Goal: Task Accomplishment & Management: Manage account settings

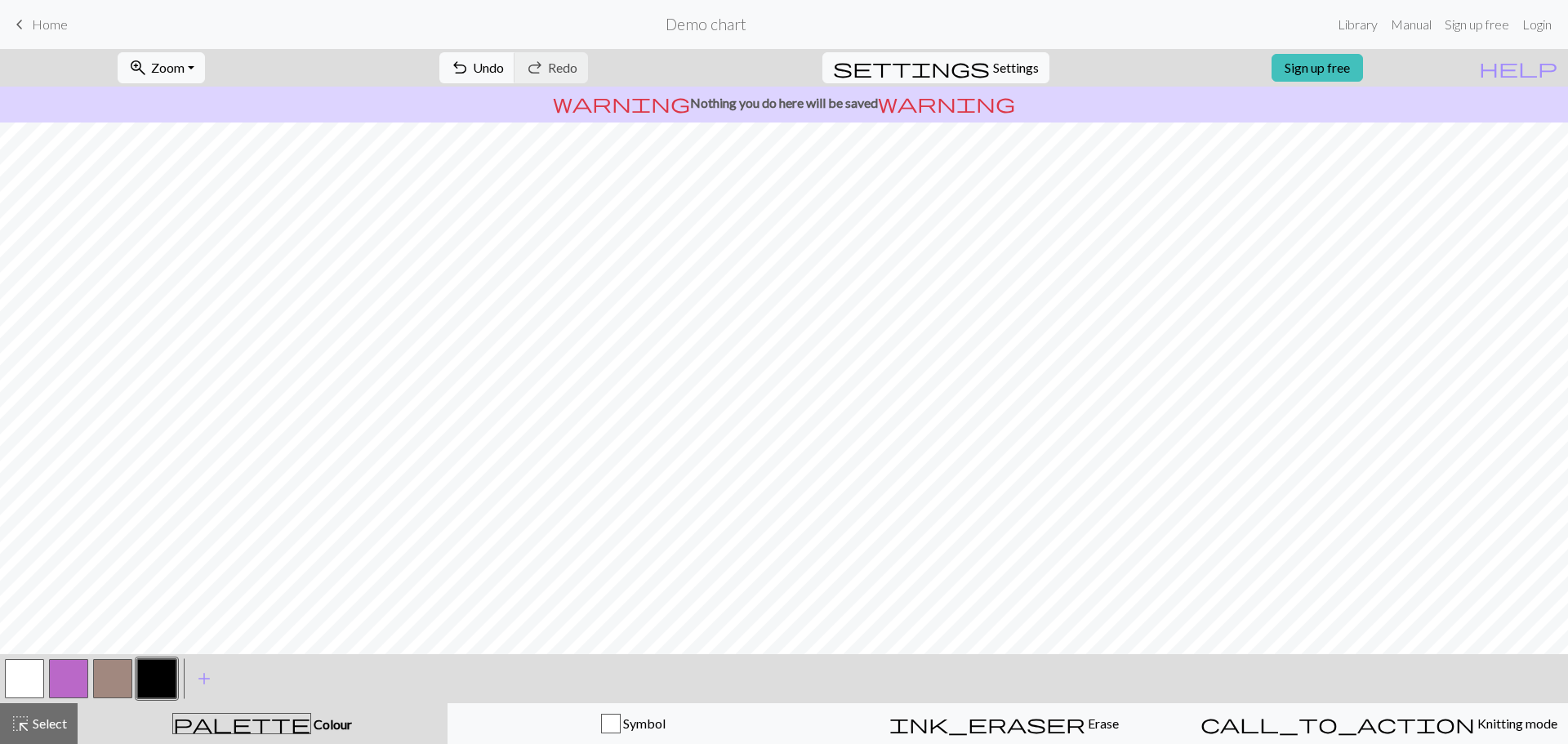
click at [46, 18] on span "Home" at bounding box center [50, 24] width 36 height 15
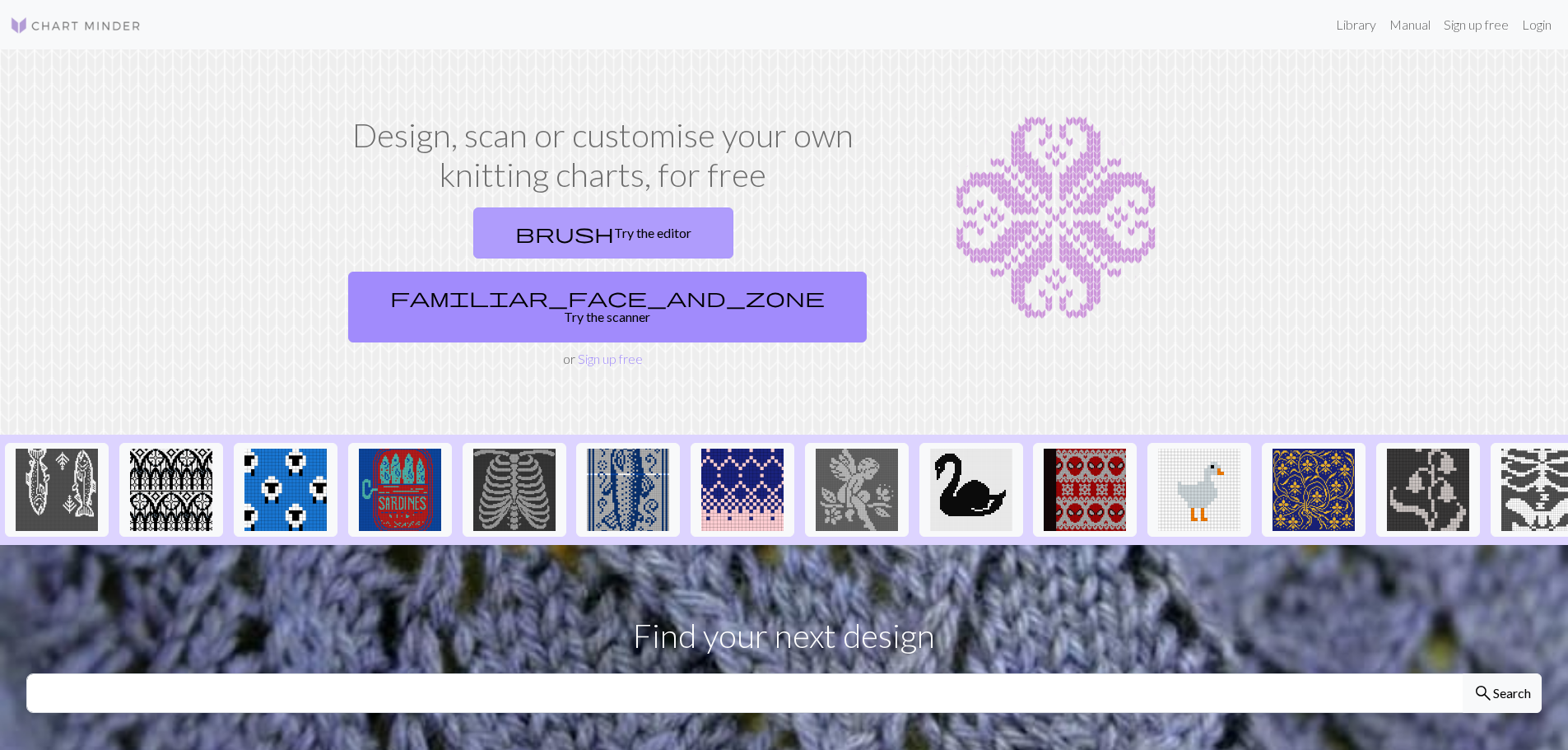
click at [473, 215] on link "brush Try the editor" at bounding box center [603, 233] width 260 height 51
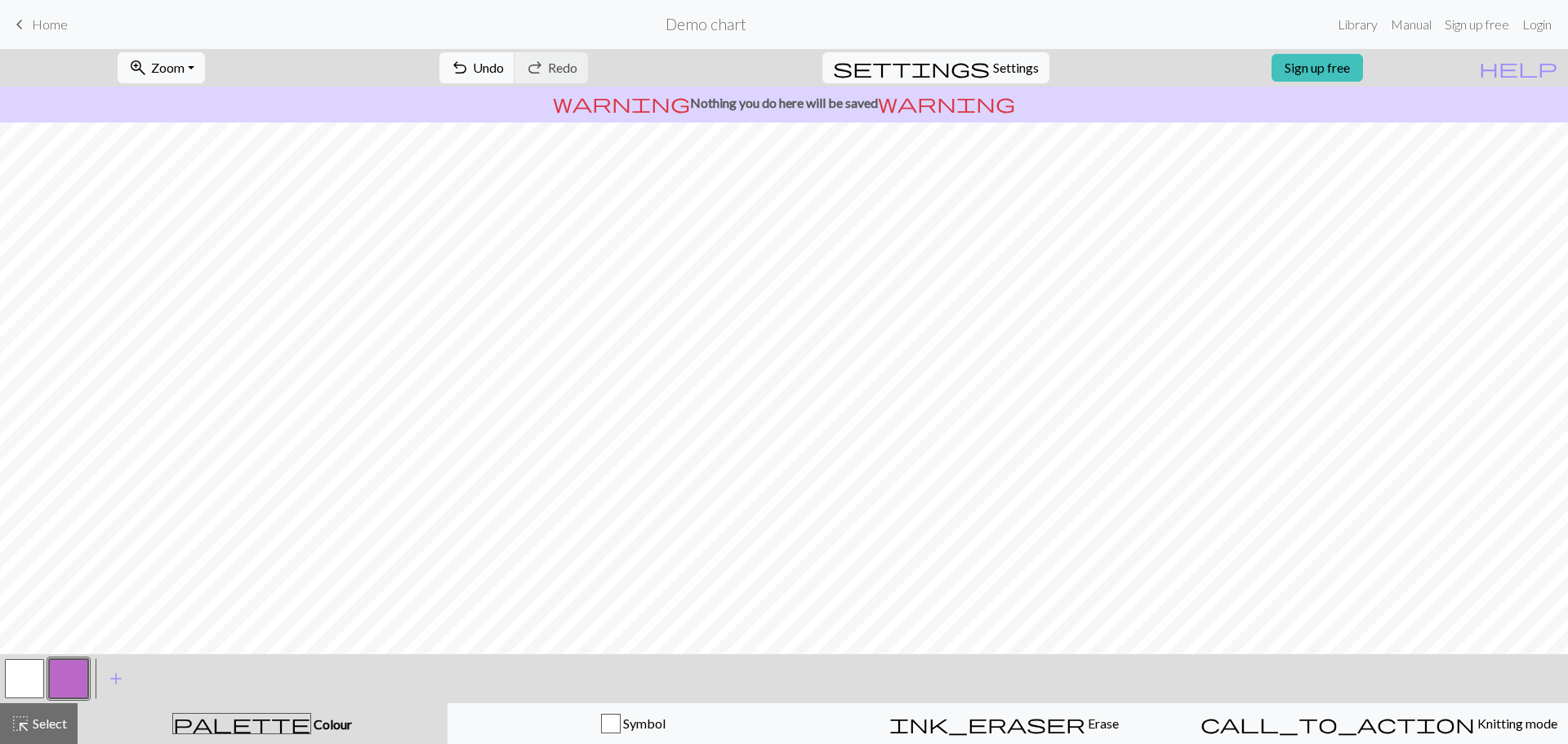
click at [28, 21] on span "keyboard_arrow_left" at bounding box center [19, 24] width 20 height 23
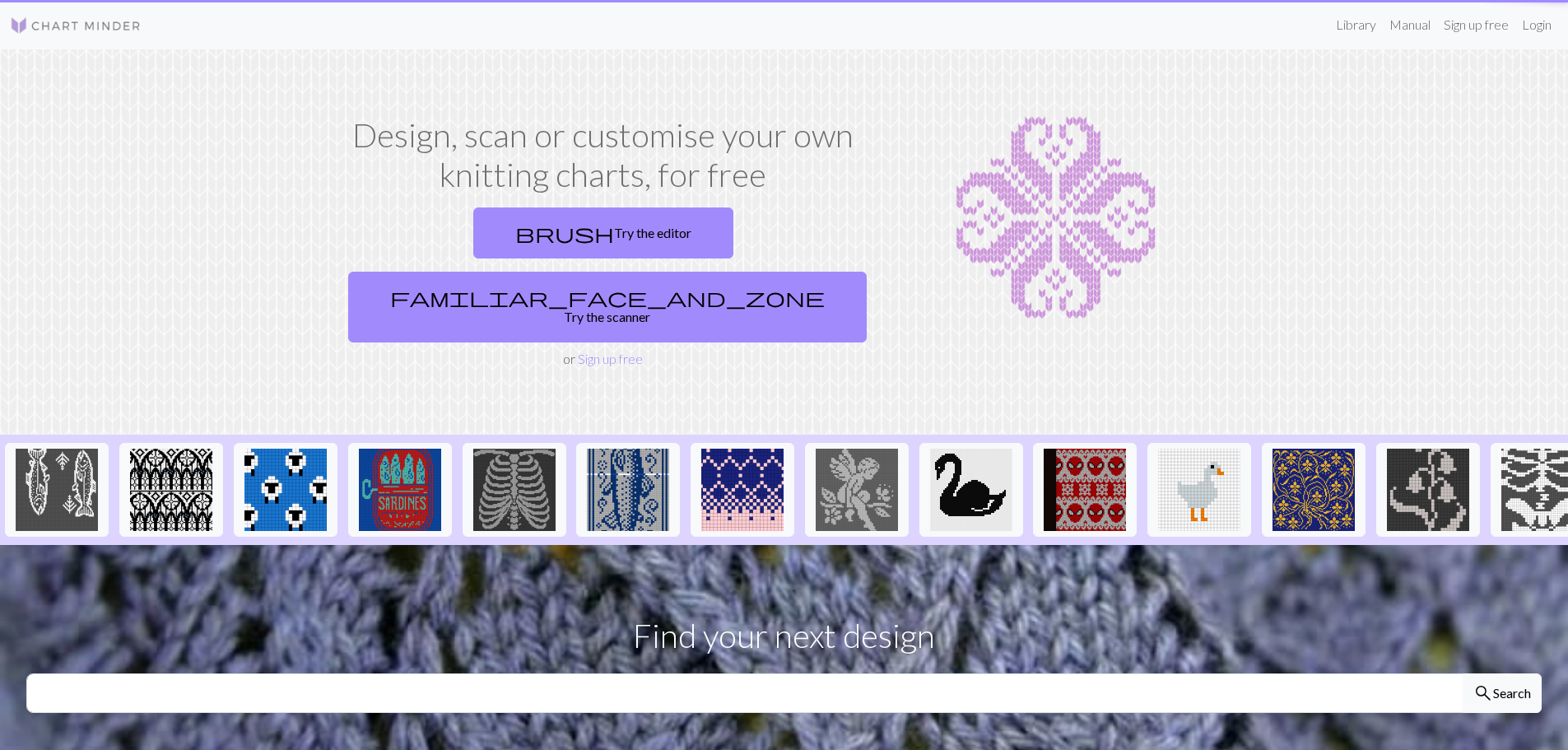
click at [797, 272] on link "familiar_face_and_zone Try the scanner" at bounding box center [607, 307] width 519 height 71
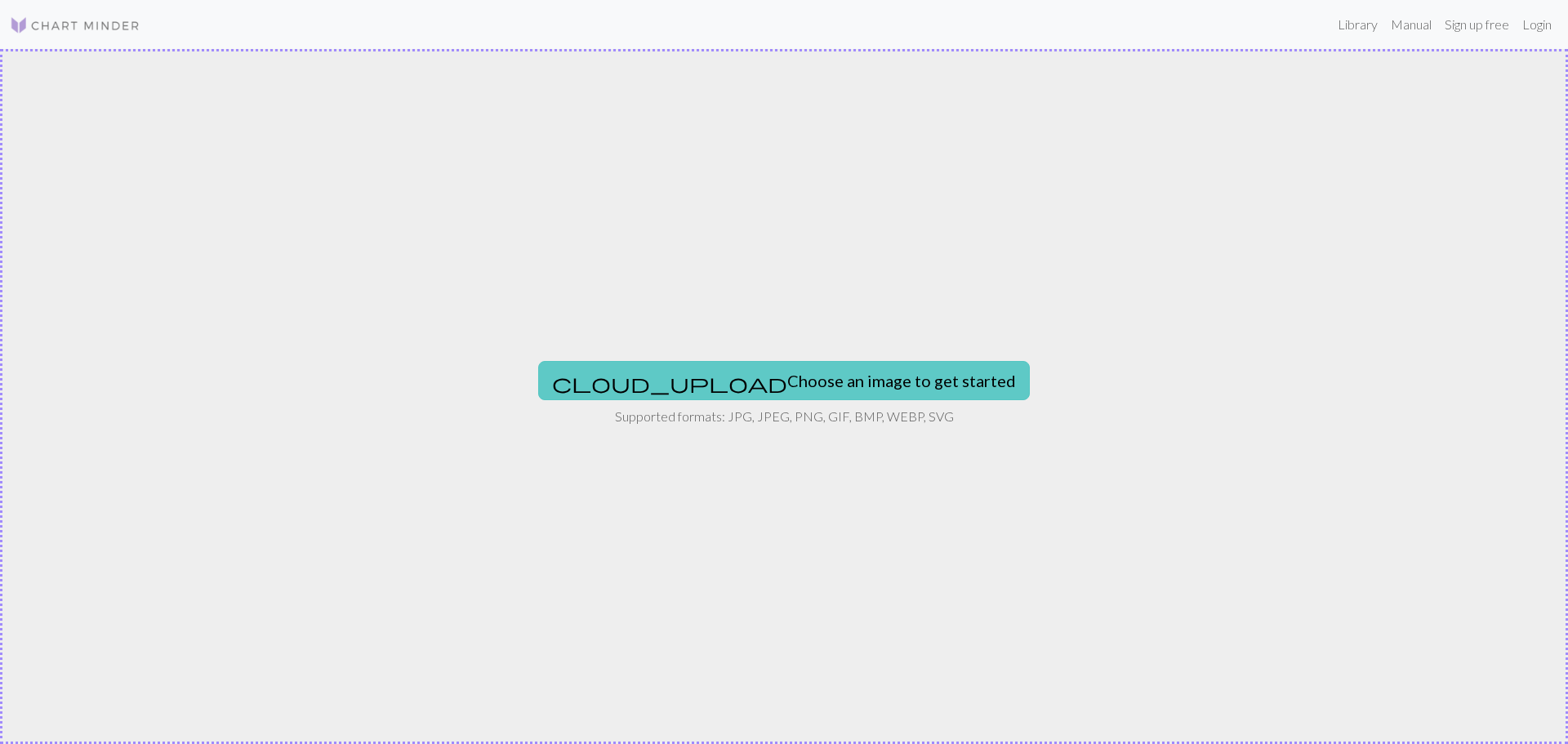
click at [809, 372] on button "cloud_upload Choose an image to get started" at bounding box center [784, 381] width 492 height 40
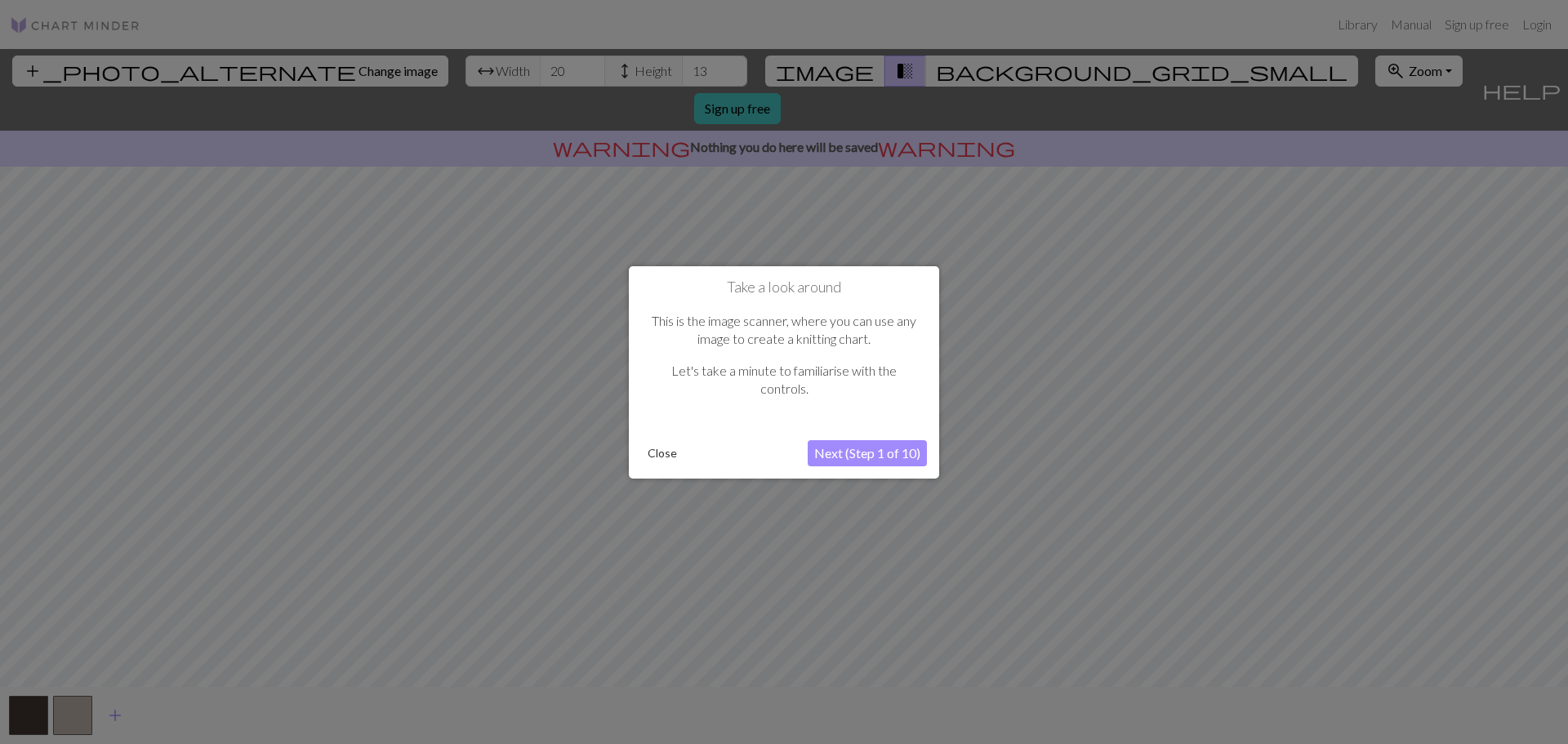
click at [861, 447] on button "Next (Step 1 of 10)" at bounding box center [867, 453] width 119 height 26
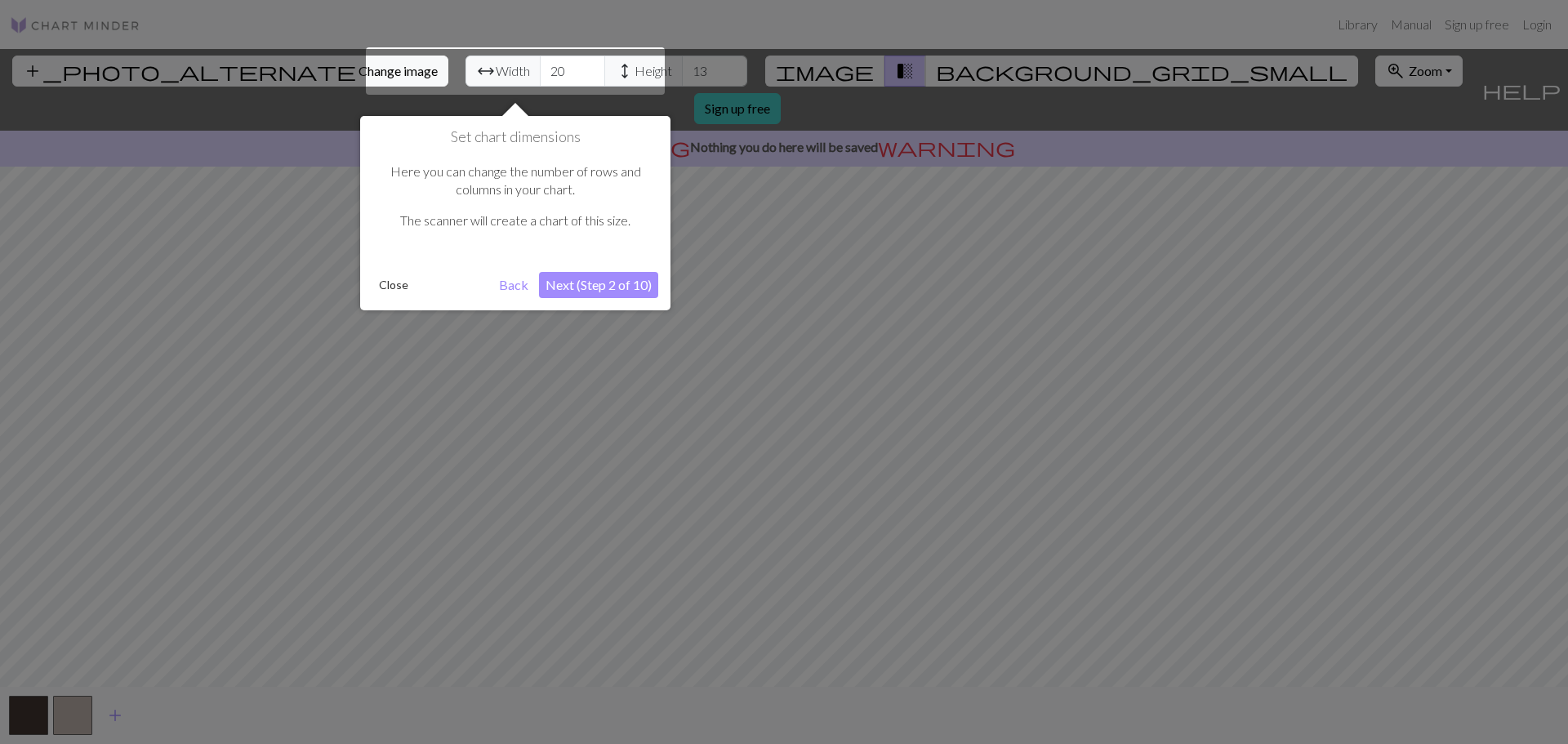
click at [612, 286] on button "Next (Step 2 of 10)" at bounding box center [598, 285] width 119 height 26
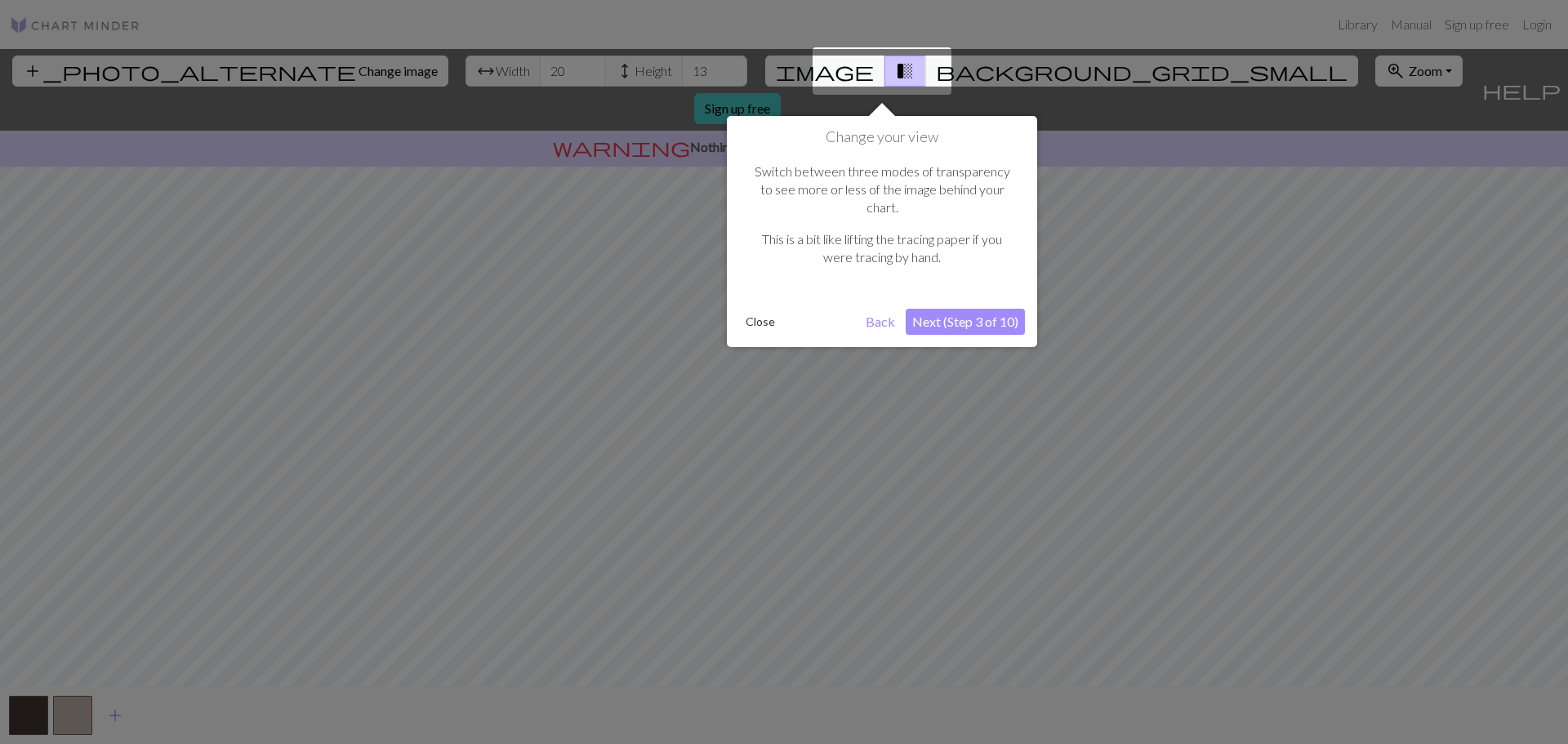
click at [949, 309] on button "Next (Step 3 of 10)" at bounding box center [965, 322] width 119 height 26
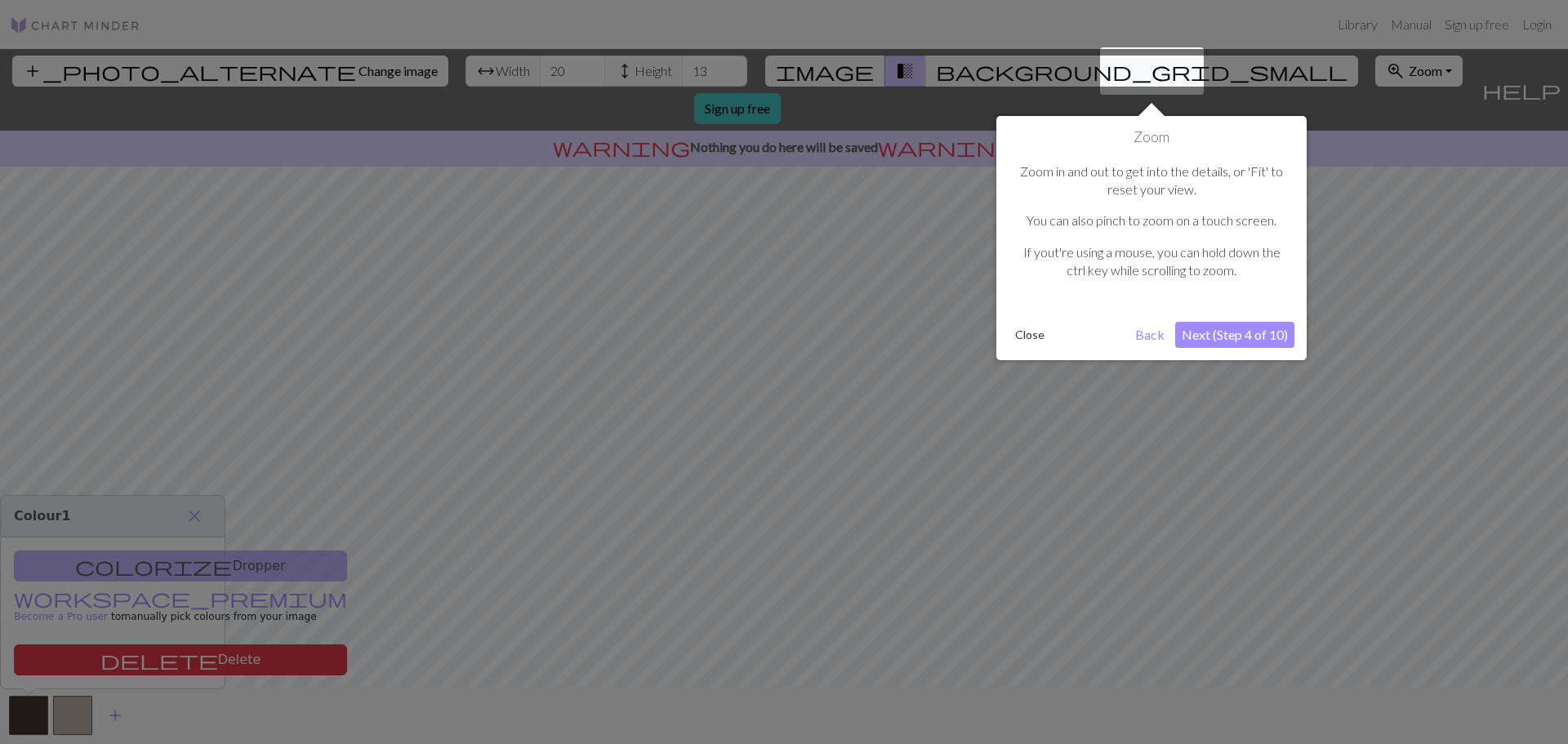
click at [1253, 327] on button "Next (Step 4 of 10)" at bounding box center [1234, 335] width 119 height 26
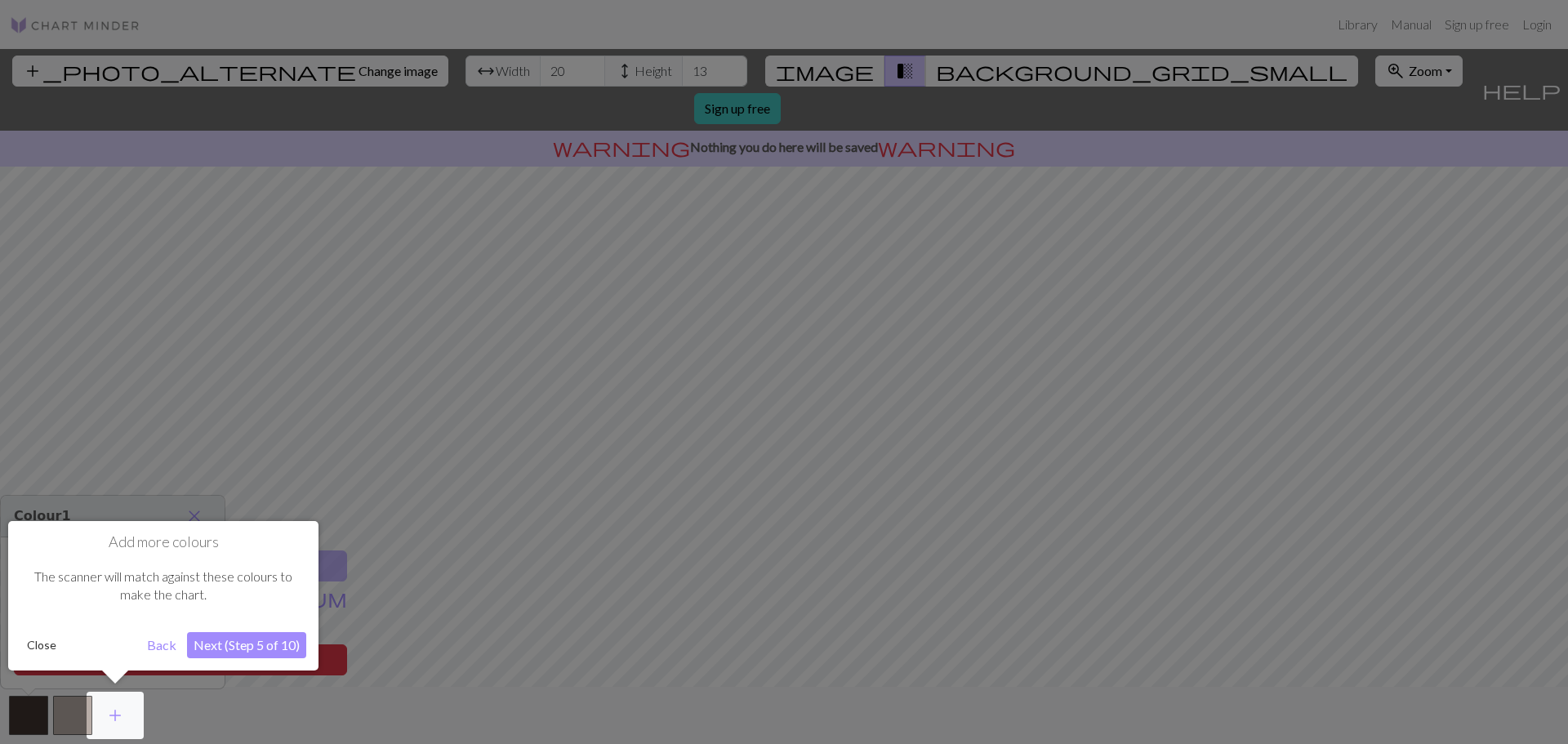
click at [275, 638] on button "Next (Step 5 of 10)" at bounding box center [246, 645] width 119 height 26
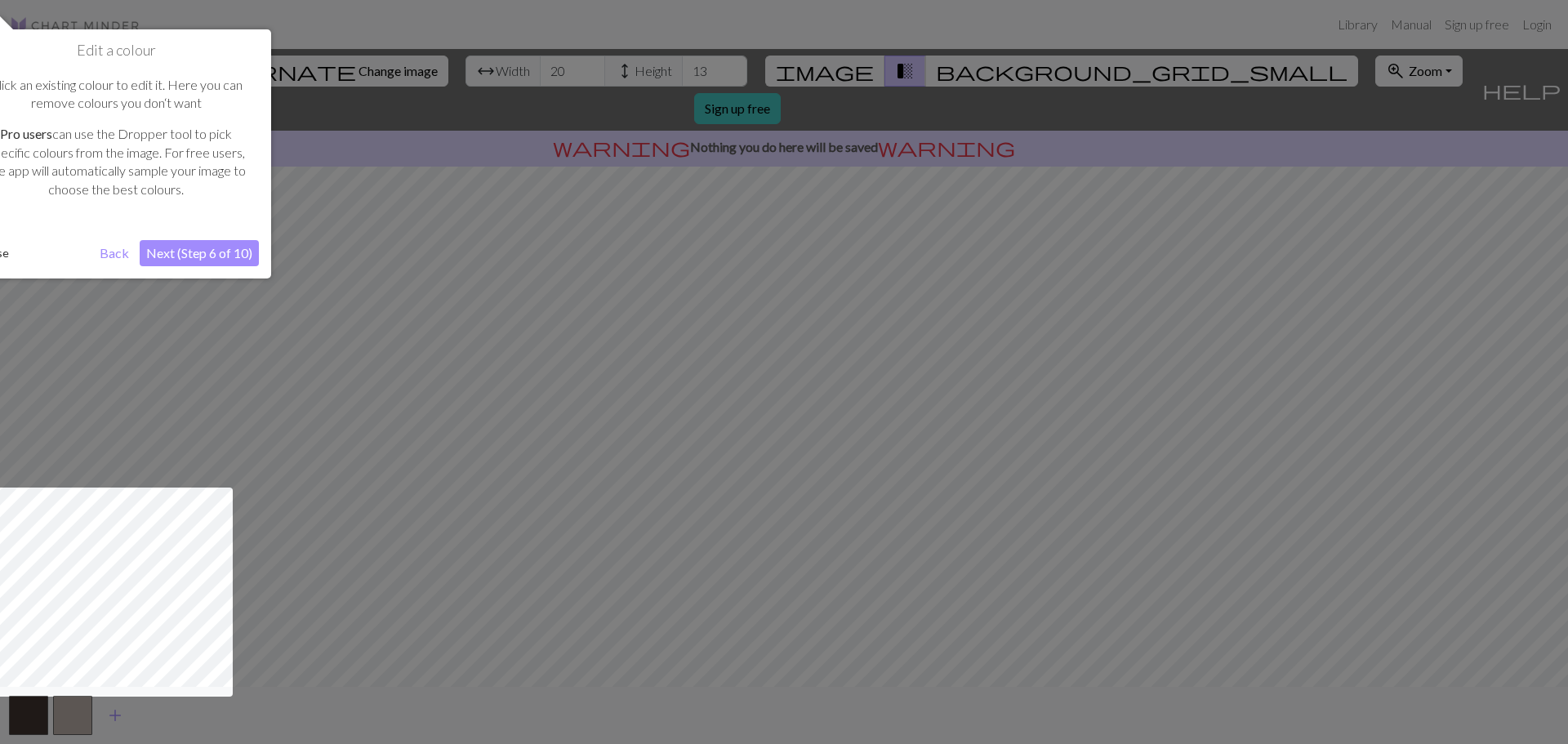
click at [239, 251] on button "Next (Step 6 of 10)" at bounding box center [198, 253] width 119 height 26
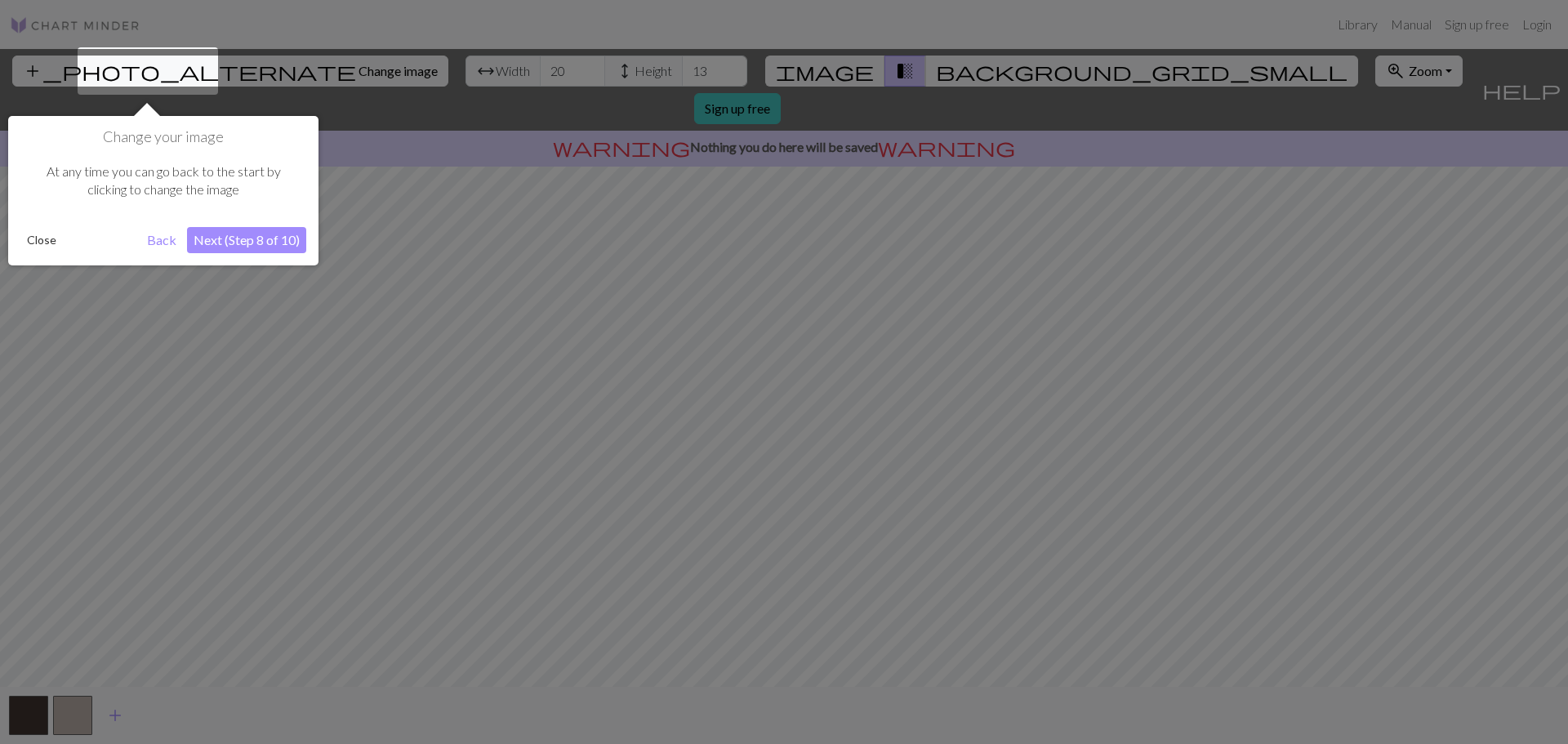
click at [239, 239] on button "Next (Step 8 of 10)" at bounding box center [246, 240] width 119 height 26
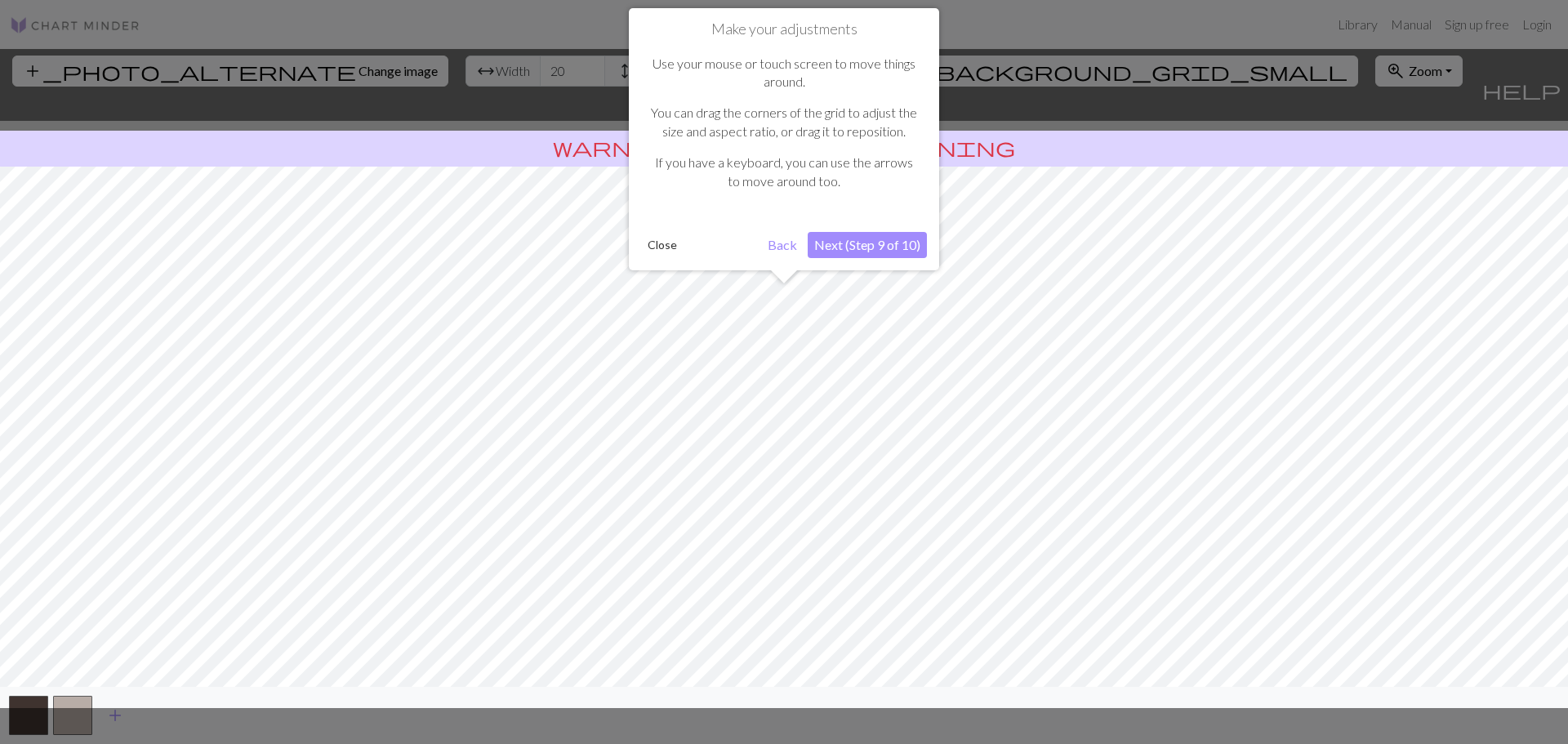
click at [664, 246] on button "Close" at bounding box center [662, 245] width 42 height 24
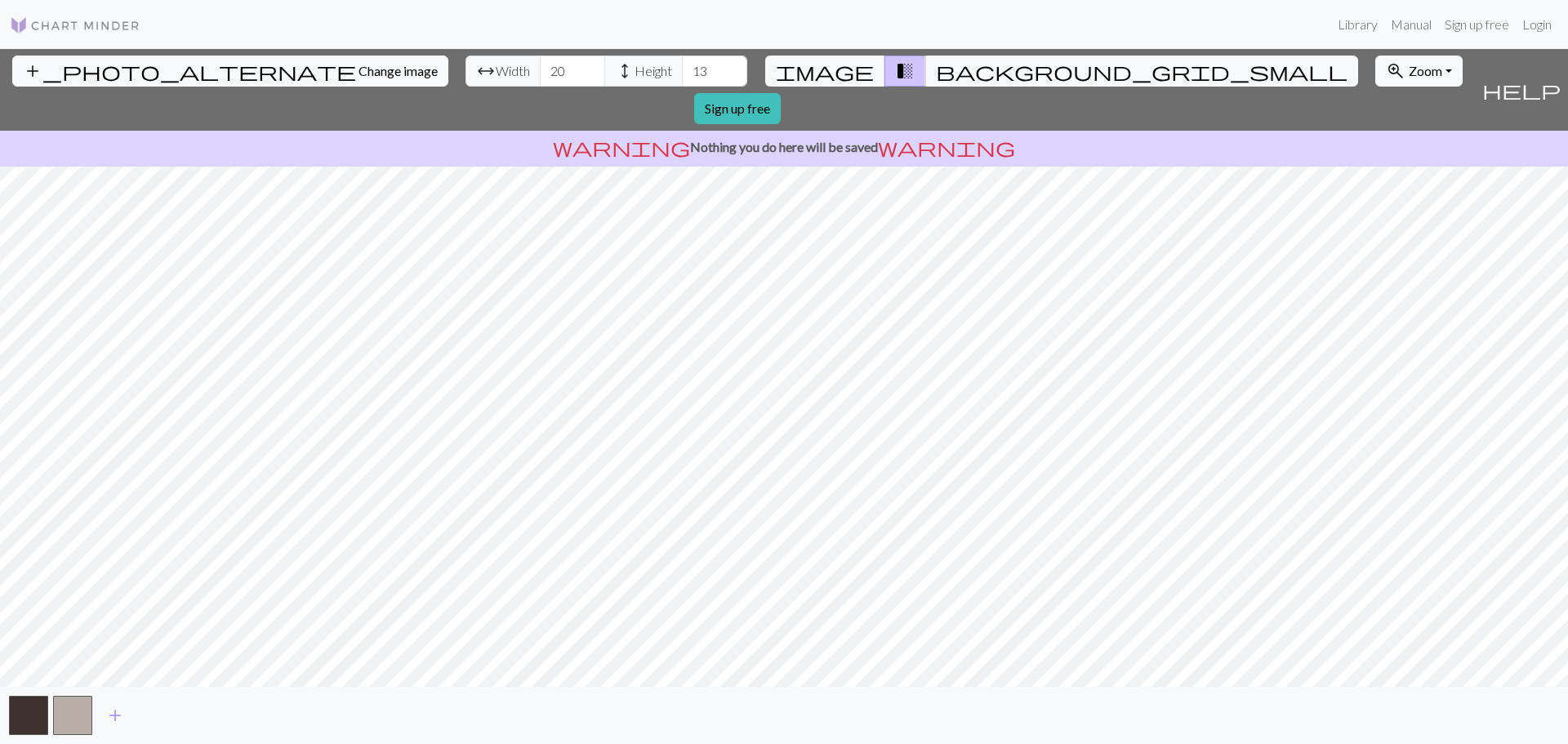
click at [476, 72] on span "arrow_range" at bounding box center [485, 71] width 20 height 23
click at [540, 71] on input "20" at bounding box center [572, 71] width 65 height 31
click at [540, 70] on input "21" at bounding box center [572, 71] width 65 height 31
click at [540, 70] on input "22" at bounding box center [572, 71] width 65 height 31
click at [540, 70] on input "23" at bounding box center [572, 71] width 65 height 31
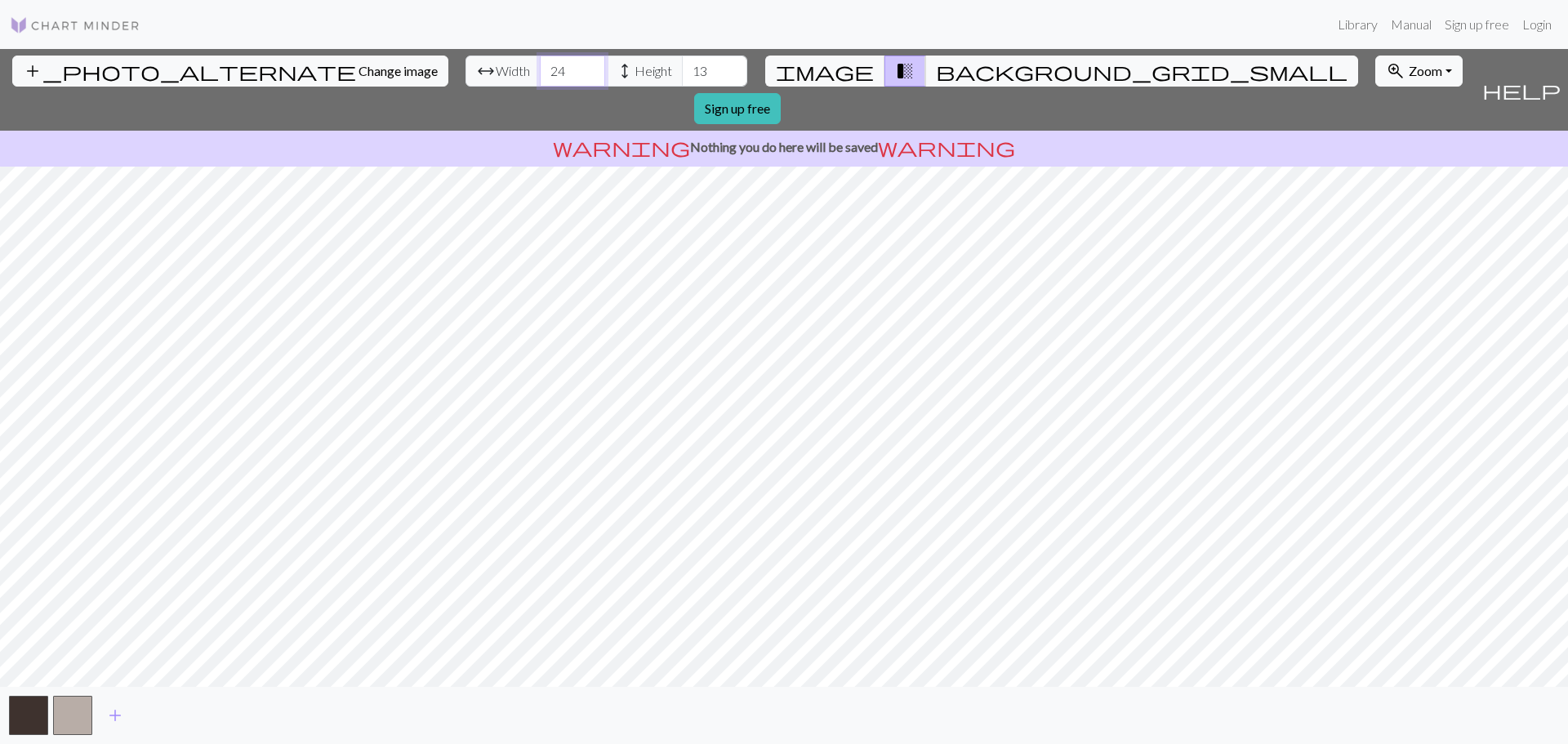
click at [540, 70] on input "24" at bounding box center [572, 71] width 65 height 31
click at [540, 70] on input "25" at bounding box center [572, 71] width 65 height 31
click at [540, 70] on input "26" at bounding box center [572, 71] width 65 height 31
click at [540, 70] on input "27" at bounding box center [572, 71] width 65 height 31
click at [540, 70] on input "28" at bounding box center [572, 71] width 65 height 31
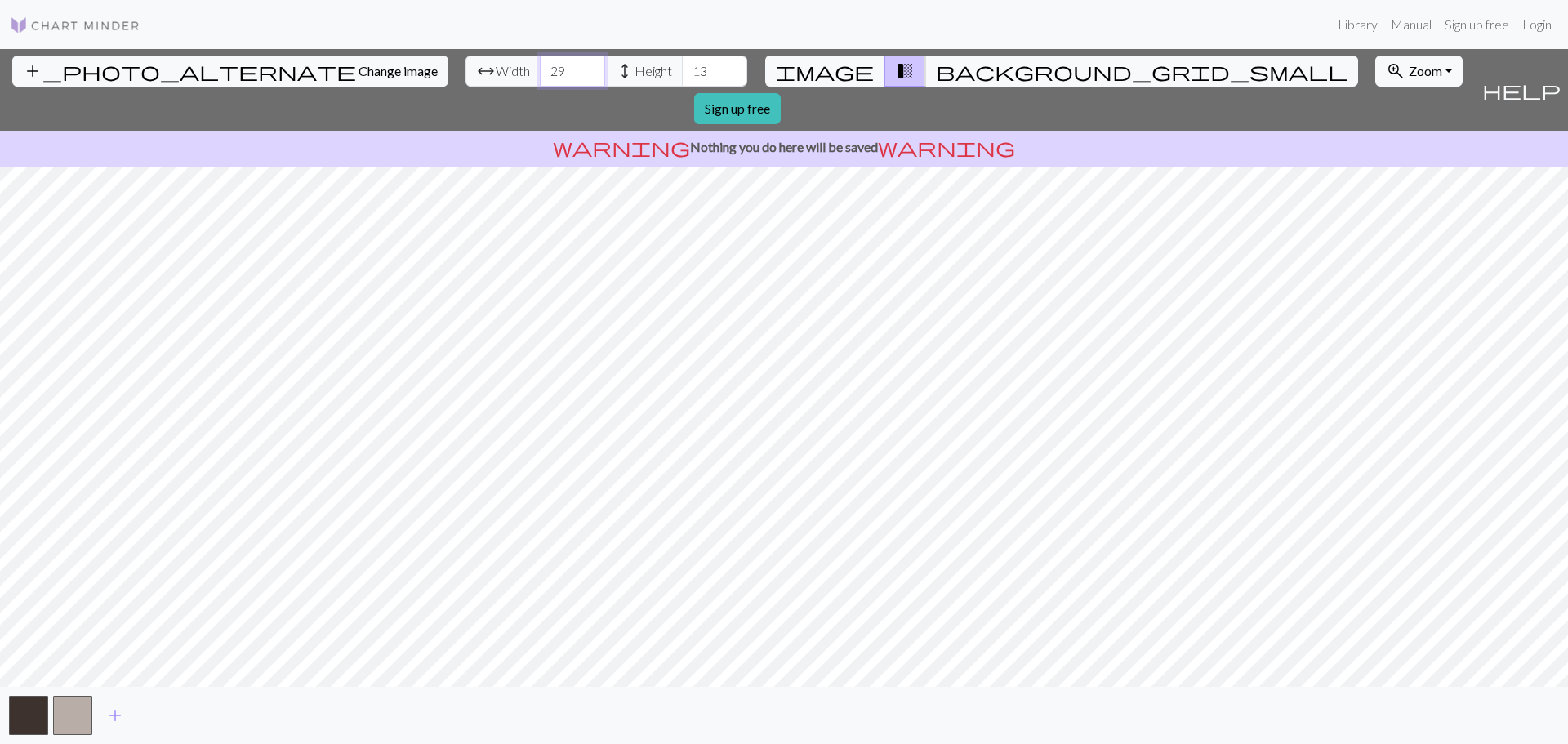
click at [540, 70] on input "29" at bounding box center [572, 71] width 65 height 31
click at [540, 64] on input "30" at bounding box center [572, 71] width 65 height 31
click at [540, 65] on input "31" at bounding box center [572, 71] width 65 height 31
click at [540, 65] on input "32" at bounding box center [572, 71] width 65 height 31
click at [540, 65] on input "33" at bounding box center [572, 71] width 65 height 31
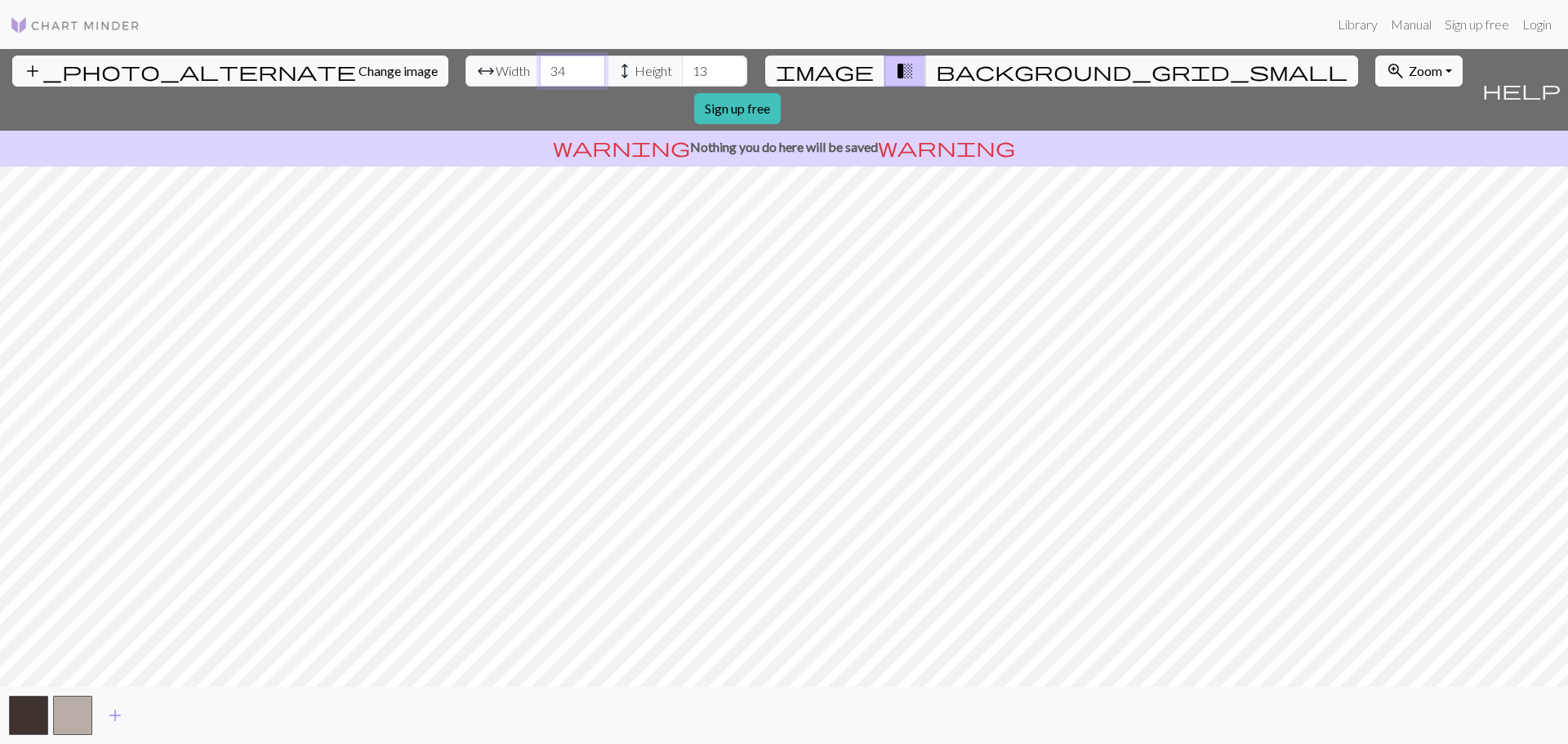
click at [540, 65] on input "34" at bounding box center [572, 71] width 65 height 31
type input "35"
click at [540, 65] on input "35" at bounding box center [572, 71] width 65 height 31
click at [615, 66] on span "height" at bounding box center [625, 71] width 20 height 23
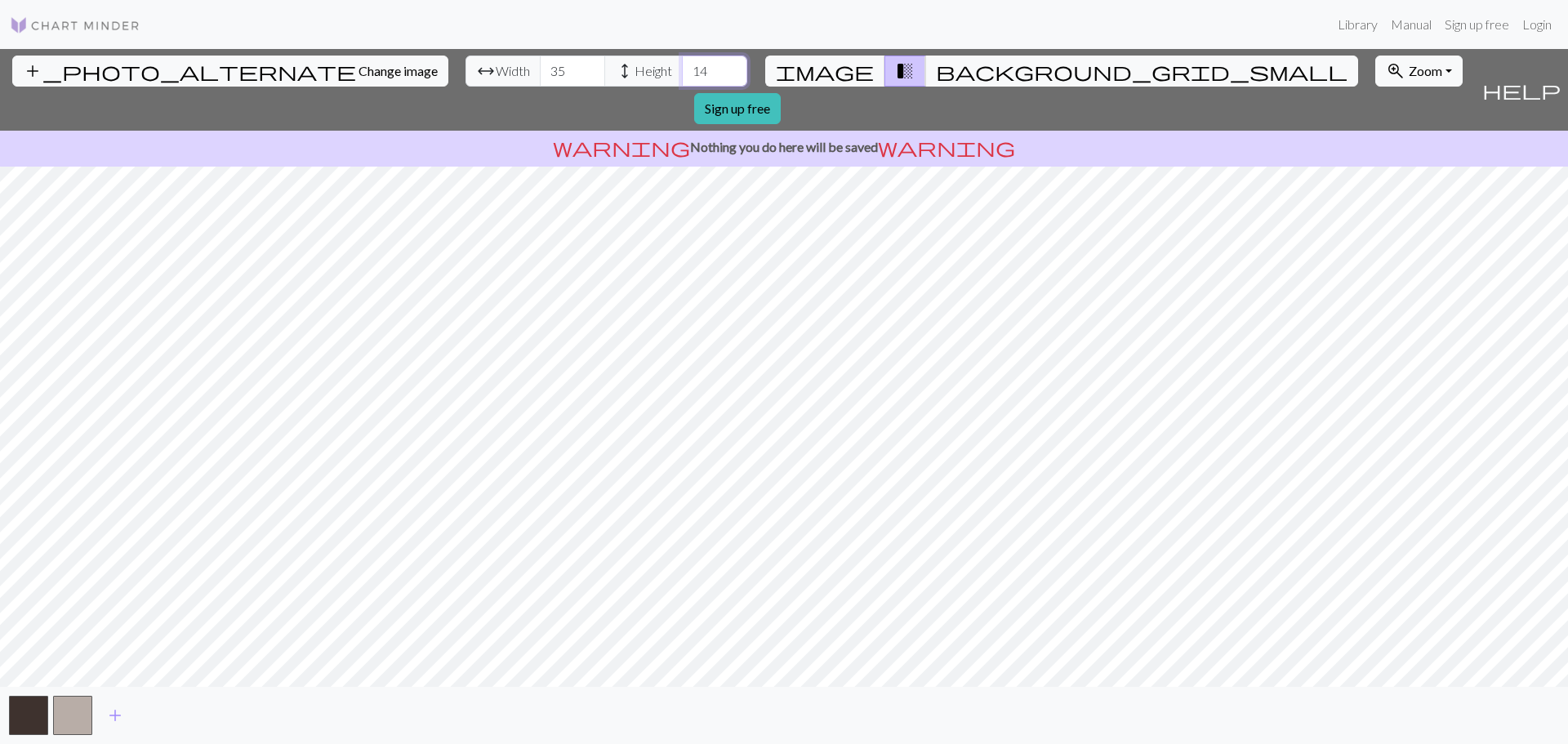
click at [682, 65] on input "14" at bounding box center [714, 71] width 65 height 31
click at [682, 65] on input "15" at bounding box center [714, 71] width 65 height 31
click at [682, 65] on input "16" at bounding box center [714, 71] width 65 height 31
click at [682, 65] on input "17" at bounding box center [714, 71] width 65 height 31
click at [682, 65] on input "18" at bounding box center [714, 71] width 65 height 31
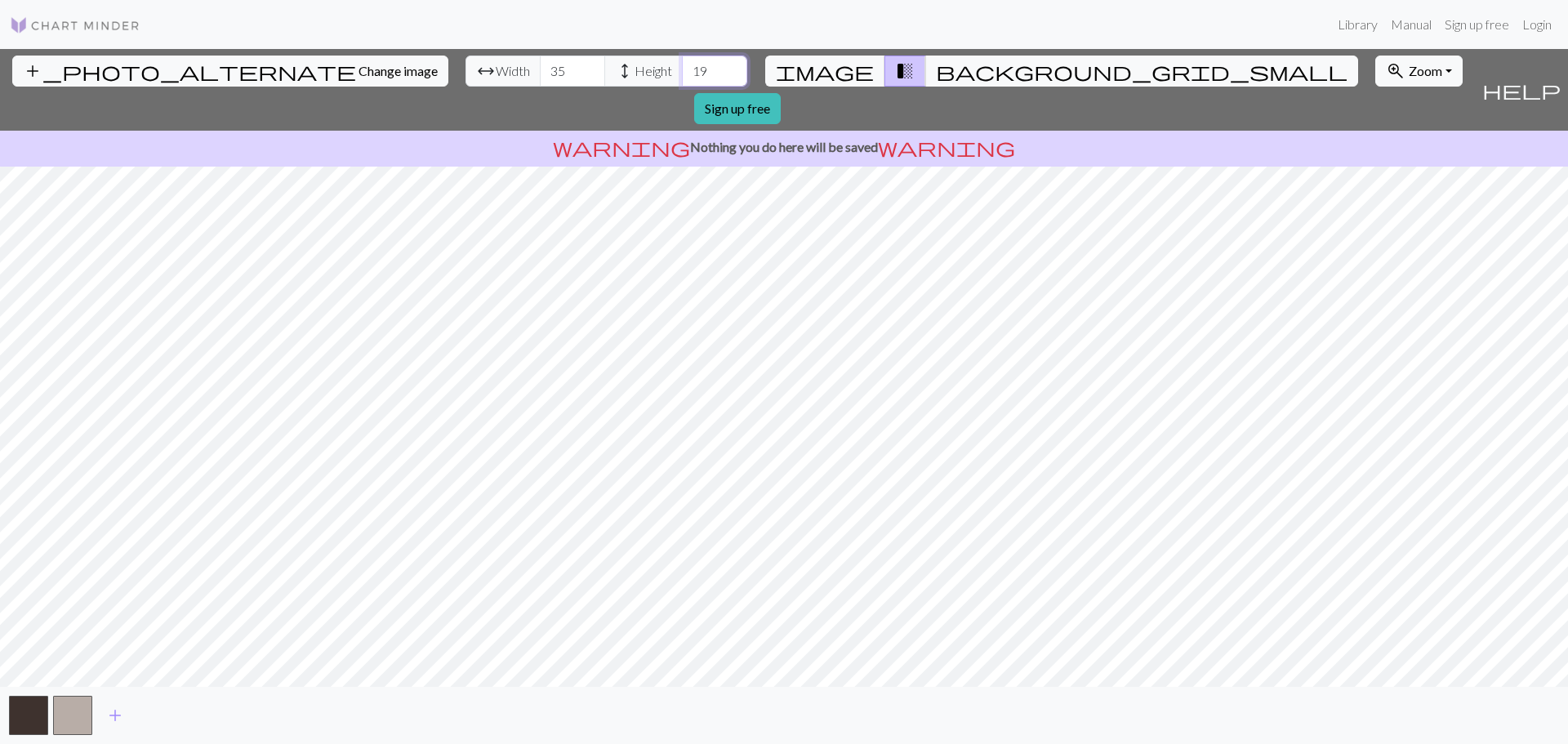
click at [682, 65] on input "19" at bounding box center [714, 71] width 65 height 31
click at [682, 65] on input "20" at bounding box center [714, 71] width 65 height 31
click at [682, 65] on input "21" at bounding box center [714, 71] width 65 height 31
click at [682, 65] on input "22" at bounding box center [714, 71] width 65 height 31
click at [682, 65] on input "23" at bounding box center [714, 71] width 65 height 31
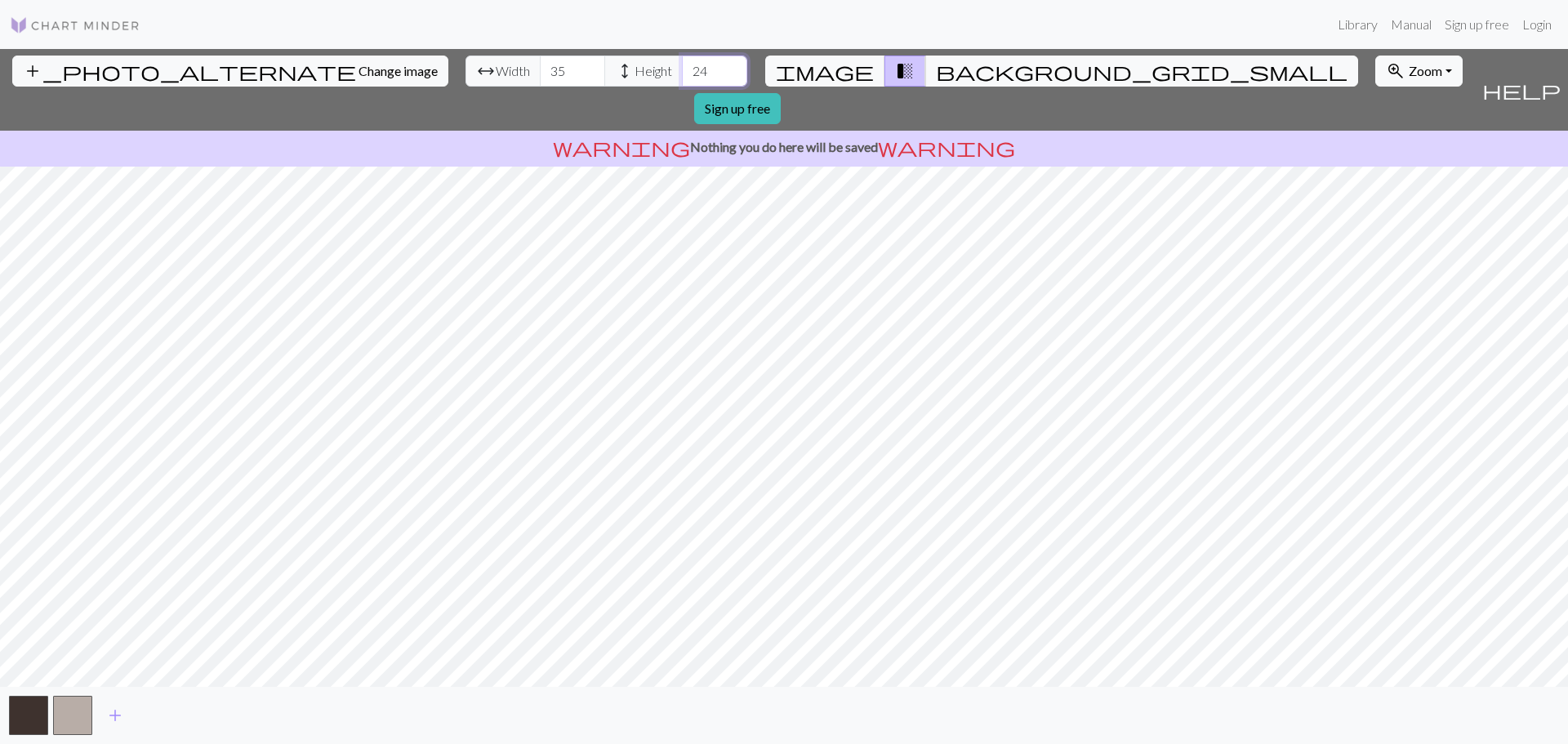
click at [682, 65] on input "24" at bounding box center [714, 71] width 65 height 31
click at [682, 65] on input "25" at bounding box center [714, 71] width 65 height 31
click at [682, 65] on input "26" at bounding box center [714, 71] width 65 height 31
click at [682, 65] on input "27" at bounding box center [714, 71] width 65 height 31
click at [682, 65] on input "28" at bounding box center [714, 71] width 65 height 31
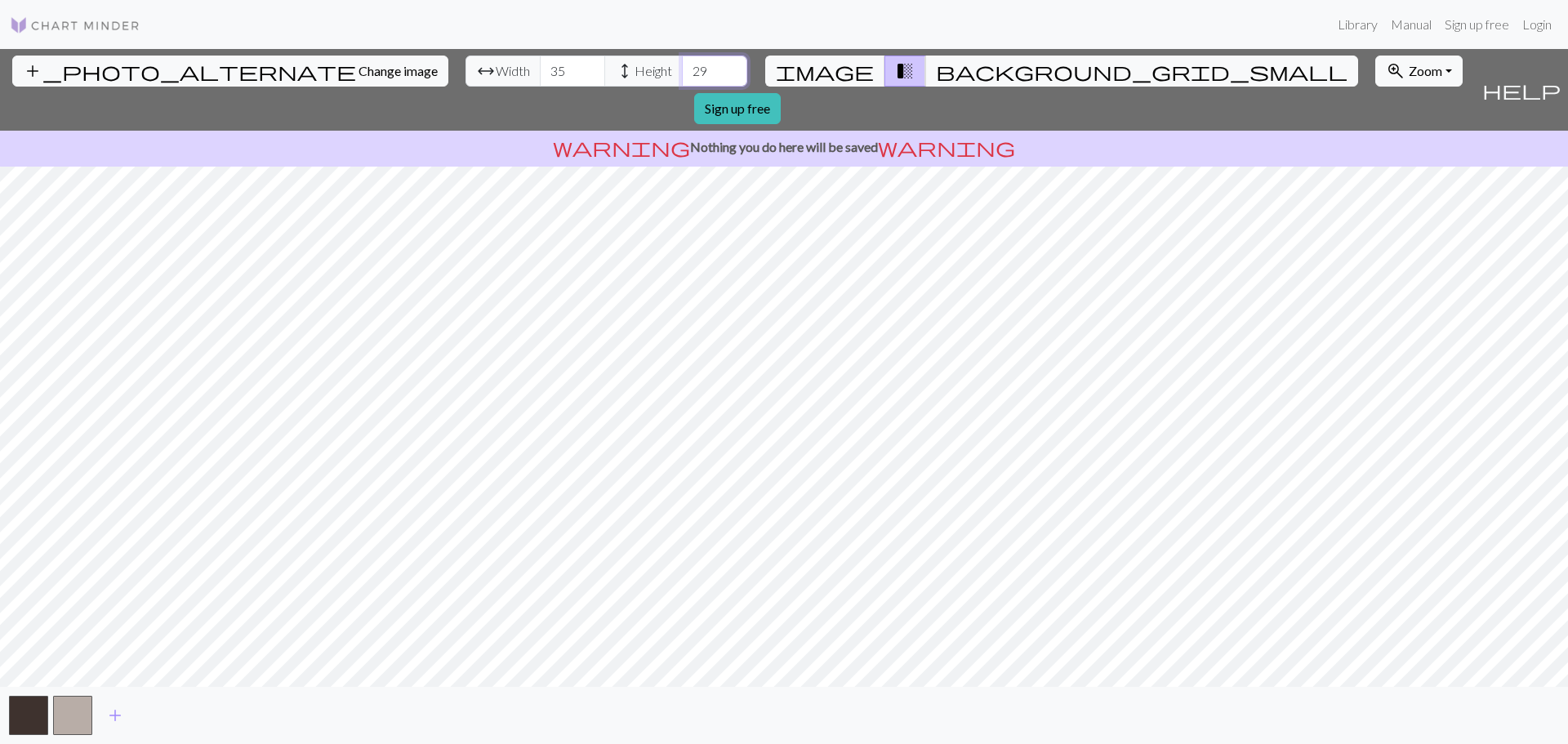
click at [682, 65] on input "29" at bounding box center [714, 71] width 65 height 31
click at [682, 65] on input "30" at bounding box center [714, 71] width 65 height 31
click at [682, 65] on input "31" at bounding box center [714, 71] width 65 height 31
click at [682, 65] on input "32" at bounding box center [714, 71] width 65 height 31
click at [682, 65] on input "33" at bounding box center [714, 71] width 65 height 31
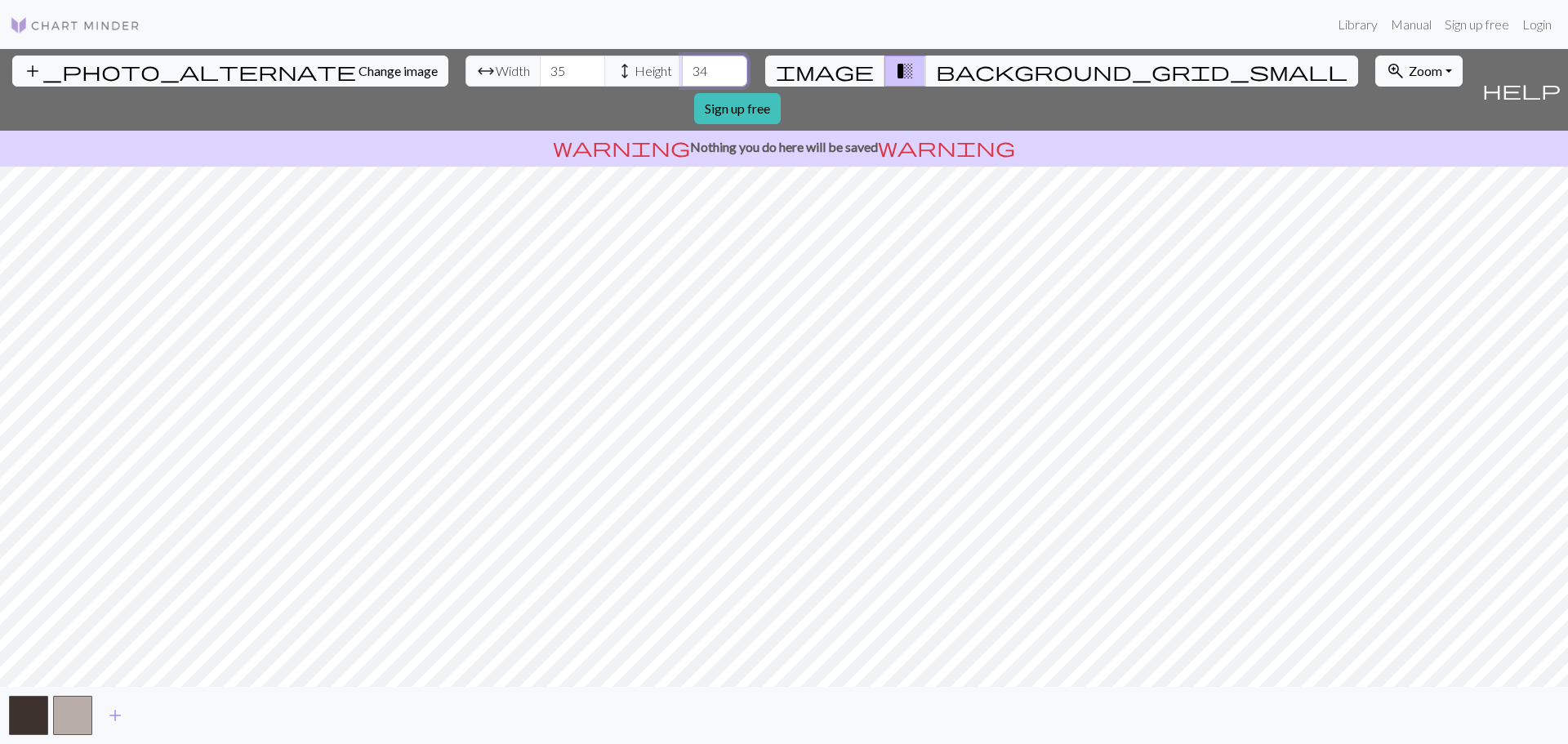
click at [682, 65] on input "34" at bounding box center [714, 71] width 65 height 31
click at [682, 65] on input "35" at bounding box center [714, 71] width 65 height 31
click at [682, 65] on input "36" at bounding box center [714, 71] width 65 height 31
click at [682, 65] on input "37" at bounding box center [714, 71] width 65 height 31
click at [682, 65] on input "38" at bounding box center [714, 71] width 65 height 31
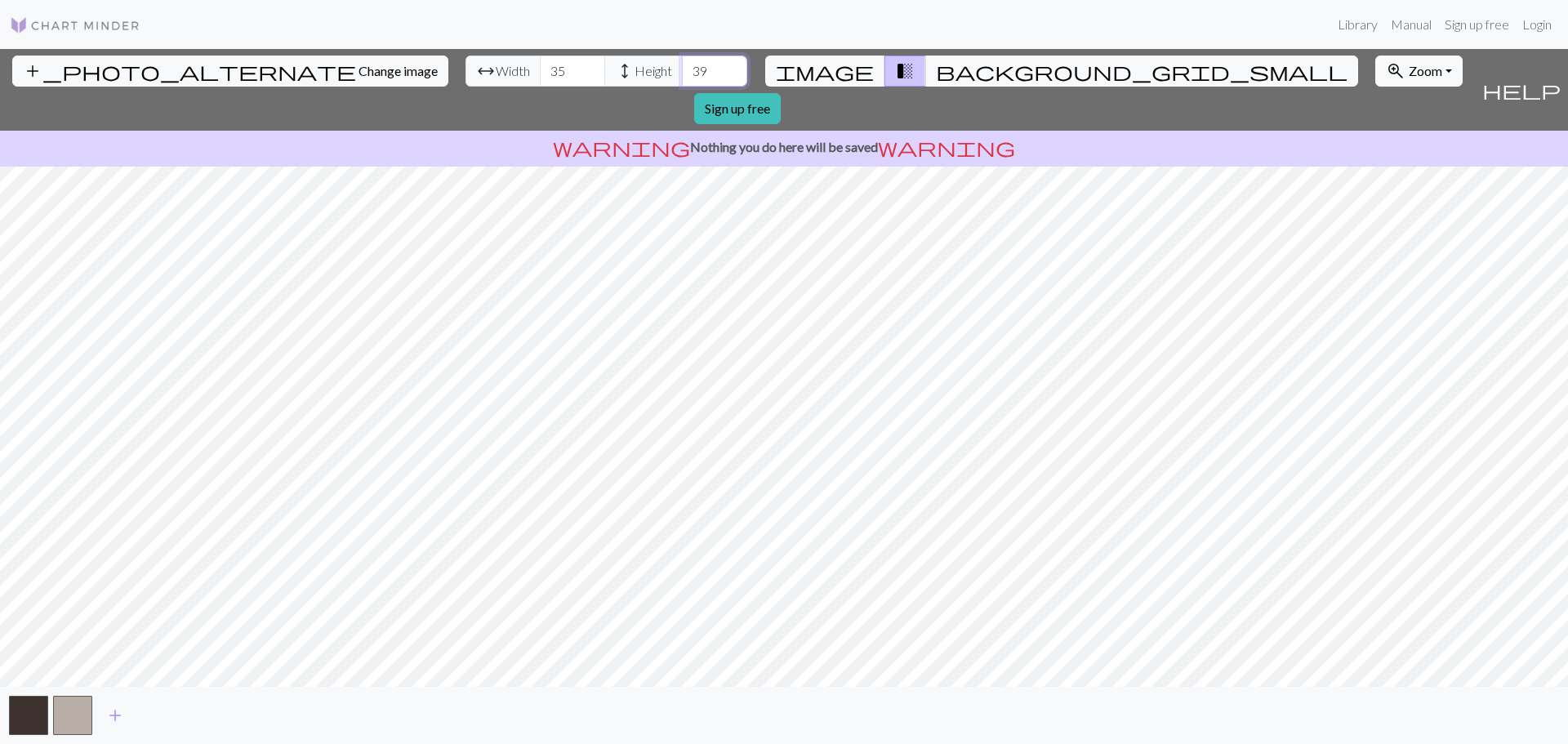
click at [682, 65] on input "39" at bounding box center [714, 71] width 65 height 31
click at [79, 718] on button "button" at bounding box center [72, 716] width 40 height 40
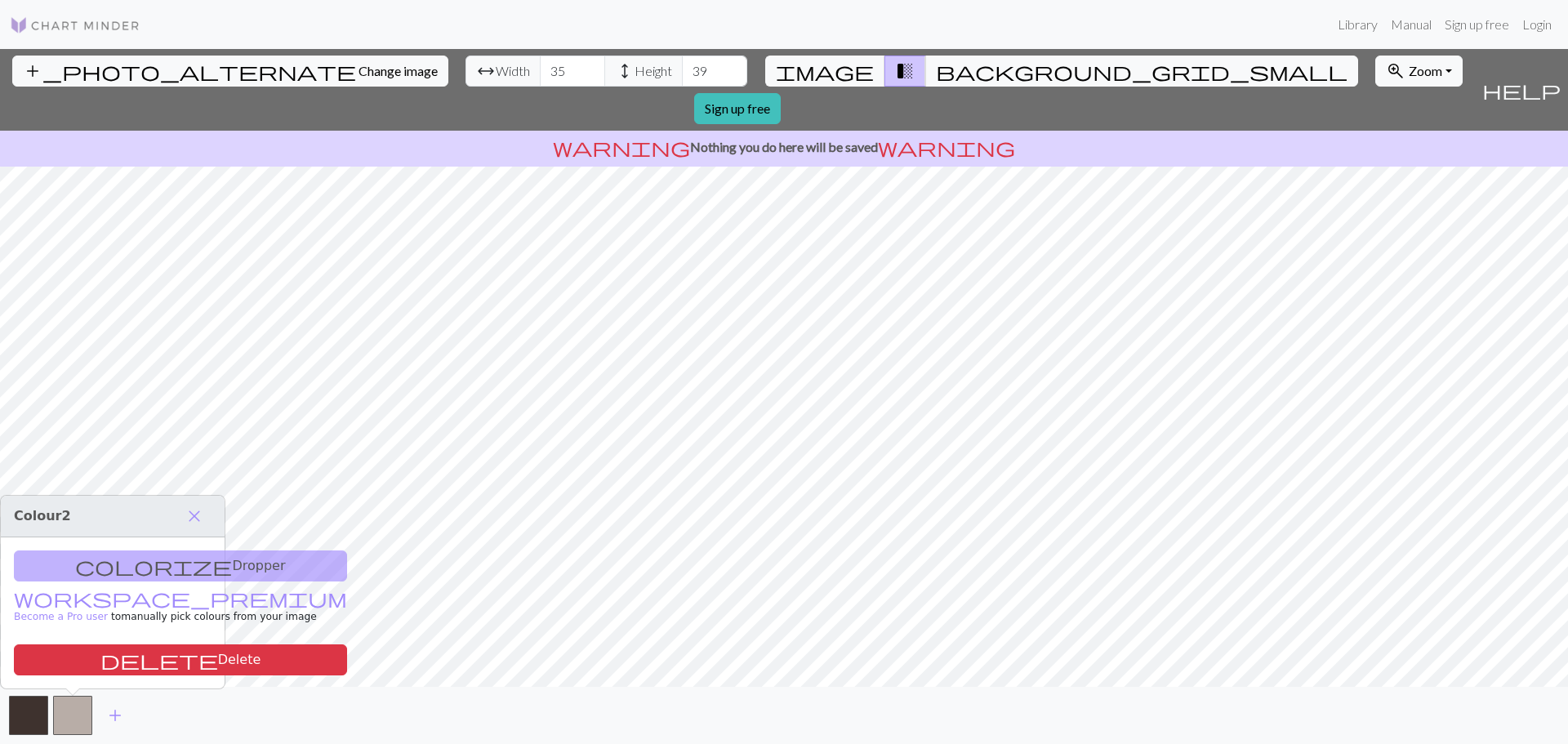
click at [177, 567] on div "colorize Dropper workspace_premium Become a Pro user to manually pick colours f…" at bounding box center [113, 612] width 224 height 151
click at [198, 517] on span "close" at bounding box center [194, 516] width 20 height 23
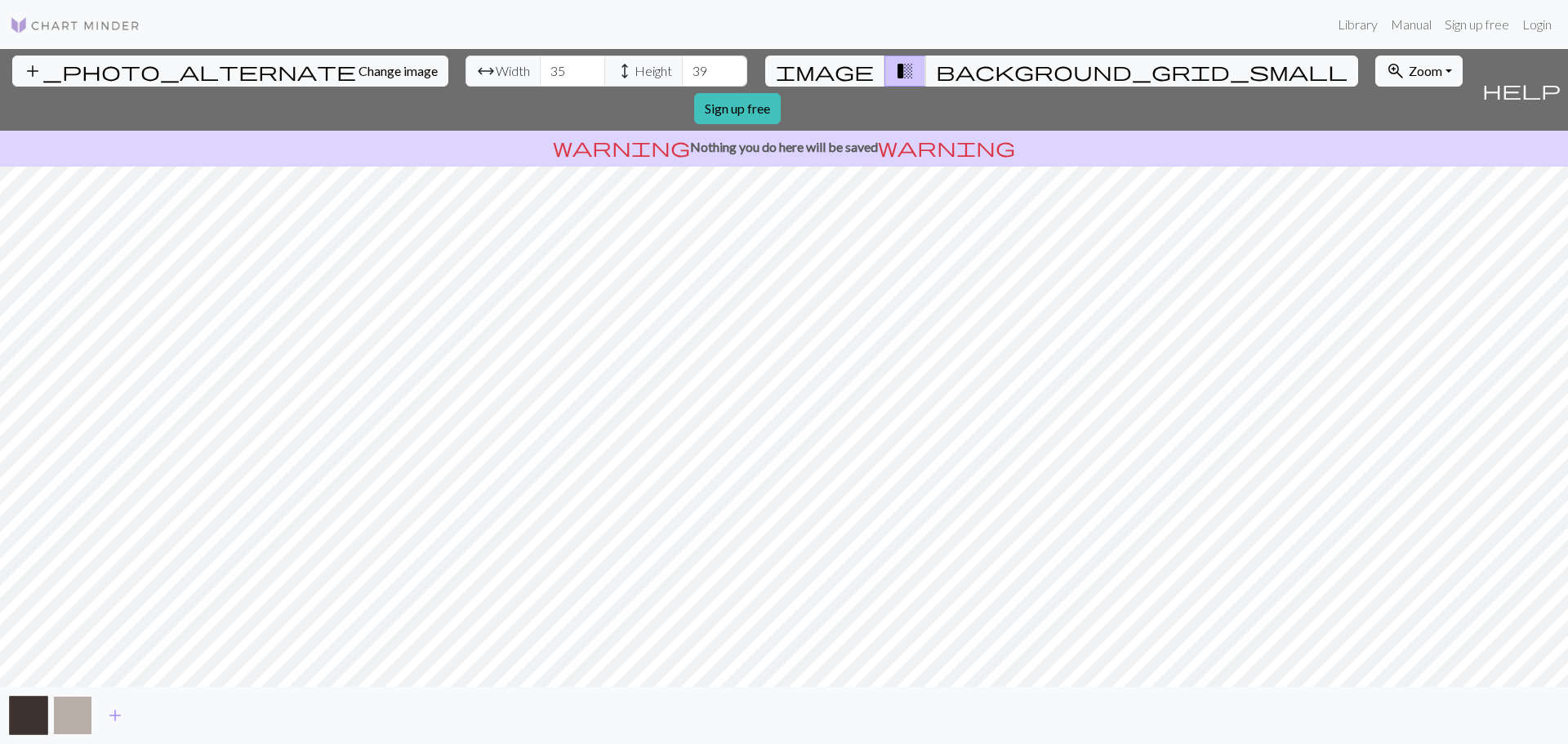
click at [75, 698] on button "button" at bounding box center [72, 716] width 40 height 40
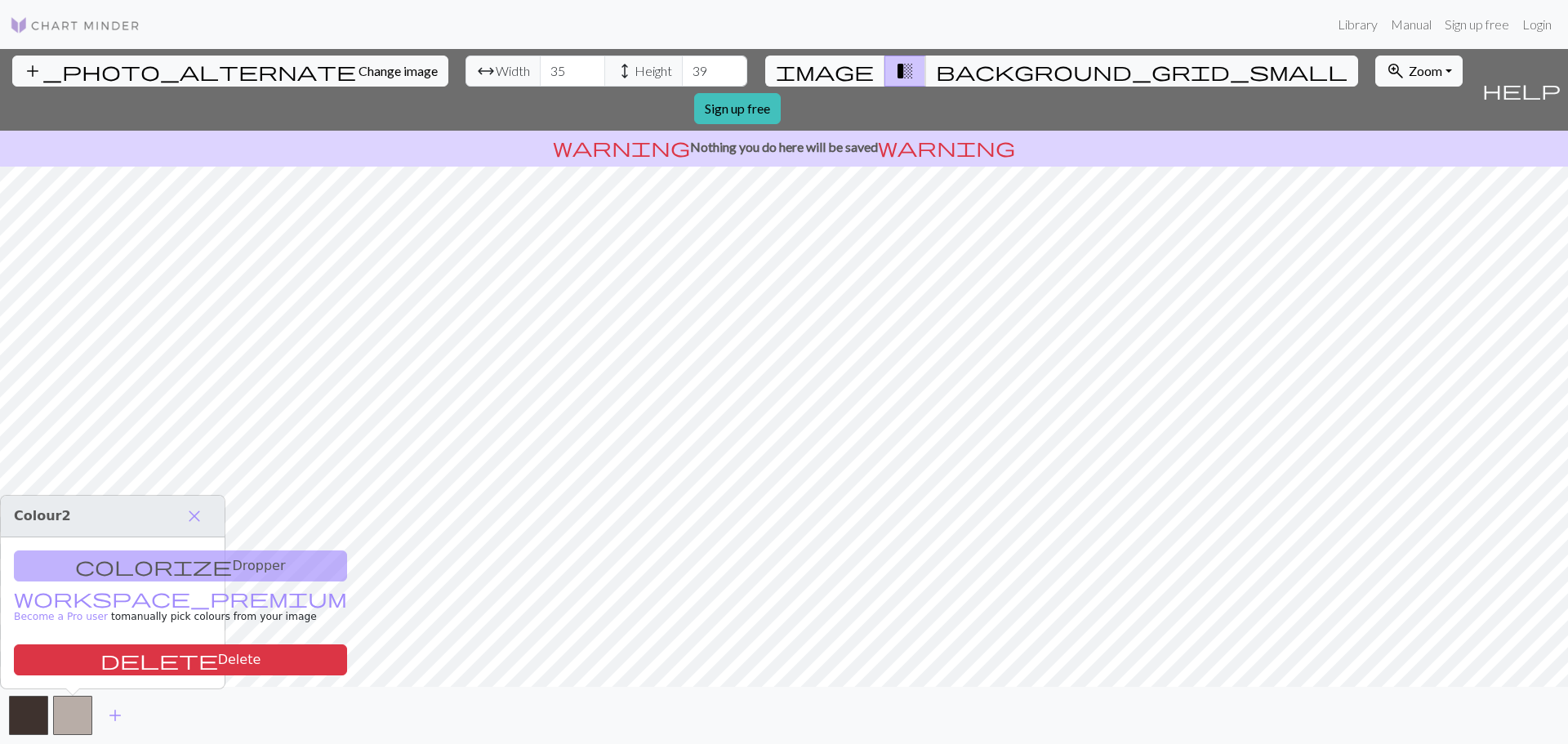
click at [847, 78] on span "image" at bounding box center [825, 71] width 98 height 23
click at [936, 63] on span "background_grid_small" at bounding box center [1142, 71] width 412 height 23
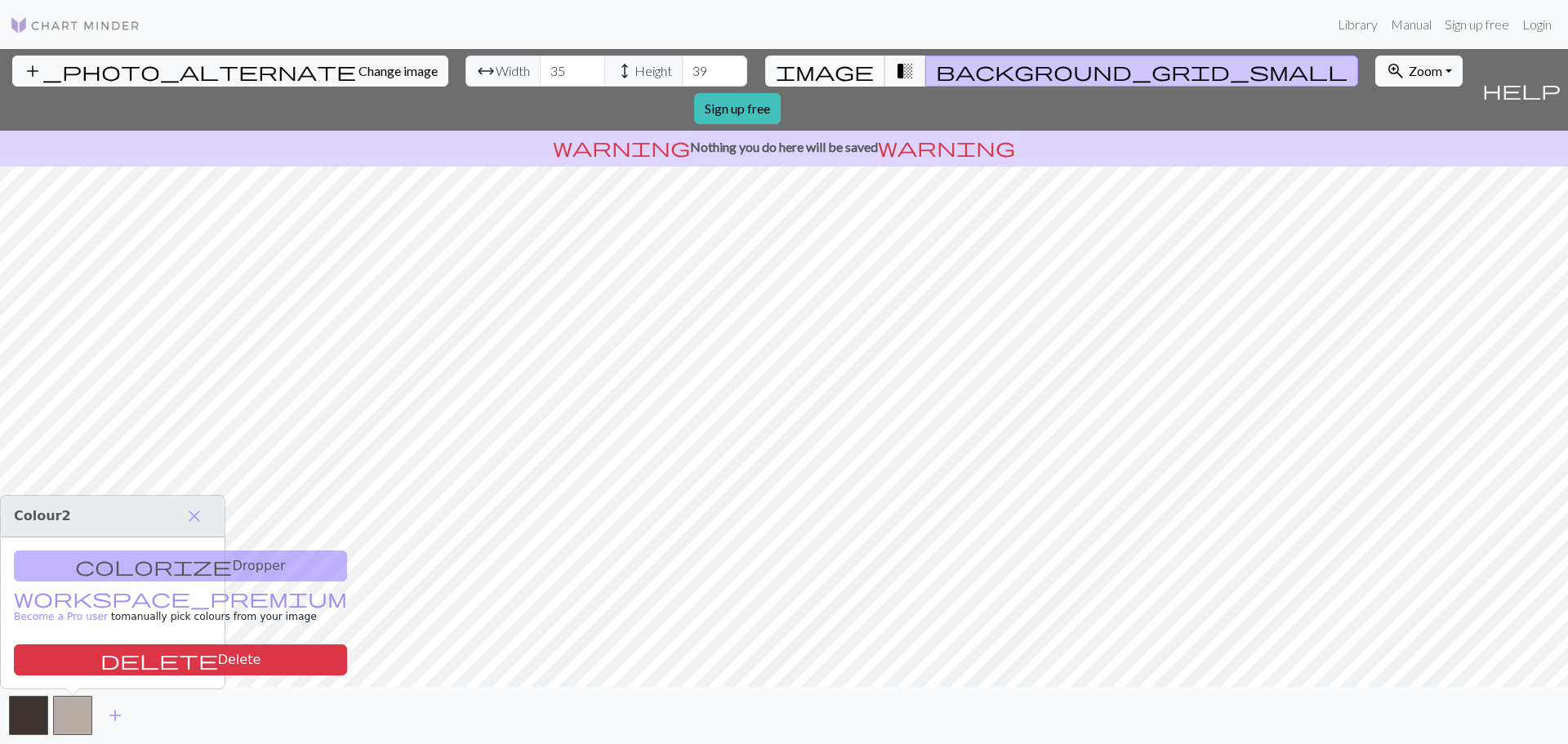
click at [840, 76] on span "image" at bounding box center [825, 71] width 98 height 23
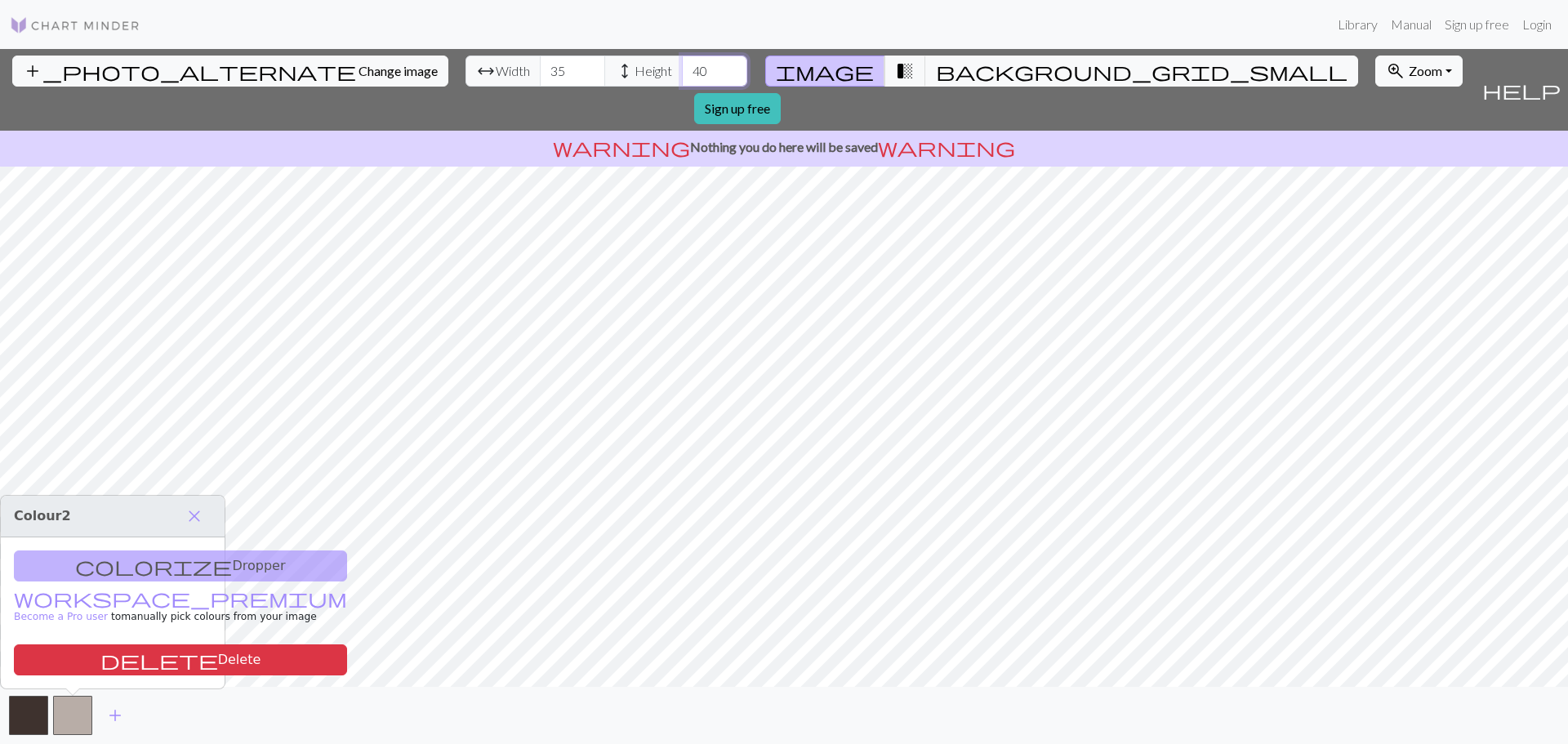
click at [682, 65] on input "40" at bounding box center [714, 71] width 65 height 31
click at [682, 64] on input "41" at bounding box center [714, 71] width 65 height 31
click at [682, 64] on input "42" at bounding box center [714, 71] width 65 height 31
type input "43"
click at [682, 64] on input "43" at bounding box center [714, 71] width 65 height 31
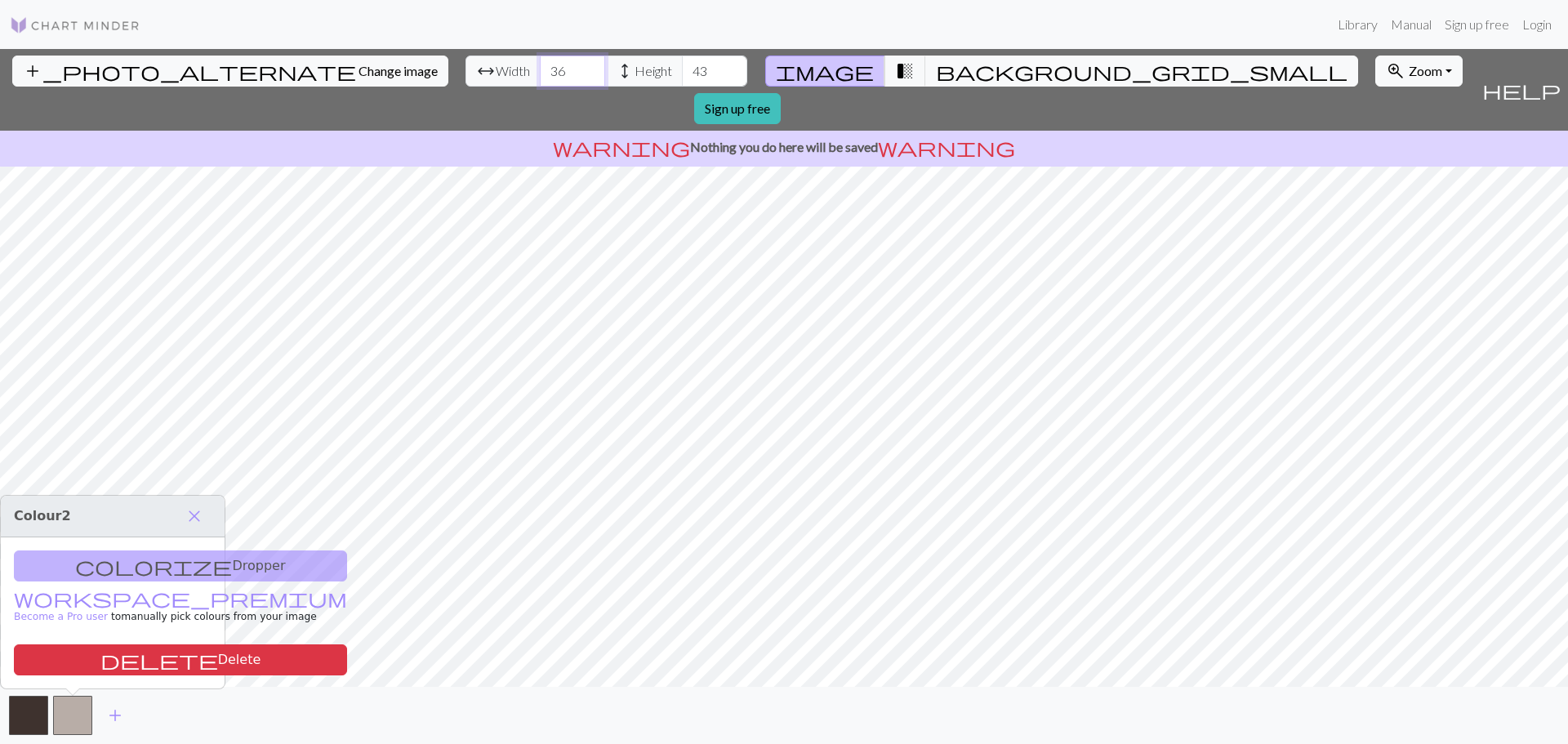
click at [540, 64] on input "36" at bounding box center [572, 71] width 65 height 31
click at [540, 64] on input "37" at bounding box center [572, 71] width 65 height 31
click at [540, 64] on input "38" at bounding box center [572, 71] width 65 height 31
click at [540, 64] on input "39" at bounding box center [572, 71] width 65 height 31
click at [540, 64] on input "40" at bounding box center [572, 71] width 65 height 31
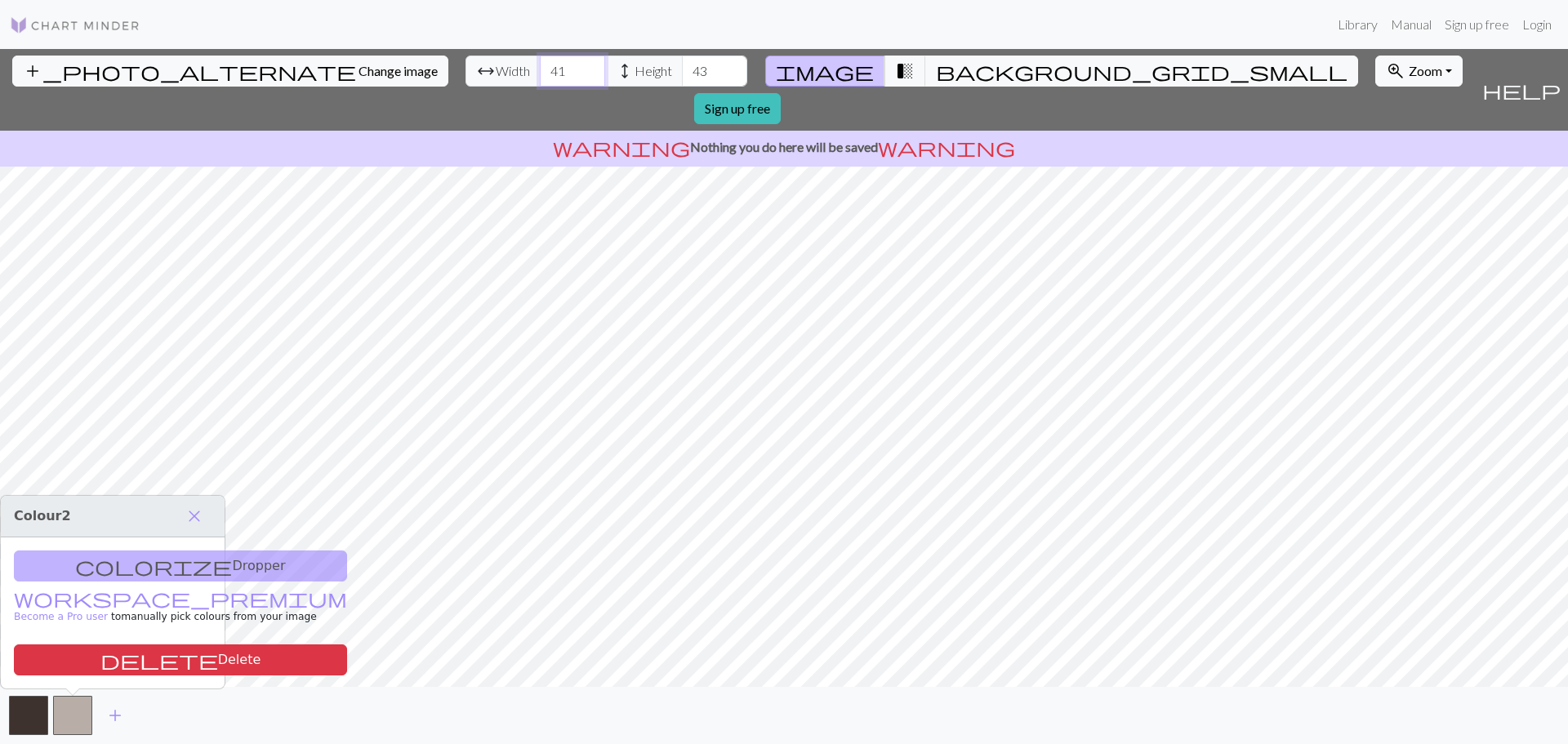
click at [540, 64] on input "41" at bounding box center [572, 71] width 65 height 31
click at [540, 64] on input "42" at bounding box center [572, 71] width 65 height 31
type input "43"
click at [540, 64] on input "43" at bounding box center [572, 71] width 65 height 31
click at [682, 80] on input "42" at bounding box center [714, 71] width 65 height 31
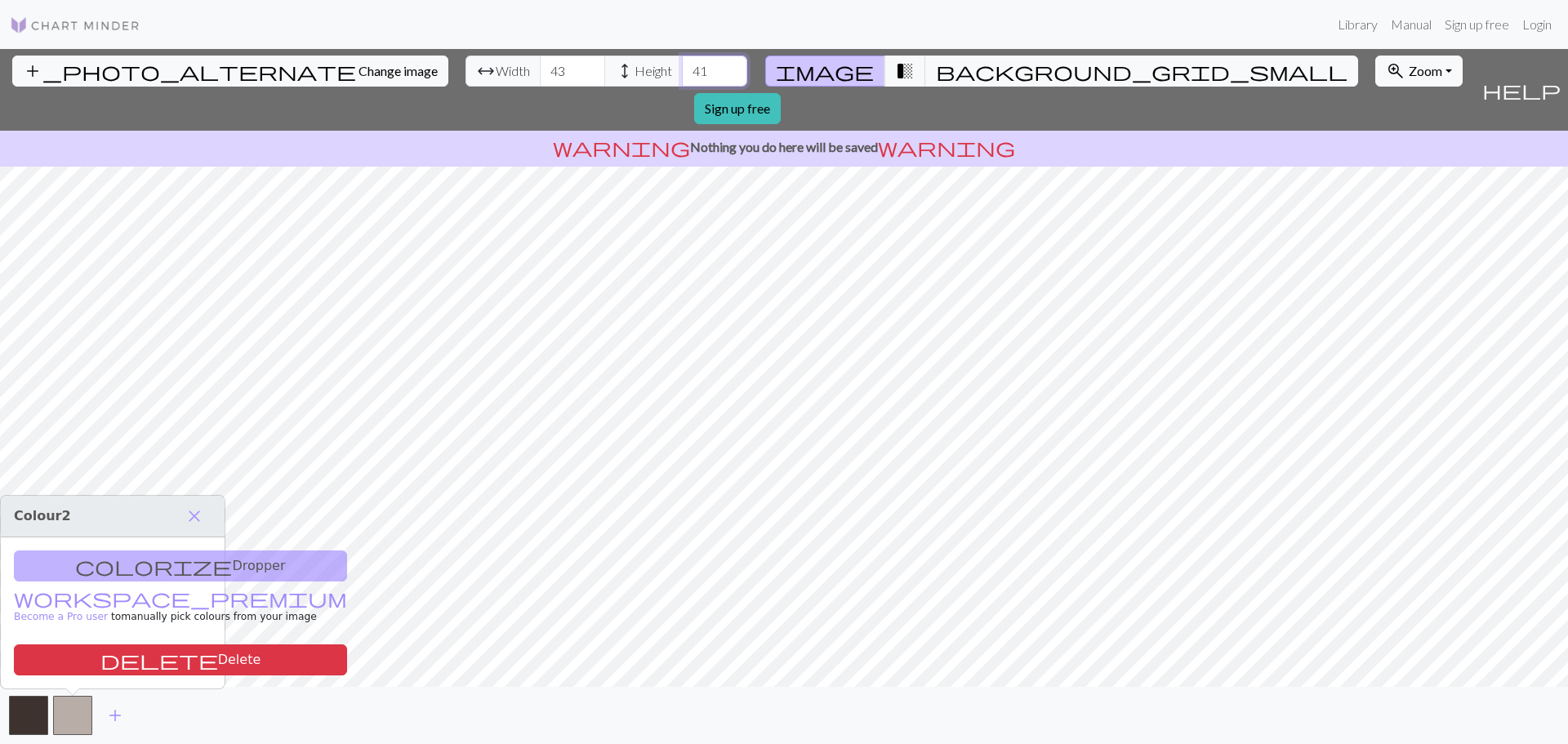
click at [682, 80] on input "41" at bounding box center [714, 71] width 65 height 31
type input "40"
click at [682, 80] on input "40" at bounding box center [714, 71] width 65 height 31
click at [87, 712] on button "button" at bounding box center [72, 716] width 40 height 40
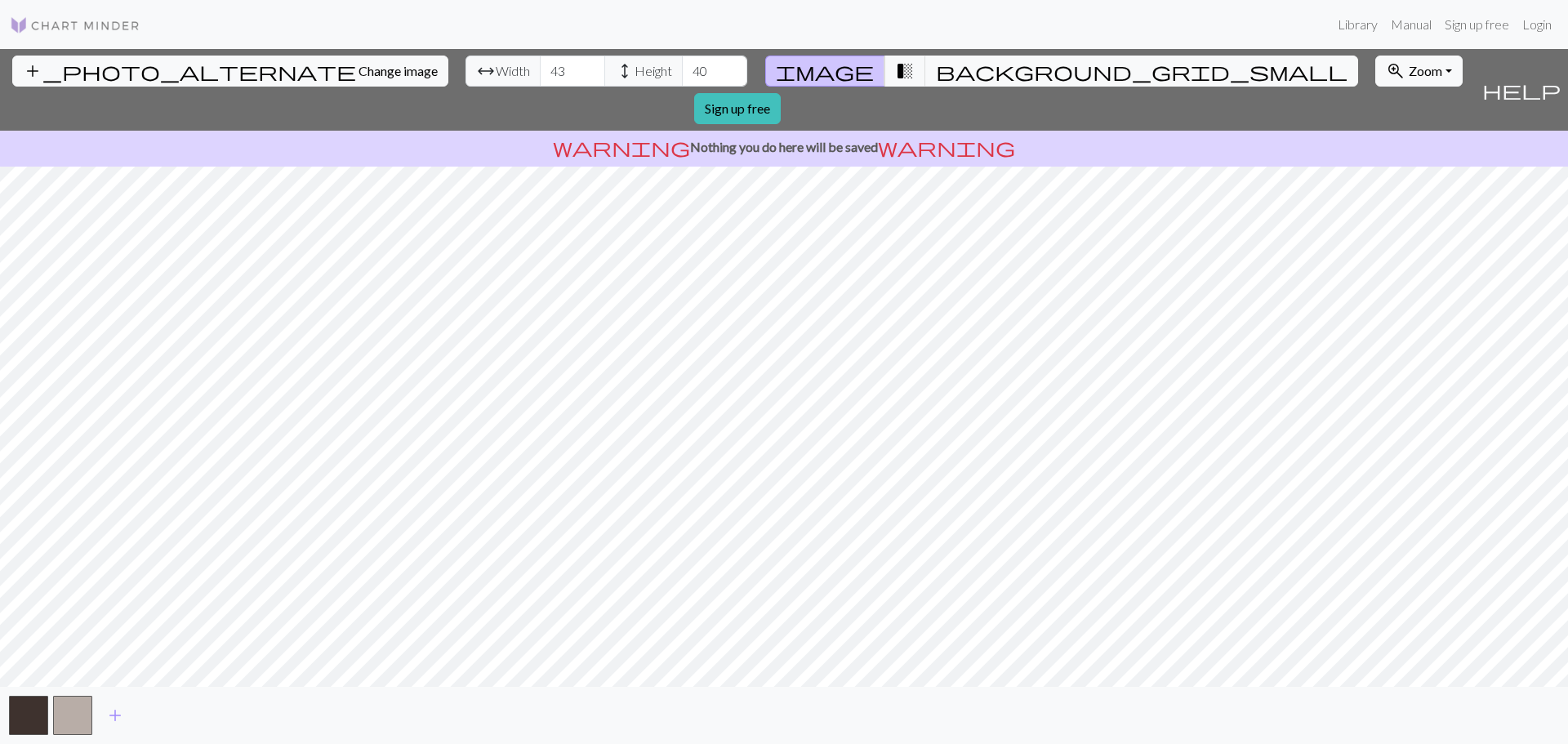
drag, startPoint x: 134, startPoint y: 81, endPoint x: 920, endPoint y: 53, distance: 786.5
click at [134, 81] on button "add_photo_alternate Change image" at bounding box center [230, 71] width 436 height 31
drag, startPoint x: 187, startPoint y: 718, endPoint x: 153, endPoint y: 723, distance: 34.4
click at [185, 718] on div "add" at bounding box center [784, 715] width 1568 height 57
click at [118, 720] on span "add" at bounding box center [115, 715] width 20 height 23
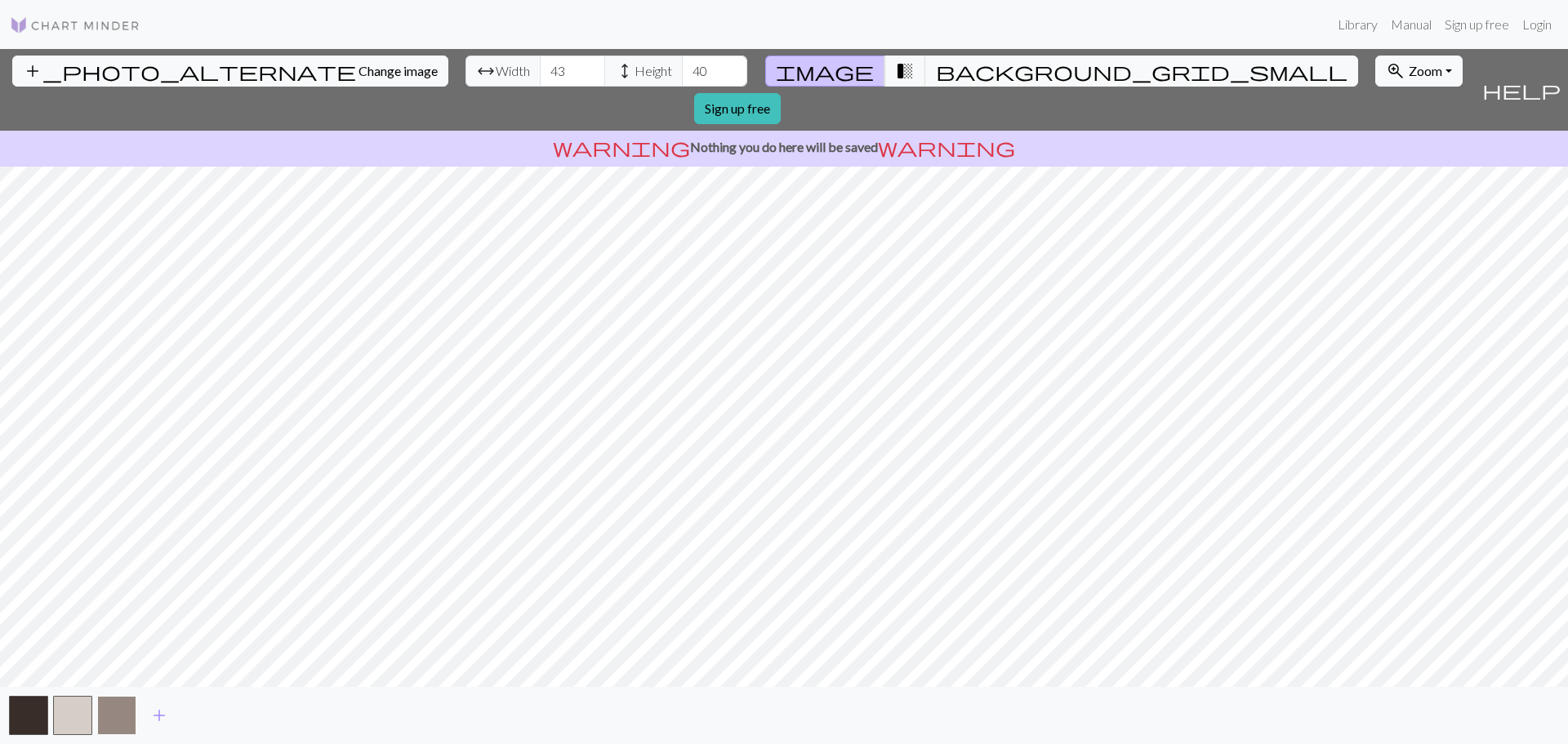
click at [121, 717] on button "button" at bounding box center [117, 716] width 40 height 40
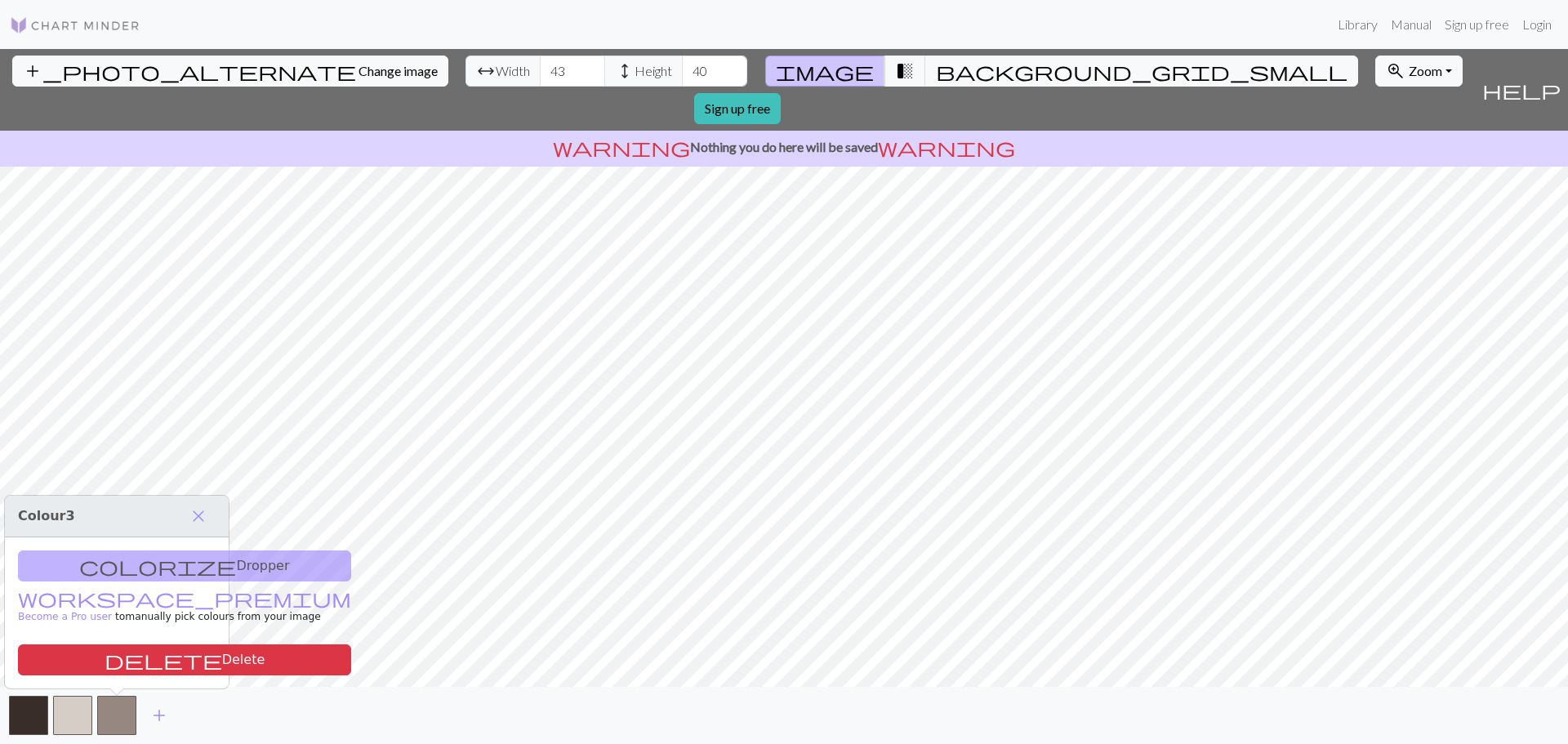
click at [117, 574] on div "colorize Dropper workspace_premium Become a Pro user to manually pick colours f…" at bounding box center [117, 612] width 224 height 151
click at [115, 562] on div "colorize Dropper workspace_premium Become a Pro user to manually pick colours f…" at bounding box center [117, 612] width 224 height 151
click at [135, 637] on div "colorize Dropper workspace_premium Become a Pro user to manually pick colours f…" at bounding box center [117, 612] width 224 height 151
click at [58, 717] on button "button" at bounding box center [72, 716] width 40 height 40
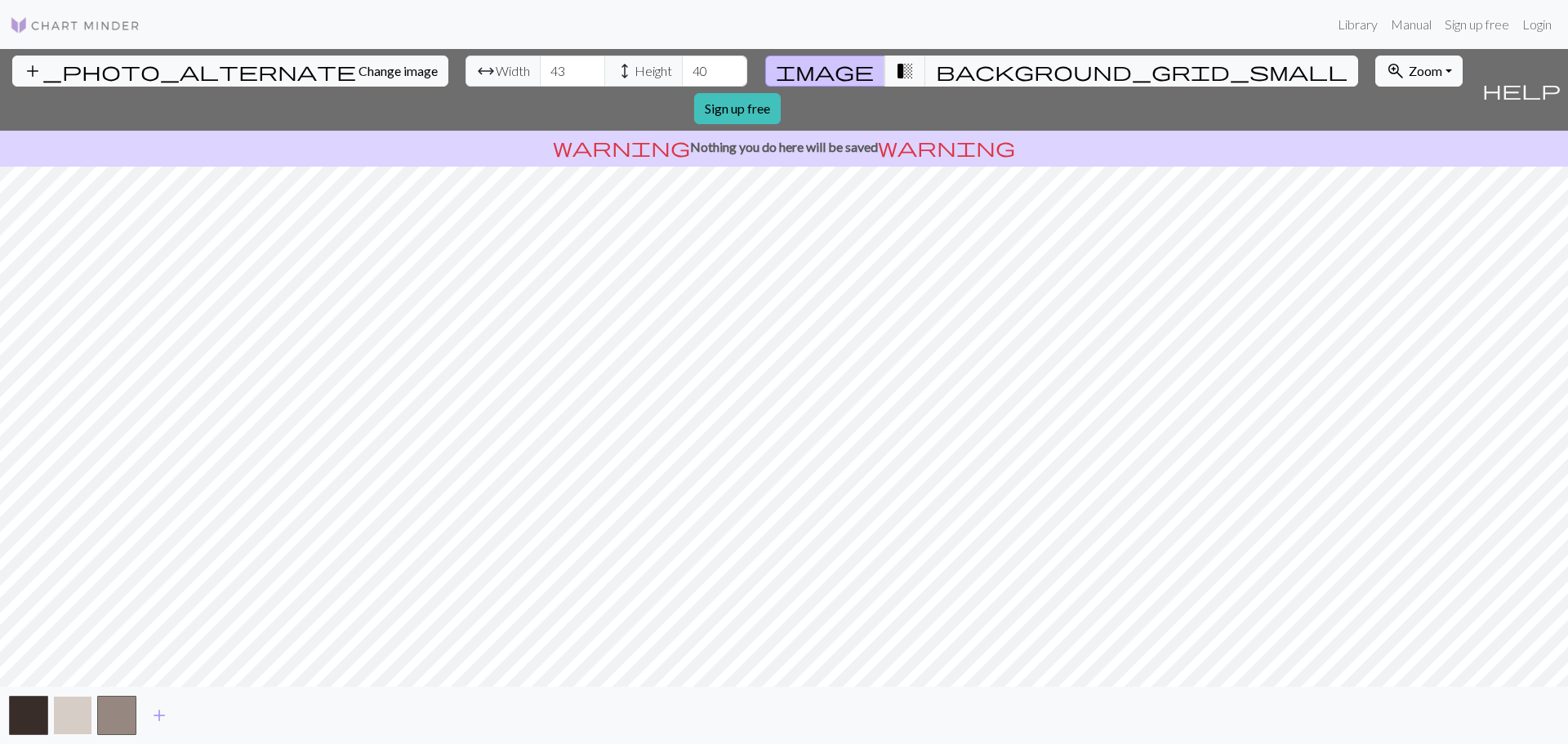
click at [58, 717] on button "button" at bounding box center [72, 716] width 40 height 40
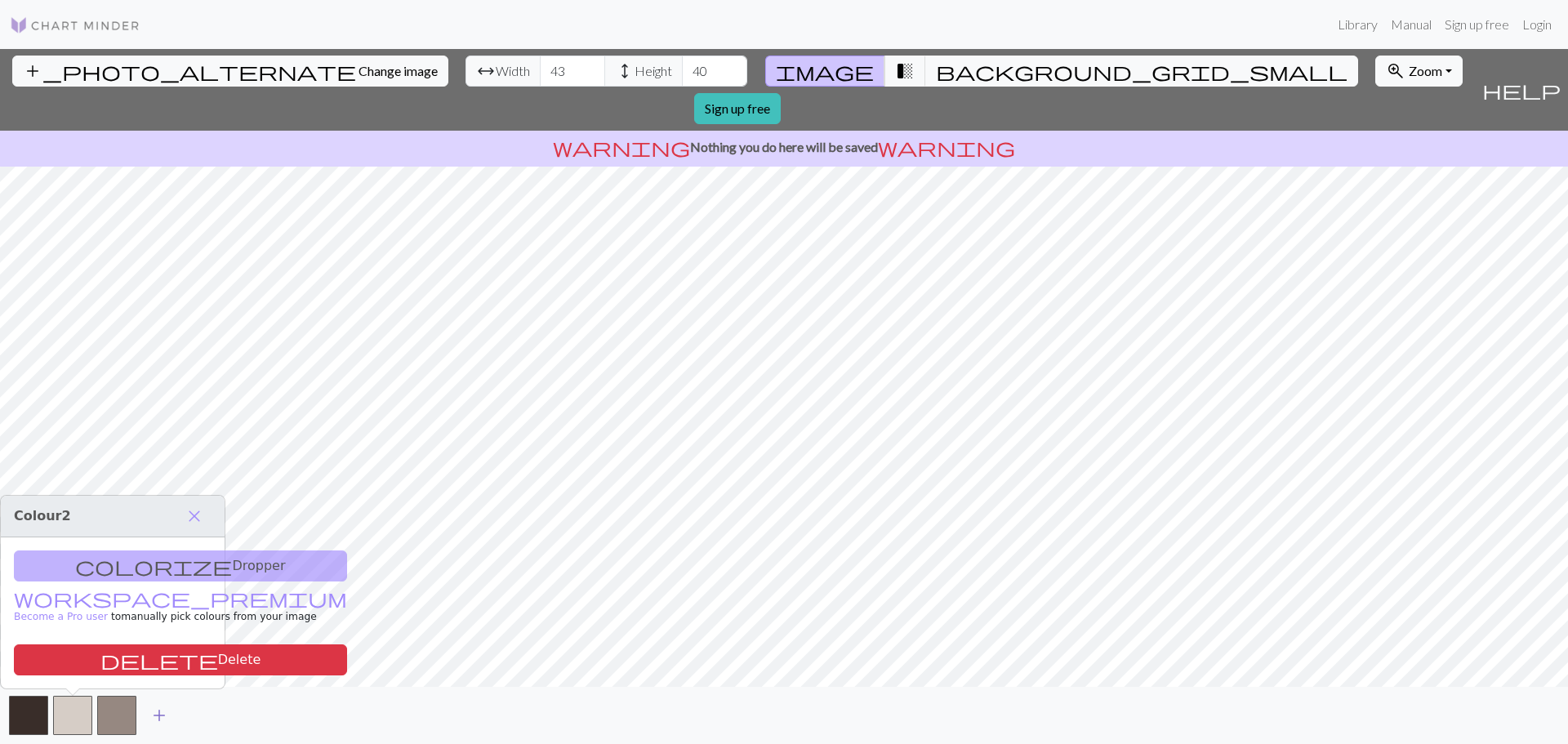
click at [165, 720] on span "add" at bounding box center [159, 715] width 20 height 23
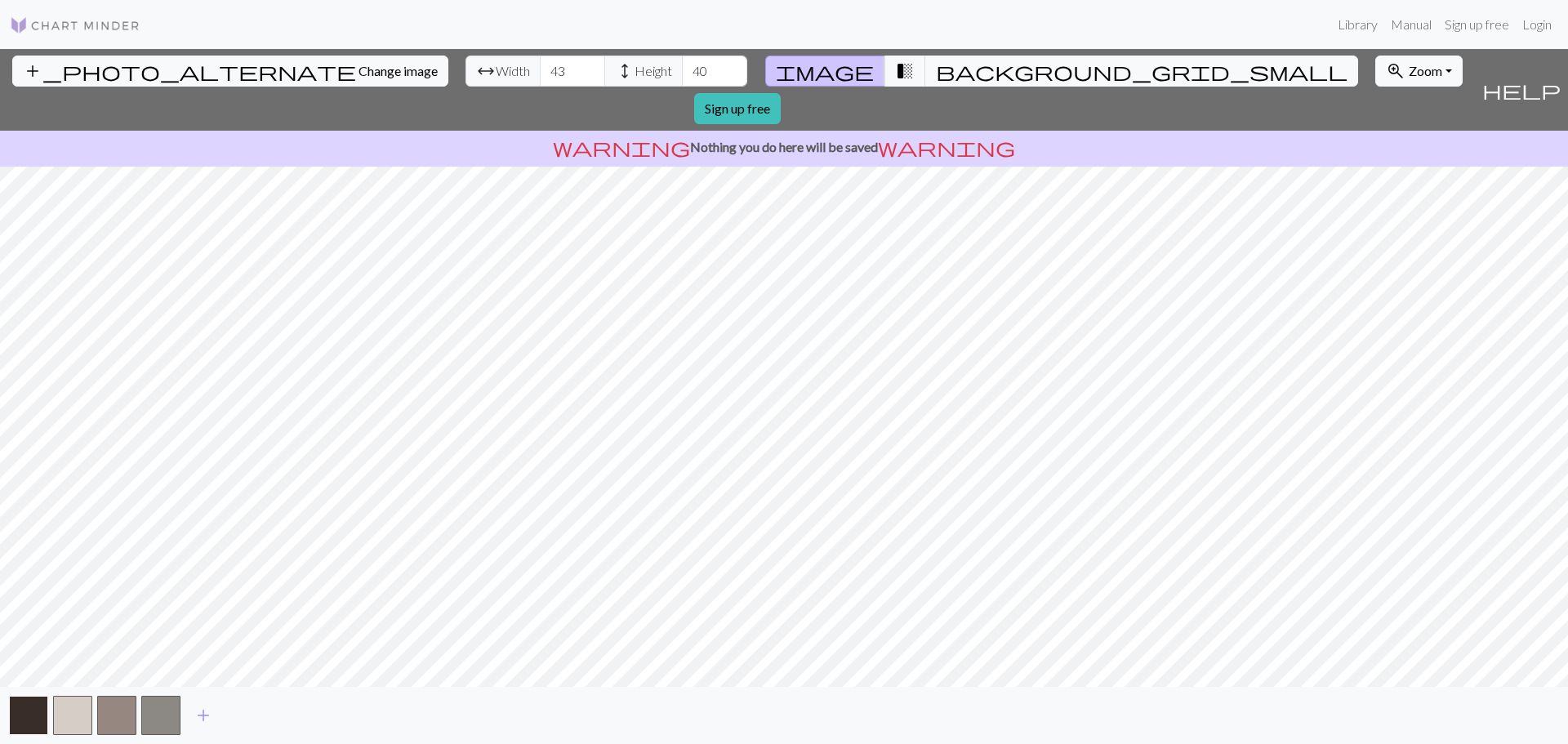
click at [43, 712] on button "button" at bounding box center [29, 716] width 40 height 40
click at [83, 712] on button "button" at bounding box center [72, 716] width 40 height 40
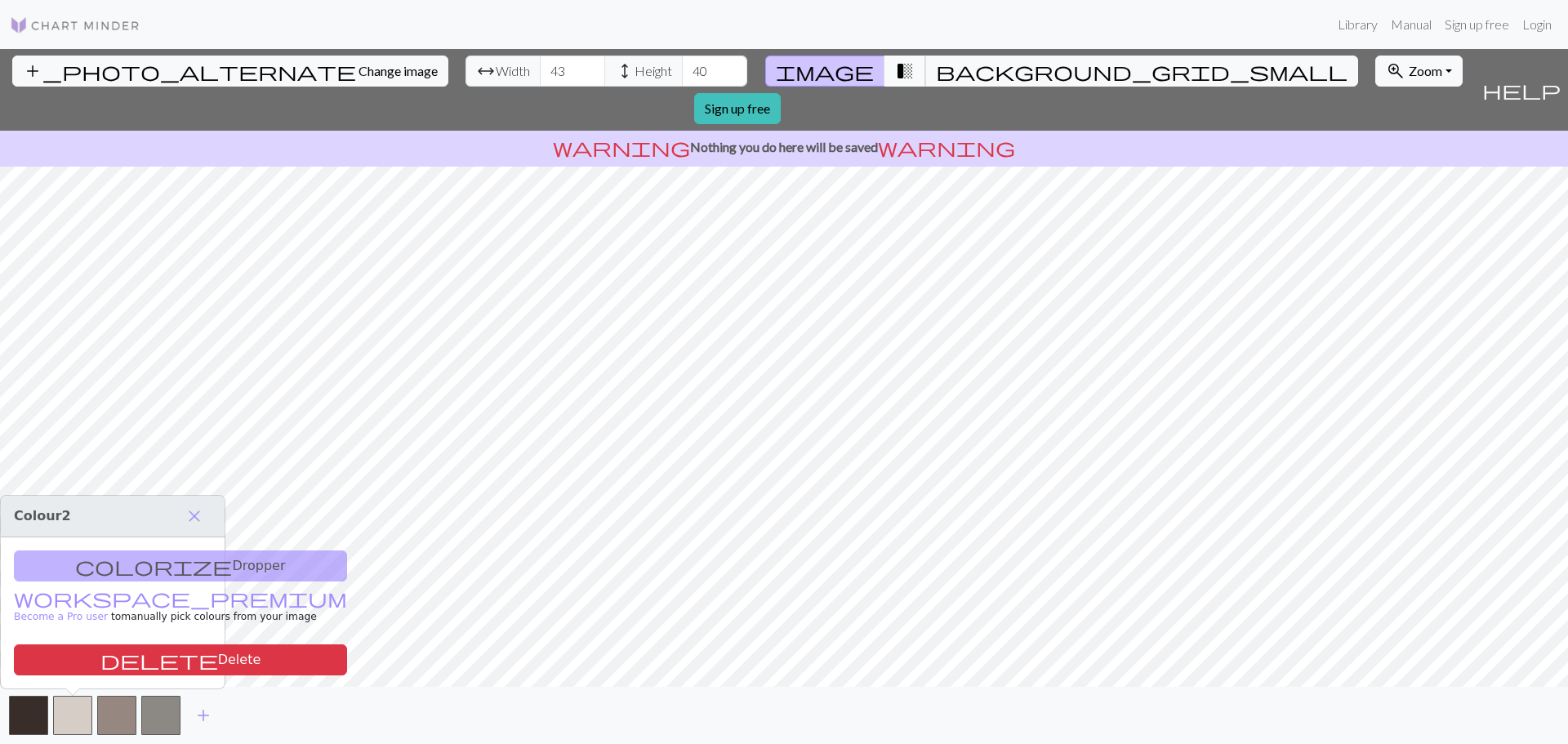
click at [895, 75] on span "transition_fade" at bounding box center [905, 71] width 20 height 23
click at [193, 521] on span "close" at bounding box center [194, 516] width 20 height 23
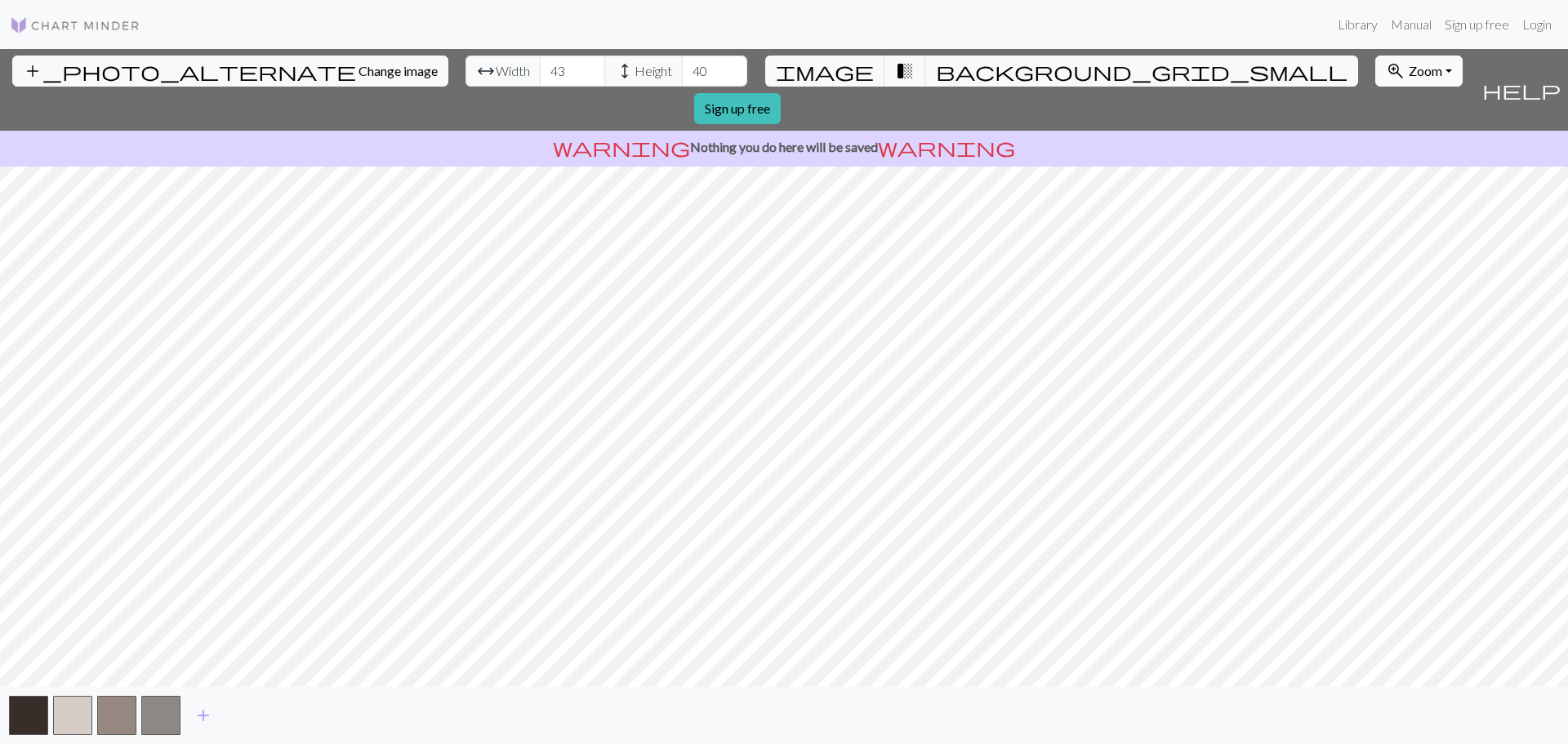
click at [1409, 65] on span "Zoom" at bounding box center [1426, 71] width 34 height 15
click at [840, 64] on span "image" at bounding box center [825, 71] width 98 height 23
click at [74, 20] on img at bounding box center [74, 24] width 131 height 20
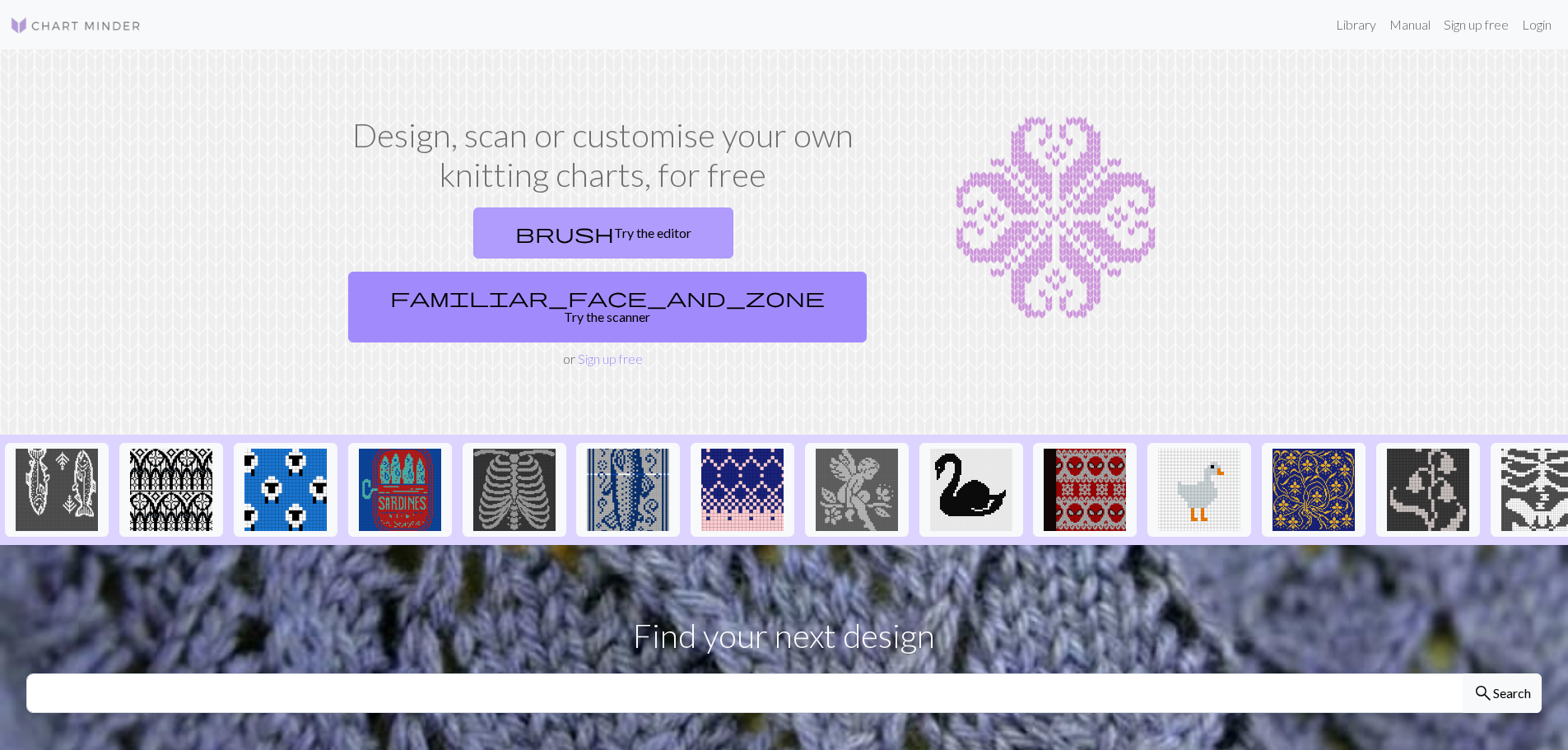
click at [514, 229] on link "brush Try the editor" at bounding box center [603, 233] width 260 height 51
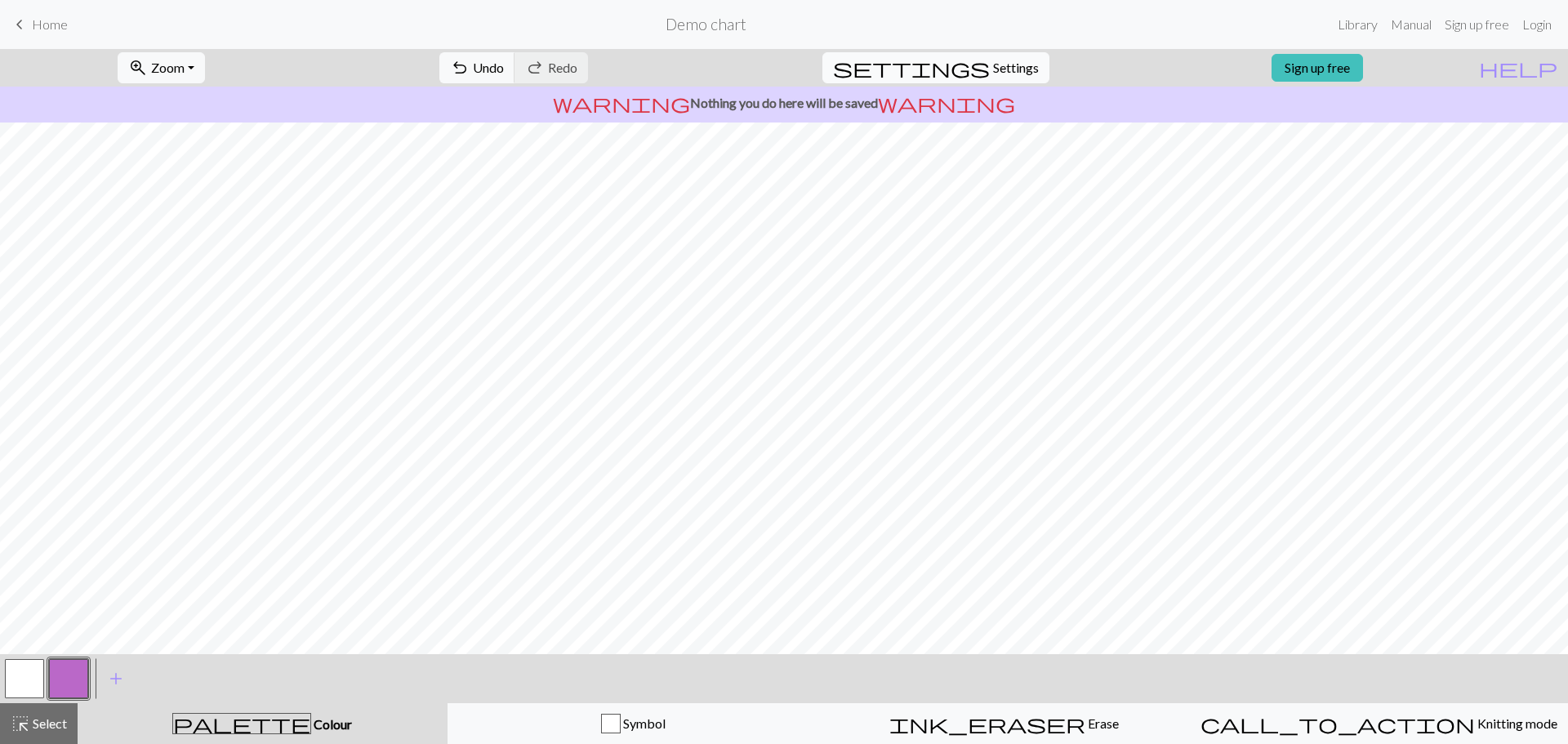
click at [993, 65] on span "Settings" at bounding box center [1016, 68] width 46 height 20
select select "aran"
select select "Courier new"
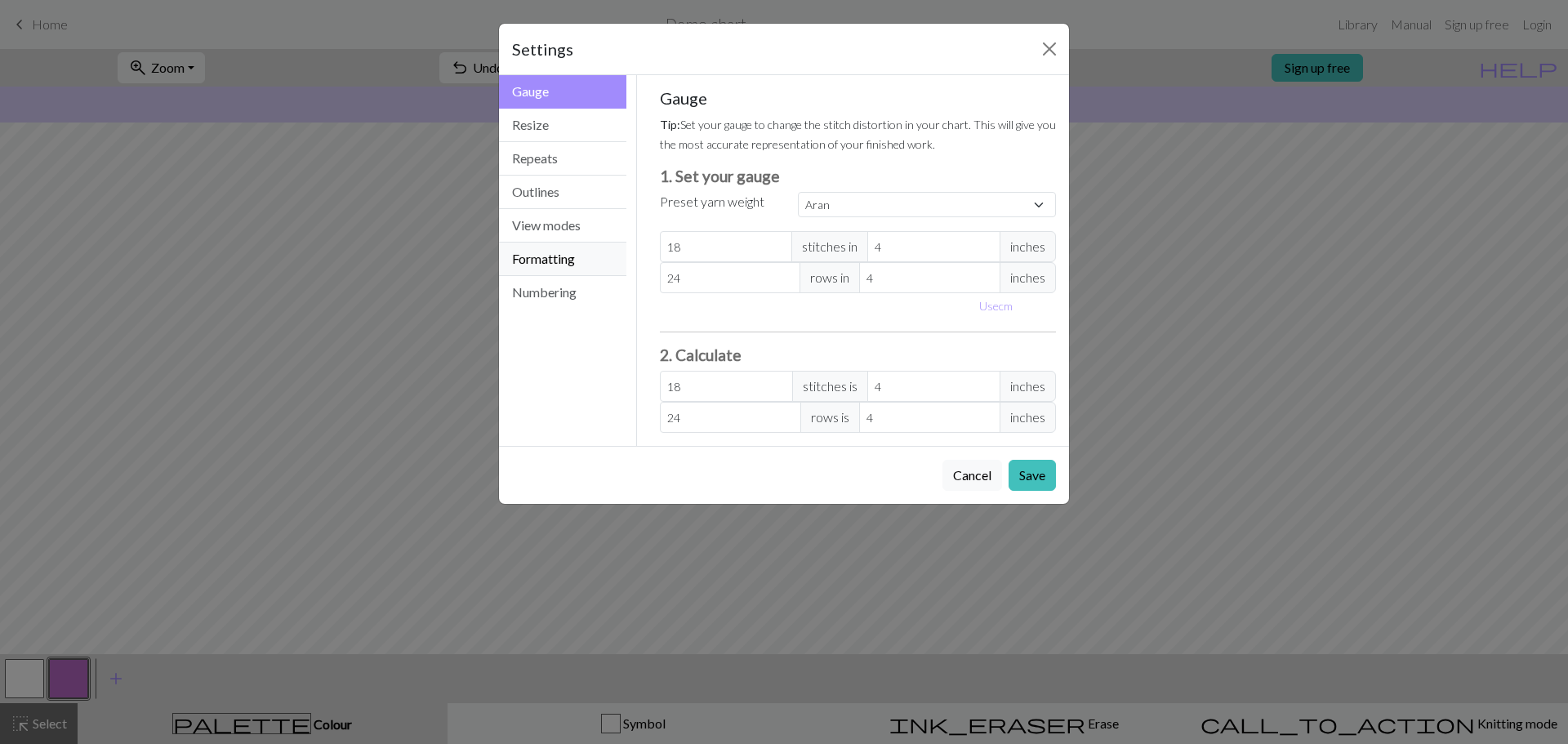
click at [566, 268] on button "Formatting" at bounding box center [562, 260] width 127 height 34
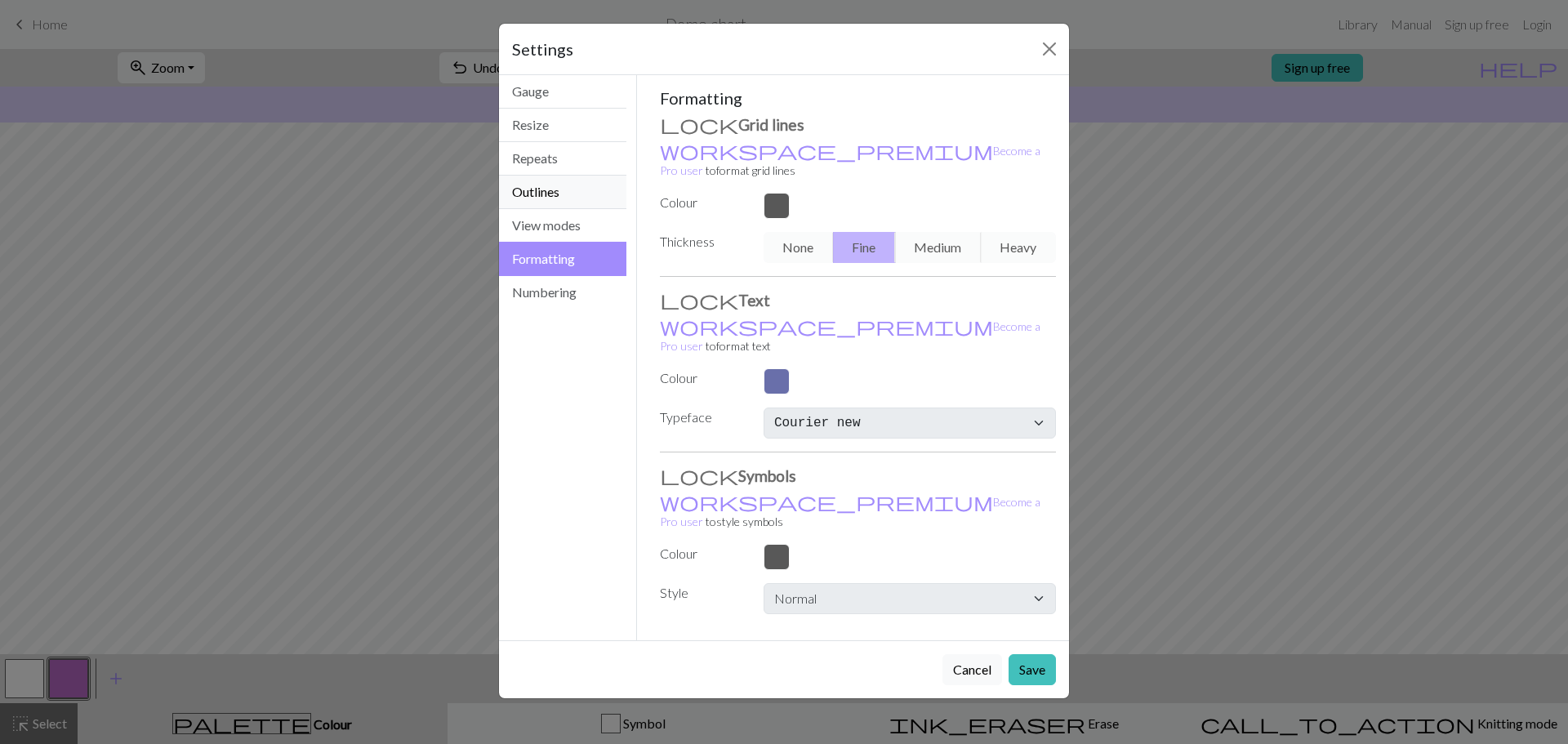
click at [548, 202] on button "Outlines" at bounding box center [562, 193] width 127 height 34
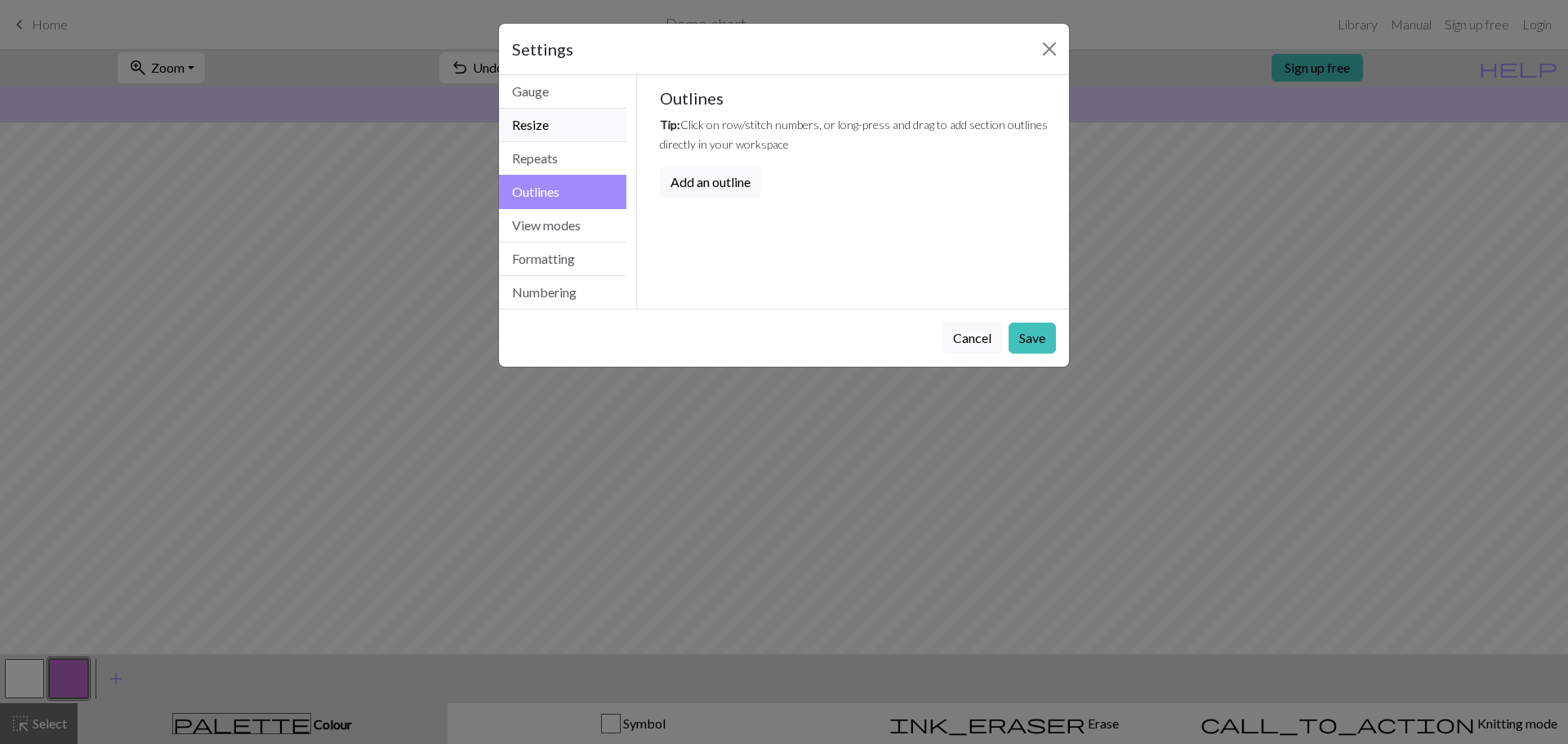
click at [541, 139] on button "Resize" at bounding box center [562, 125] width 127 height 34
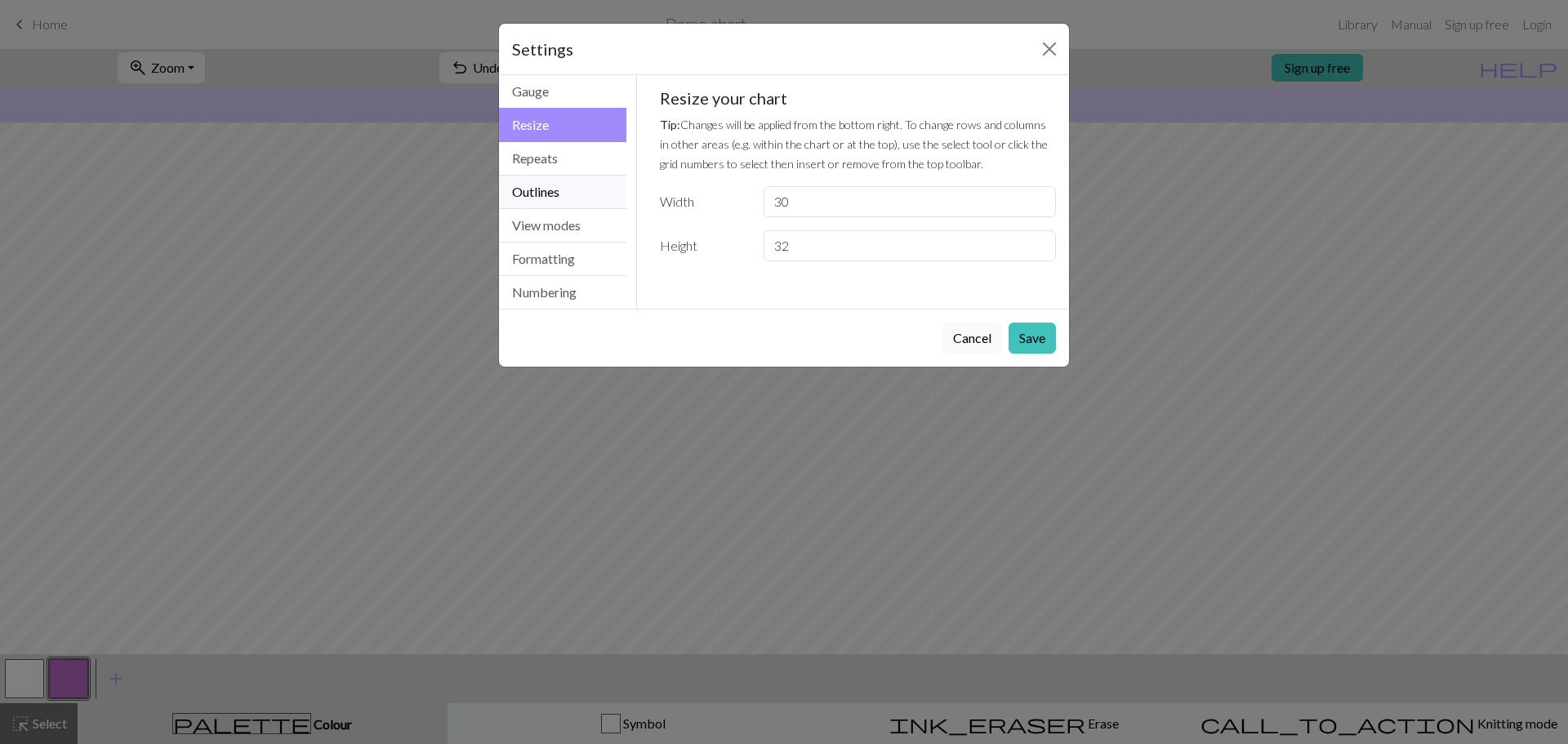
click at [545, 185] on button "Outlines" at bounding box center [562, 193] width 127 height 34
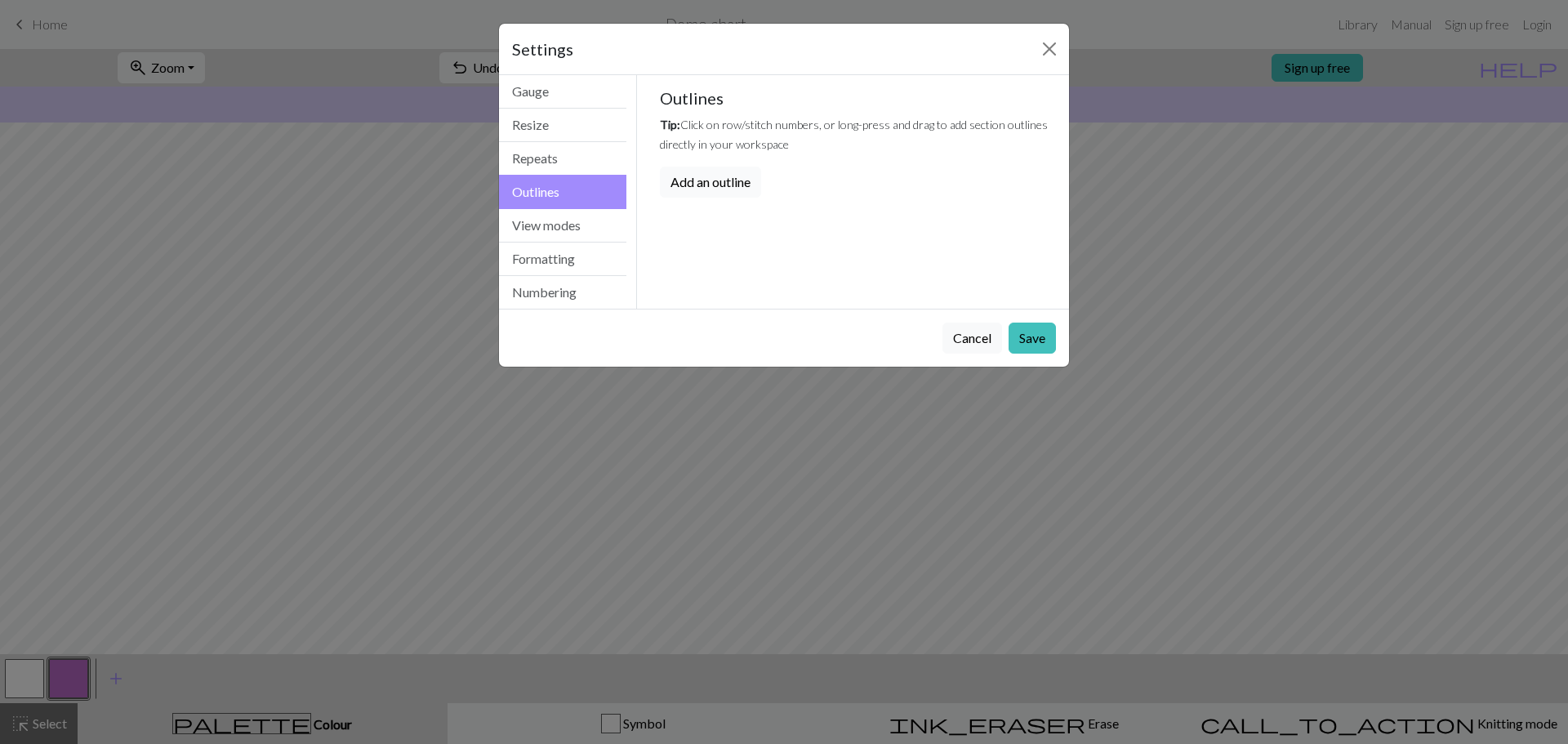
click at [688, 193] on button "Add an outline" at bounding box center [711, 182] width 102 height 31
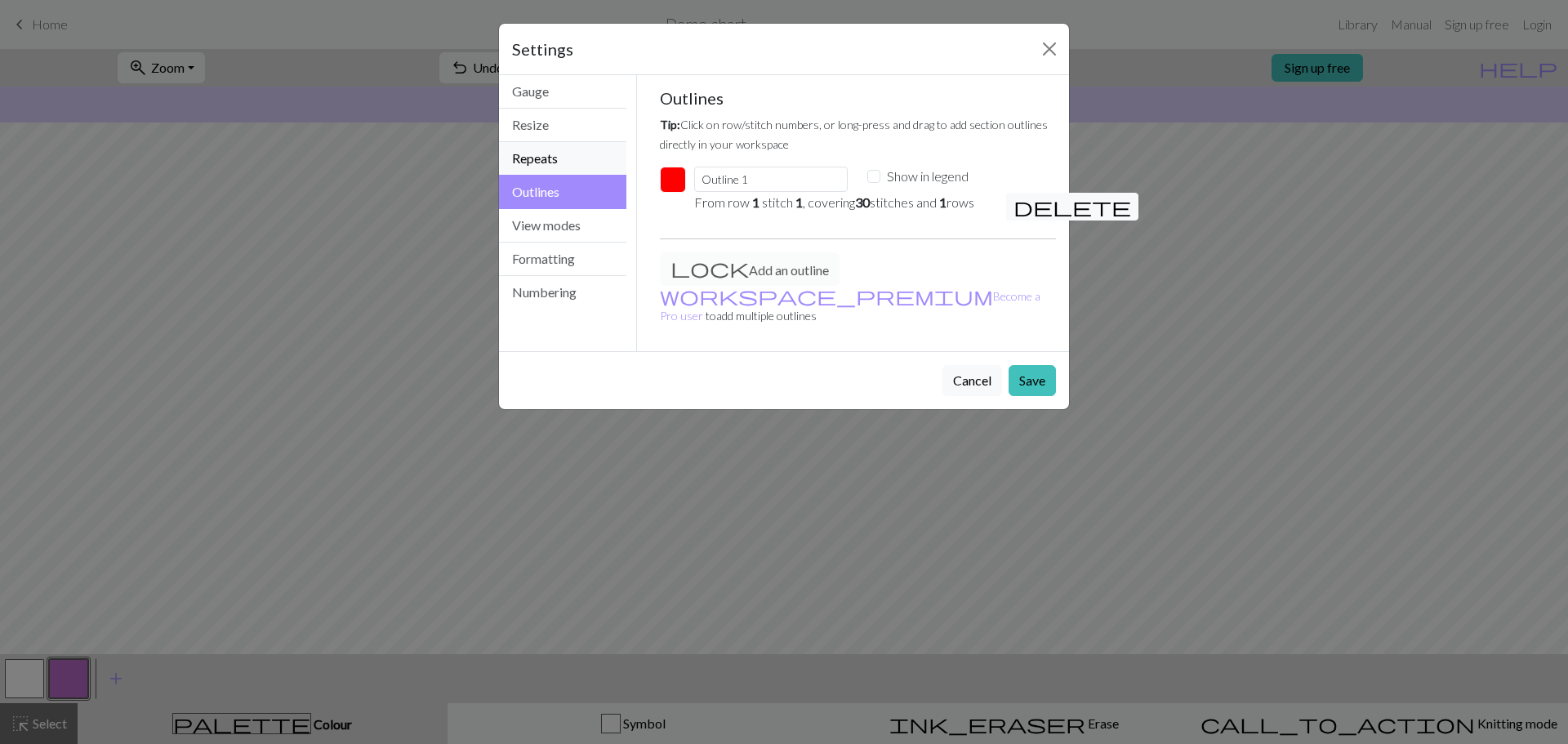
click at [608, 166] on button "Repeats" at bounding box center [562, 159] width 127 height 34
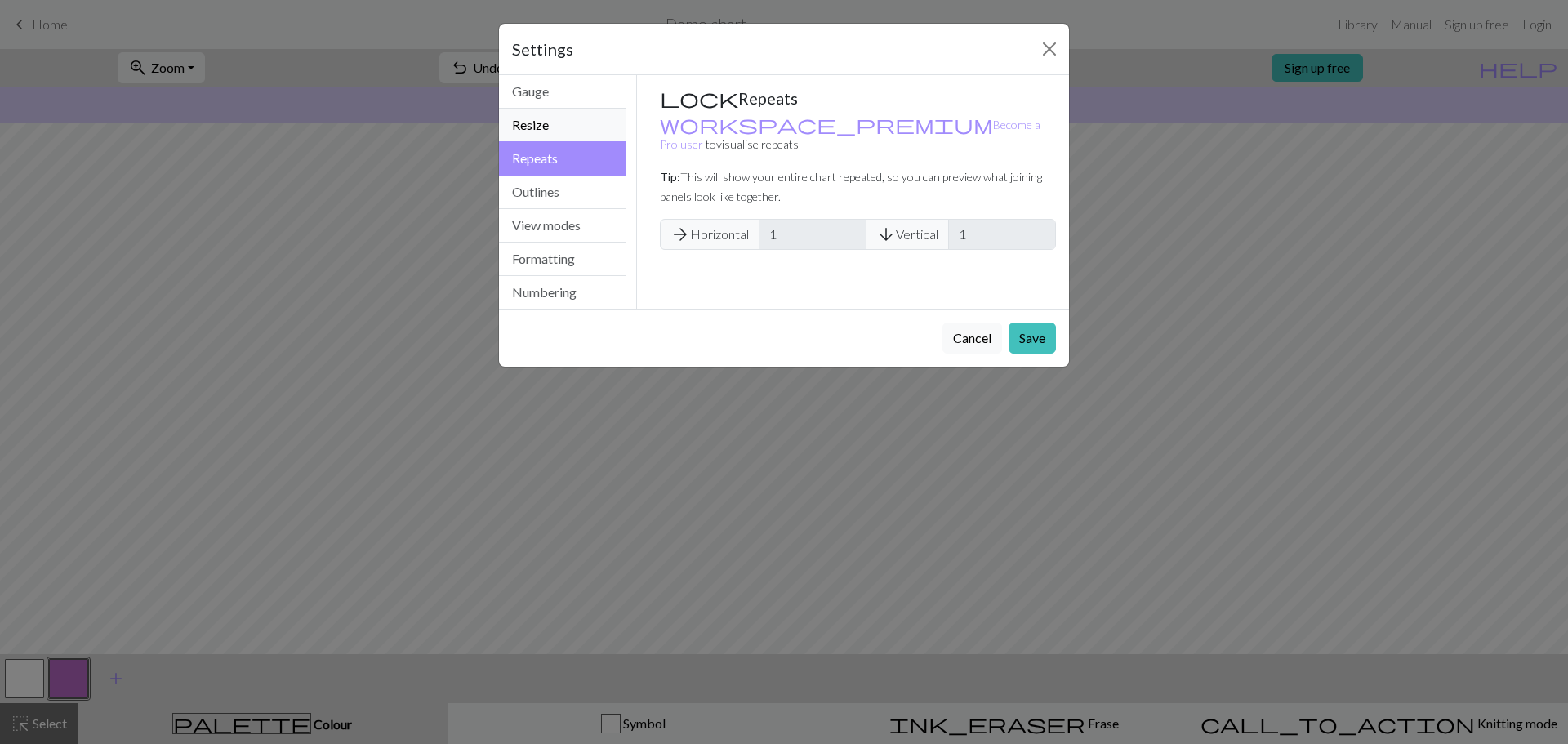
click at [579, 117] on button "Resize" at bounding box center [562, 125] width 127 height 34
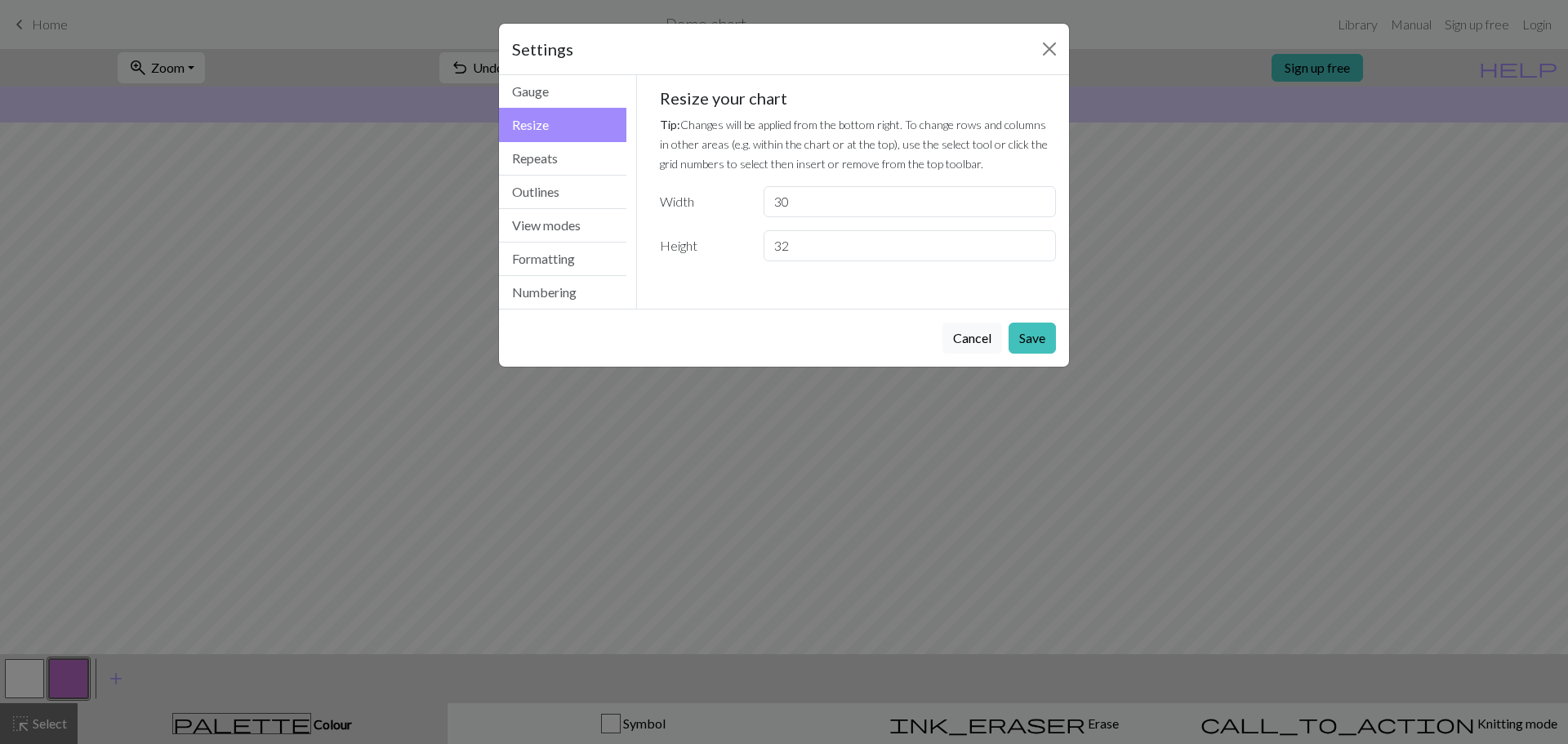
click at [1036, 47] on div "Settings" at bounding box center [784, 49] width 570 height 52
click at [1049, 51] on button "Close" at bounding box center [1050, 49] width 26 height 26
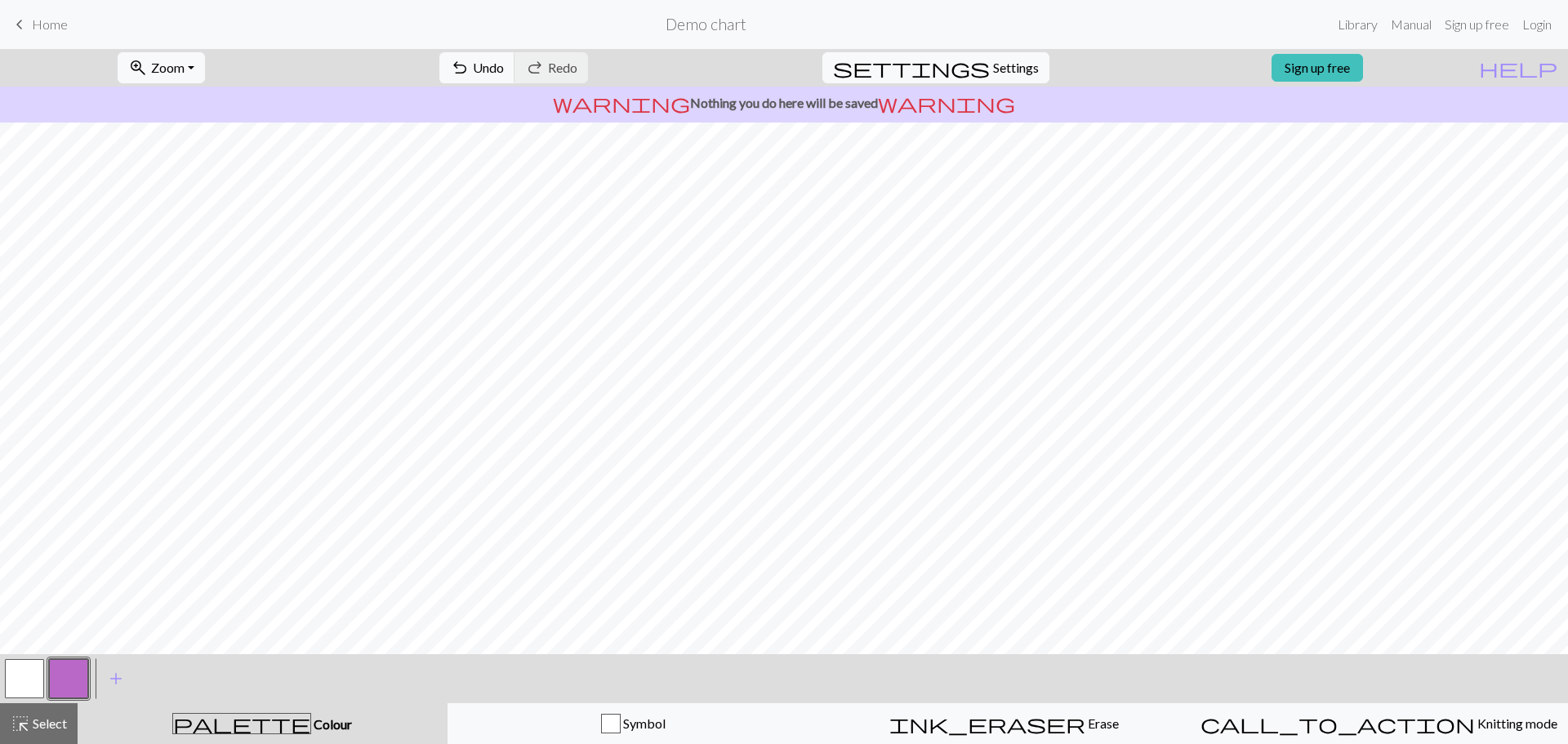
click at [72, 12] on div "keyboard_arrow_left Home Demo chart Library Manual Sign up free Login" at bounding box center [784, 24] width 1568 height 33
click at [12, 46] on nav "keyboard_arrow_left Home Demo chart Library Manual Sign up free Login" at bounding box center [784, 24] width 1568 height 49
click at [46, 26] on span "Home" at bounding box center [50, 24] width 36 height 15
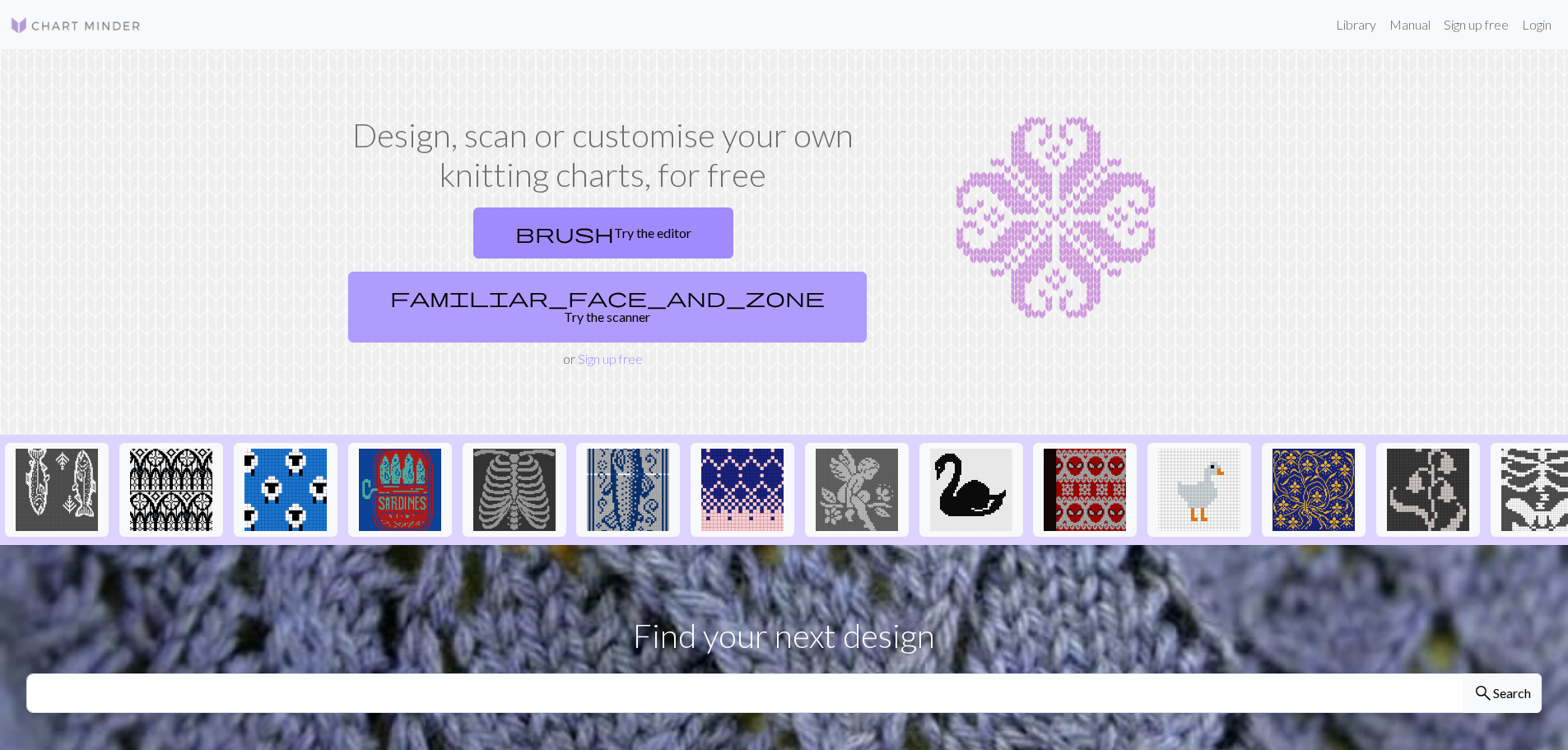
click at [674, 272] on link "familiar_face_and_zone Try the scanner" at bounding box center [607, 307] width 519 height 71
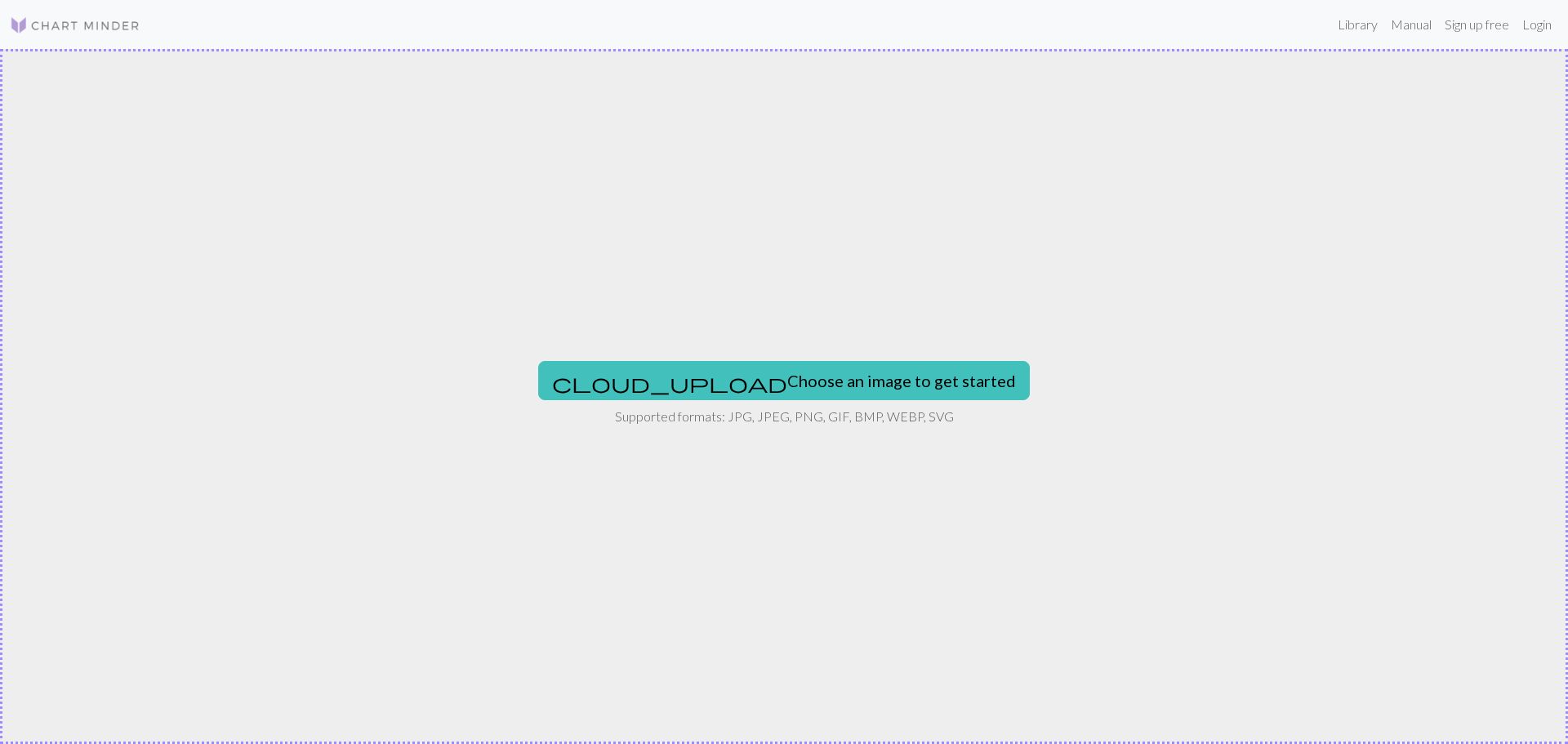
click at [744, 403] on div "cloud_upload Choose an image to get started Supported formats: JPG, JPEG, PNG, …" at bounding box center [784, 396] width 1568 height 695
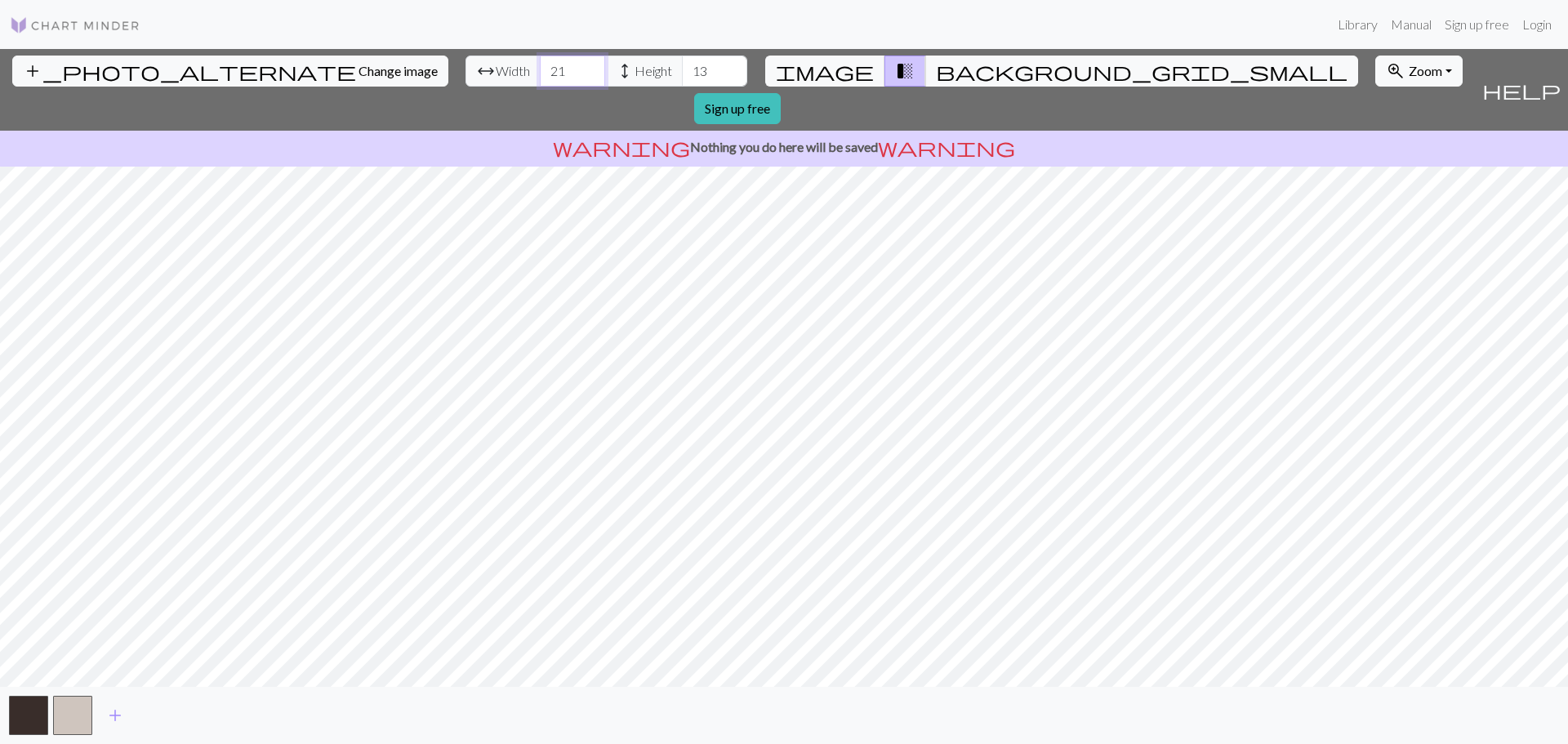
click at [540, 67] on input "21" at bounding box center [572, 71] width 65 height 31
click at [540, 67] on input "22" at bounding box center [572, 71] width 65 height 31
click at [540, 67] on input "23" at bounding box center [572, 71] width 65 height 31
click at [540, 67] on input "24" at bounding box center [572, 71] width 65 height 31
click at [540, 67] on input "25" at bounding box center [572, 71] width 65 height 31
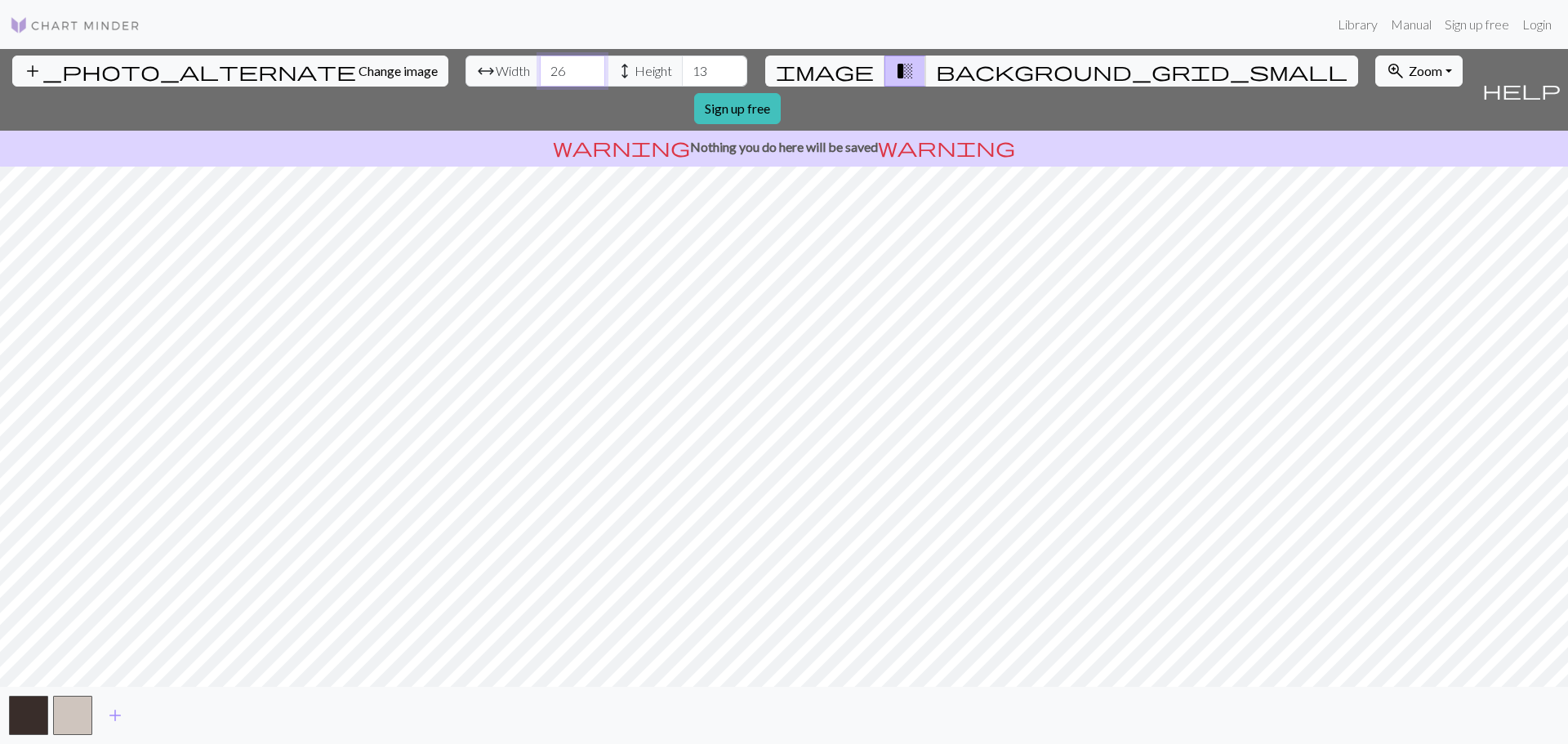
click at [540, 67] on input "26" at bounding box center [572, 71] width 65 height 31
click at [540, 67] on input "27" at bounding box center [572, 71] width 65 height 31
click at [540, 67] on input "28" at bounding box center [572, 71] width 65 height 31
click at [540, 67] on input "29" at bounding box center [572, 71] width 65 height 31
click at [540, 67] on input "30" at bounding box center [572, 71] width 65 height 31
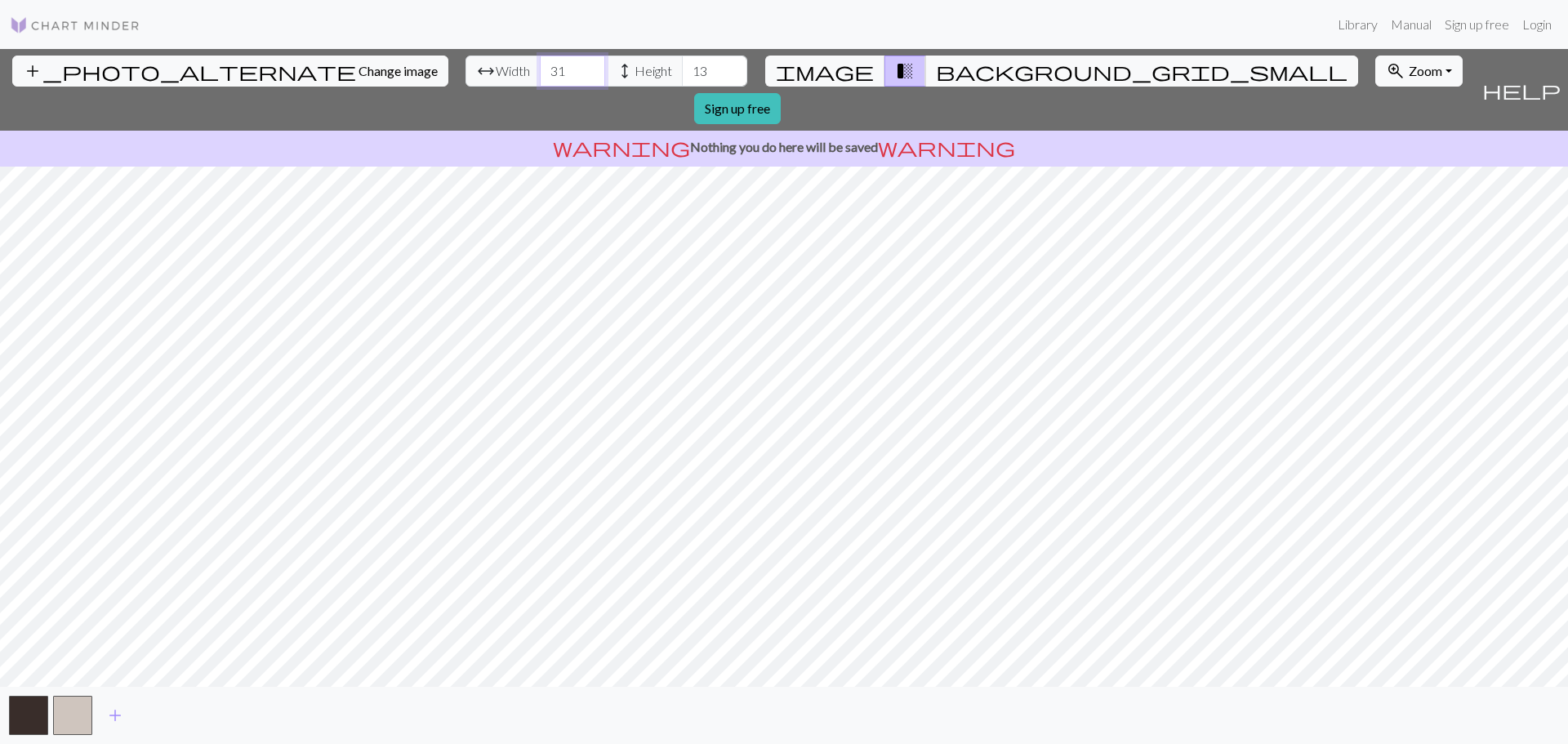
click at [540, 67] on input "31" at bounding box center [572, 71] width 65 height 31
click at [540, 67] on input "32" at bounding box center [572, 71] width 65 height 31
click at [540, 67] on input "33" at bounding box center [572, 71] width 65 height 31
click at [540, 67] on input "34" at bounding box center [572, 71] width 65 height 31
click at [540, 67] on input "35" at bounding box center [572, 71] width 65 height 31
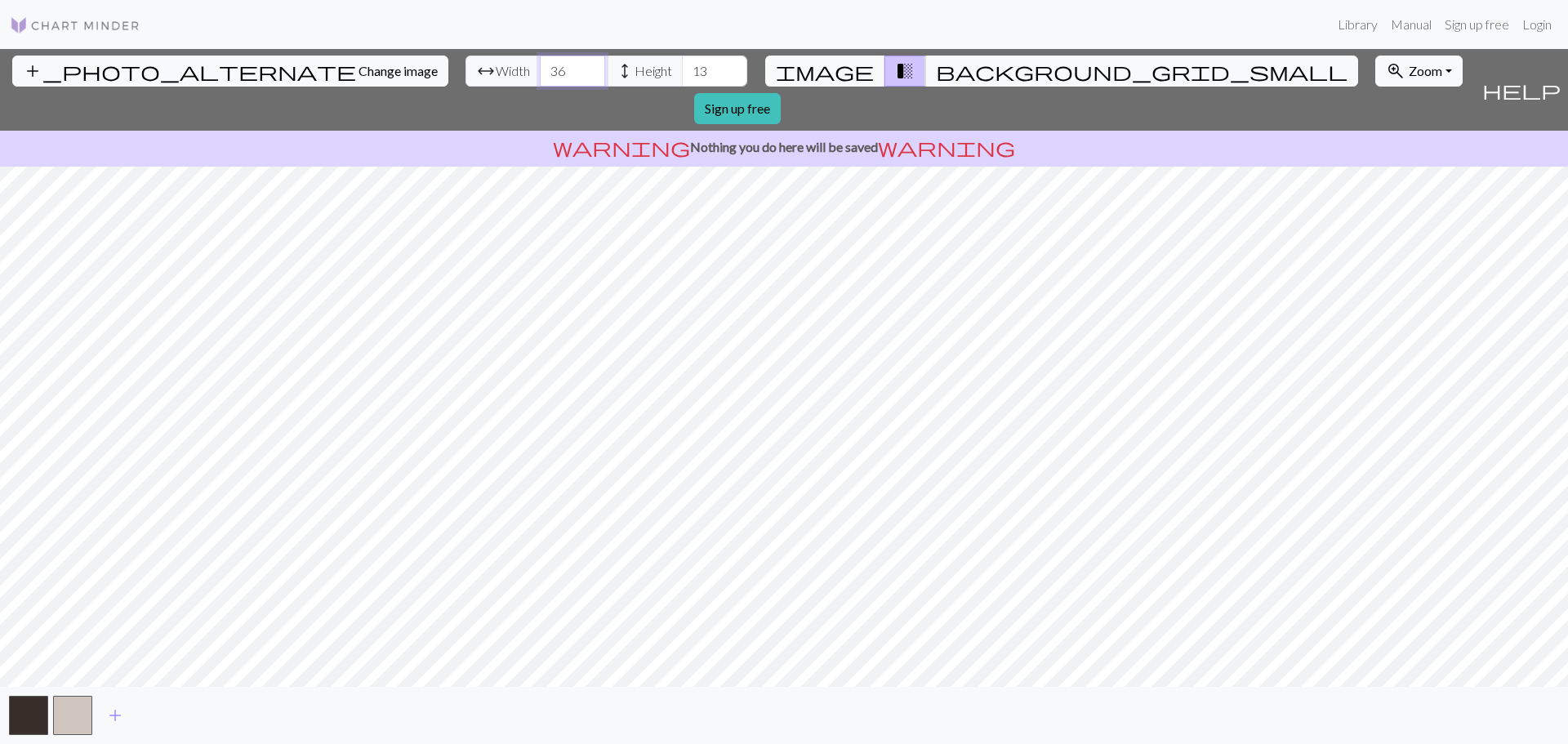
click at [540, 67] on input "36" at bounding box center [572, 71] width 65 height 31
click at [540, 67] on input "37" at bounding box center [572, 71] width 65 height 31
click at [540, 67] on input "38" at bounding box center [572, 71] width 65 height 31
click at [540, 67] on input "39" at bounding box center [572, 71] width 65 height 31
click at [540, 67] on input "40" at bounding box center [572, 71] width 65 height 31
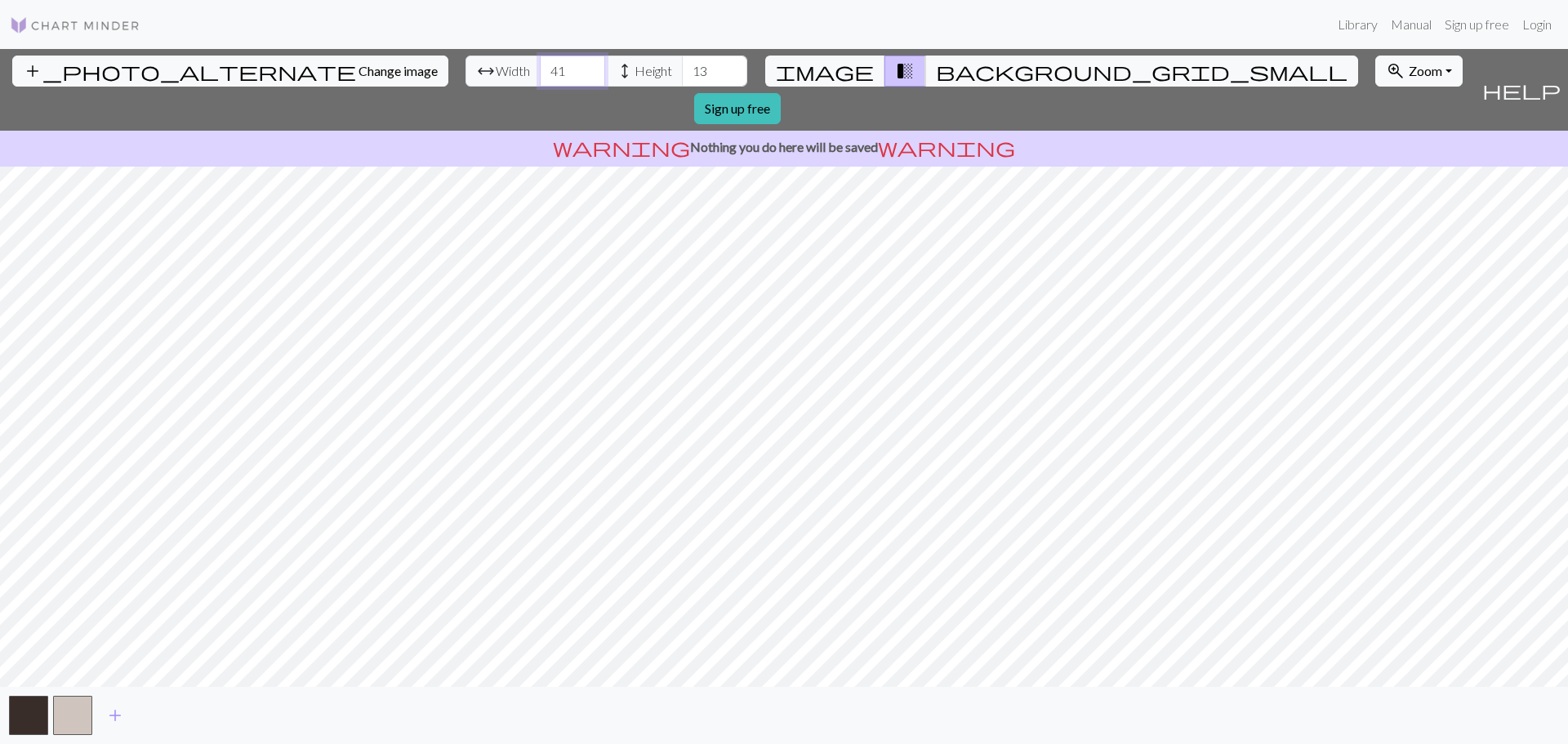
click at [540, 67] on input "41" at bounding box center [572, 71] width 65 height 31
type input "42"
click at [540, 67] on input "42" at bounding box center [572, 71] width 65 height 31
click at [682, 63] on input "14" at bounding box center [714, 71] width 65 height 31
click at [682, 63] on input "15" at bounding box center [714, 71] width 65 height 31
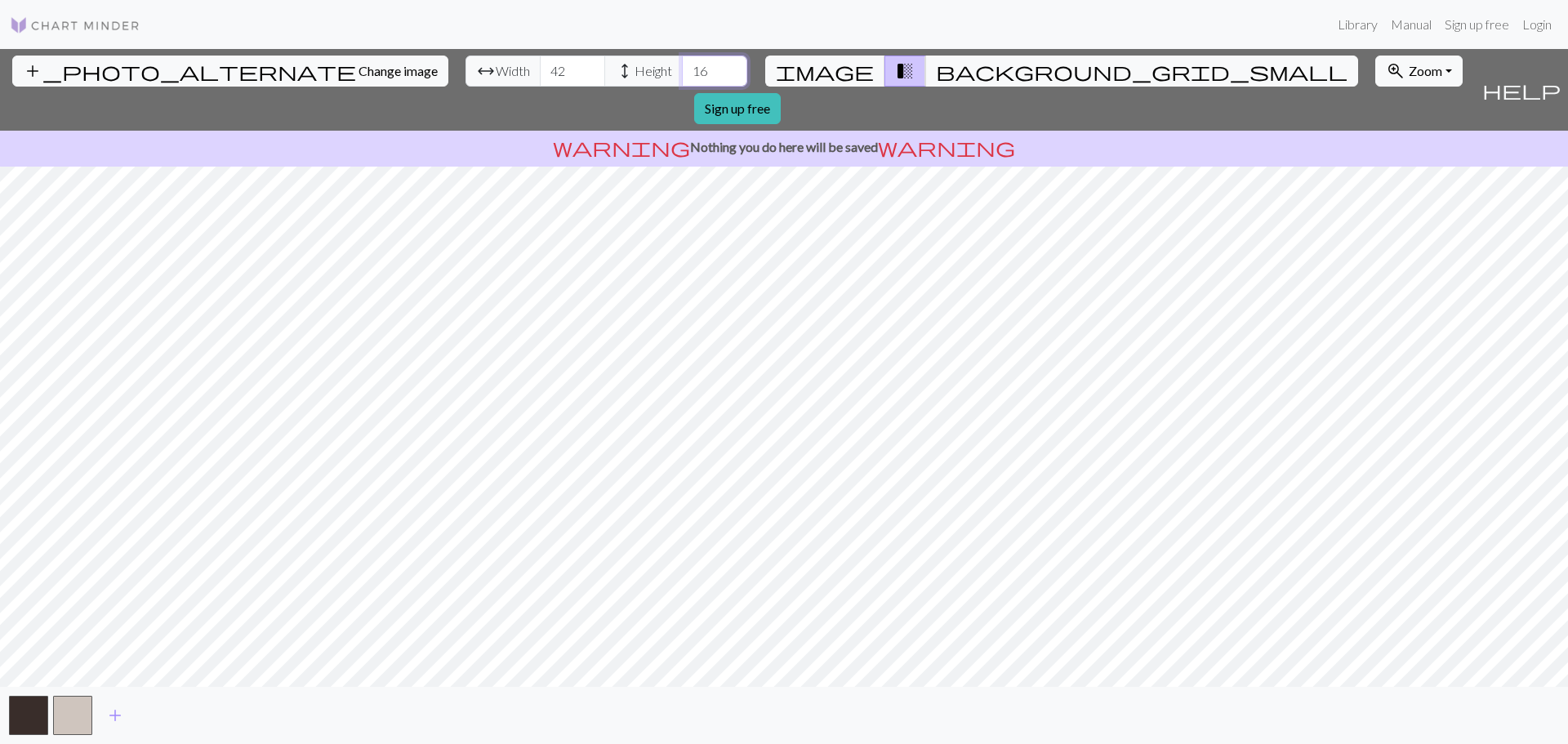
click at [682, 63] on input "16" at bounding box center [714, 71] width 65 height 31
click at [682, 63] on input "17" at bounding box center [714, 71] width 65 height 31
click at [682, 63] on input "18" at bounding box center [714, 71] width 65 height 31
click at [682, 63] on input "19" at bounding box center [714, 71] width 65 height 31
click at [682, 63] on input "20" at bounding box center [714, 71] width 65 height 31
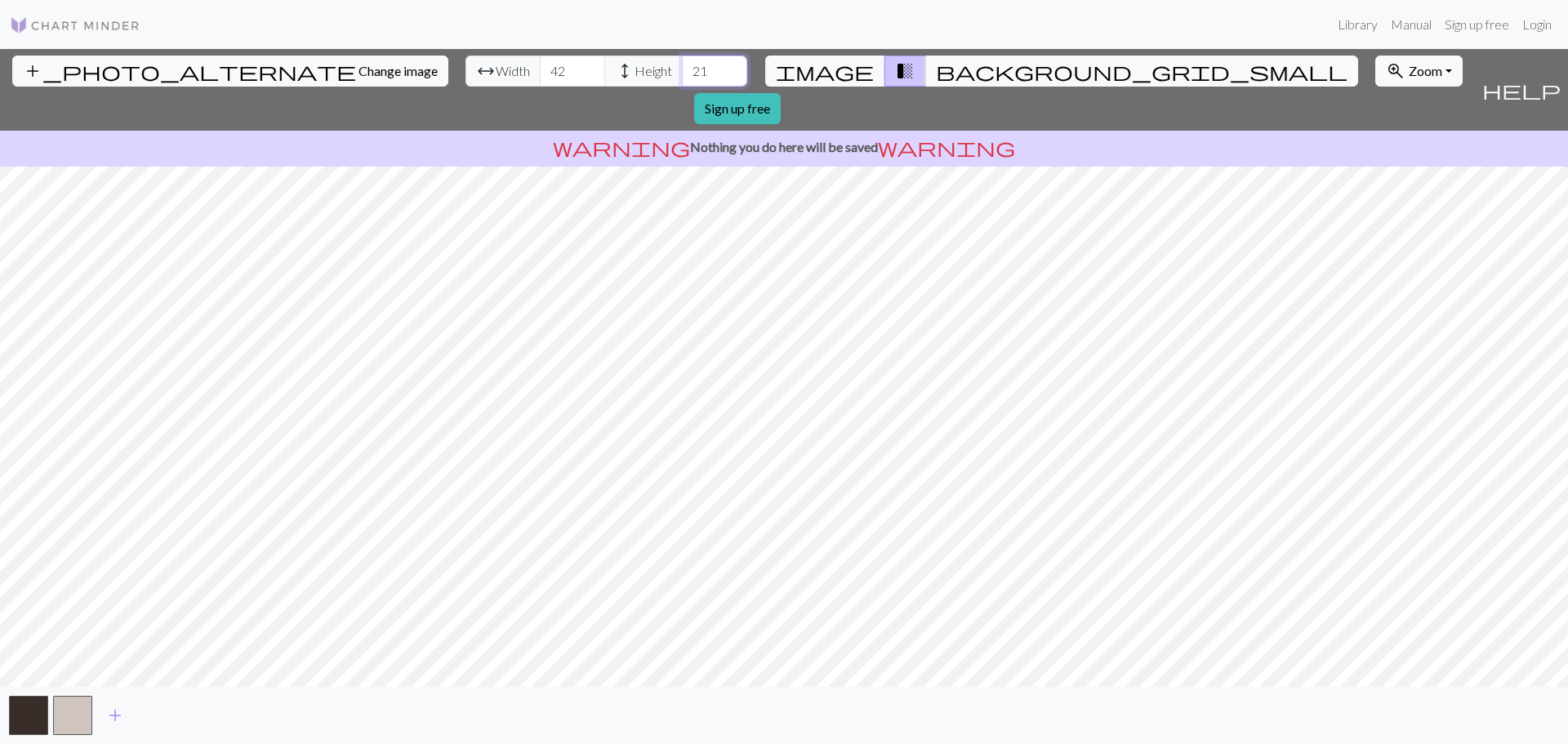
click at [682, 63] on input "21" at bounding box center [714, 71] width 65 height 31
click at [682, 63] on input "22" at bounding box center [714, 71] width 65 height 31
click at [682, 63] on input "23" at bounding box center [714, 71] width 65 height 31
click at [682, 63] on input "24" at bounding box center [714, 71] width 65 height 31
click at [682, 63] on input "25" at bounding box center [714, 71] width 65 height 31
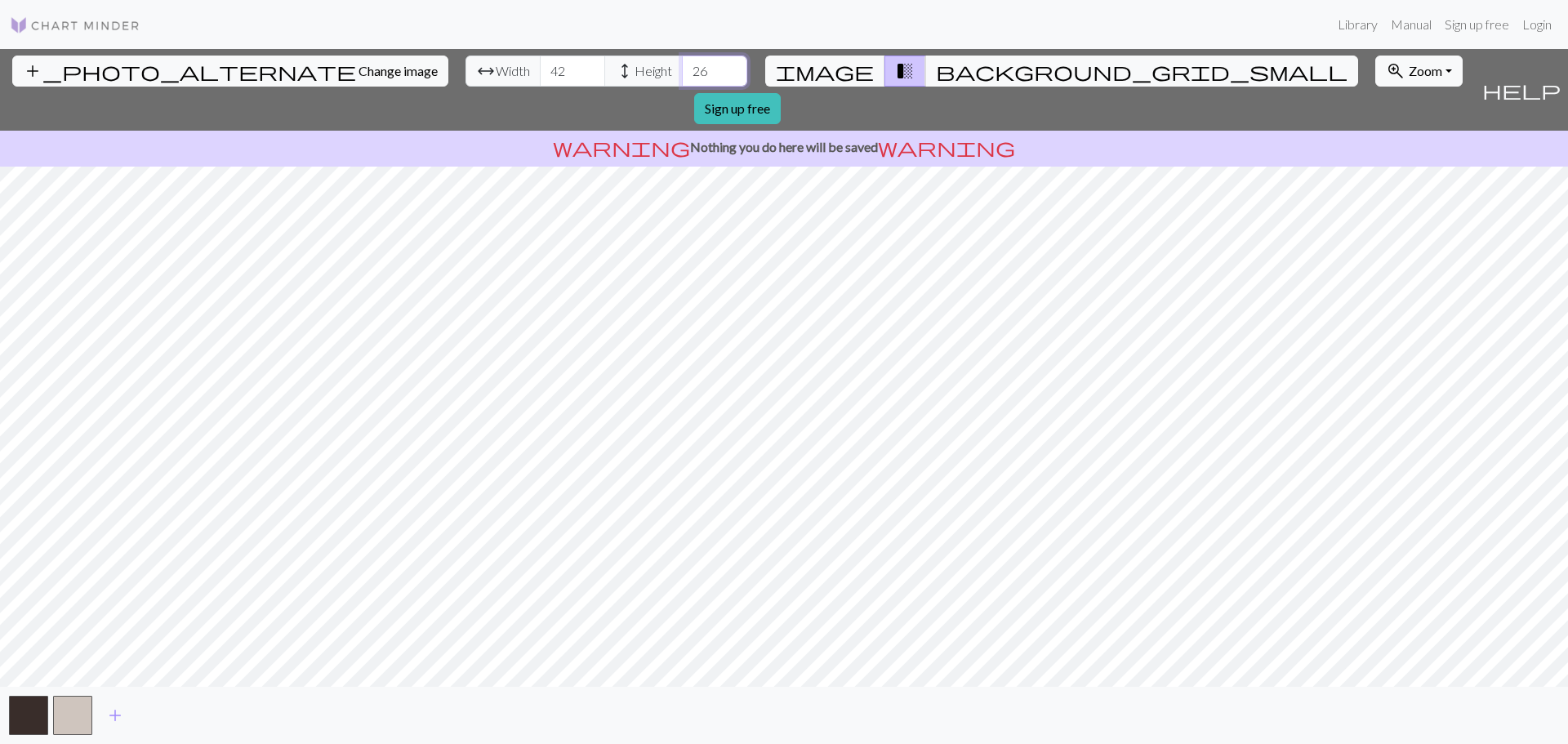
click at [682, 63] on input "26" at bounding box center [714, 71] width 65 height 31
click at [682, 63] on input "27" at bounding box center [714, 71] width 65 height 31
click at [682, 63] on input "28" at bounding box center [714, 71] width 65 height 31
click at [682, 63] on input "29" at bounding box center [714, 71] width 65 height 31
click at [682, 63] on input "30" at bounding box center [714, 71] width 65 height 31
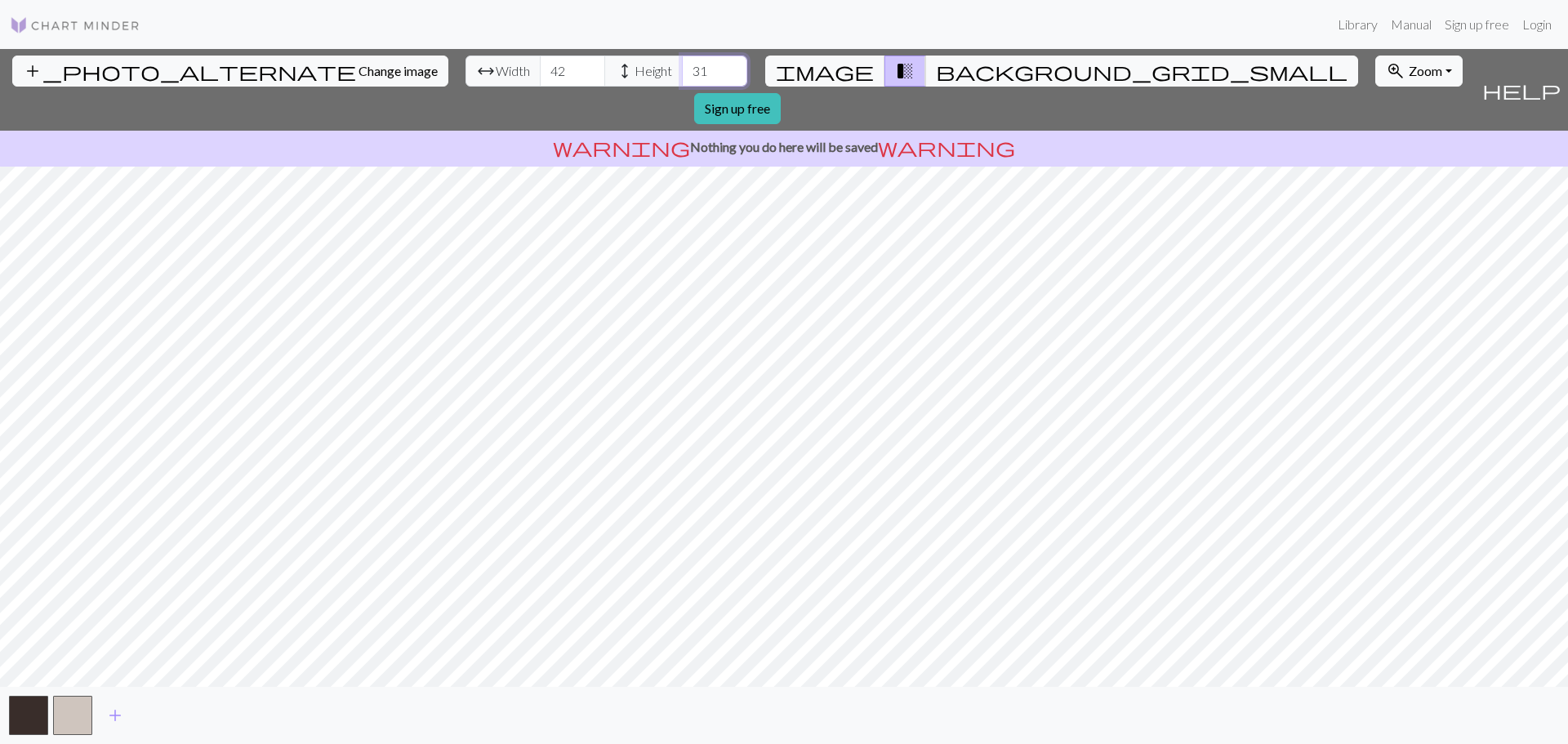
click at [682, 63] on input "31" at bounding box center [714, 71] width 65 height 31
click at [682, 63] on input "32" at bounding box center [714, 71] width 65 height 31
click at [682, 63] on input "33" at bounding box center [714, 71] width 65 height 31
type input "34"
click at [682, 63] on input "34" at bounding box center [714, 71] width 65 height 31
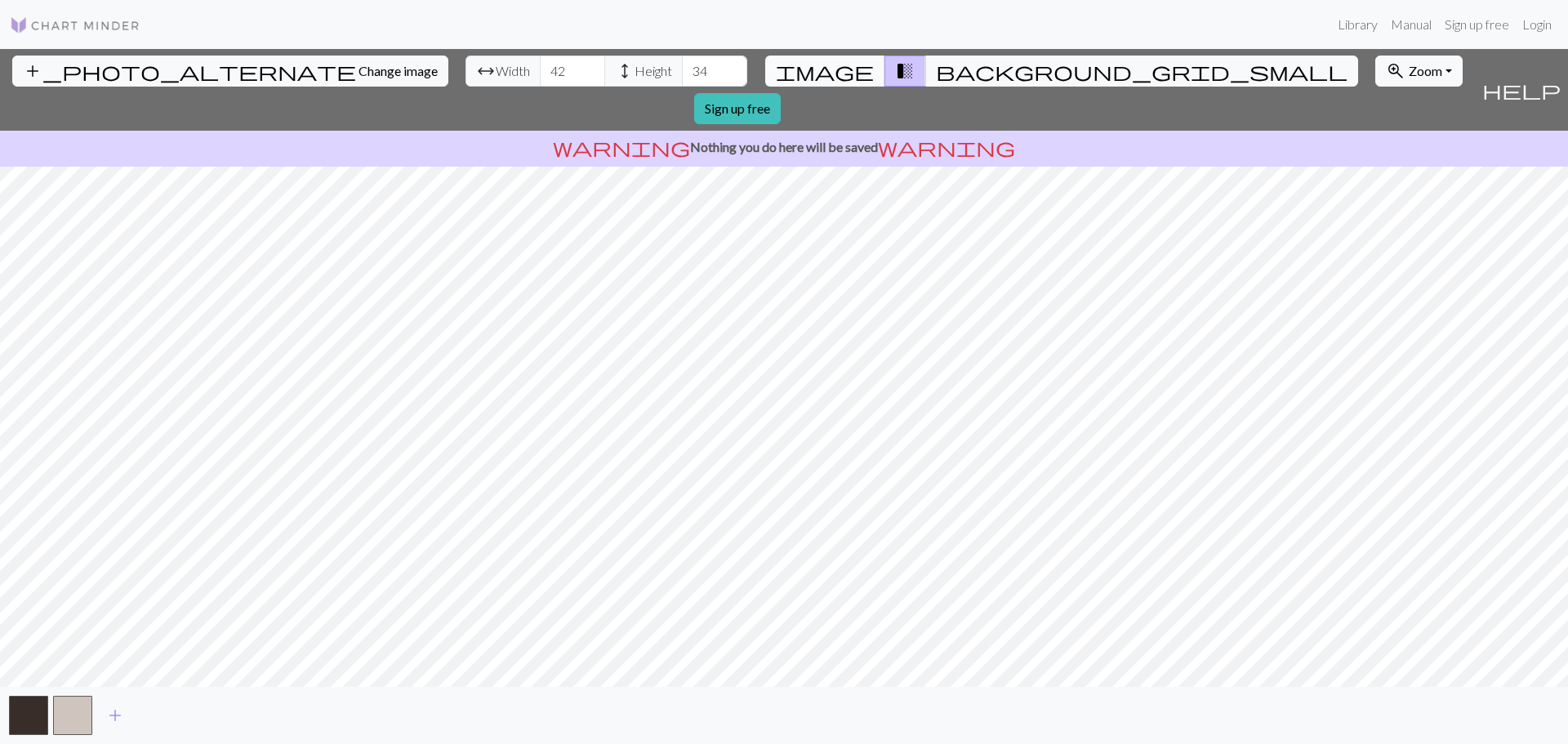
click at [851, 69] on span "image" at bounding box center [825, 71] width 98 height 23
click at [81, 715] on button "button" at bounding box center [72, 716] width 40 height 40
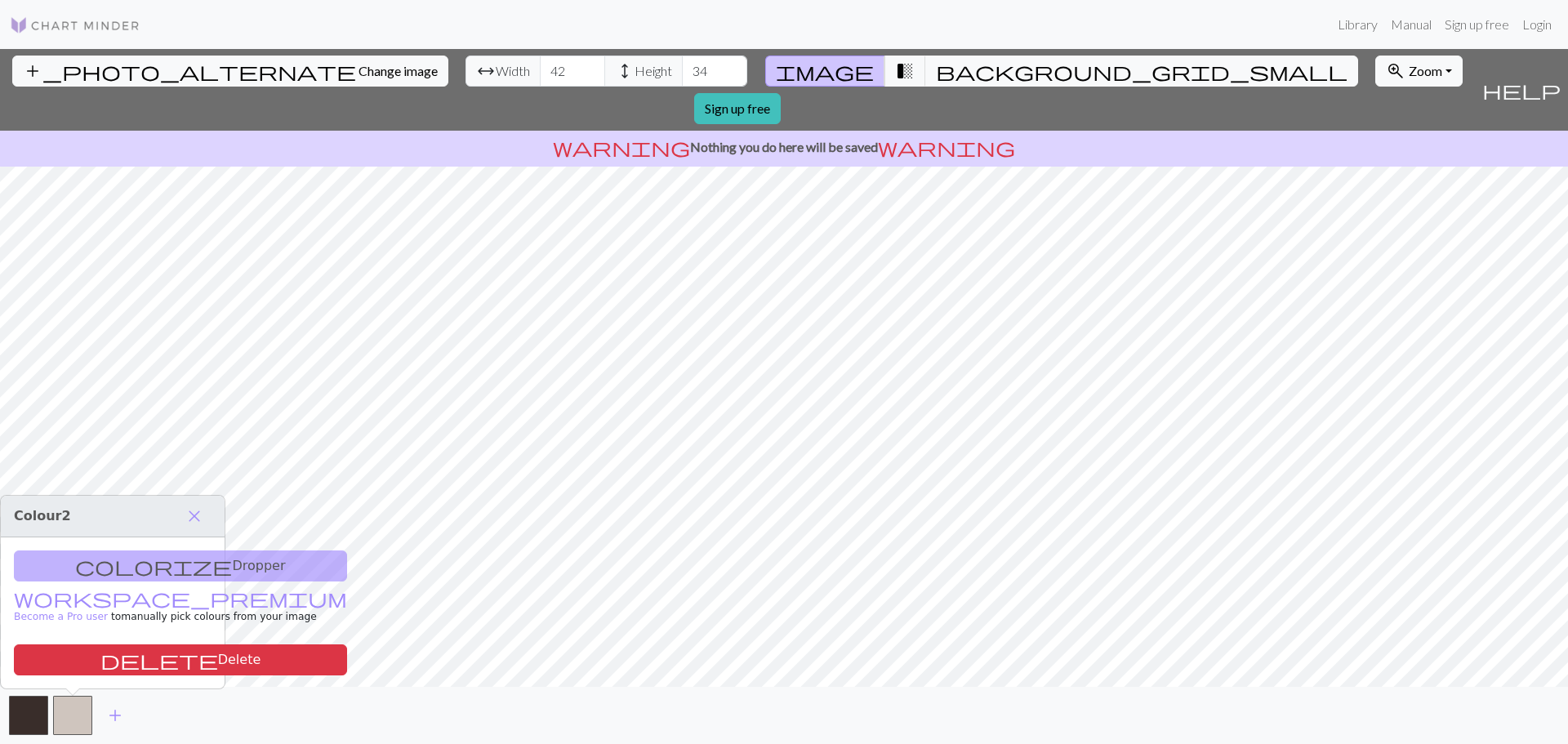
click at [143, 570] on div "colorize Dropper workspace_premium Become a Pro user to manually pick colours f…" at bounding box center [113, 612] width 224 height 151
click at [193, 514] on span "close" at bounding box center [194, 516] width 20 height 23
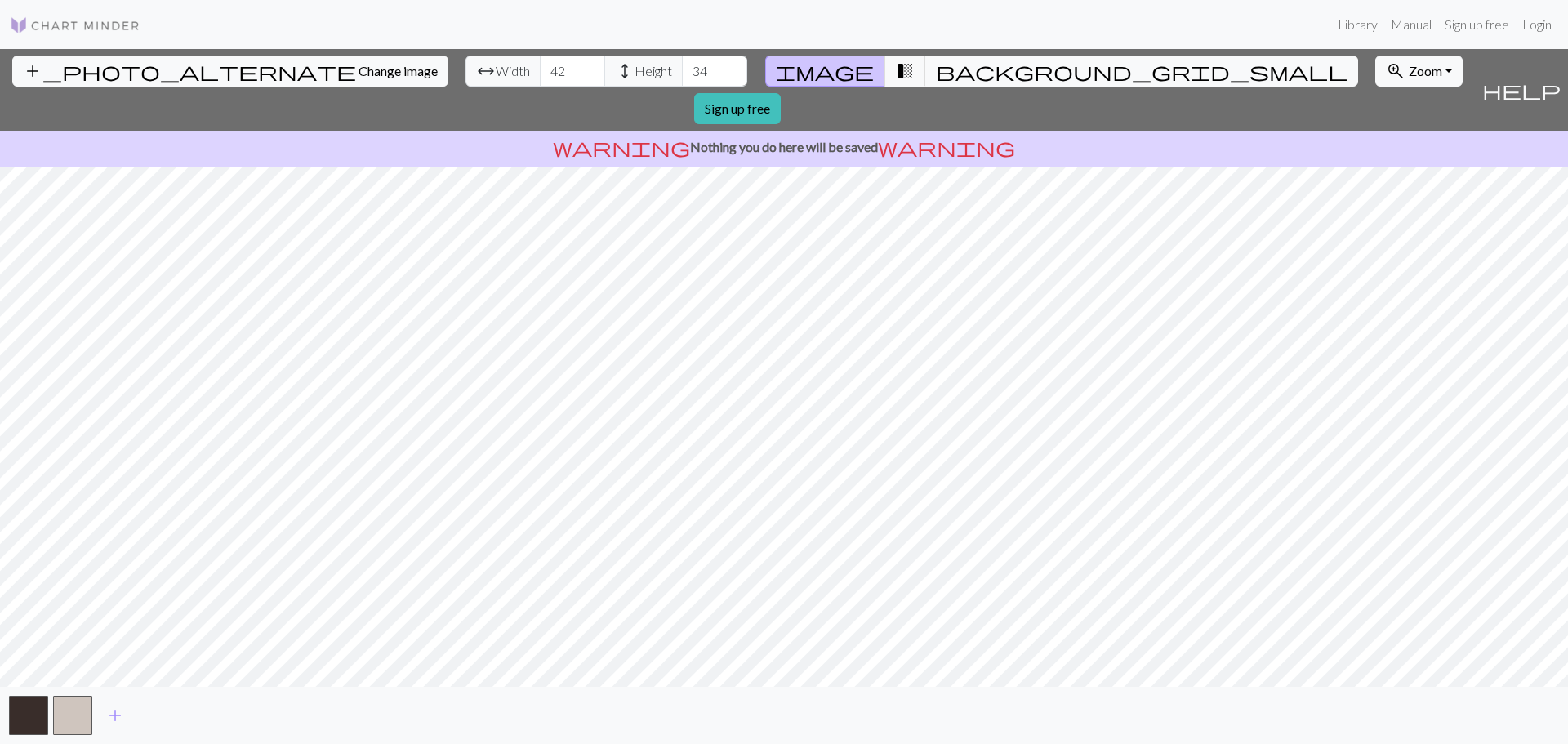
click at [279, 710] on div "add" at bounding box center [784, 715] width 1568 height 57
drag, startPoint x: 1280, startPoint y: 728, endPoint x: 1278, endPoint y: 700, distance: 28.1
click at [1280, 727] on div "add" at bounding box center [784, 715] width 1568 height 57
click at [1550, 78] on span "help" at bounding box center [1521, 89] width 78 height 23
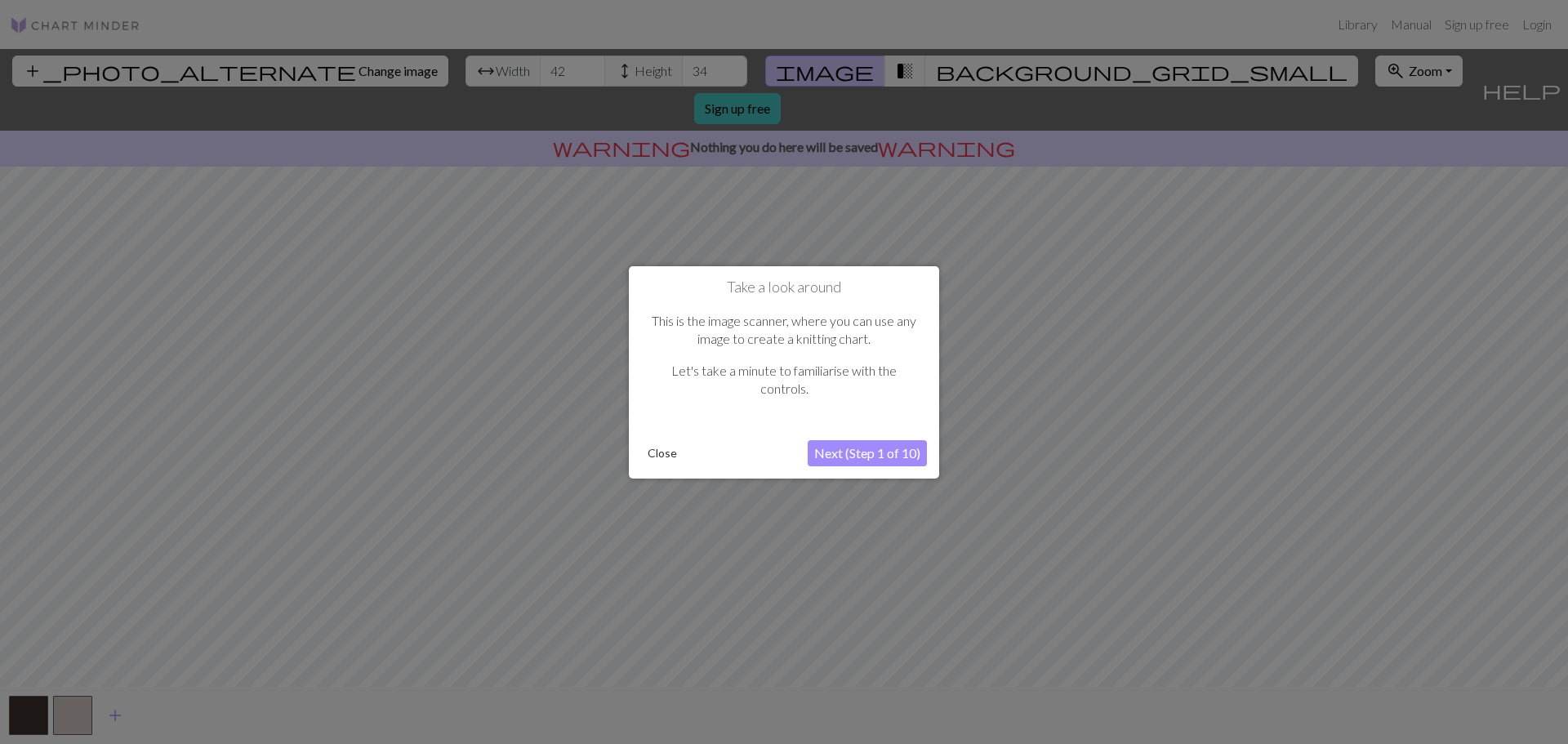
click at [841, 452] on button "Next (Step 1 of 10)" at bounding box center [867, 453] width 119 height 26
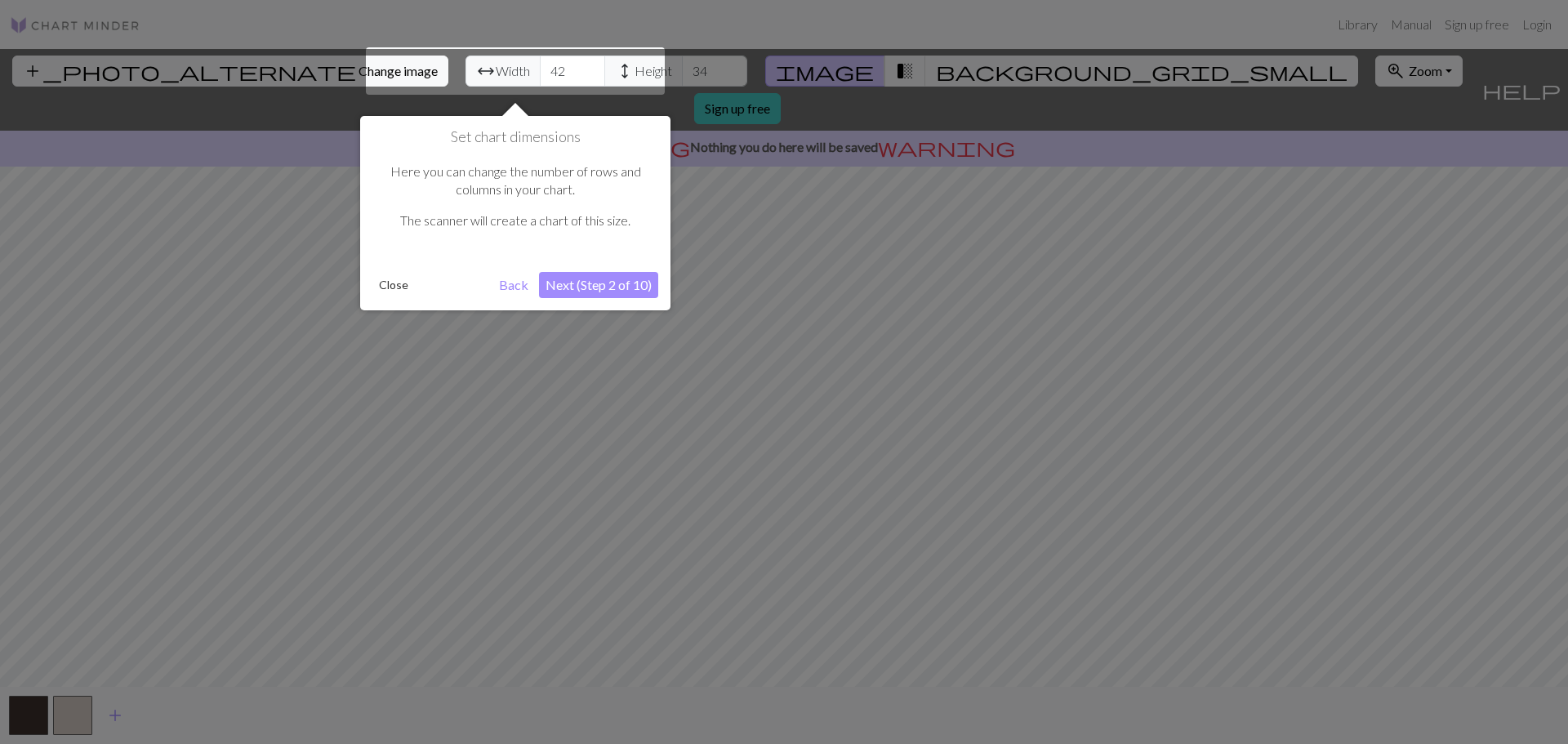
click at [591, 283] on button "Next (Step 2 of 10)" at bounding box center [598, 285] width 119 height 26
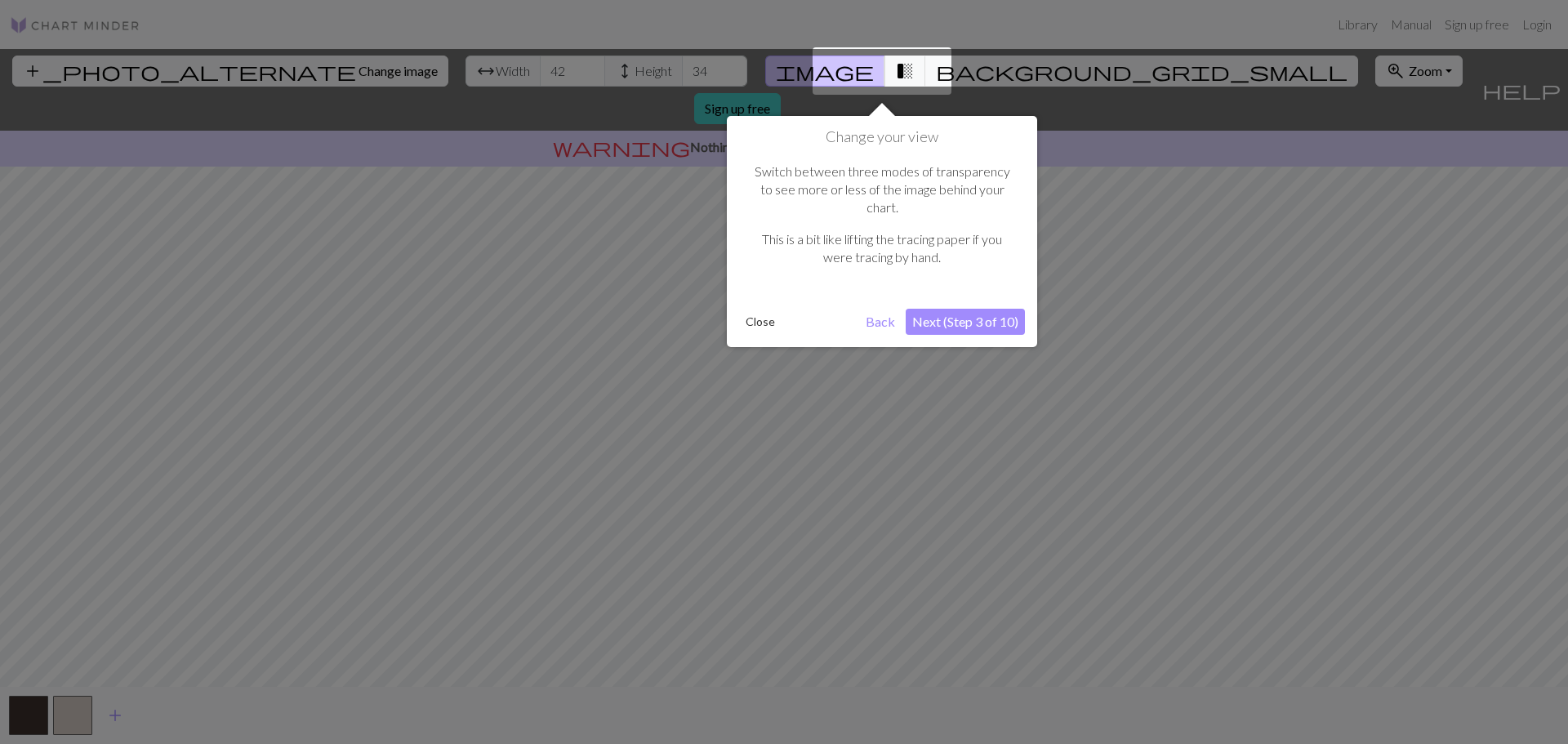
click at [930, 309] on button "Next (Step 3 of 10)" at bounding box center [965, 322] width 119 height 26
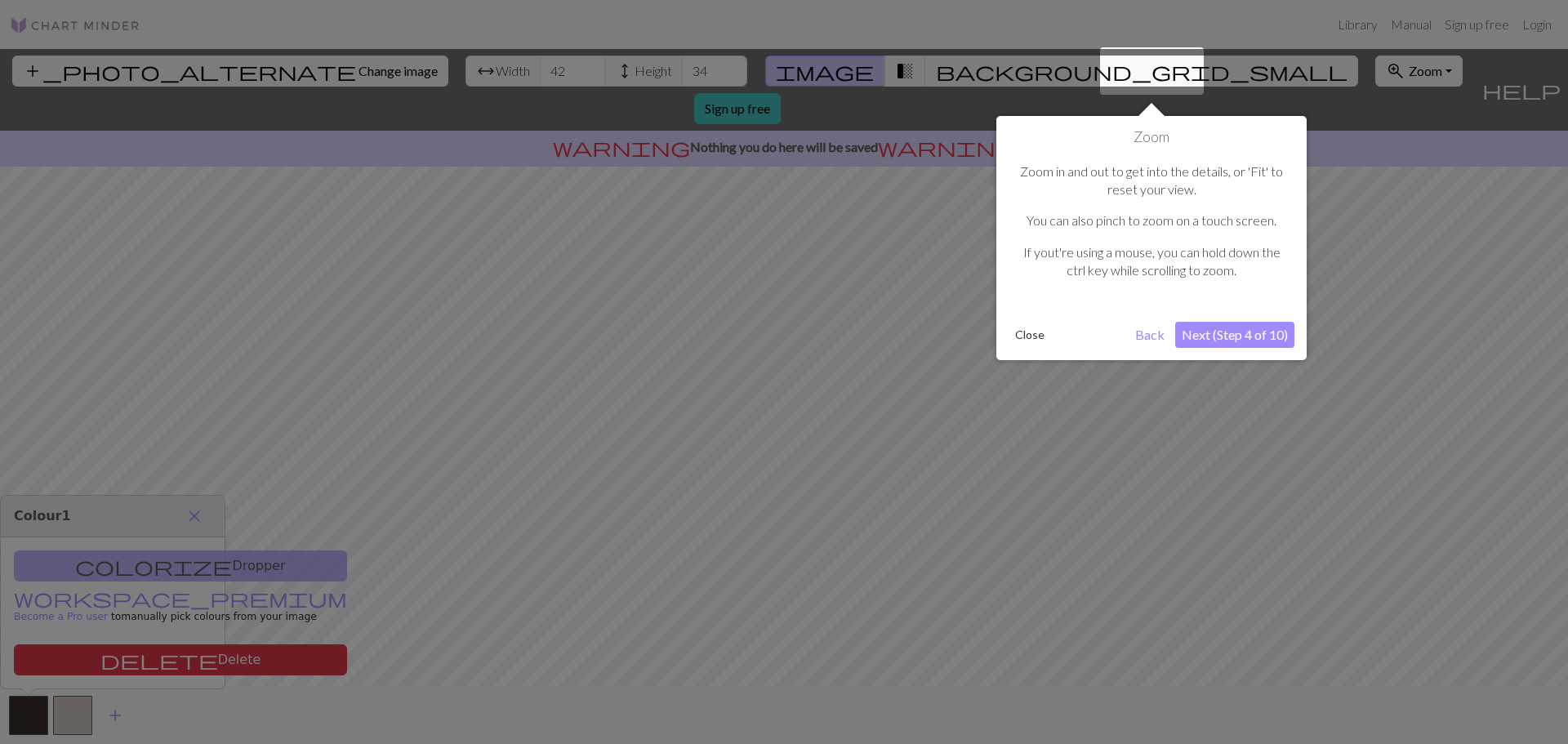
click at [1224, 344] on button "Next (Step 4 of 10)" at bounding box center [1234, 335] width 119 height 26
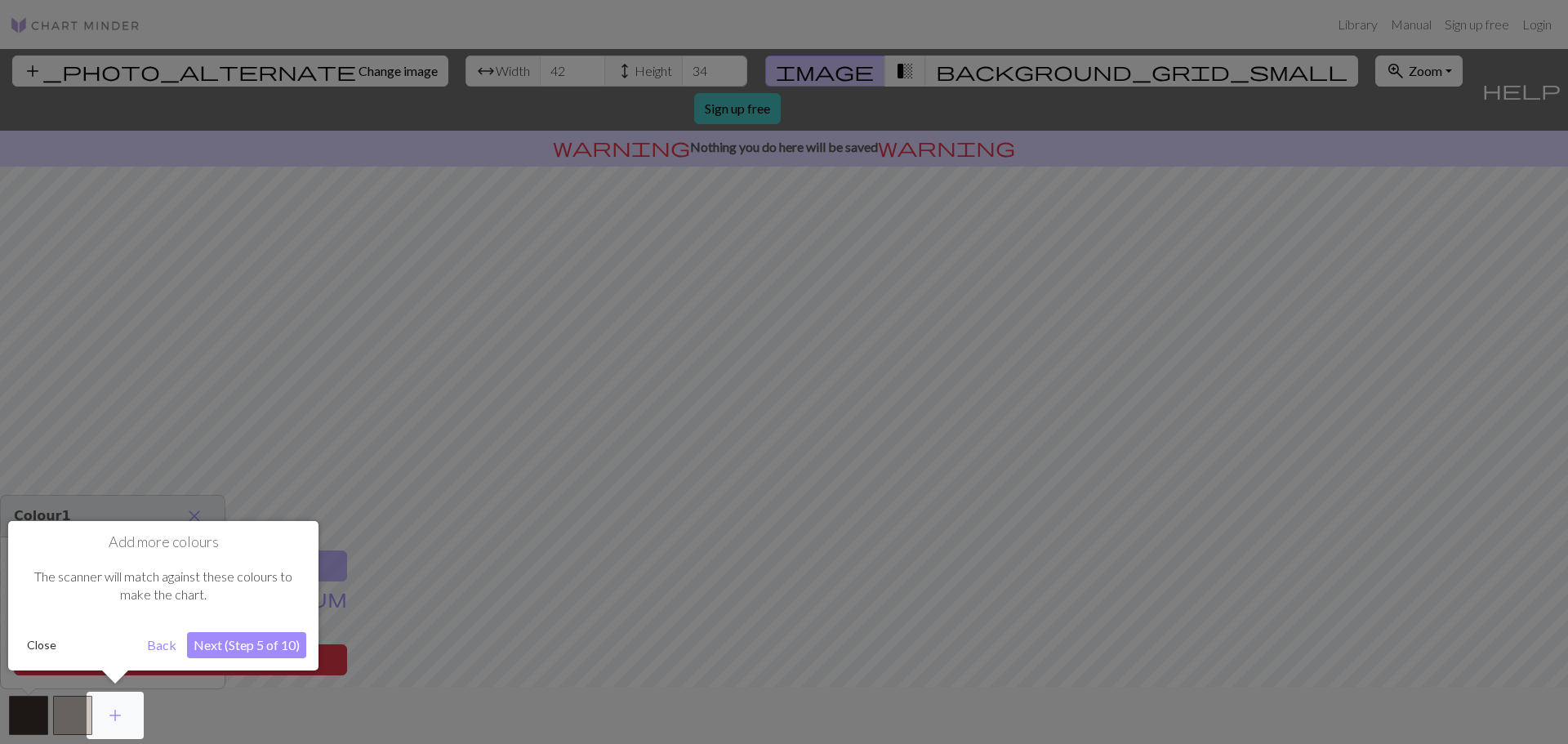
click at [221, 640] on button "Next (Step 5 of 10)" at bounding box center [246, 645] width 119 height 26
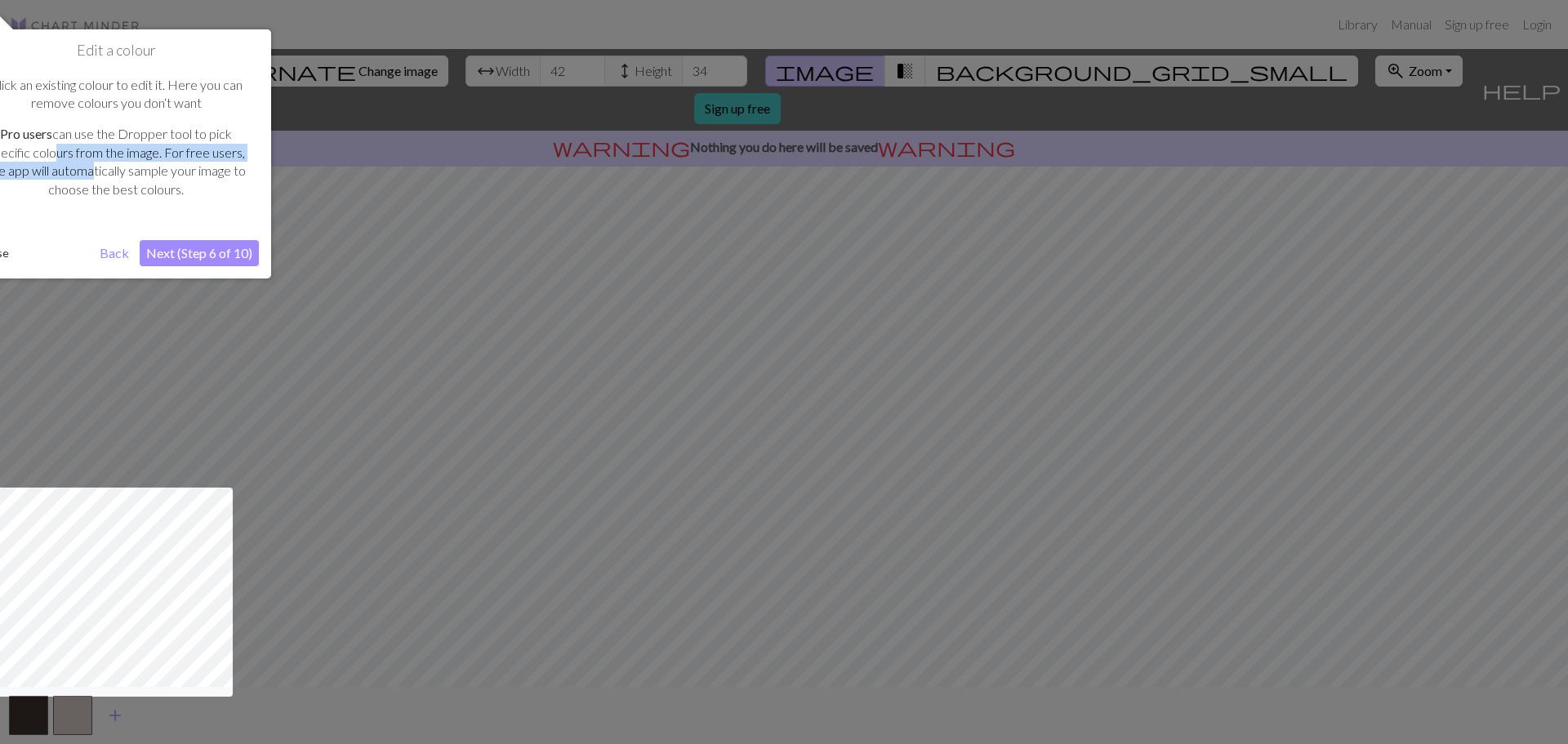
drag, startPoint x: 47, startPoint y: 157, endPoint x: 87, endPoint y: 171, distance: 42.4
click at [87, 171] on p "Pro users can use the Dropper tool to pick specific colours from the image. For…" at bounding box center [116, 162] width 270 height 73
click at [82, 104] on p "Click an existing colour to edit it. Here you can remove colours you don‘t want" at bounding box center [116, 94] width 270 height 37
click at [202, 251] on button "Next (Step 6 of 10)" at bounding box center [198, 253] width 119 height 26
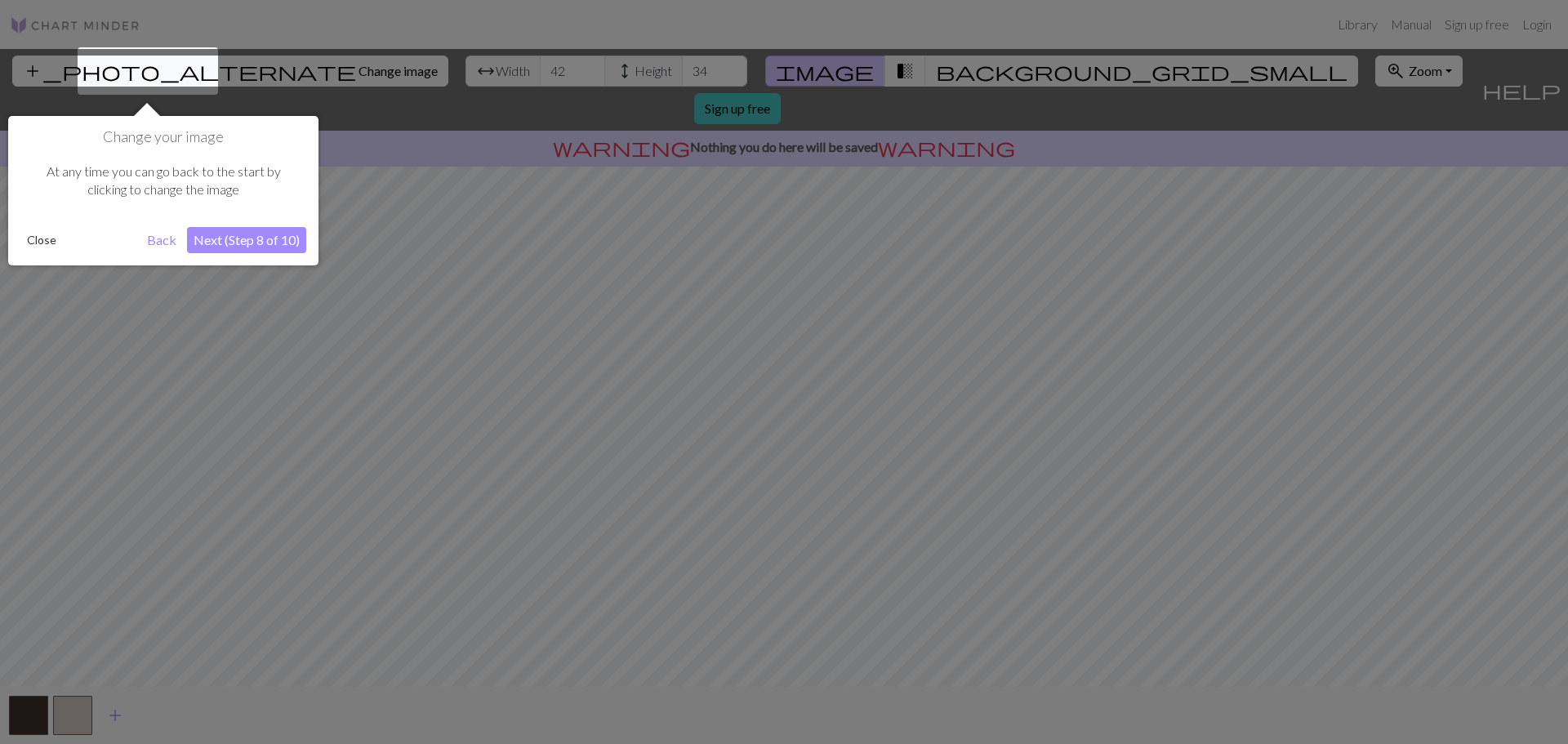
click at [208, 234] on button "Next (Step 8 of 10)" at bounding box center [246, 240] width 119 height 26
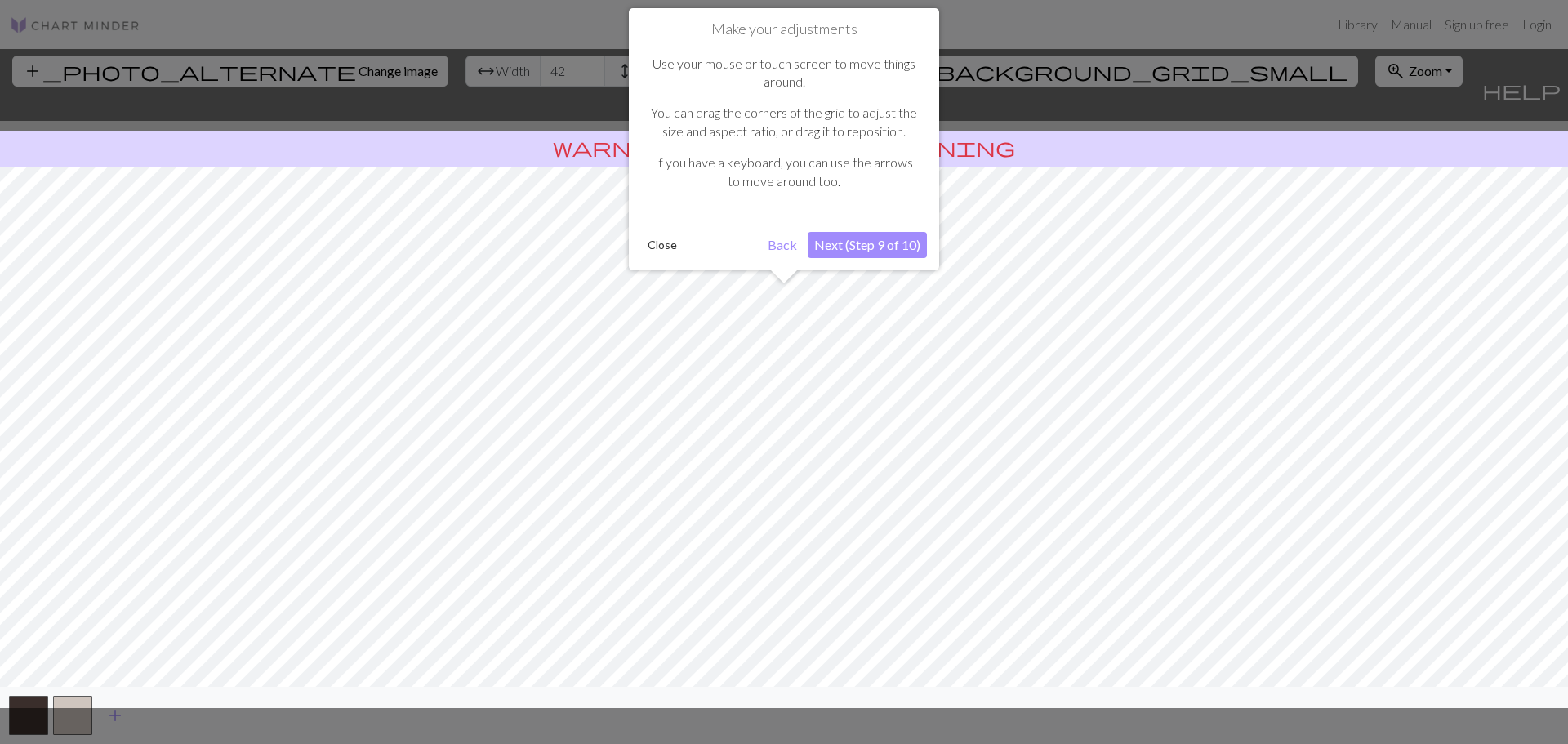
click at [839, 254] on button "Next (Step 9 of 10)" at bounding box center [867, 245] width 119 height 26
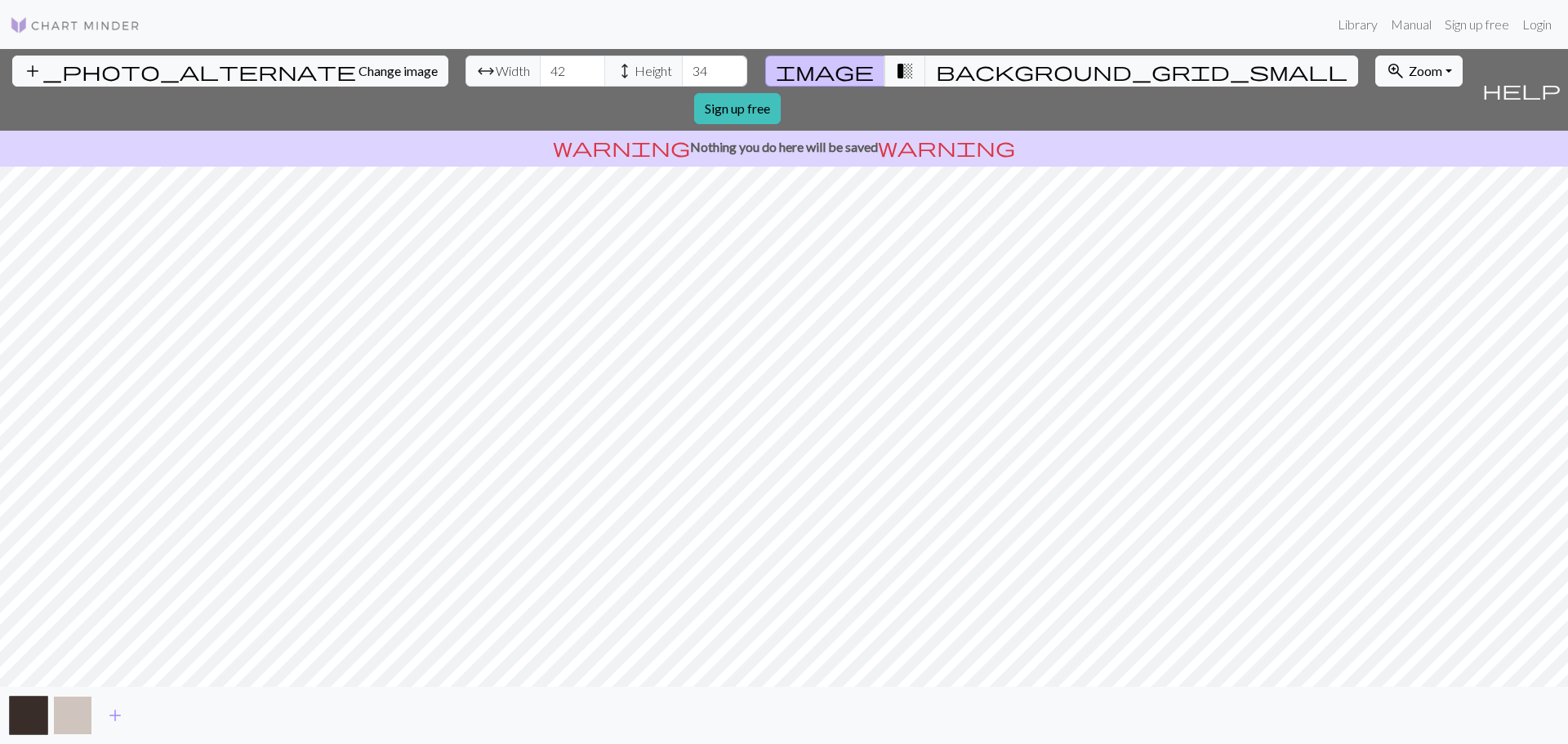
click at [60, 710] on button "button" at bounding box center [72, 716] width 40 height 40
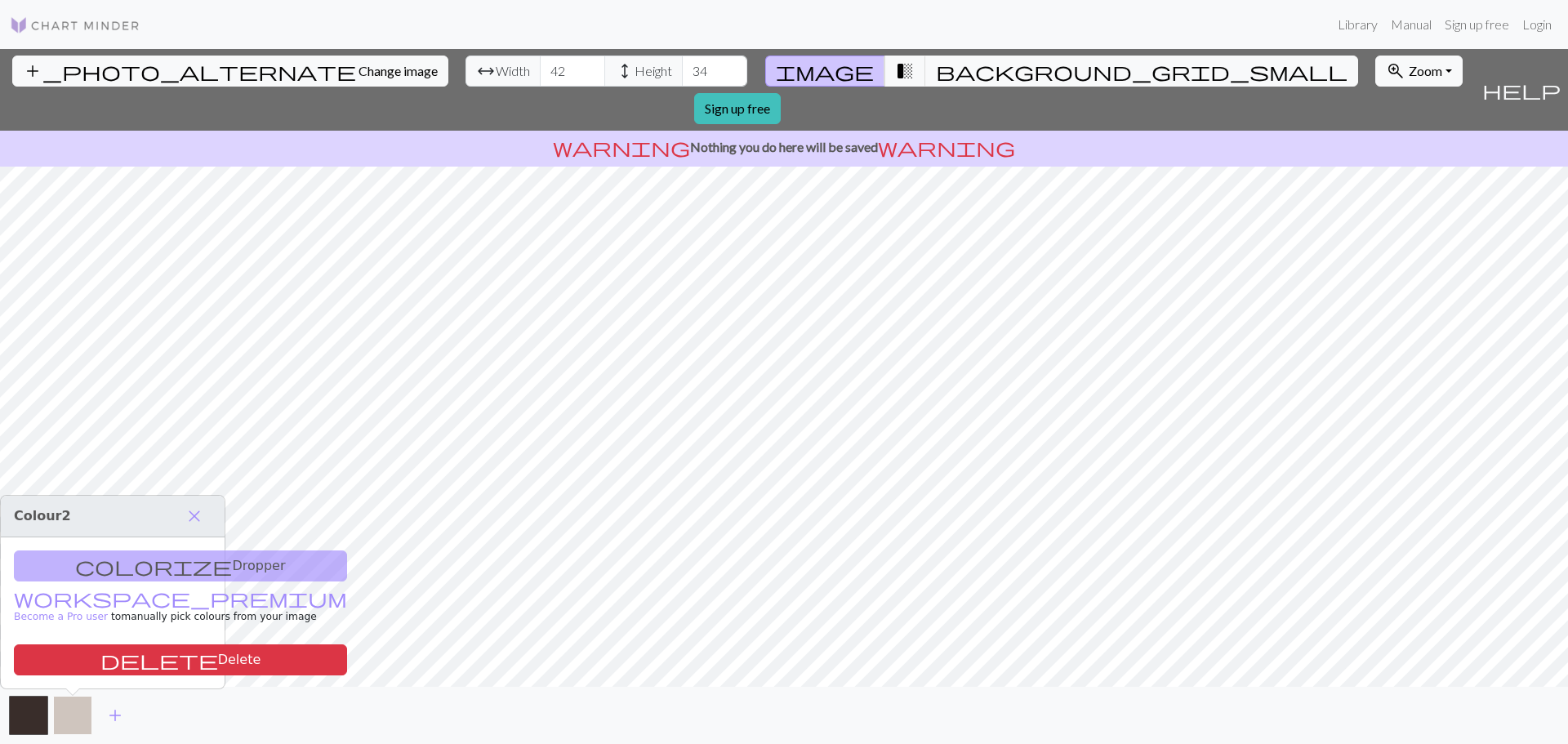
click at [60, 710] on button "button" at bounding box center [72, 716] width 40 height 40
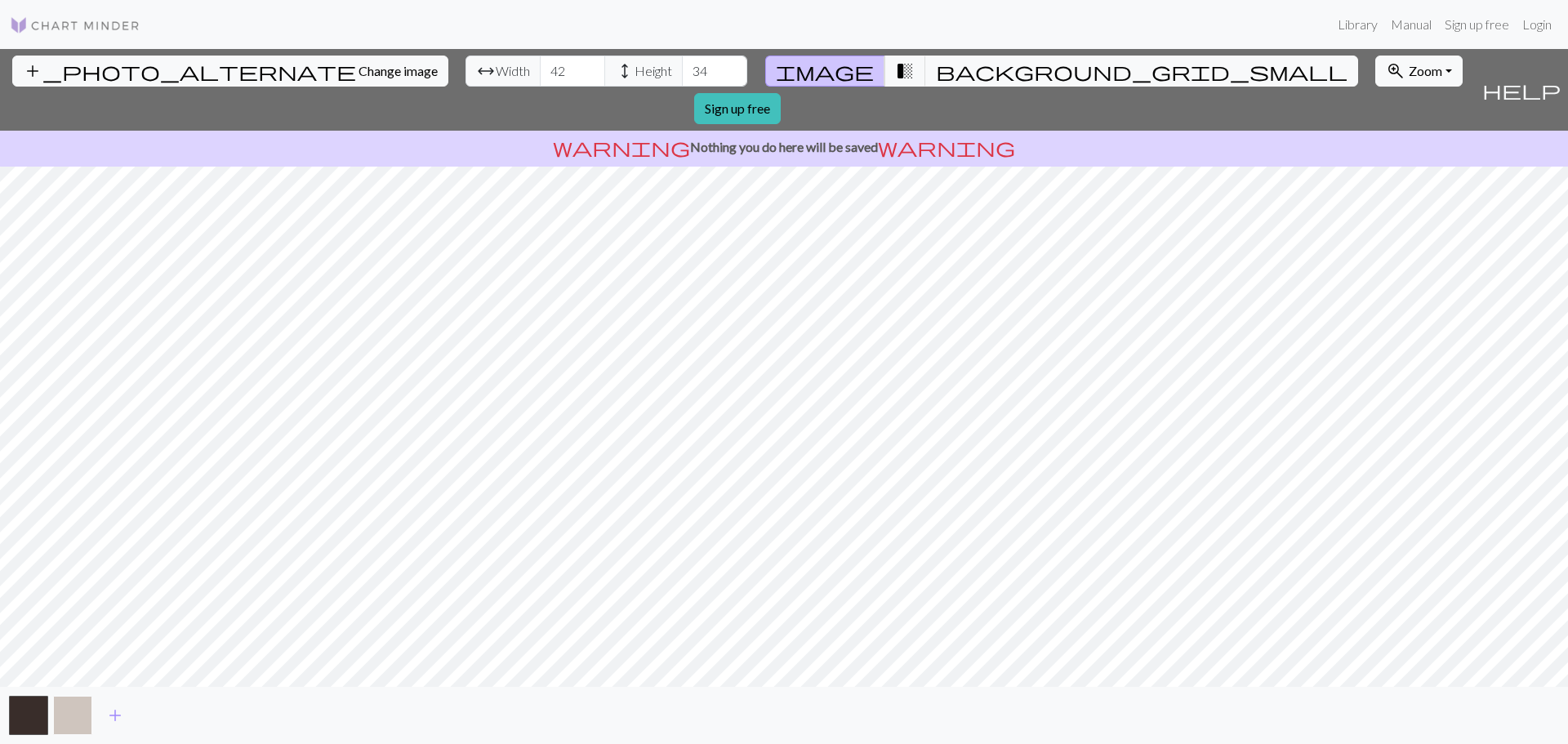
click at [60, 710] on button "button" at bounding box center [72, 716] width 40 height 40
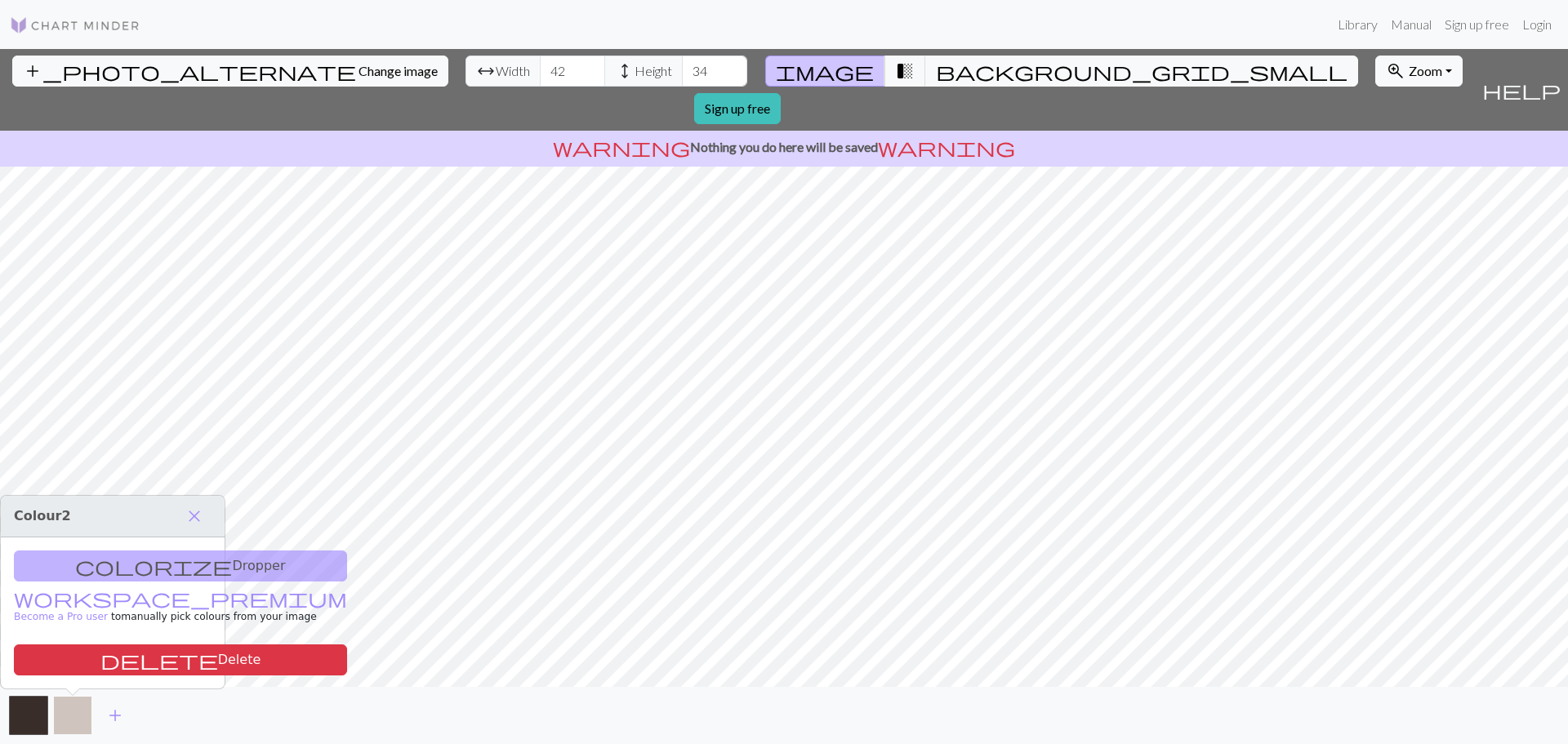
click at [60, 710] on button "button" at bounding box center [72, 716] width 40 height 40
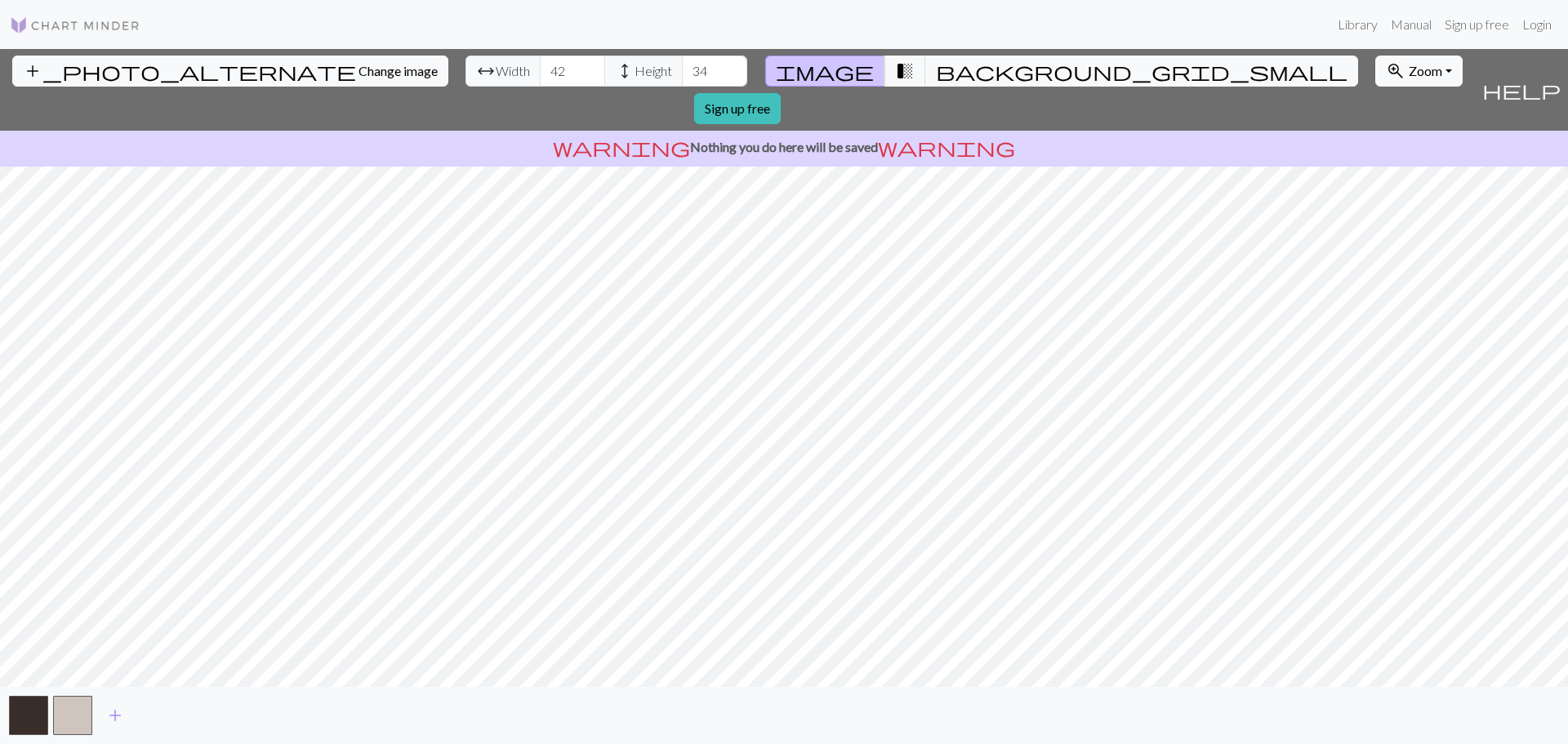
click at [0, 90] on div "add_photo_alternate Change image arrow_range Width 42 height Height 34 image tr…" at bounding box center [737, 89] width 1475 height 82
drag, startPoint x: 29, startPoint y: 83, endPoint x: 54, endPoint y: 79, distance: 25.3
click at [54, 79] on div "add_photo_alternate Change image arrow_range Width 42 height Height 34 image tr…" at bounding box center [737, 89] width 1475 height 82
click at [682, 135] on span "warning" at bounding box center [622, 147] width 137 height 23
click at [895, 68] on span "transition_fade" at bounding box center [905, 71] width 20 height 23
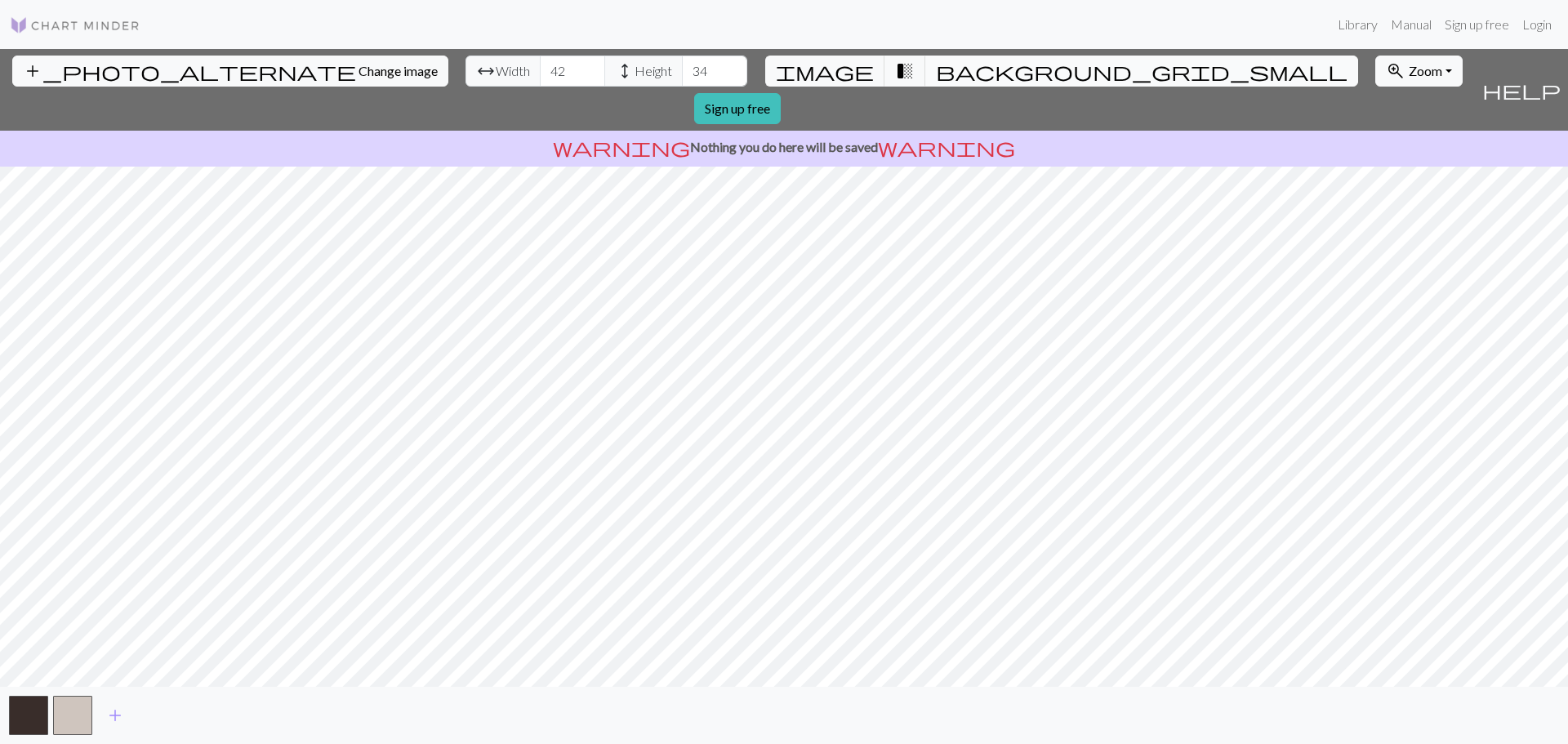
click at [936, 64] on span "background_grid_small" at bounding box center [1142, 71] width 412 height 23
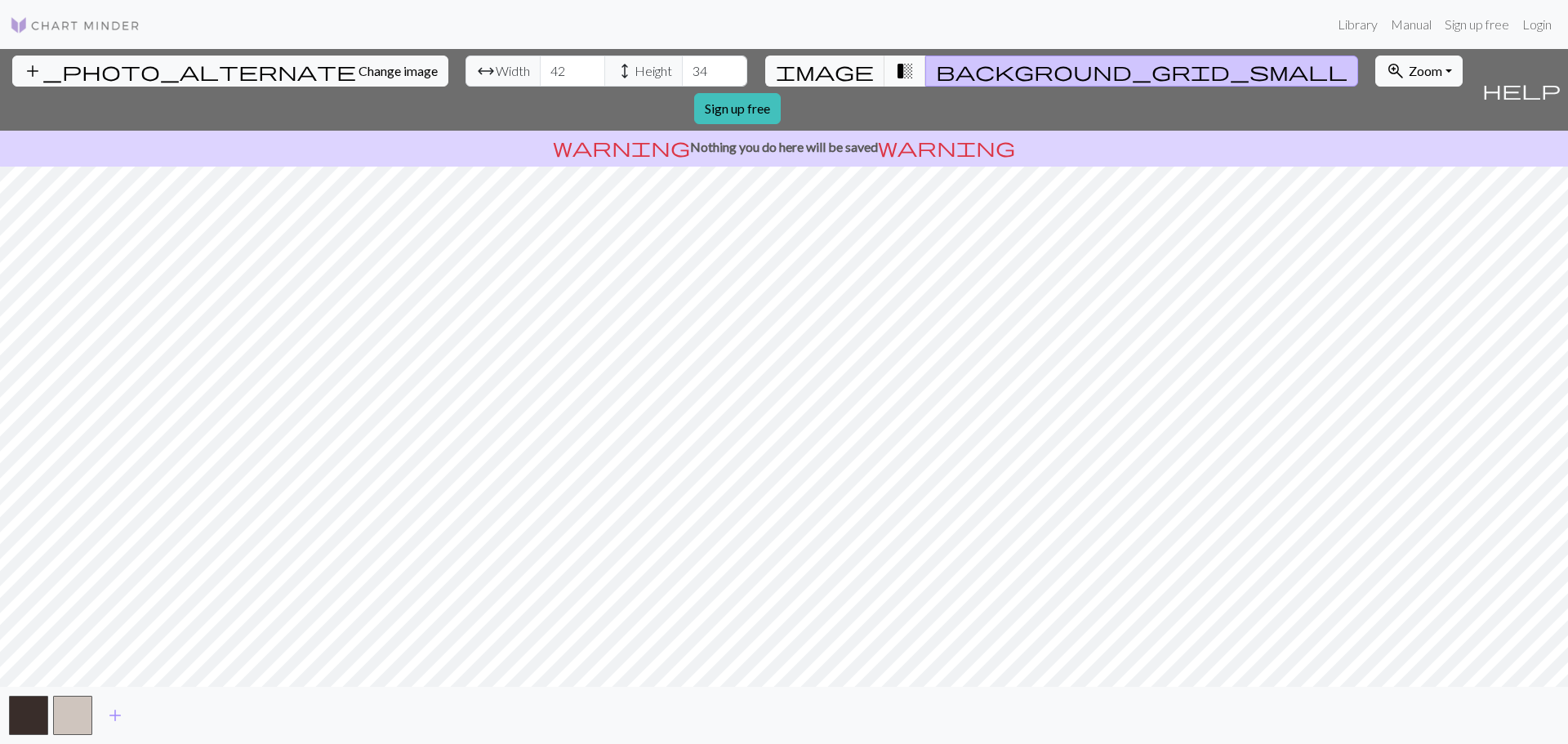
click at [899, 71] on button "transition_fade" at bounding box center [905, 71] width 41 height 31
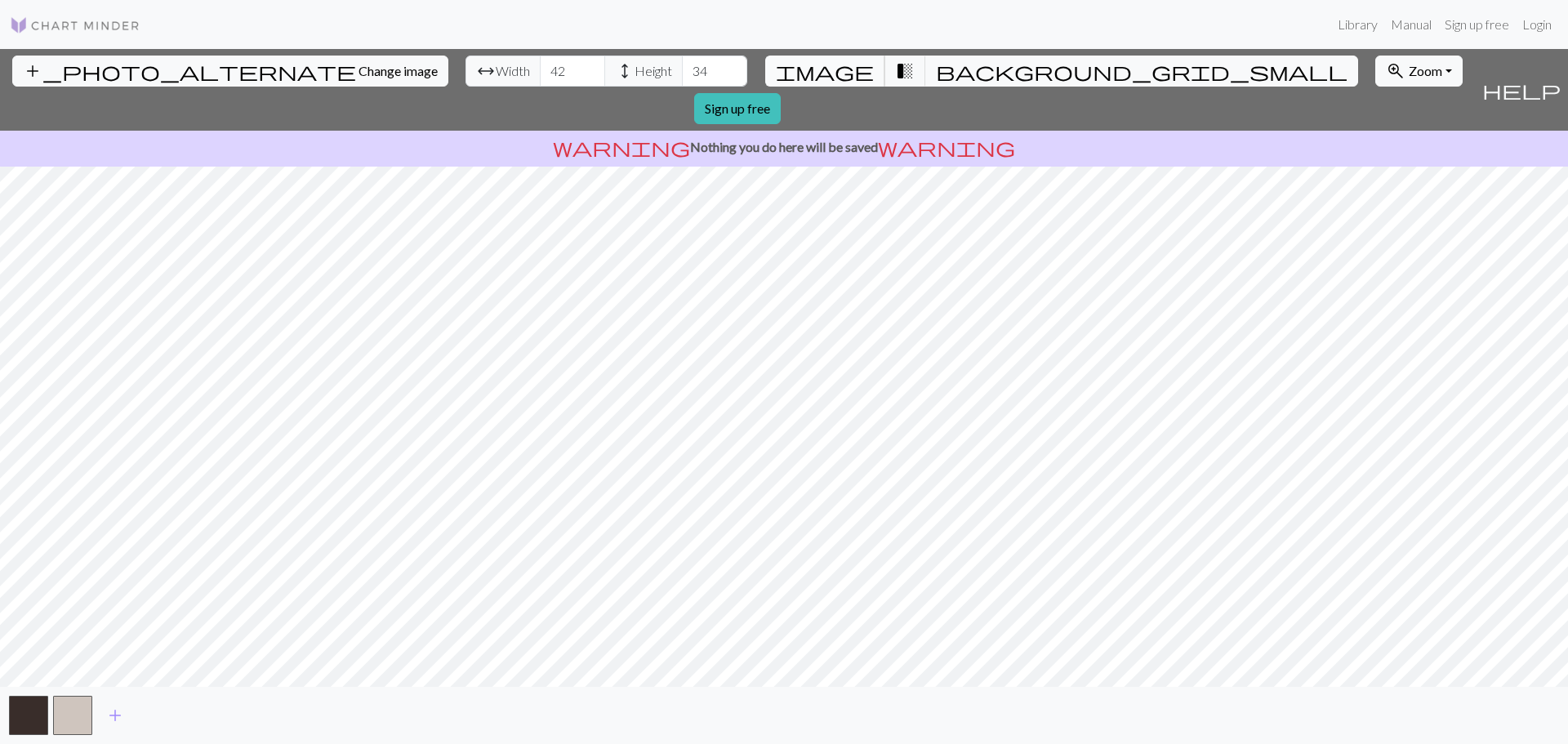
click at [854, 65] on button "image" at bounding box center [826, 71] width 120 height 31
click at [92, 20] on img at bounding box center [74, 24] width 131 height 20
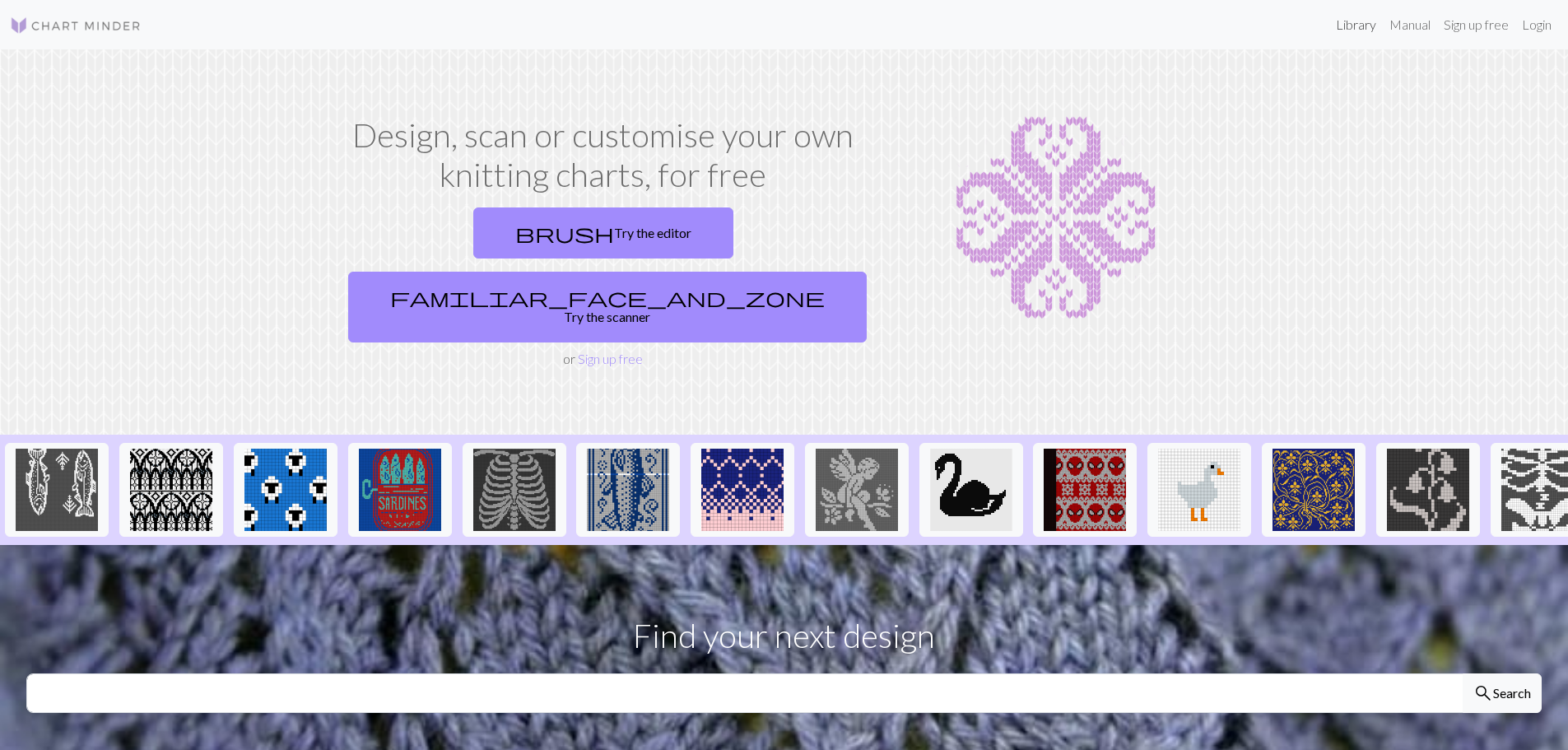
click at [1351, 31] on link "Library" at bounding box center [1356, 25] width 53 height 33
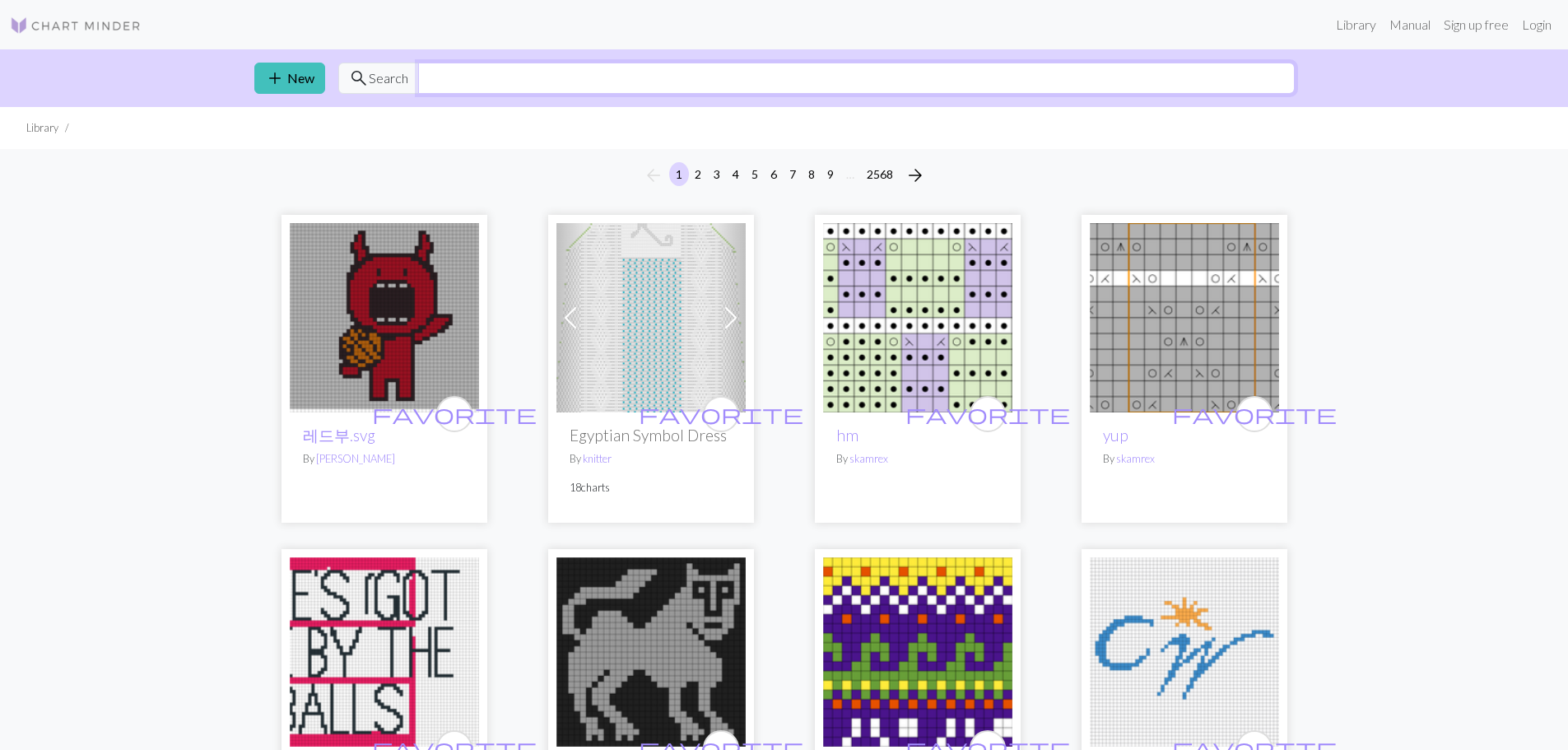
click at [703, 70] on input "text" at bounding box center [856, 78] width 877 height 31
type input "twin peaks"
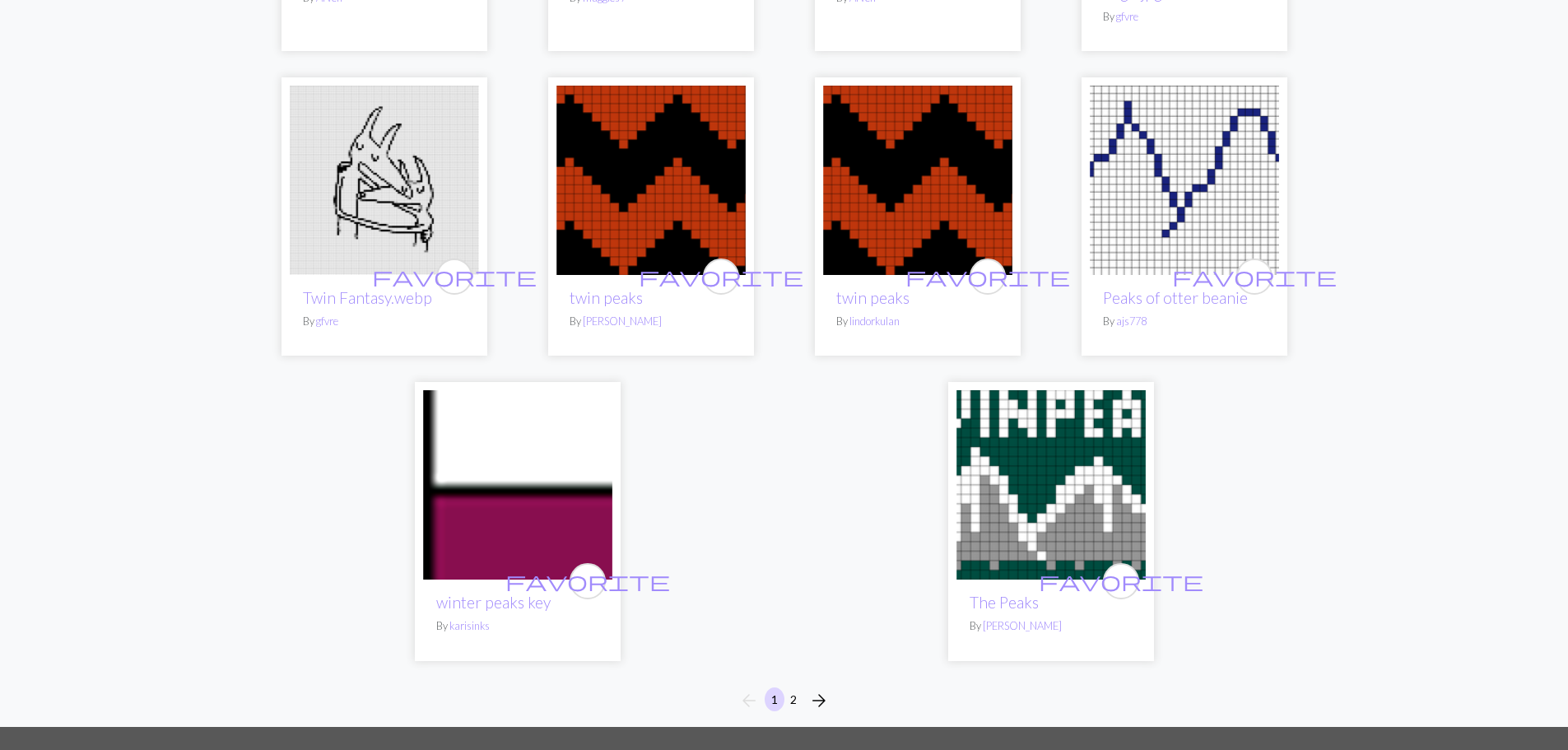
scroll to position [3995, 0]
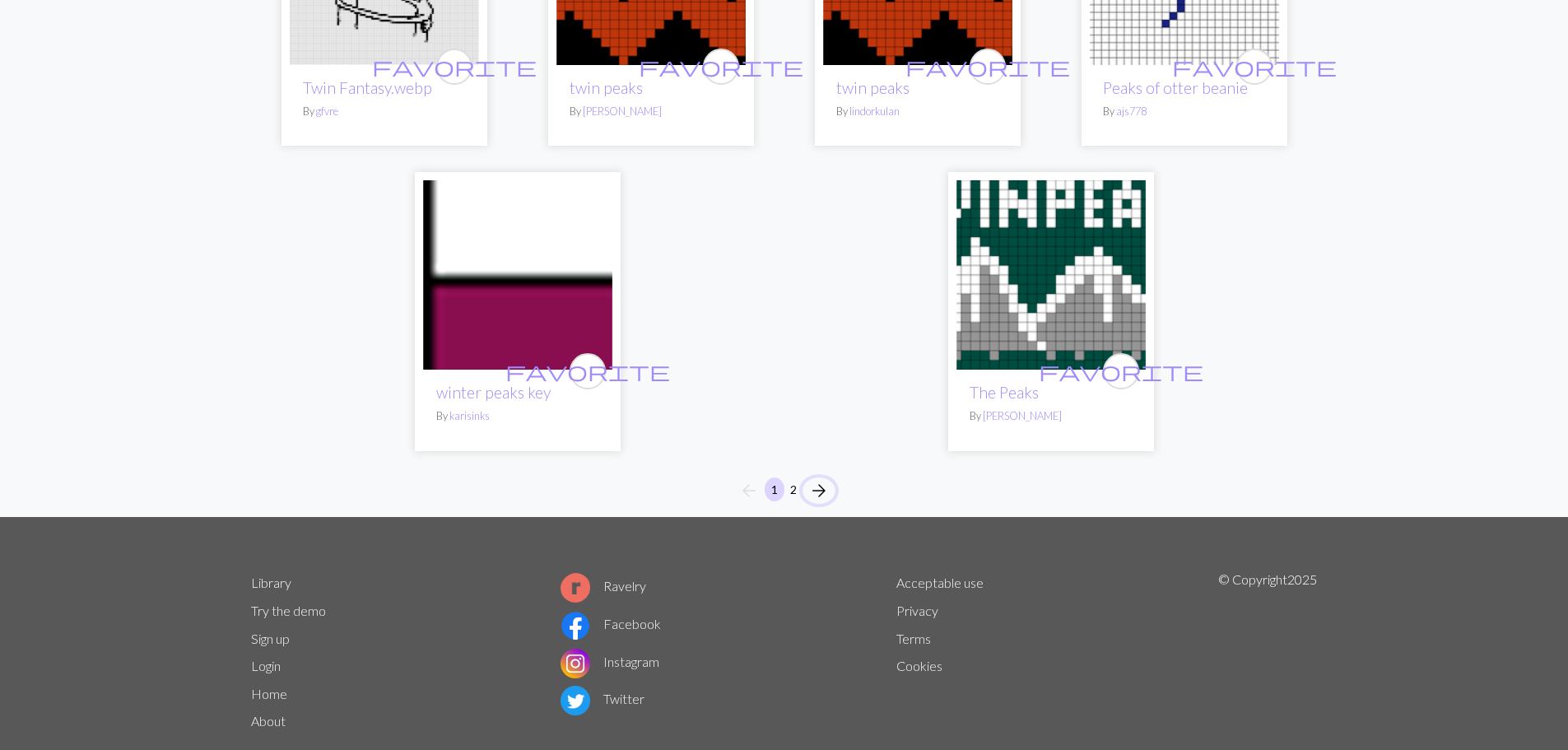
click at [815, 479] on span "arrow_forward" at bounding box center [819, 490] width 20 height 23
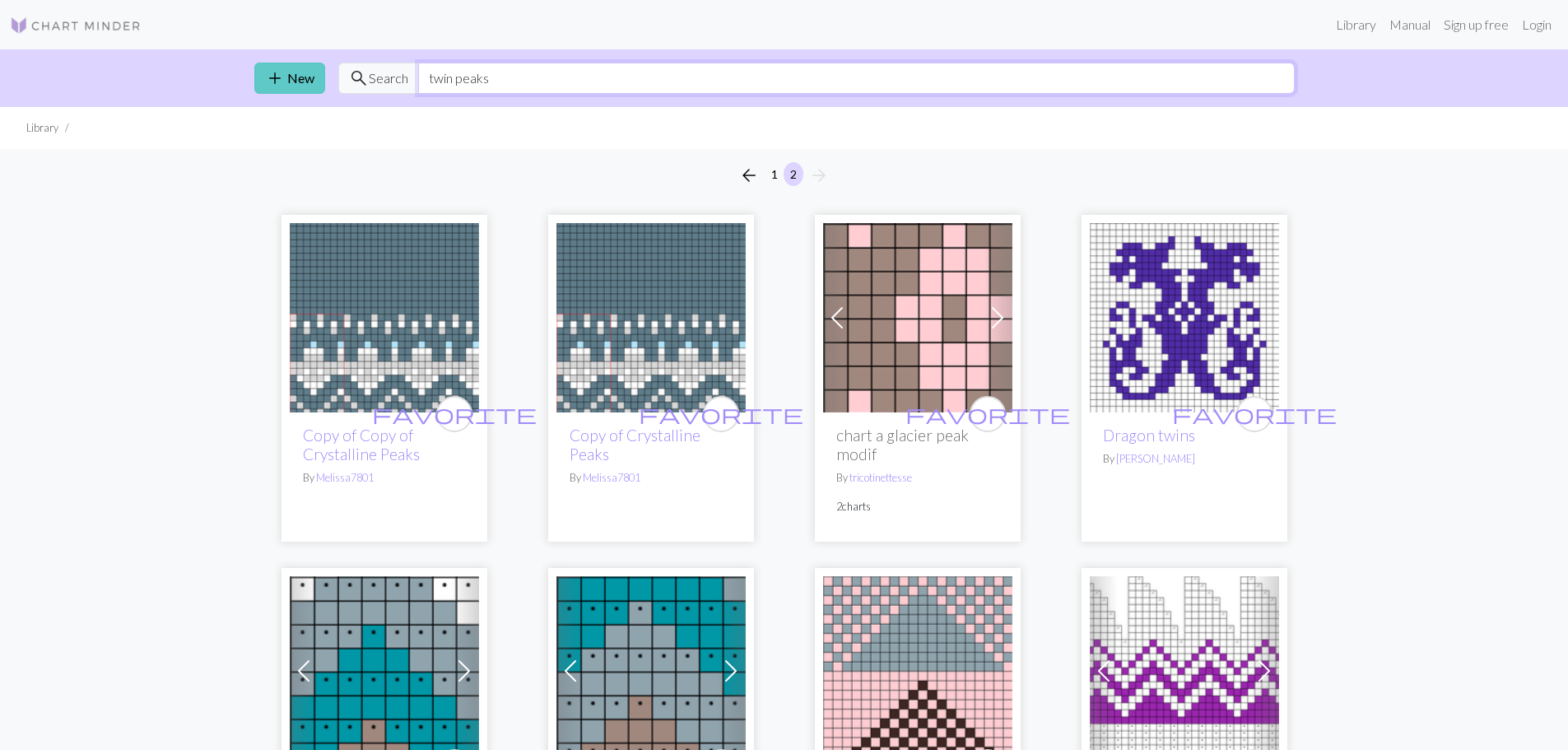
drag, startPoint x: 515, startPoint y: 73, endPoint x: 314, endPoint y: 81, distance: 201.2
click at [314, 81] on div "add New search Search twin peaks" at bounding box center [784, 78] width 1086 height 58
type input "[PERSON_NAME]"
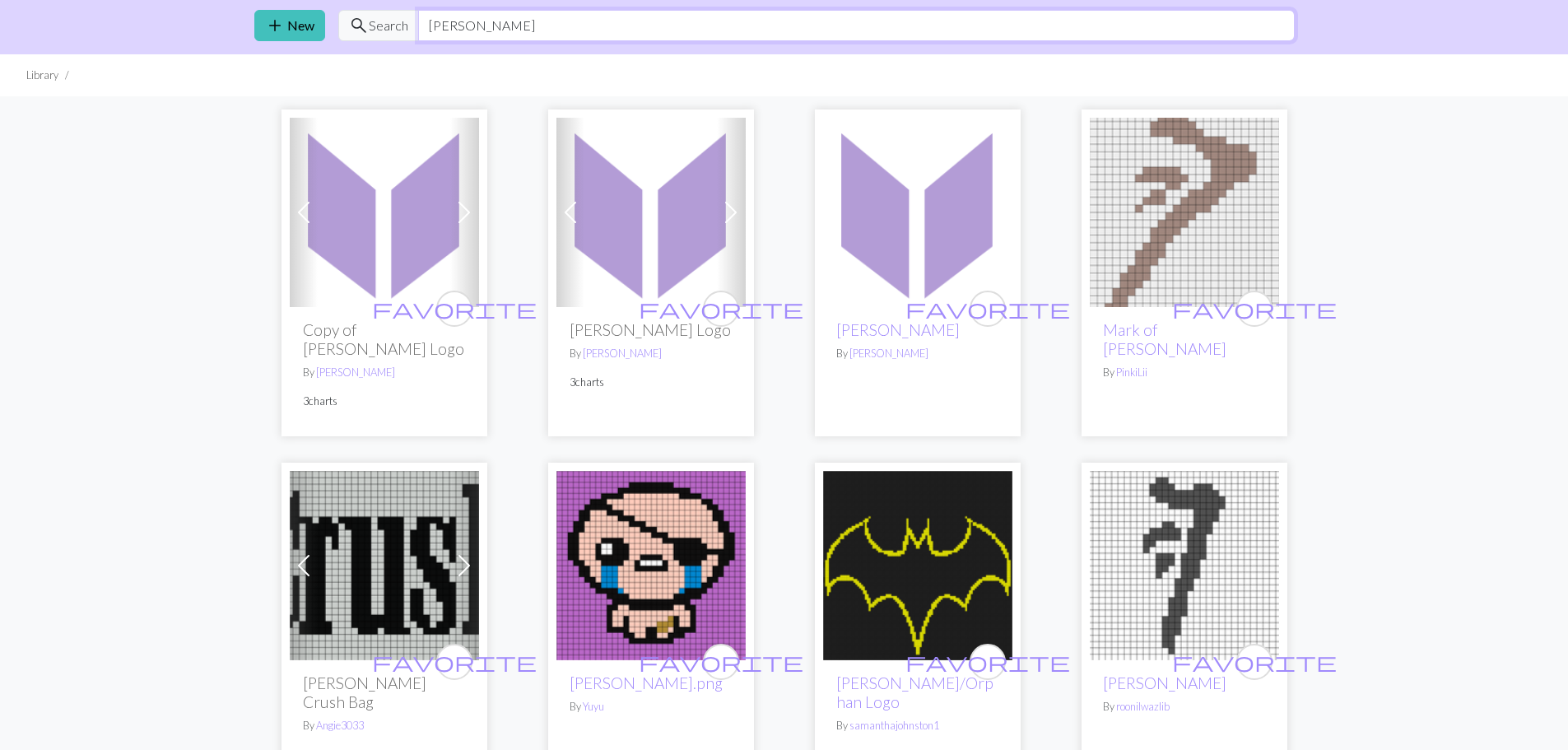
scroll to position [82, 0]
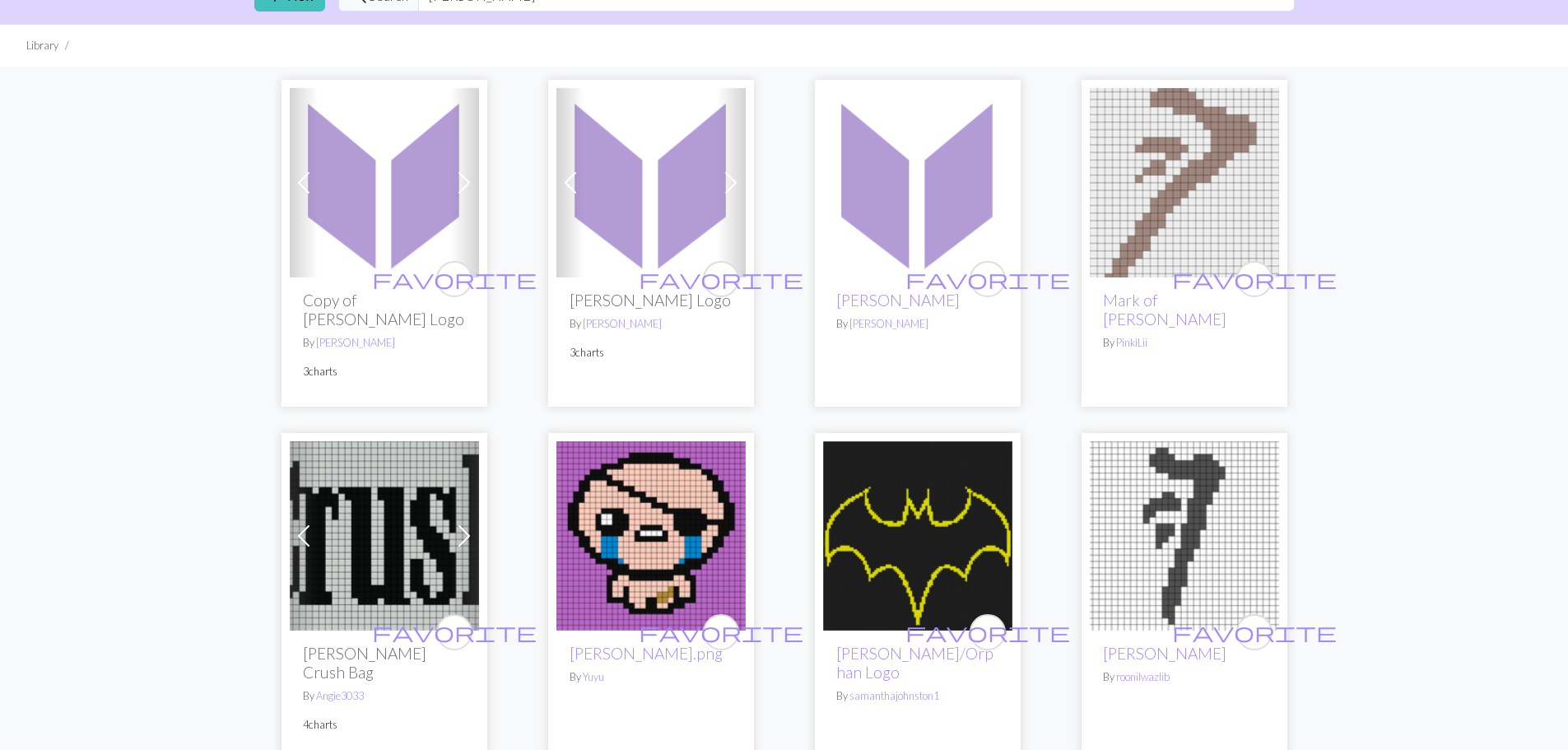
click at [460, 522] on span at bounding box center [465, 536] width 27 height 27
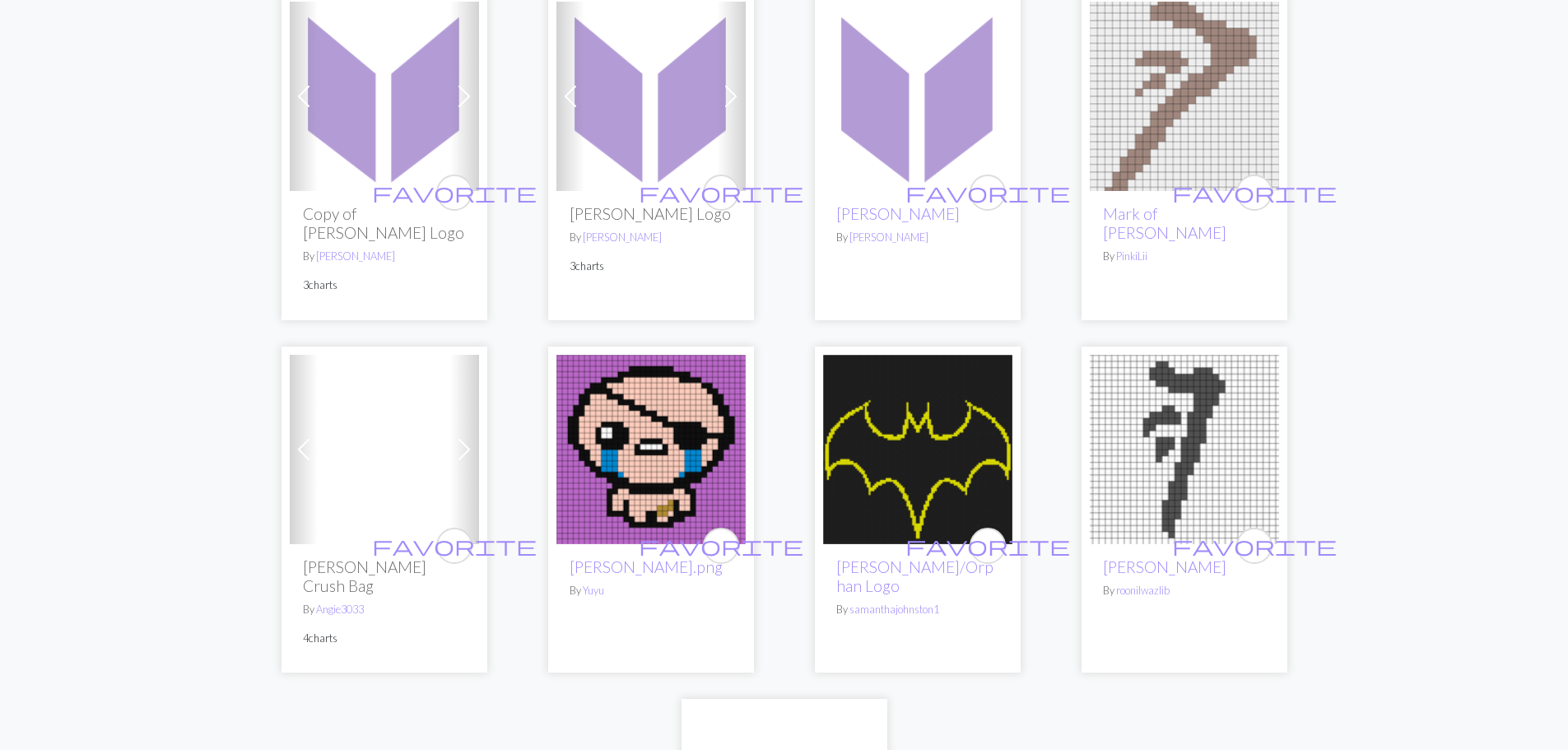
scroll to position [165, 0]
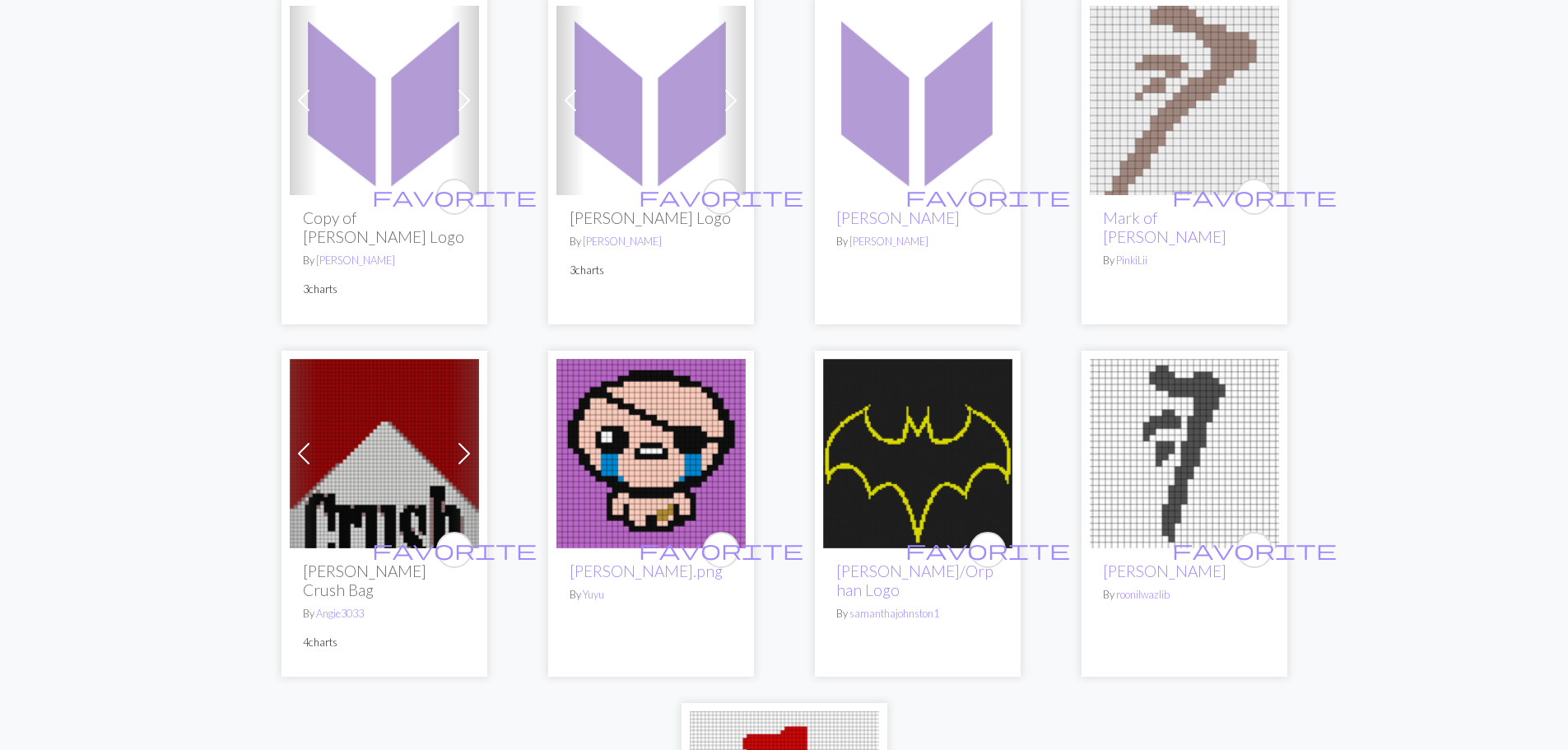
click at [920, 137] on img at bounding box center [918, 101] width 190 height 190
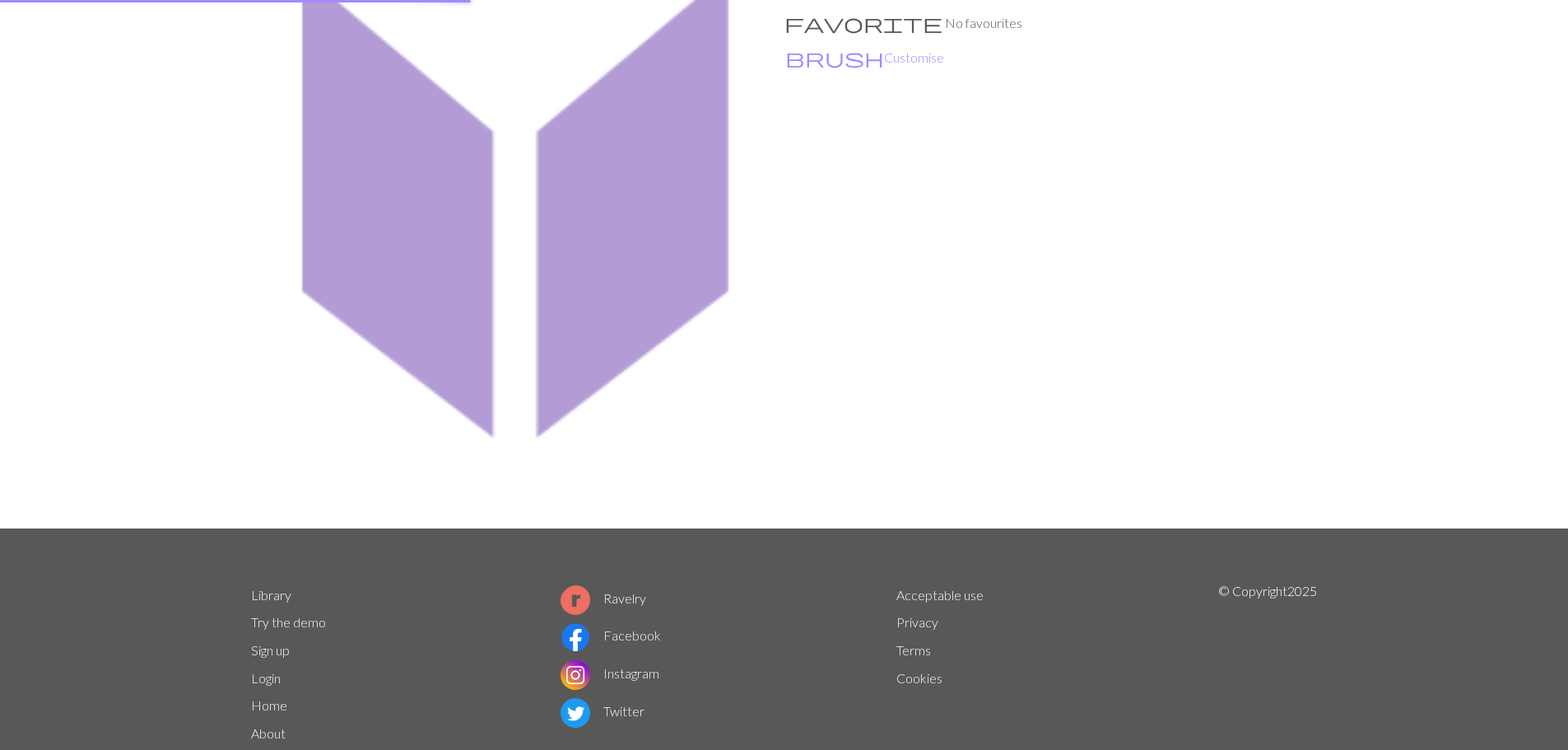
scroll to position [2, 0]
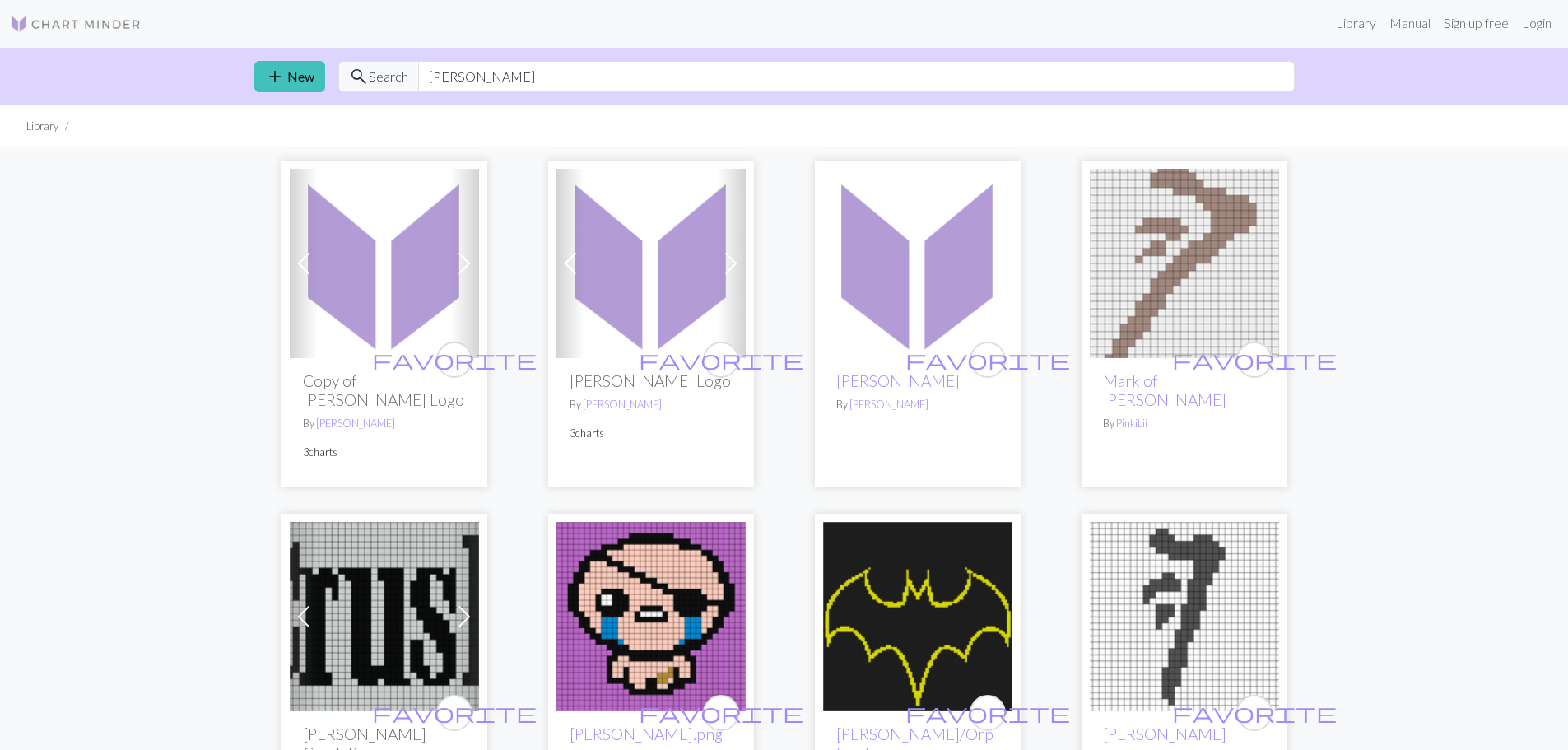
click at [469, 257] on span at bounding box center [465, 264] width 27 height 27
click at [371, 378] on h2 "Copy of [PERSON_NAME] Logo" at bounding box center [385, 391] width 163 height 38
click at [347, 376] on h2 "Copy of [PERSON_NAME] Logo" at bounding box center [385, 391] width 163 height 38
click at [357, 302] on img at bounding box center [385, 264] width 190 height 190
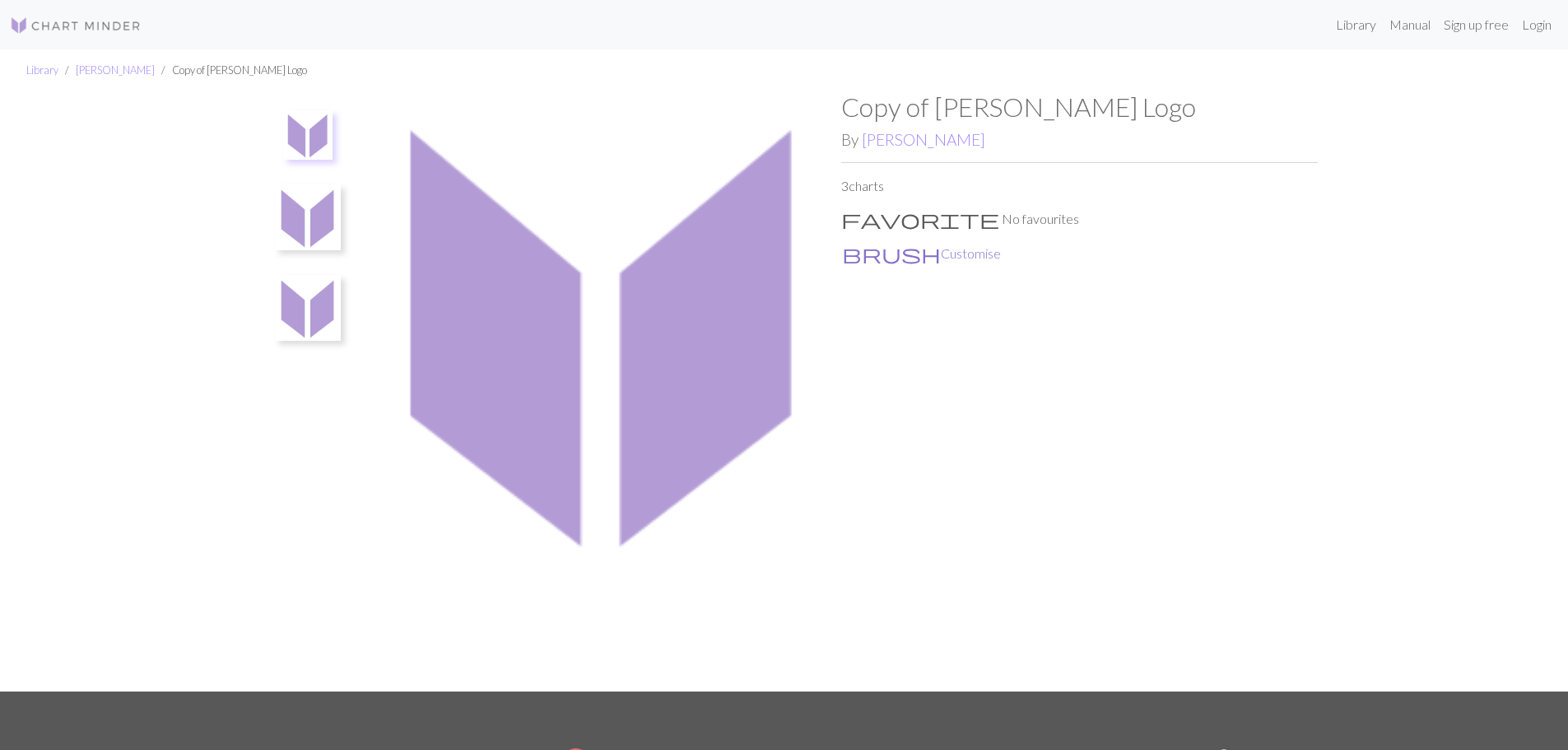
click at [859, 256] on span "brush" at bounding box center [891, 253] width 99 height 23
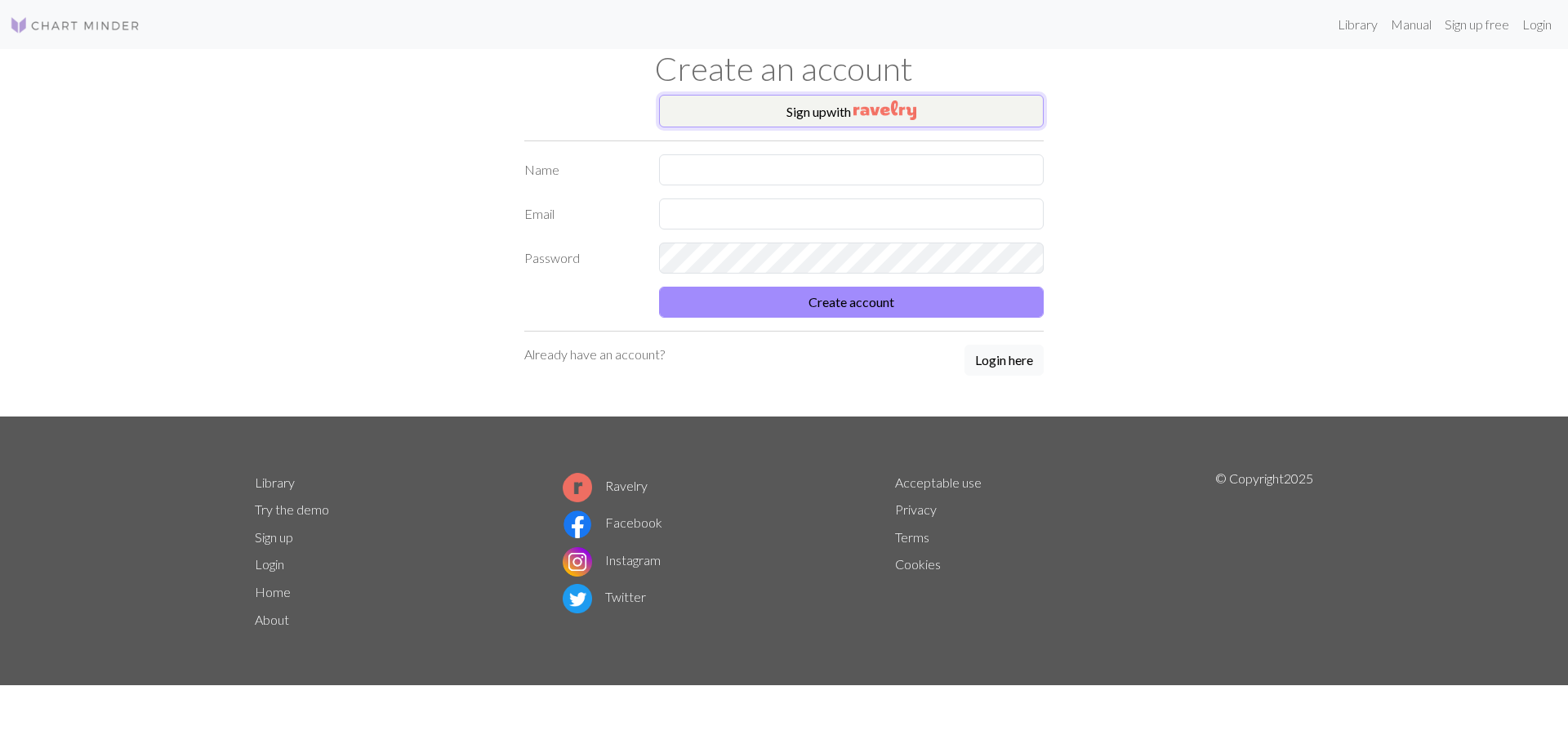
click at [753, 117] on button "Sign up with" at bounding box center [851, 111] width 385 height 33
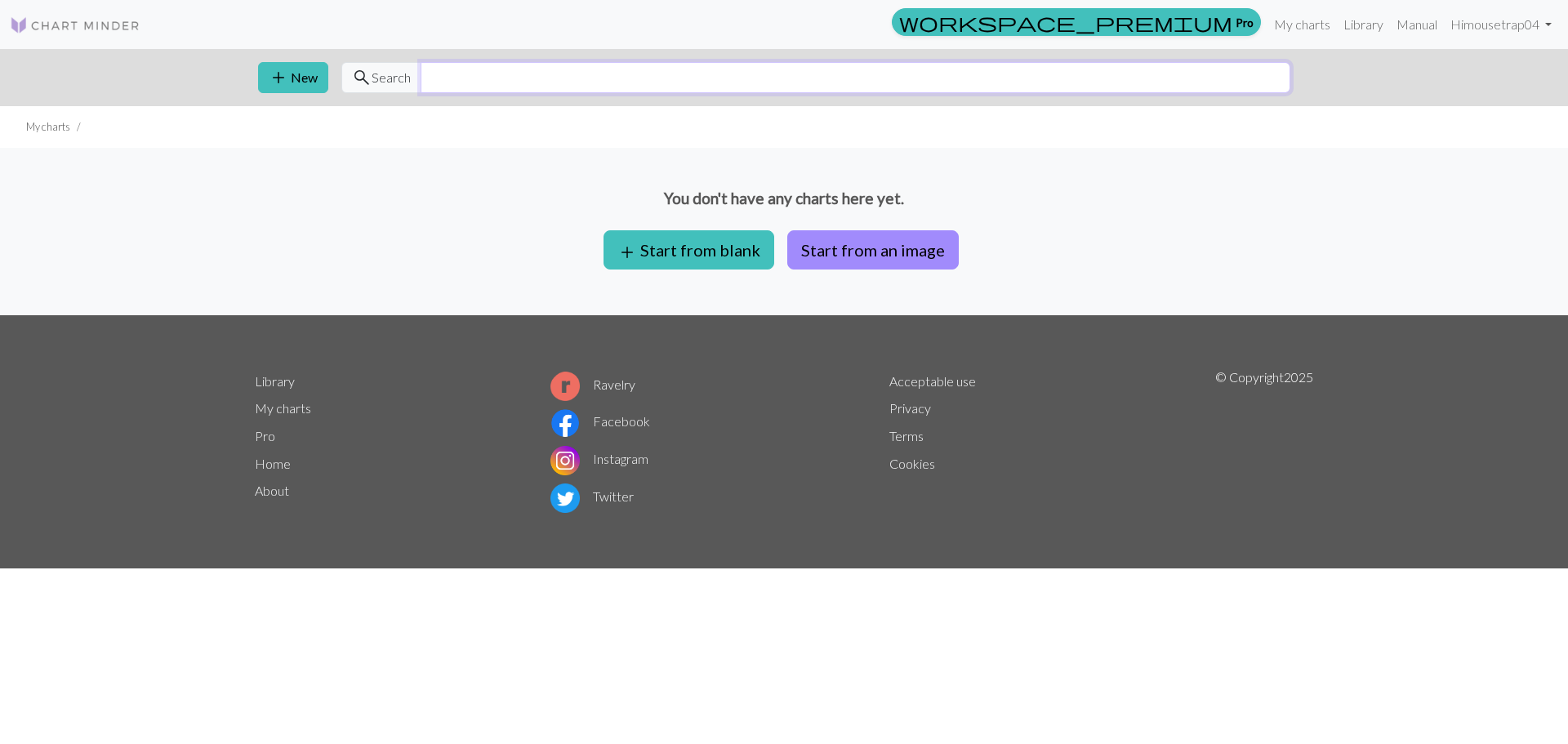
click at [491, 78] on input "text" at bounding box center [855, 77] width 870 height 31
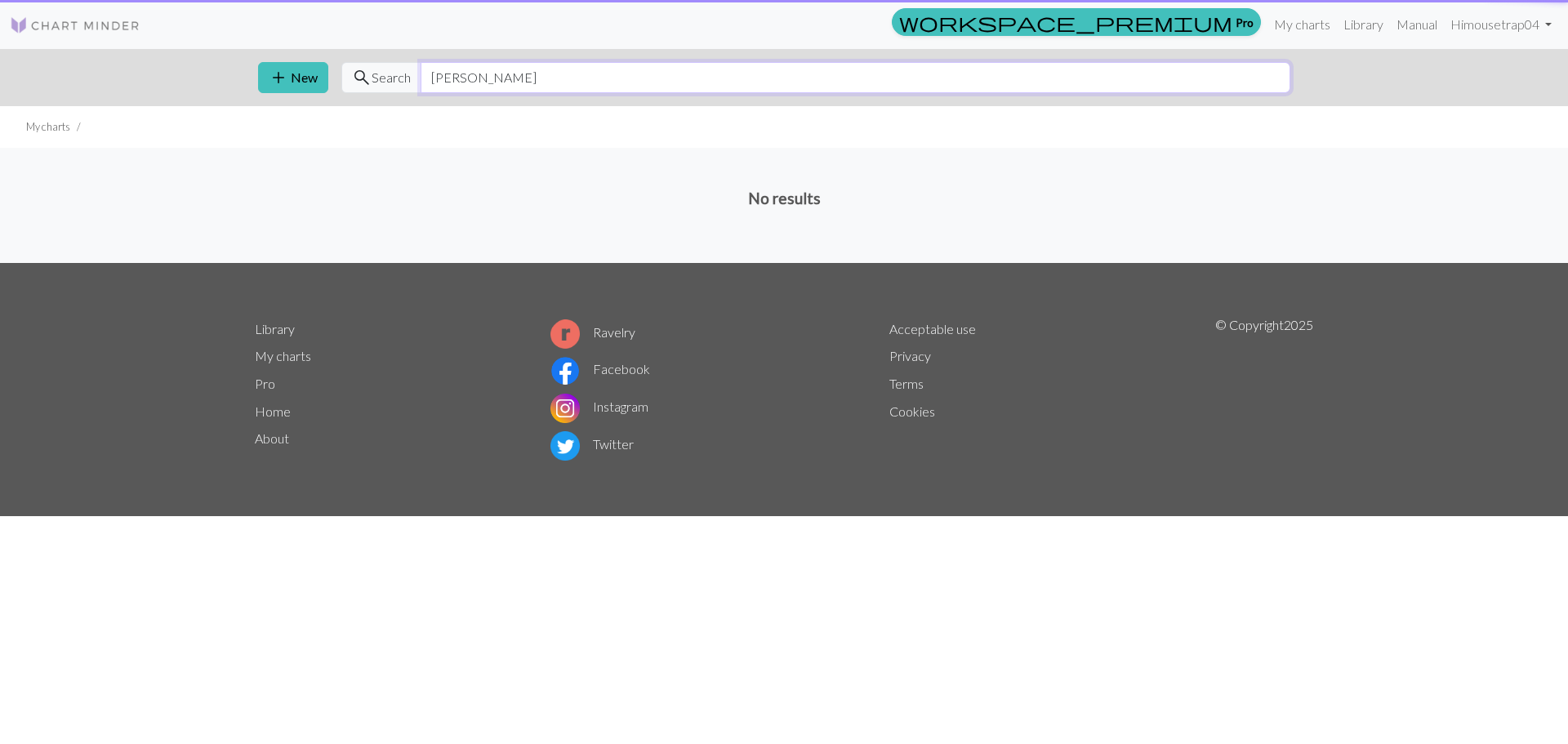
type input "[PERSON_NAME]"
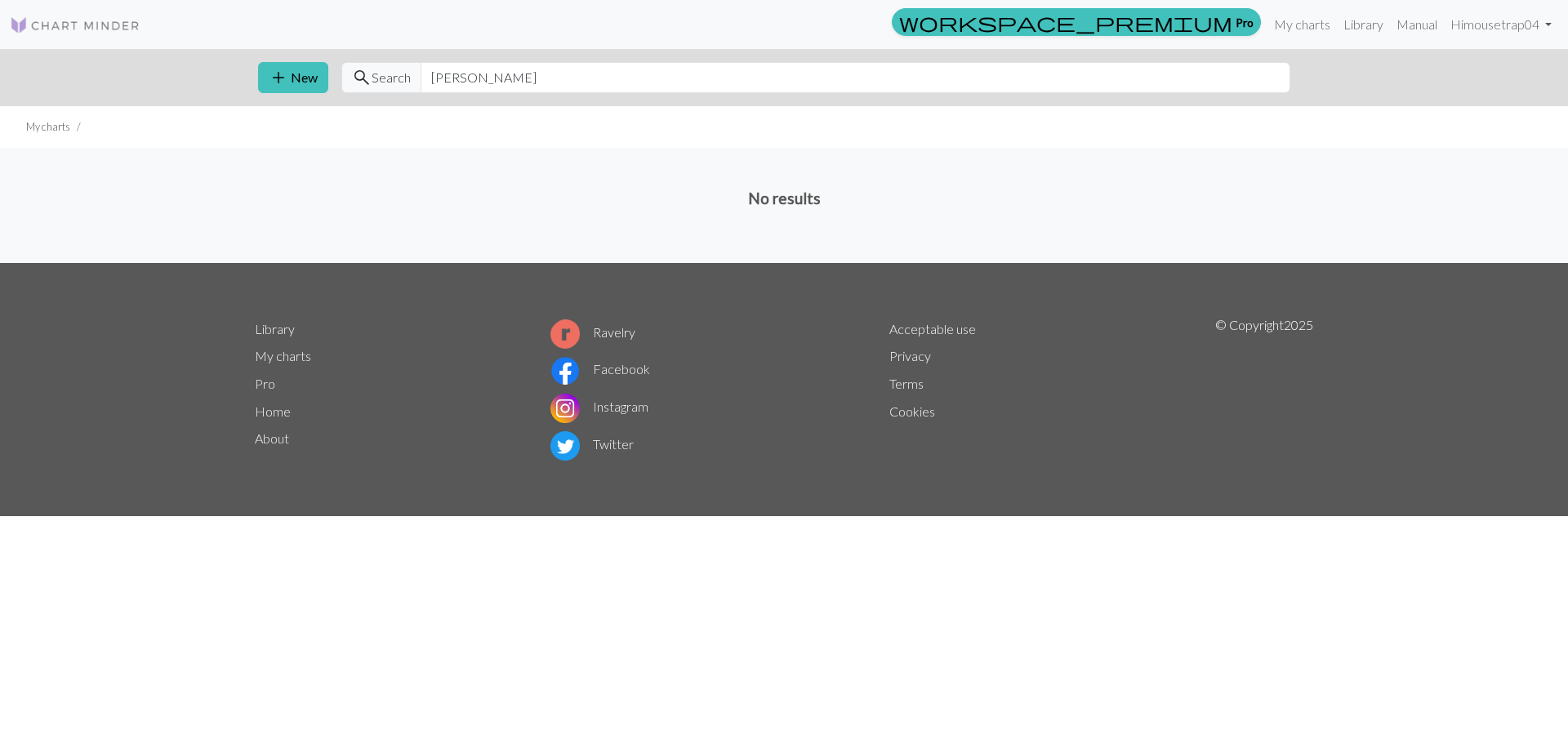
click at [388, 76] on span "Search" at bounding box center [391, 77] width 40 height 20
click at [505, 84] on input "[PERSON_NAME]" at bounding box center [855, 77] width 870 height 31
click at [465, 10] on div "workspace_premium Pro My charts Library Manual Hi mousetrap04 Account settings …" at bounding box center [855, 24] width 1404 height 33
click at [59, 17] on img at bounding box center [74, 24] width 131 height 20
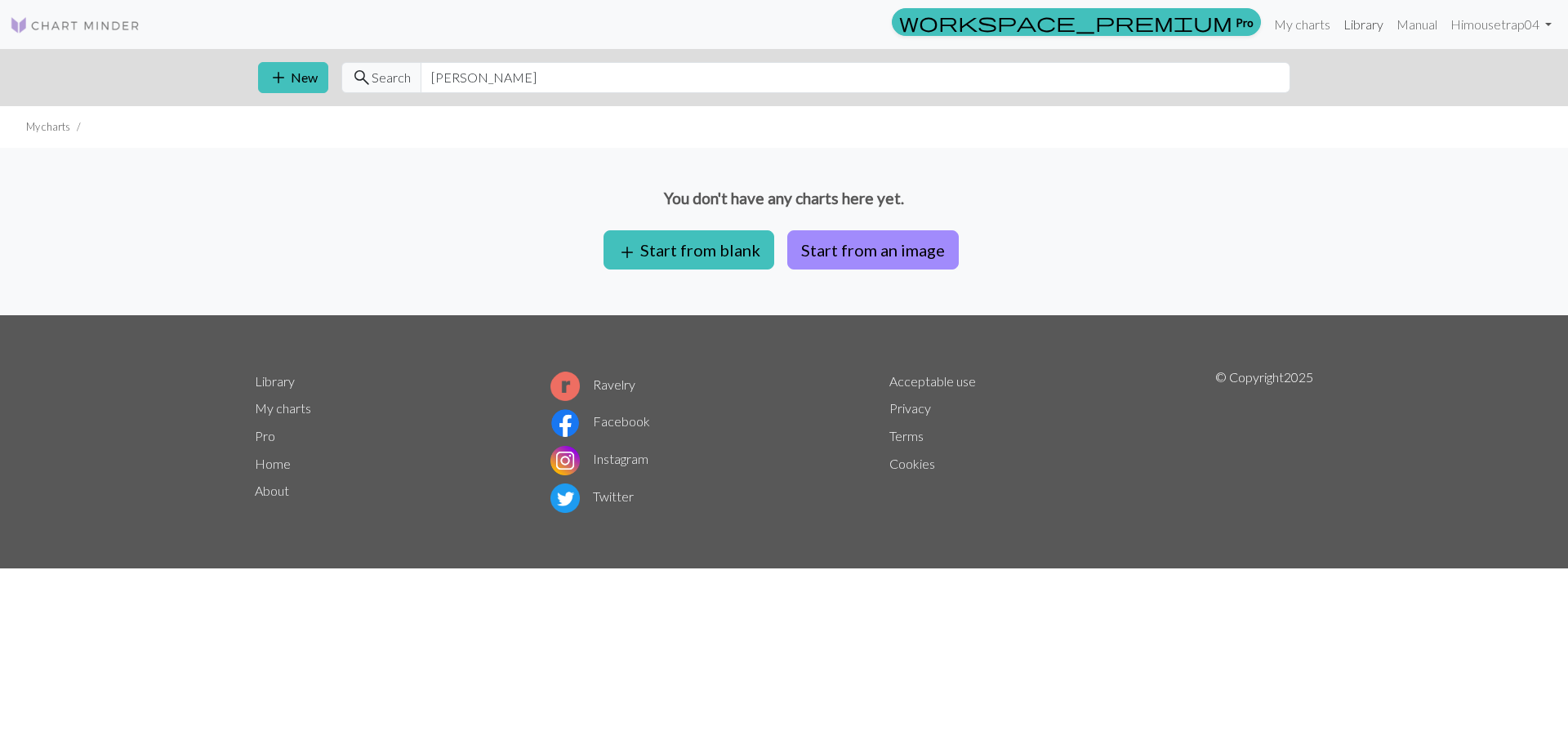
click at [1366, 24] on link "Library" at bounding box center [1363, 24] width 53 height 33
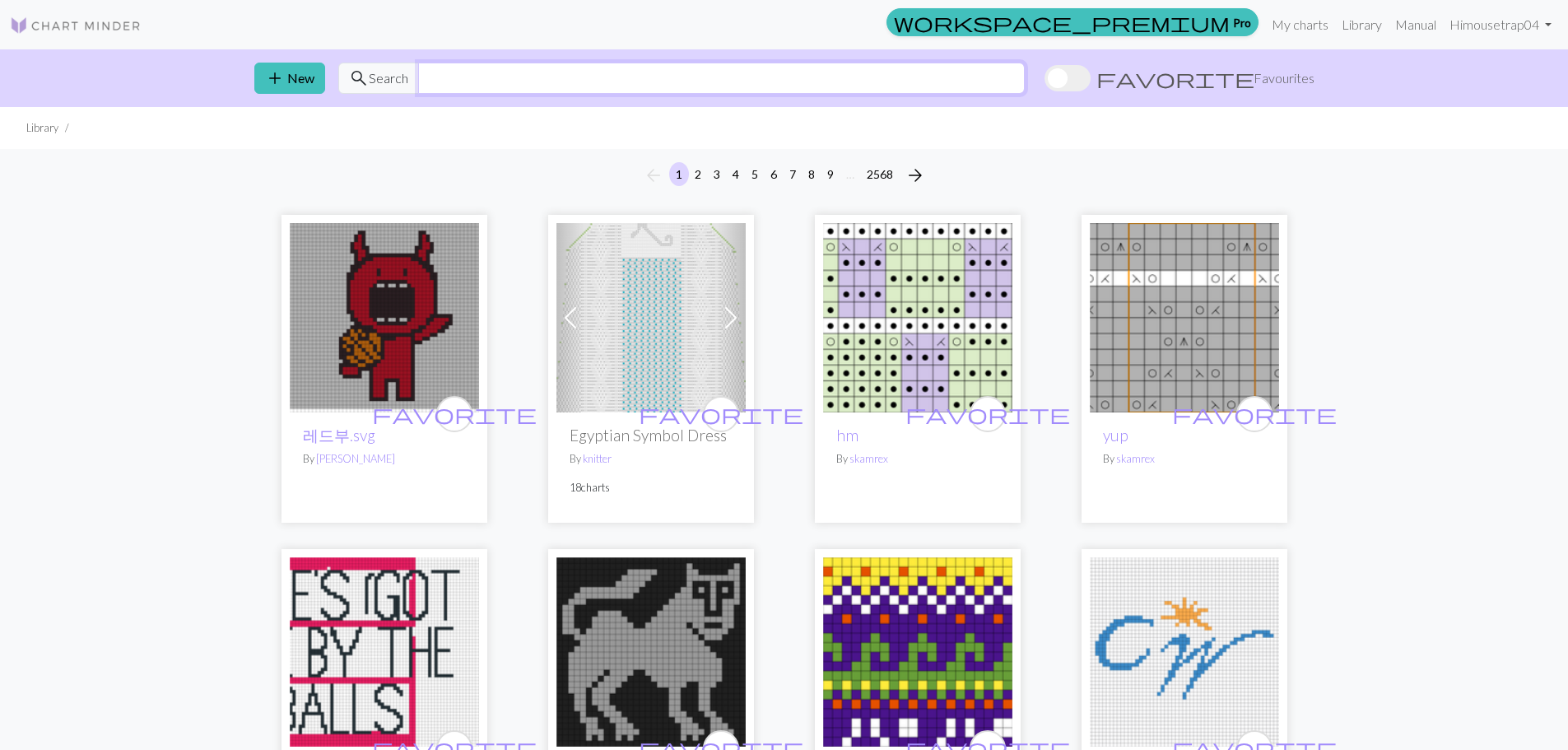
click at [490, 78] on input "text" at bounding box center [721, 78] width 607 height 31
type input "[PERSON_NAME]"
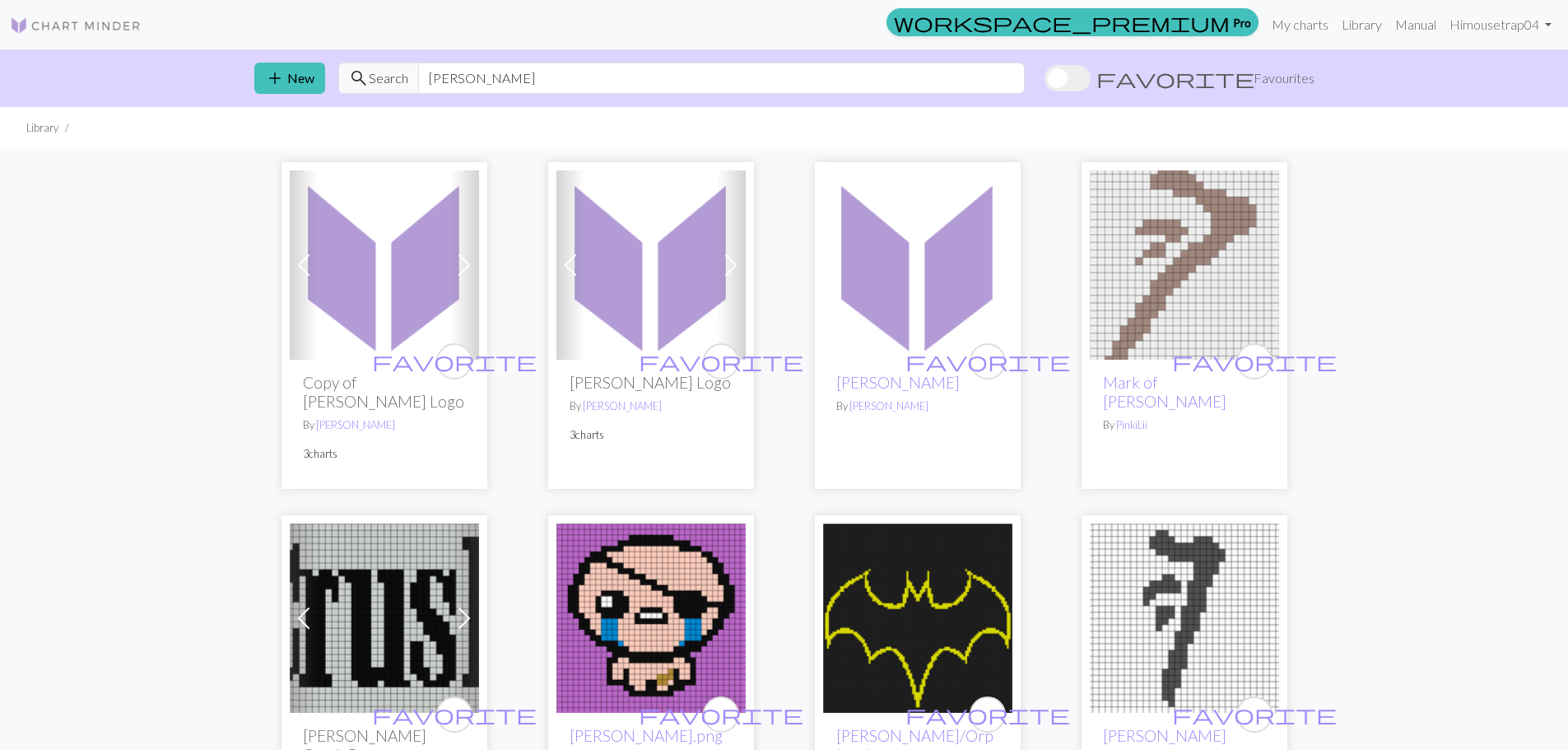
click at [320, 317] on img at bounding box center [385, 265] width 190 height 190
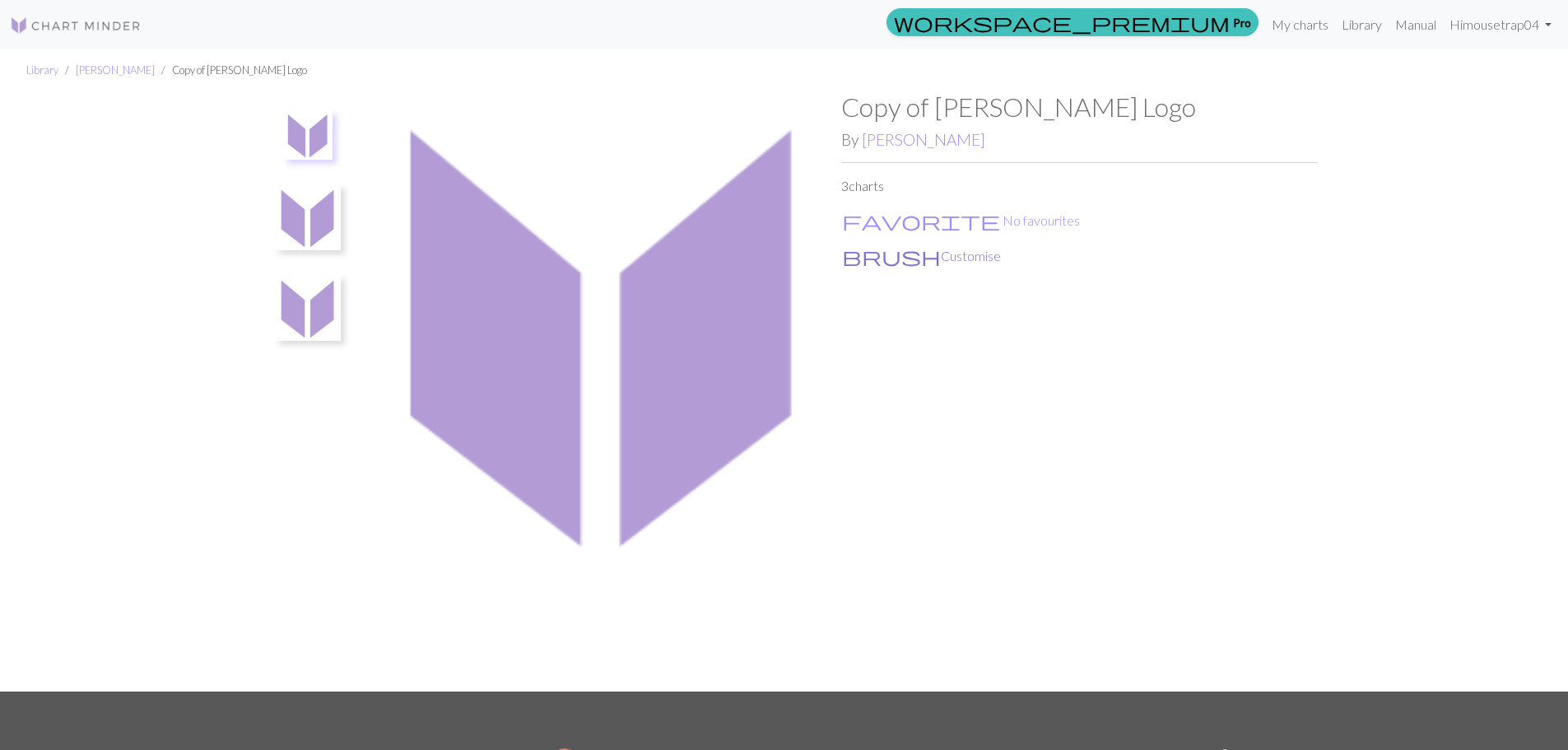
click at [889, 262] on button "brush Customise" at bounding box center [921, 256] width 160 height 22
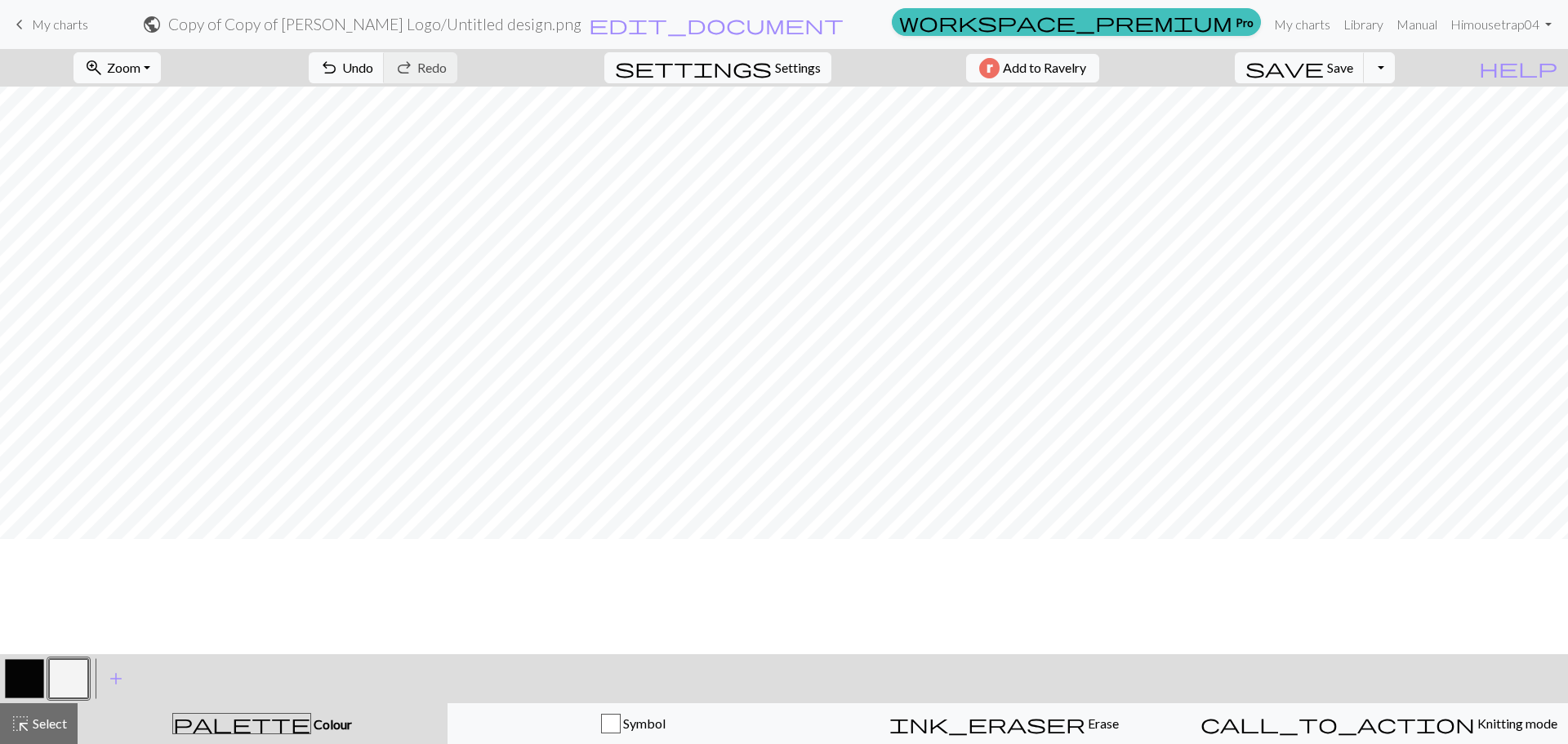
scroll to position [1470, 0]
click at [161, 65] on button "zoom_in Zoom Zoom" at bounding box center [117, 68] width 87 height 31
click at [178, 111] on button "Fit all" at bounding box center [138, 103] width 129 height 26
click at [784, 71] on span "Settings" at bounding box center [798, 68] width 46 height 20
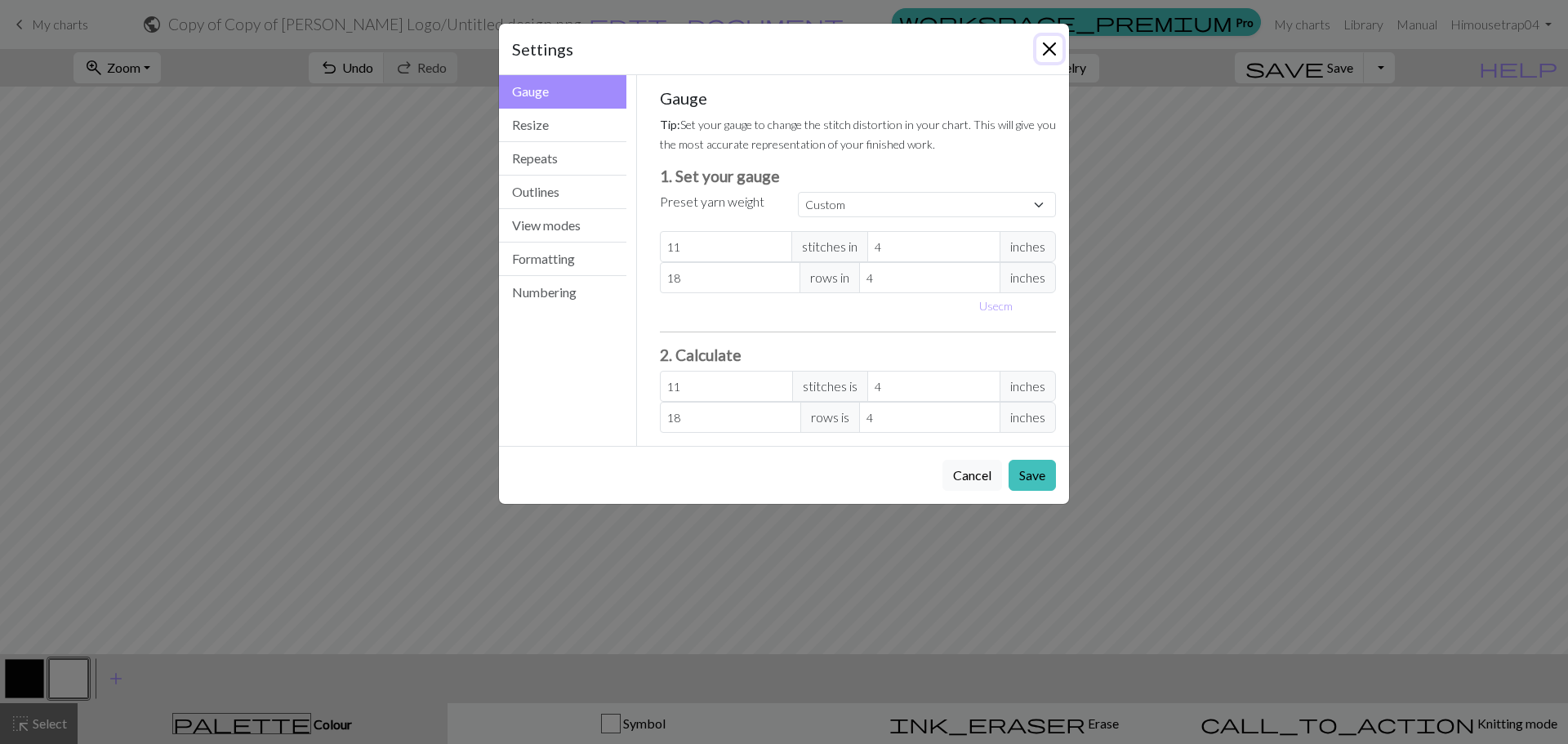
click at [1053, 40] on button "Close" at bounding box center [1050, 49] width 26 height 26
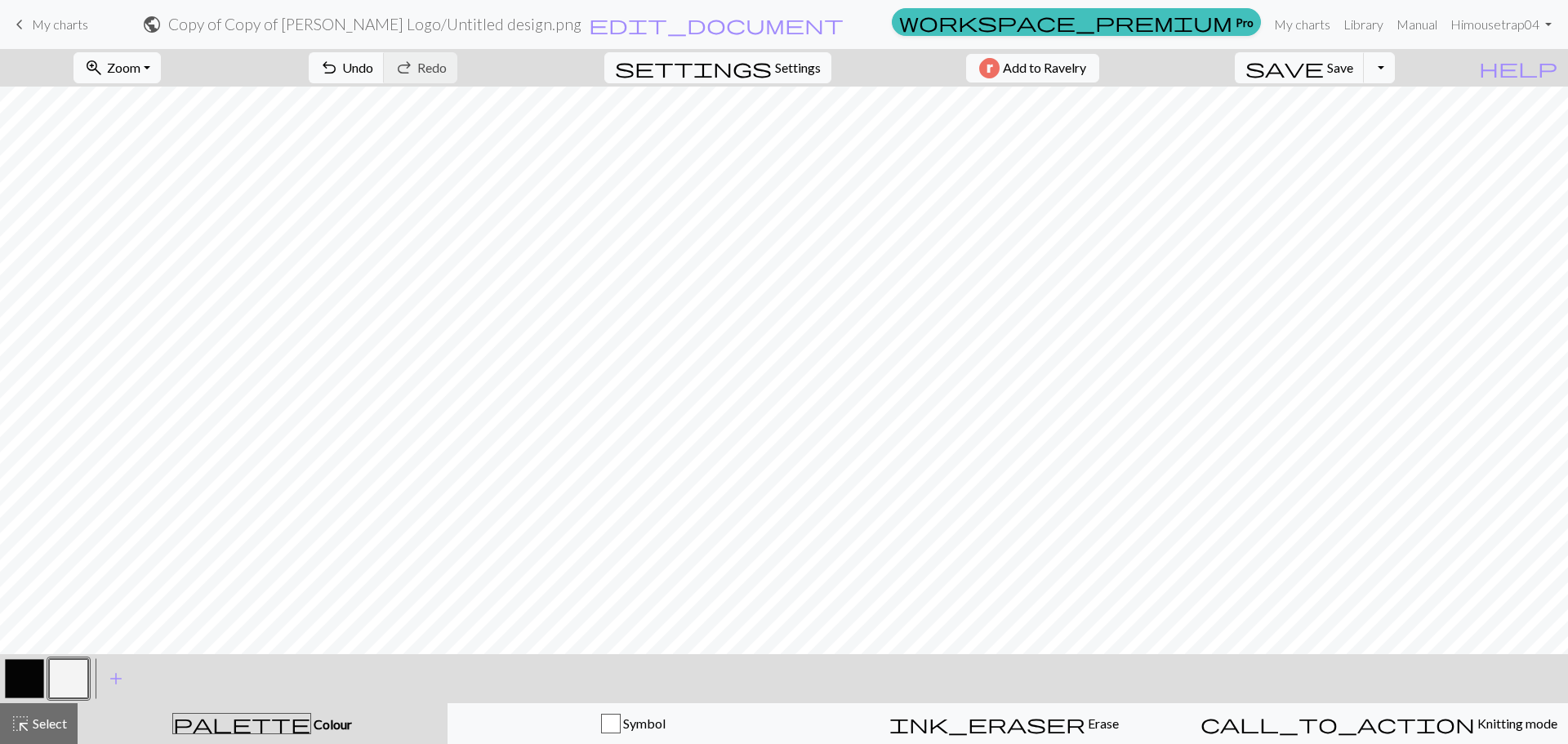
drag, startPoint x: 29, startPoint y: 20, endPoint x: 871, endPoint y: 56, distance: 842.8
click at [29, 20] on link "keyboard_arrow_left My charts" at bounding box center [48, 24] width 78 height 28
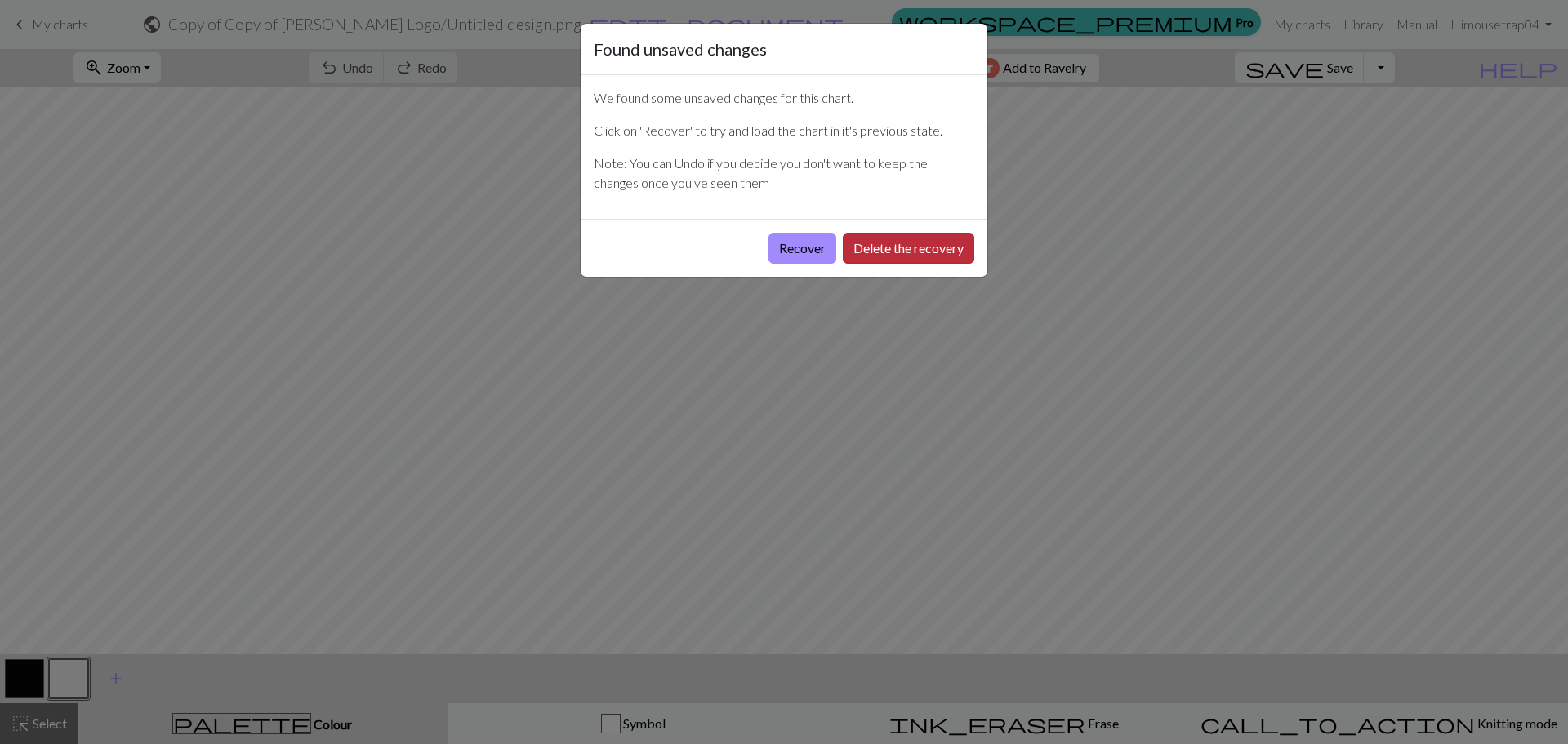
click at [923, 257] on button "Delete the recovery" at bounding box center [909, 247] width 132 height 31
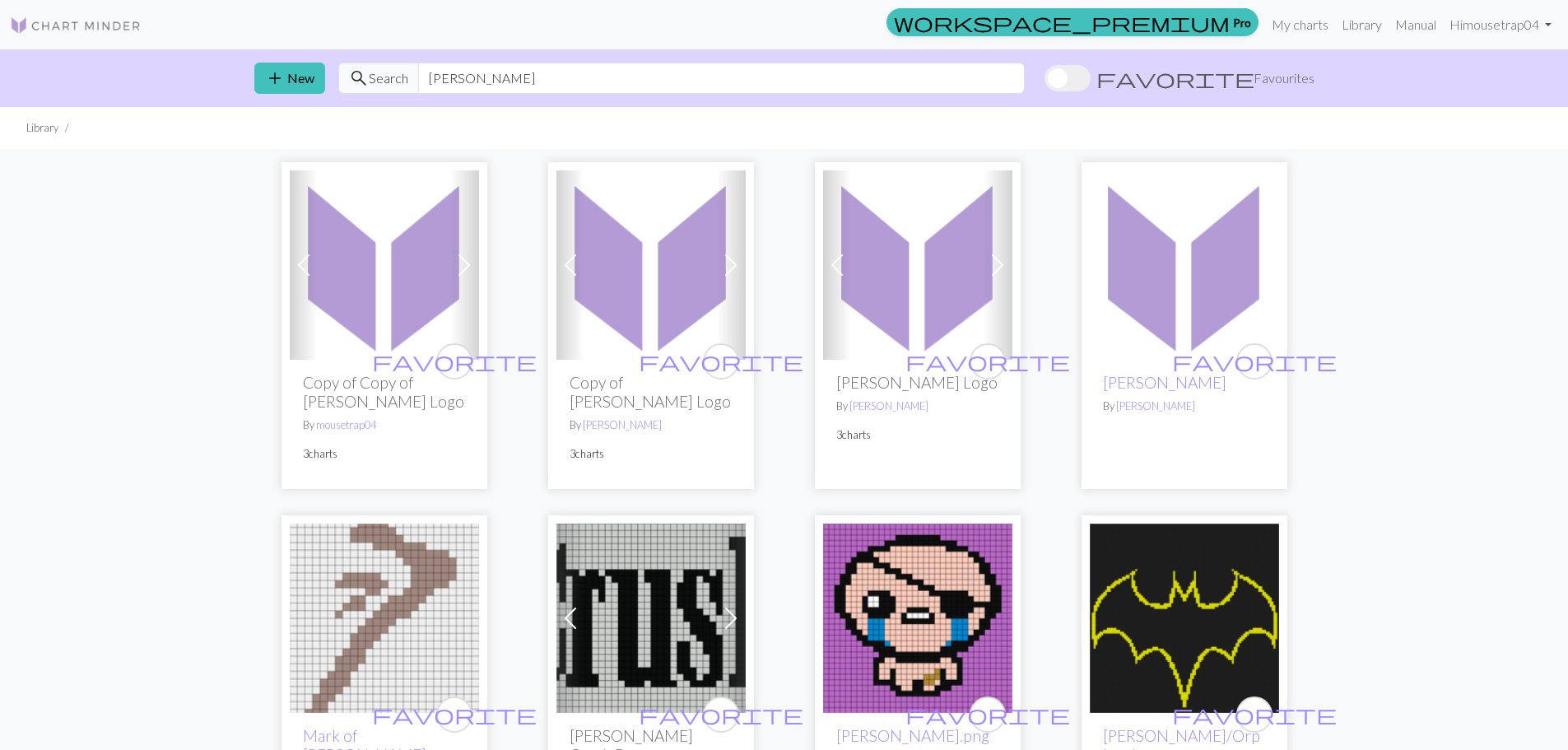
click at [921, 347] on img at bounding box center [918, 265] width 190 height 190
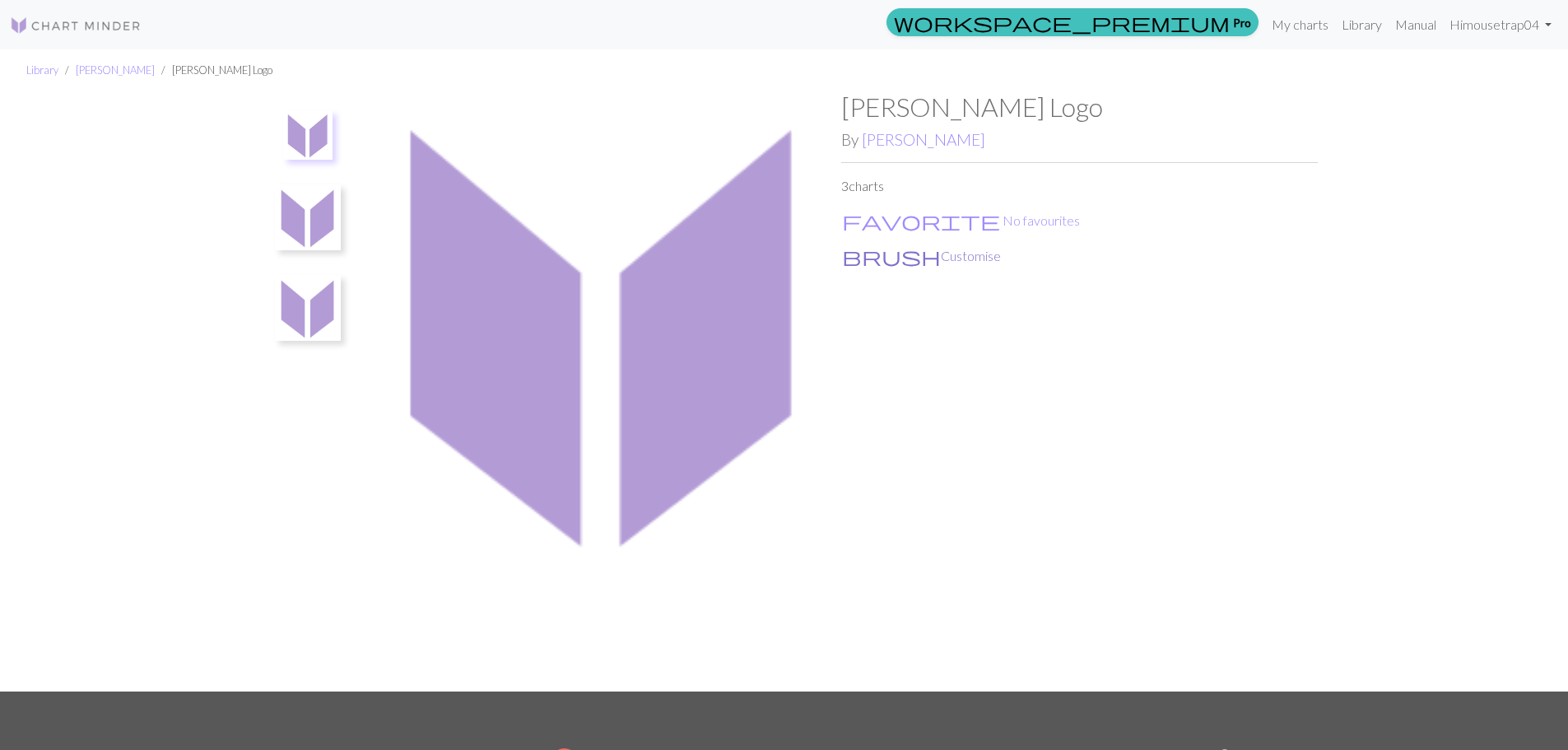
click at [893, 256] on button "brush Customise" at bounding box center [921, 256] width 160 height 22
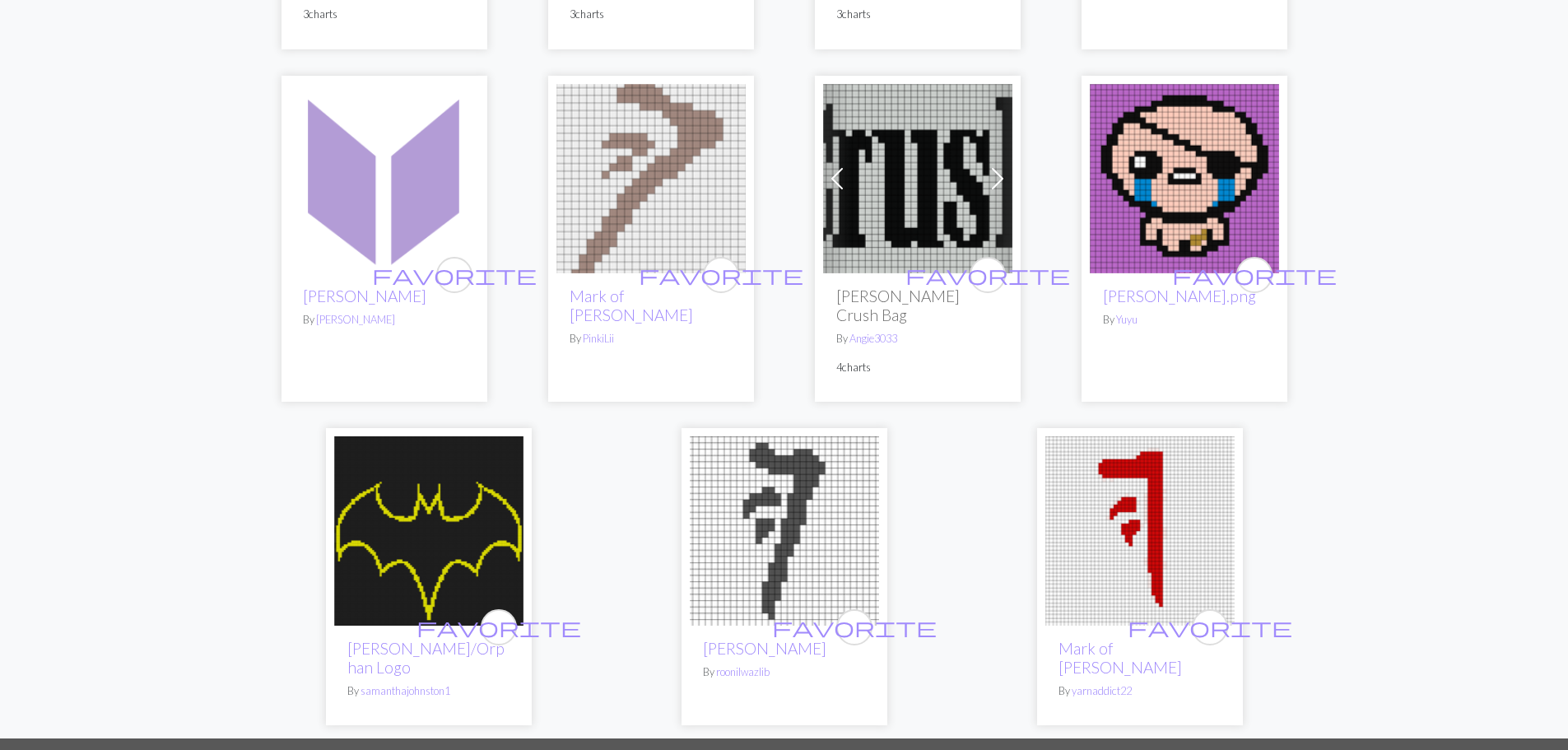
scroll to position [494, 0]
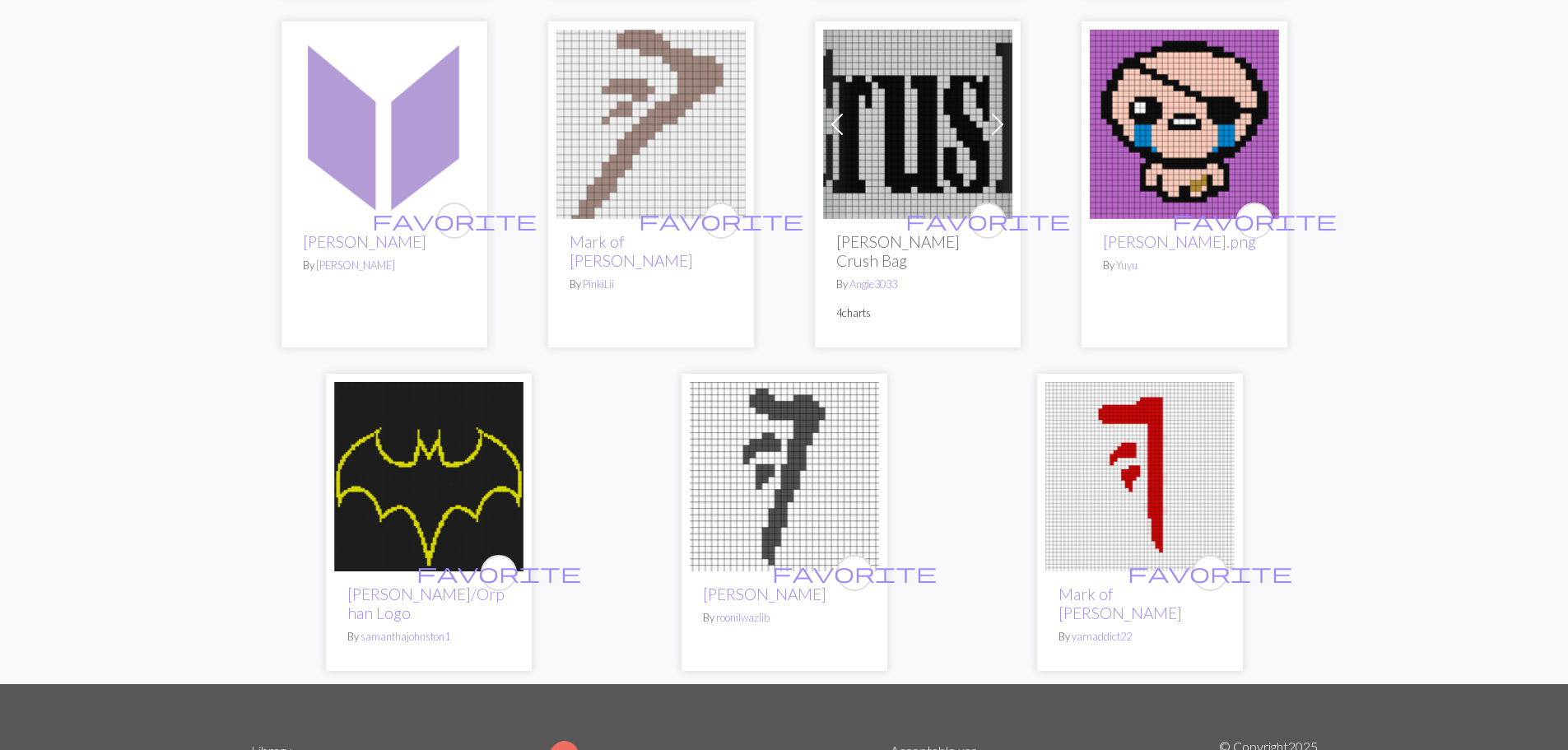
click at [868, 166] on img at bounding box center [918, 124] width 190 height 190
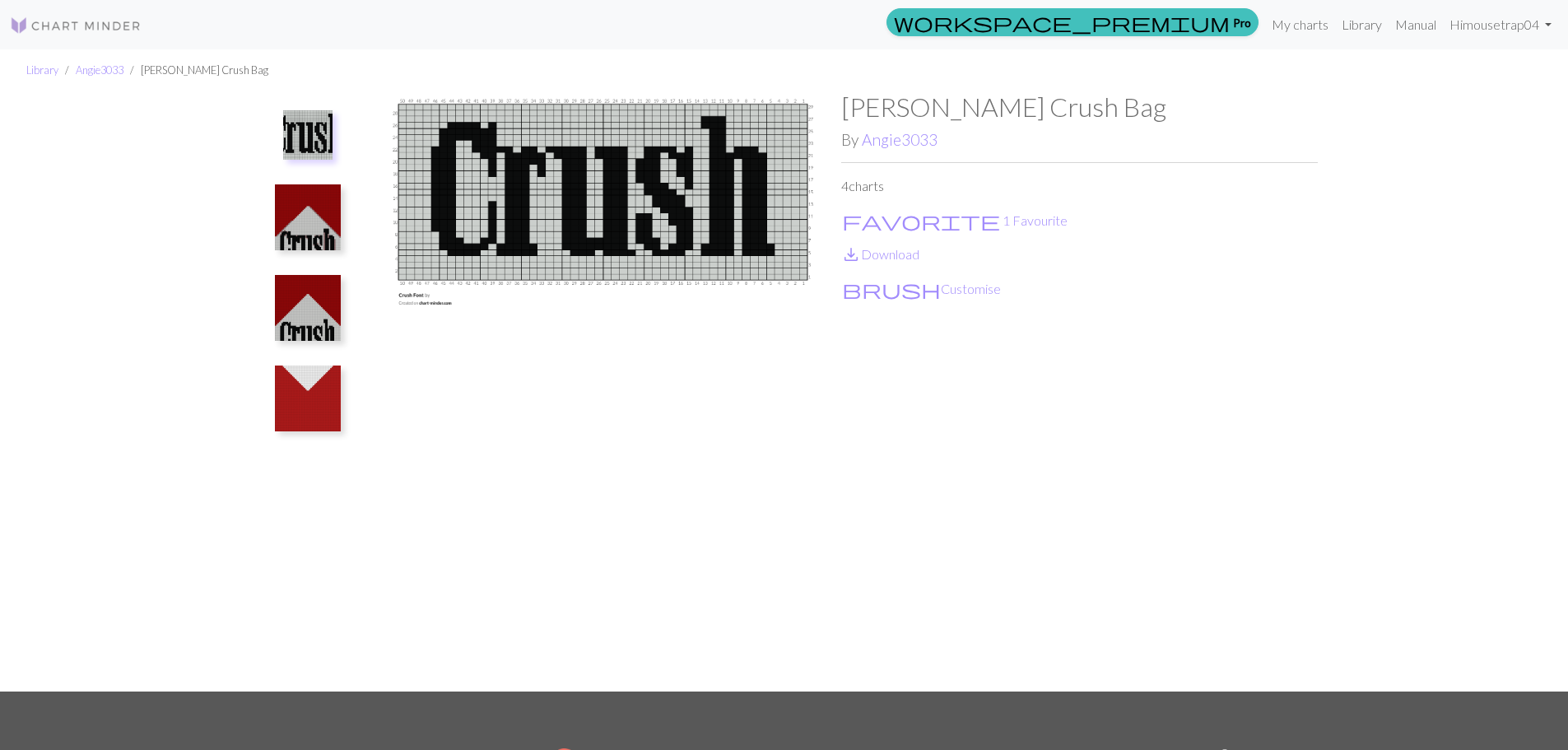
click at [301, 226] on img at bounding box center [307, 216] width 65 height 65
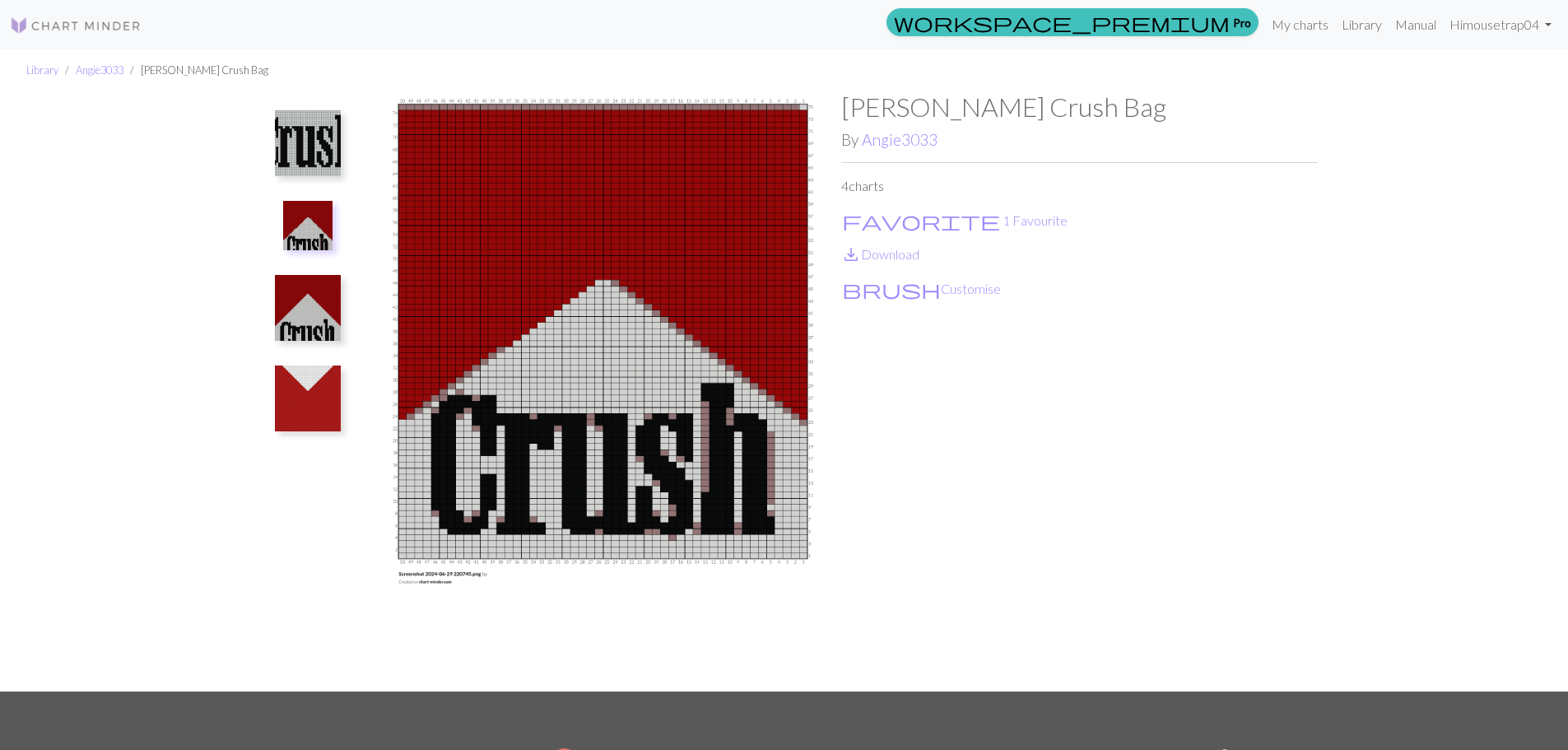
click at [316, 319] on img at bounding box center [307, 307] width 65 height 65
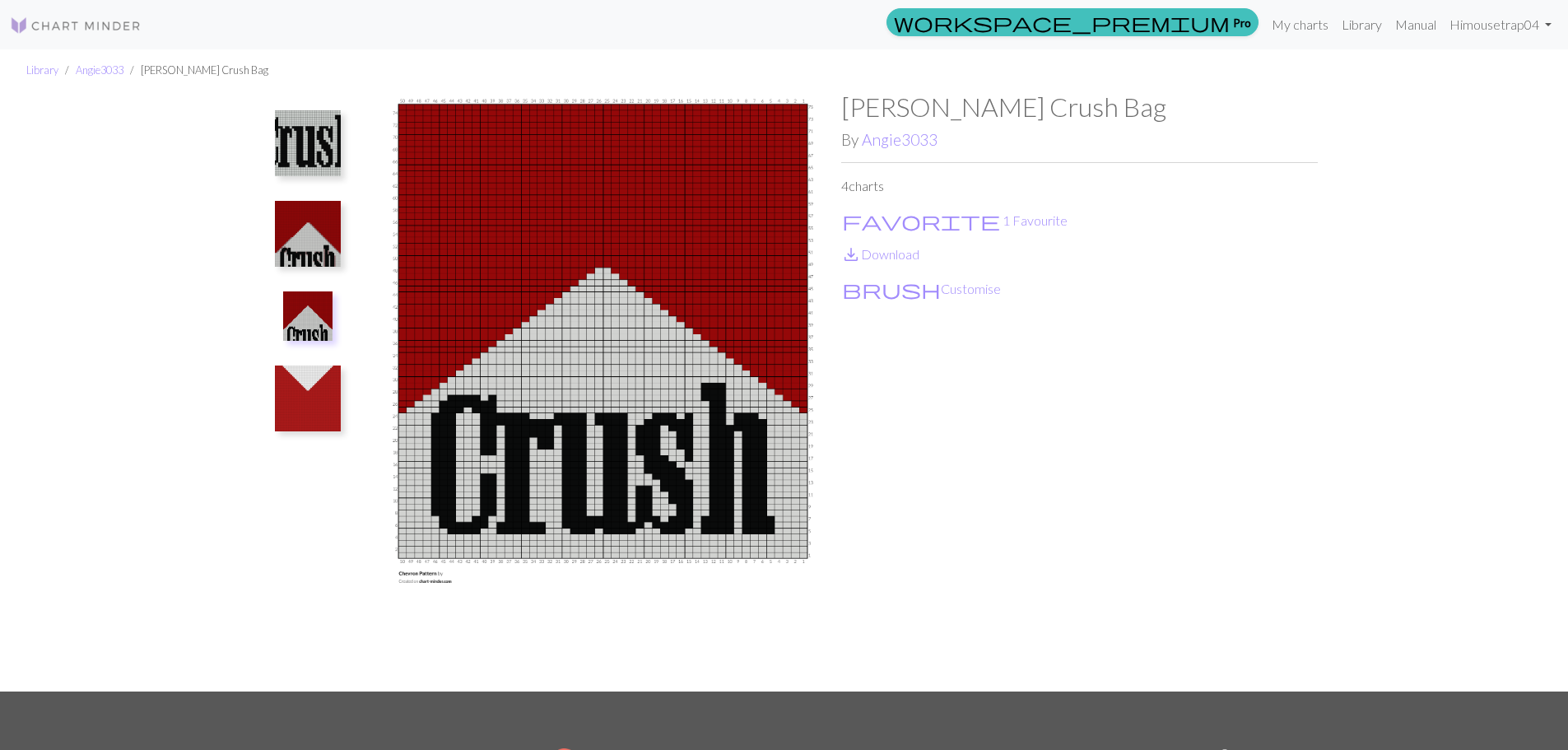
click at [316, 400] on img at bounding box center [307, 398] width 65 height 65
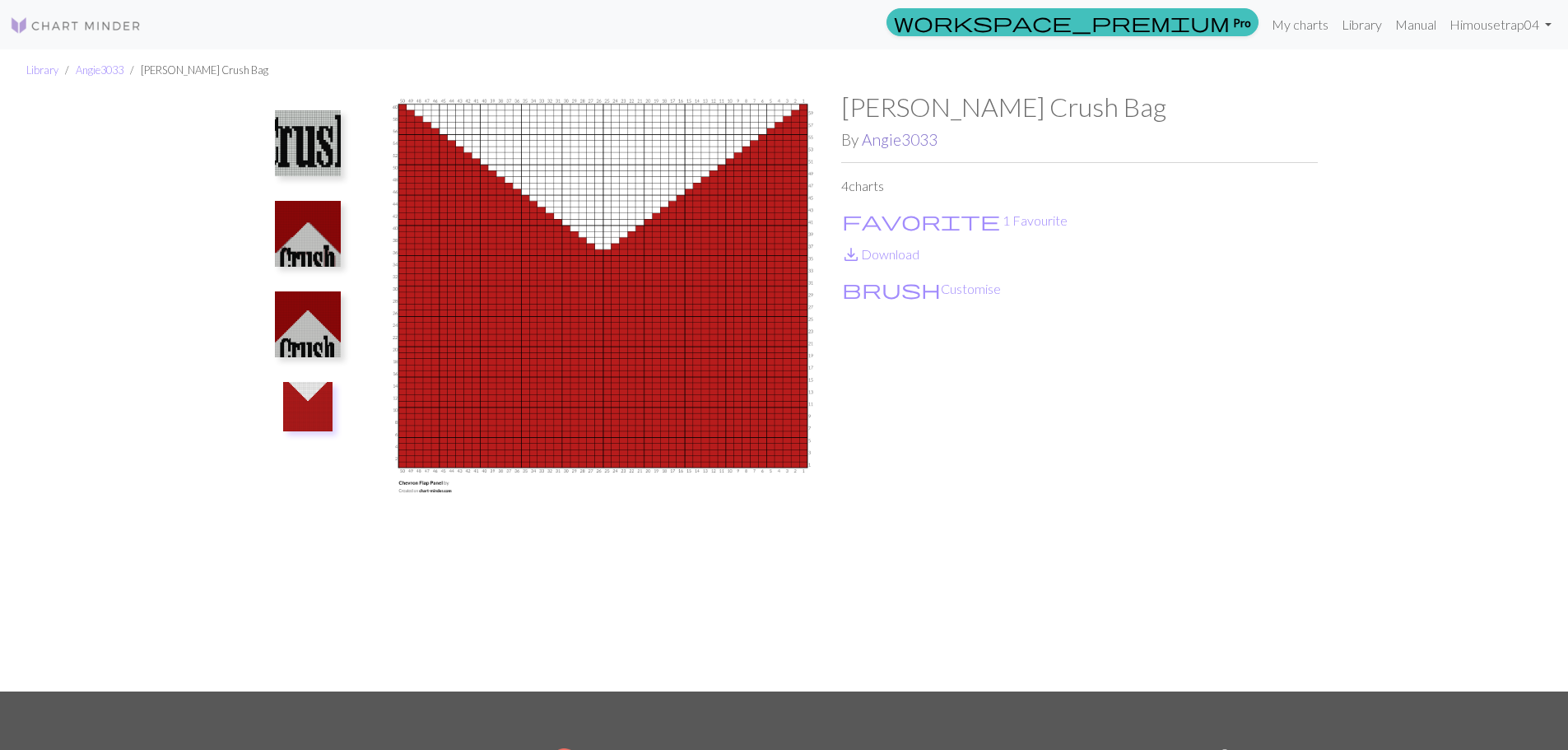
click at [920, 136] on link "Angie3033" at bounding box center [900, 139] width 76 height 19
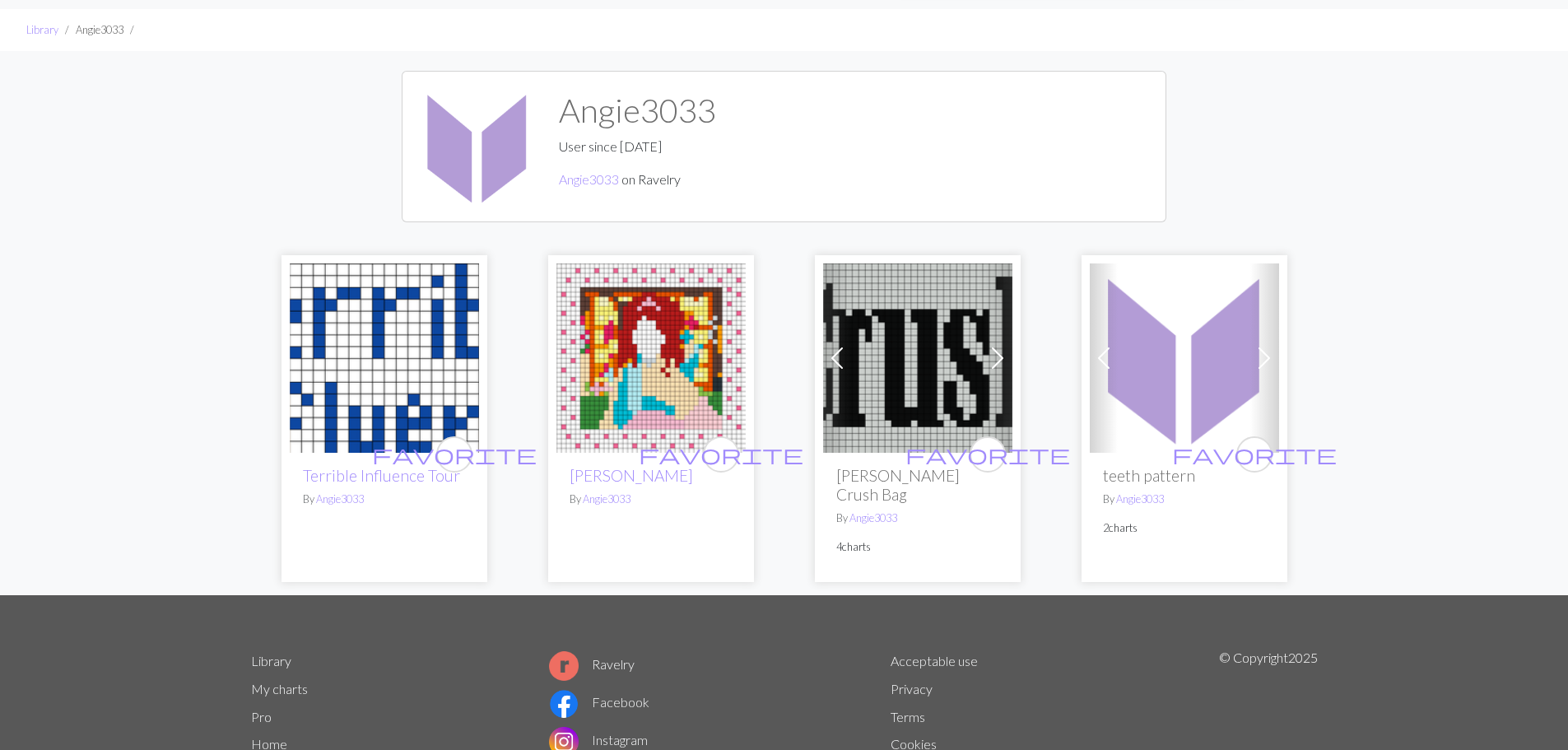
scroll to position [40, 0]
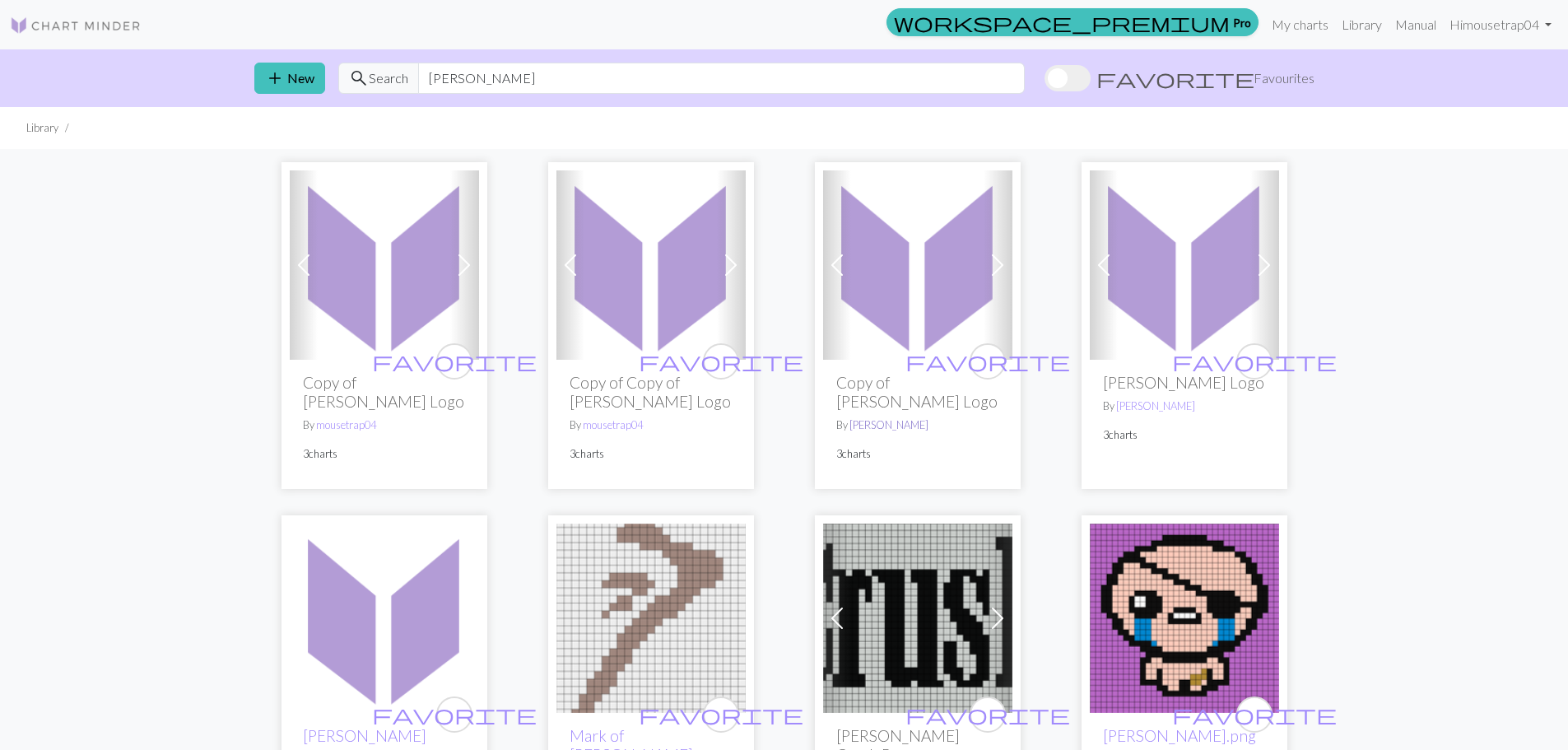
click at [904, 418] on link "[PERSON_NAME]" at bounding box center [888, 425] width 79 height 13
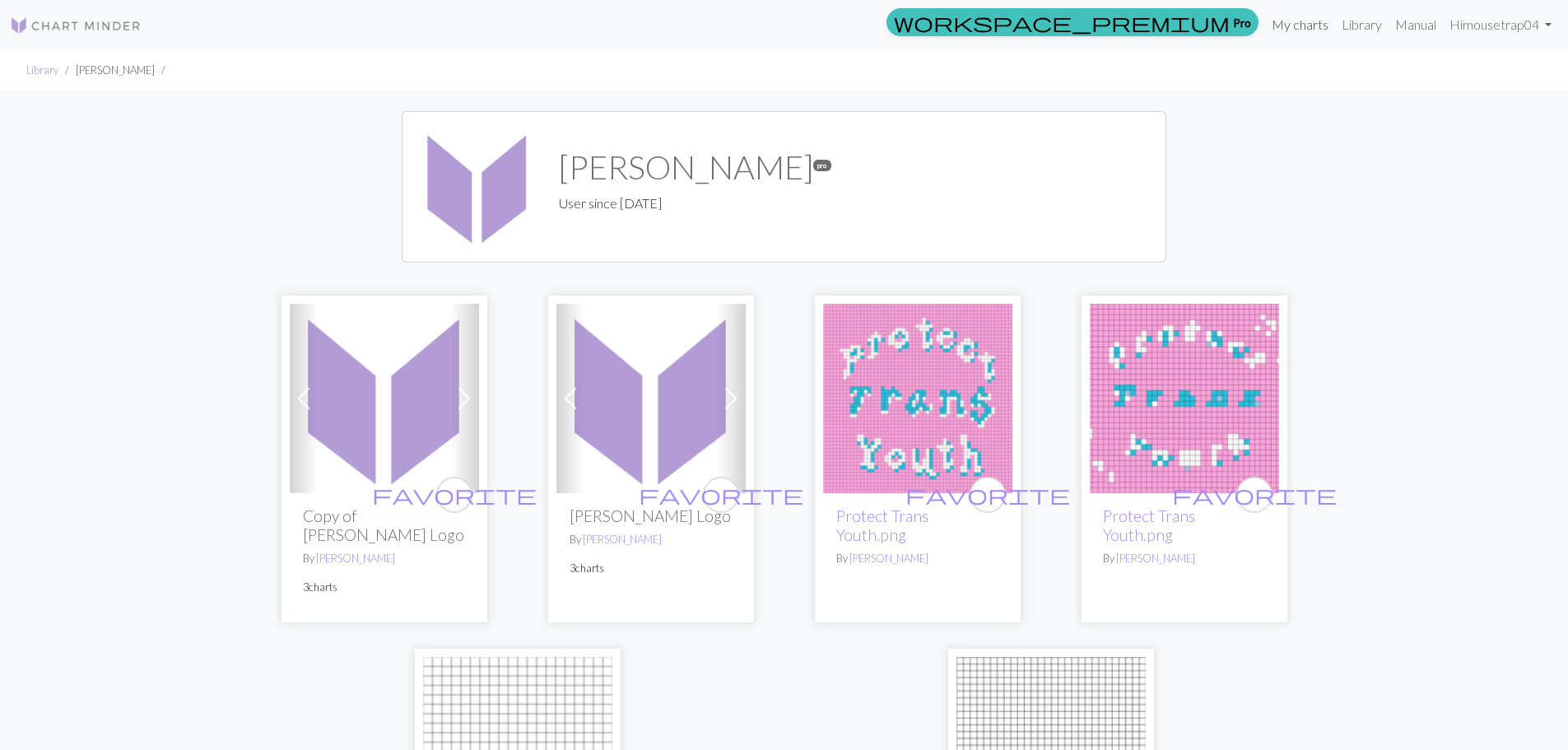
click at [1314, 28] on link "My charts" at bounding box center [1301, 25] width 70 height 33
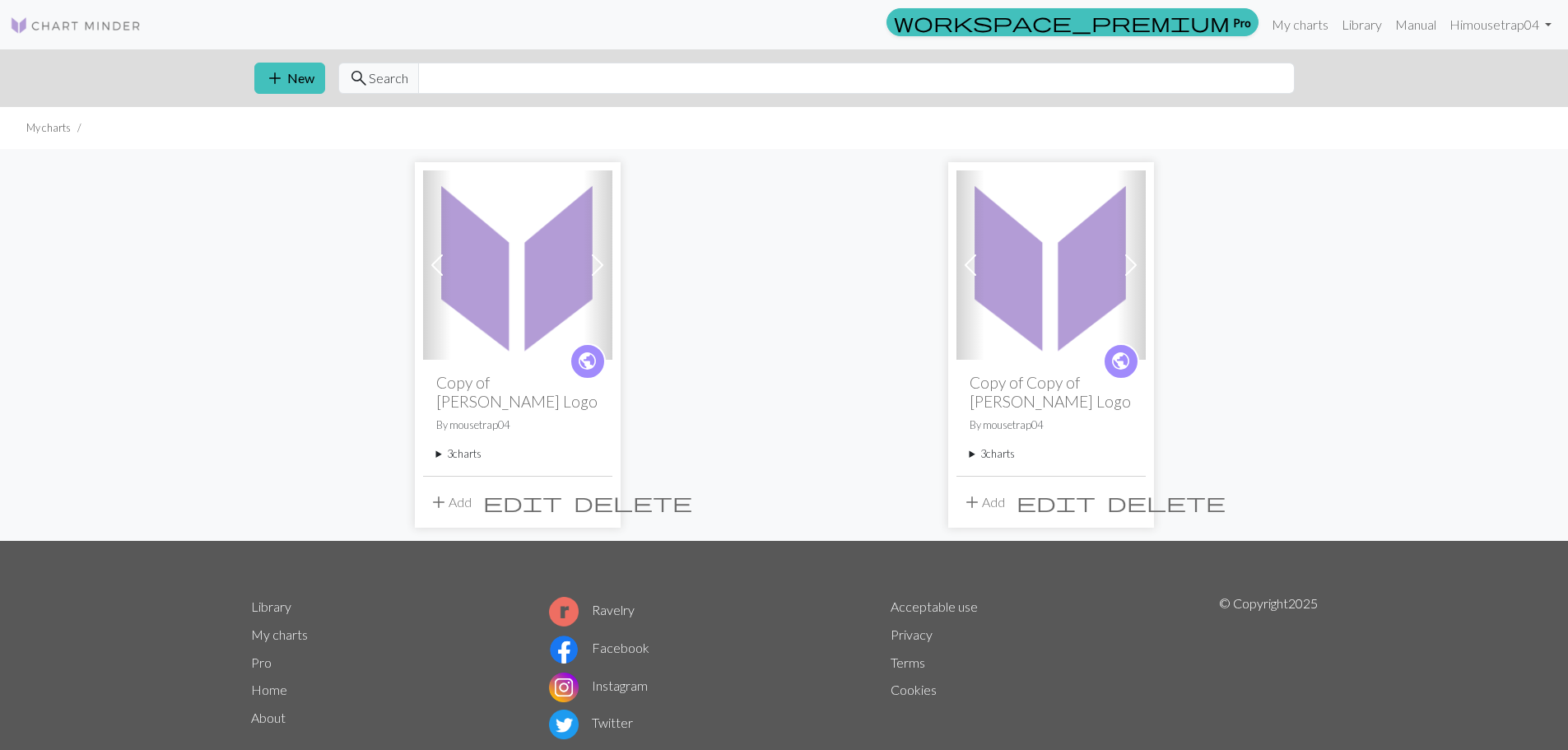
click at [1129, 502] on span "delete" at bounding box center [1166, 502] width 119 height 23
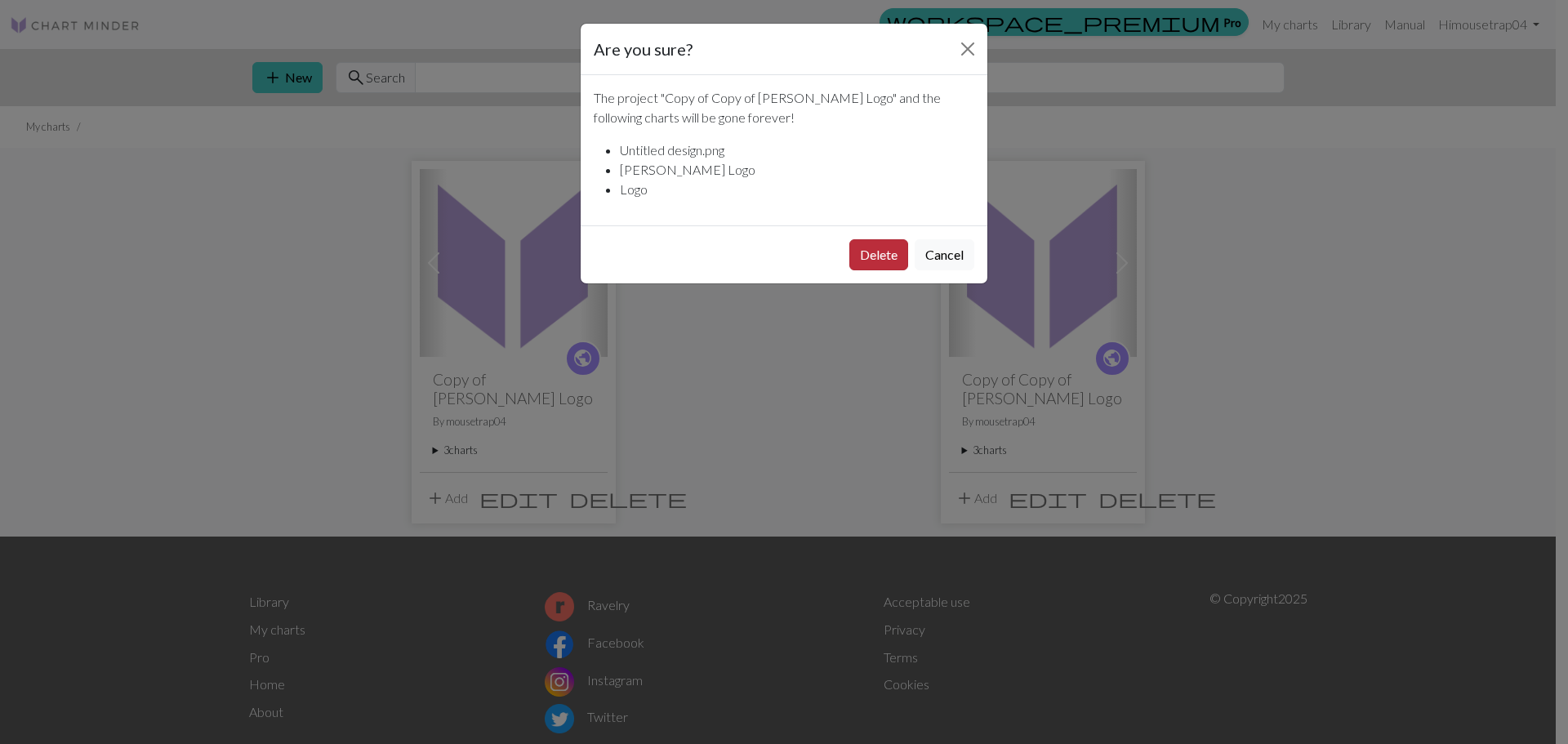
click at [868, 260] on button "Delete" at bounding box center [879, 254] width 59 height 31
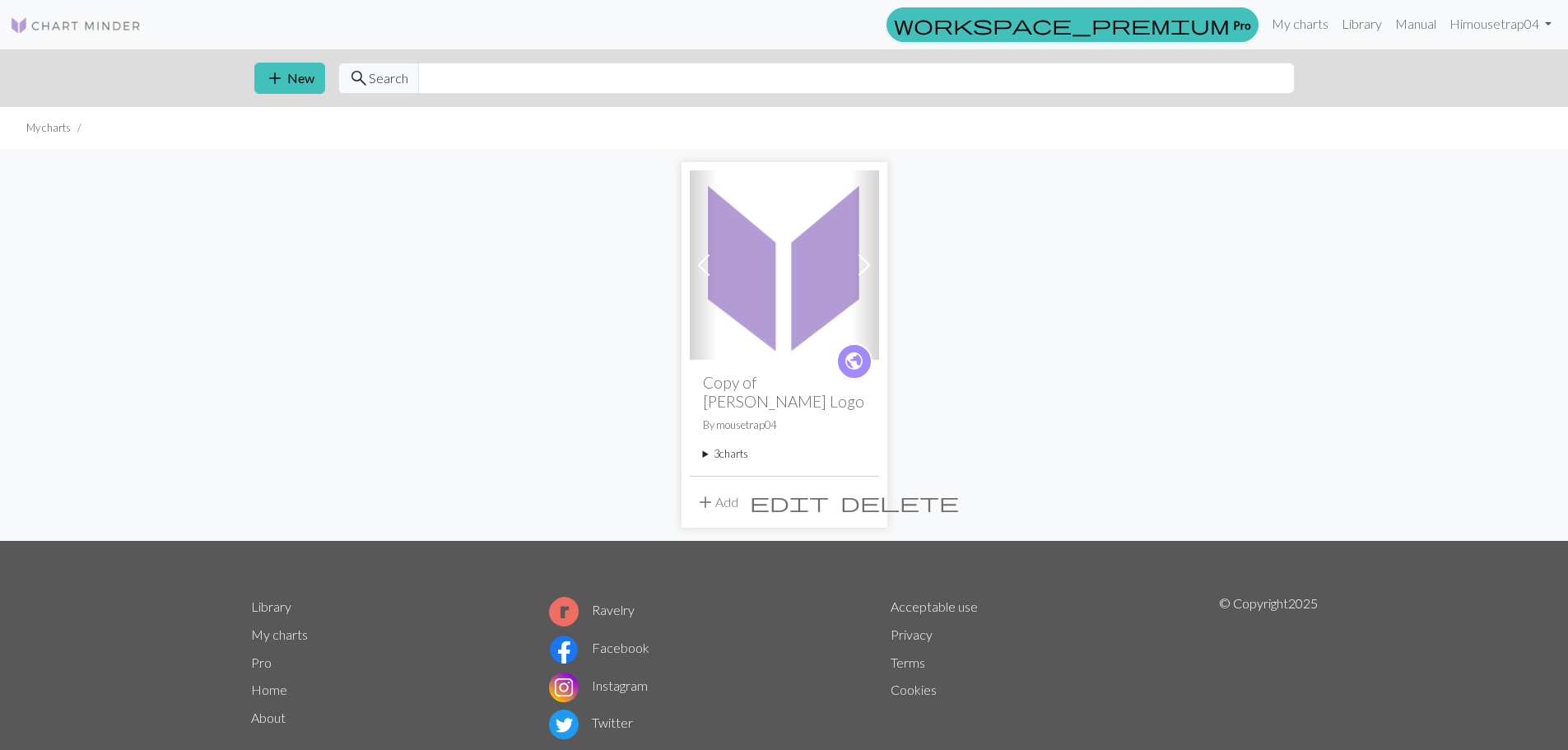
click at [869, 490] on span "delete" at bounding box center [900, 502] width 119 height 23
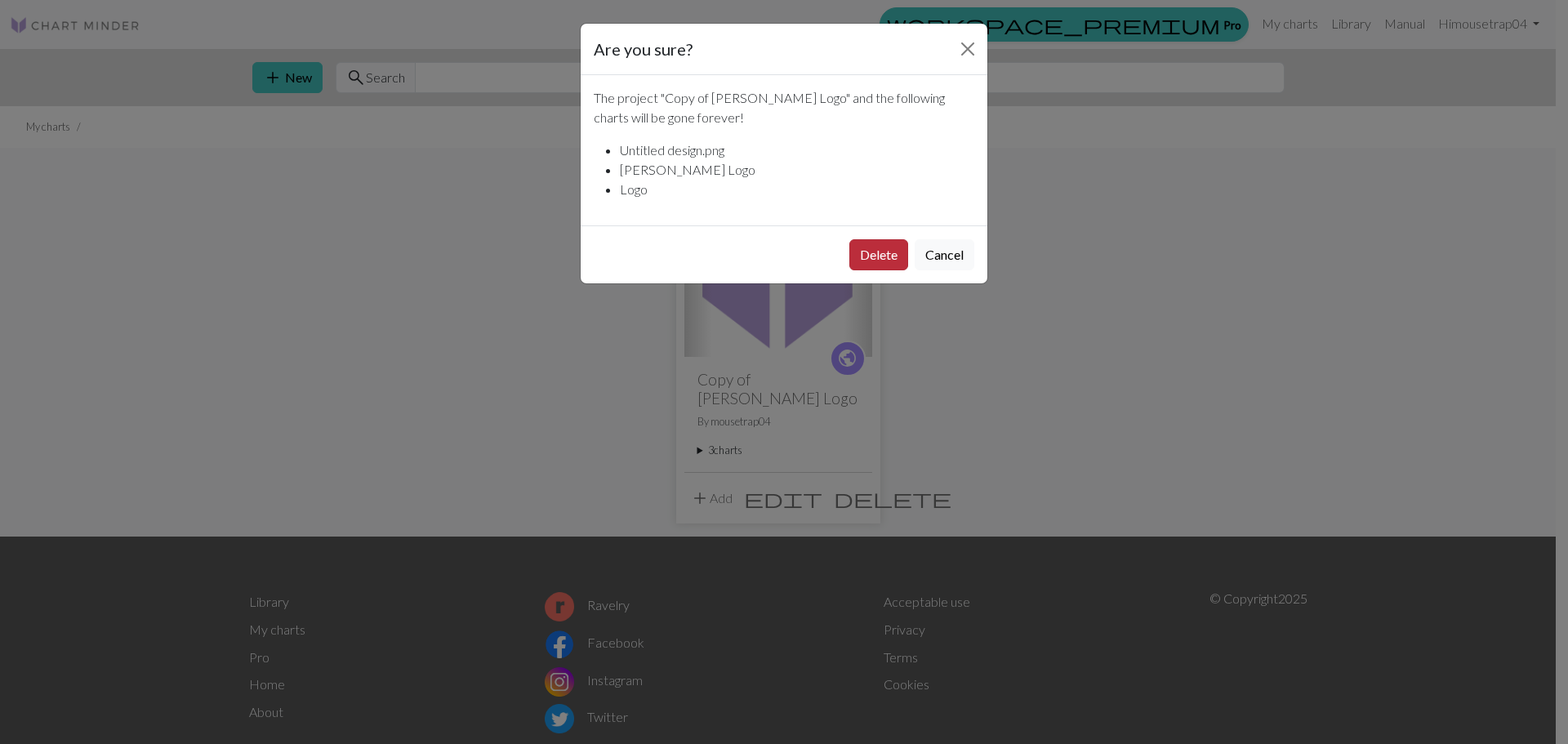
click at [882, 258] on button "Delete" at bounding box center [879, 254] width 59 height 31
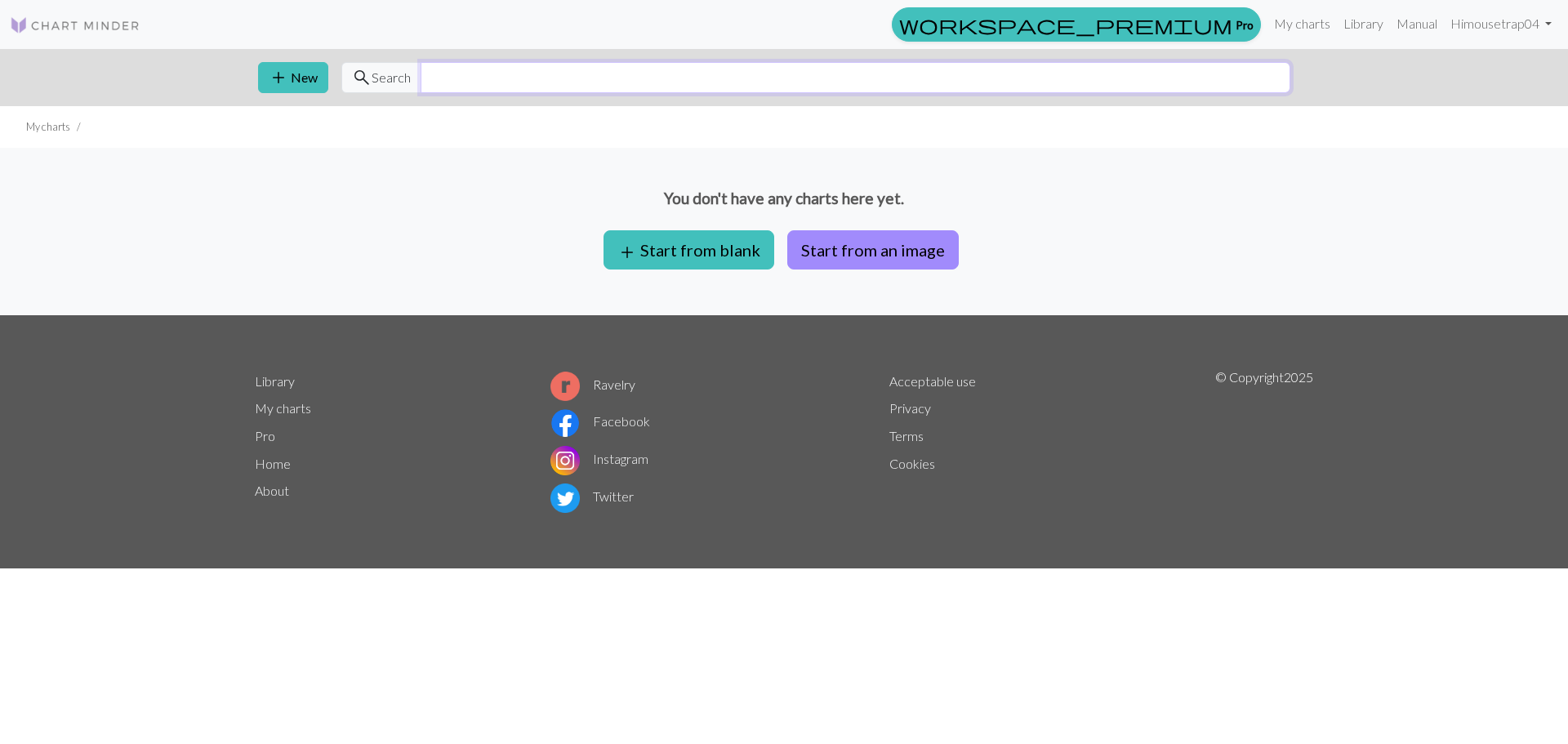
click at [481, 80] on input "text" at bounding box center [855, 77] width 870 height 31
type input "e"
type input "raven cycle"
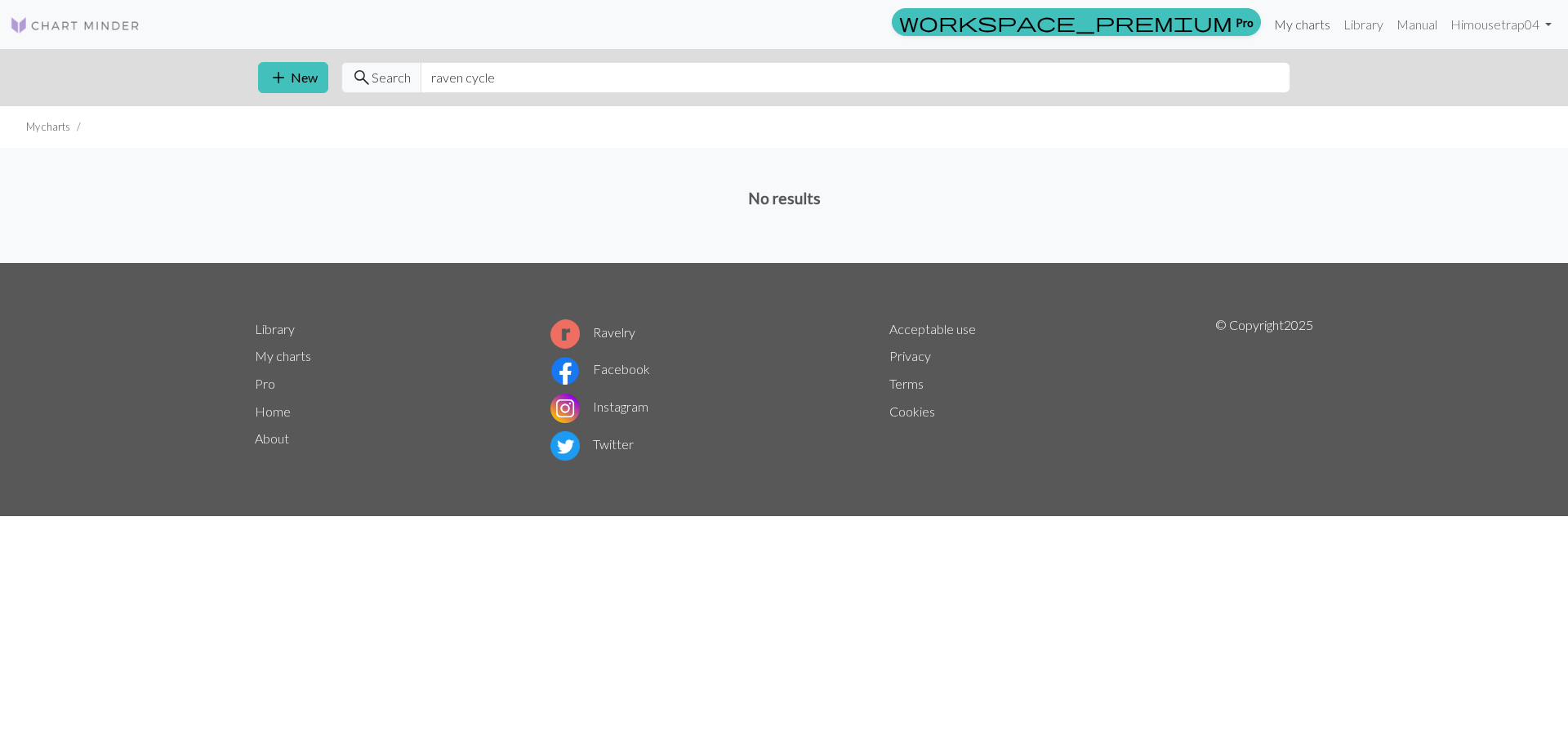
click at [1323, 27] on link "My charts" at bounding box center [1303, 24] width 70 height 33
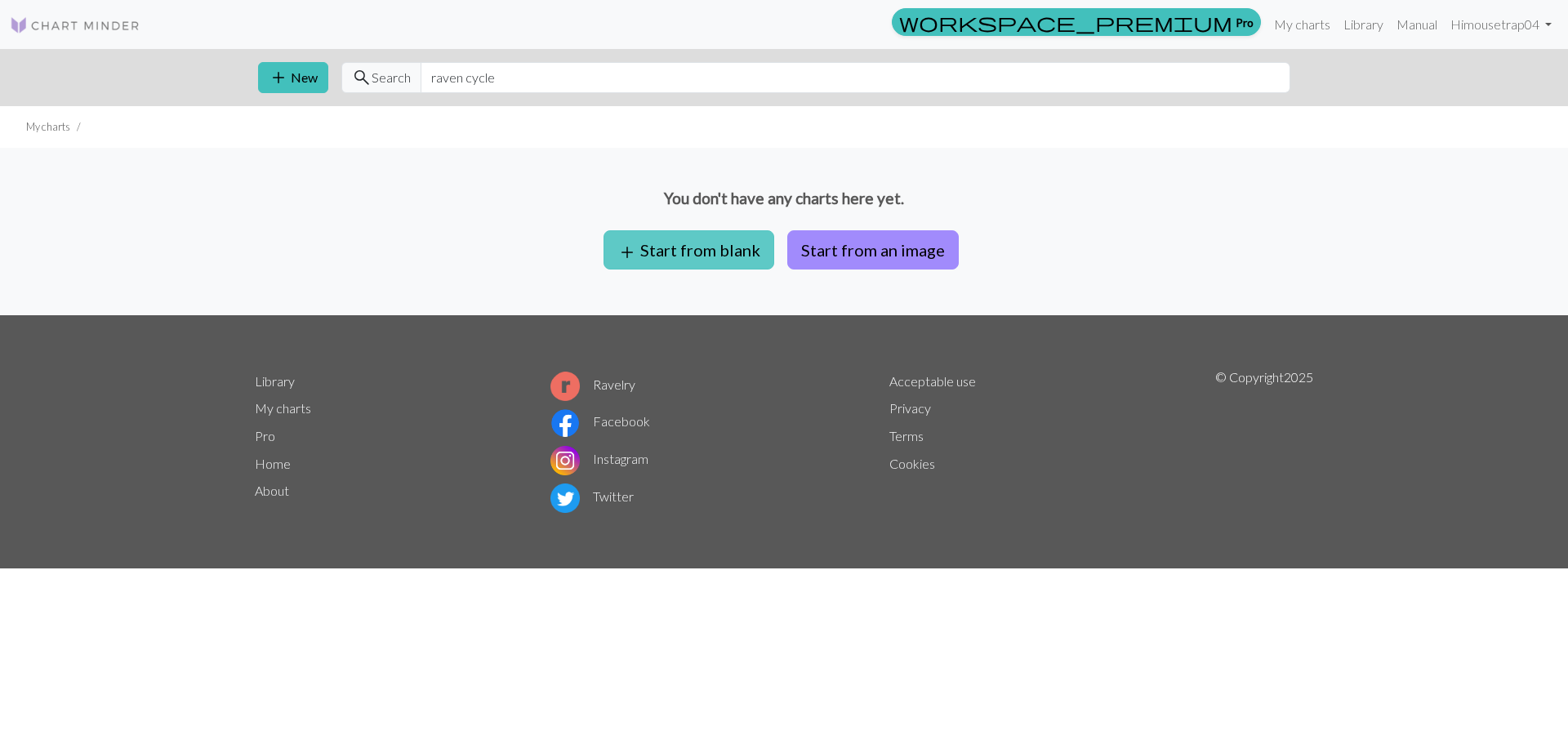
click at [729, 257] on button "add Start from blank" at bounding box center [689, 250] width 170 height 40
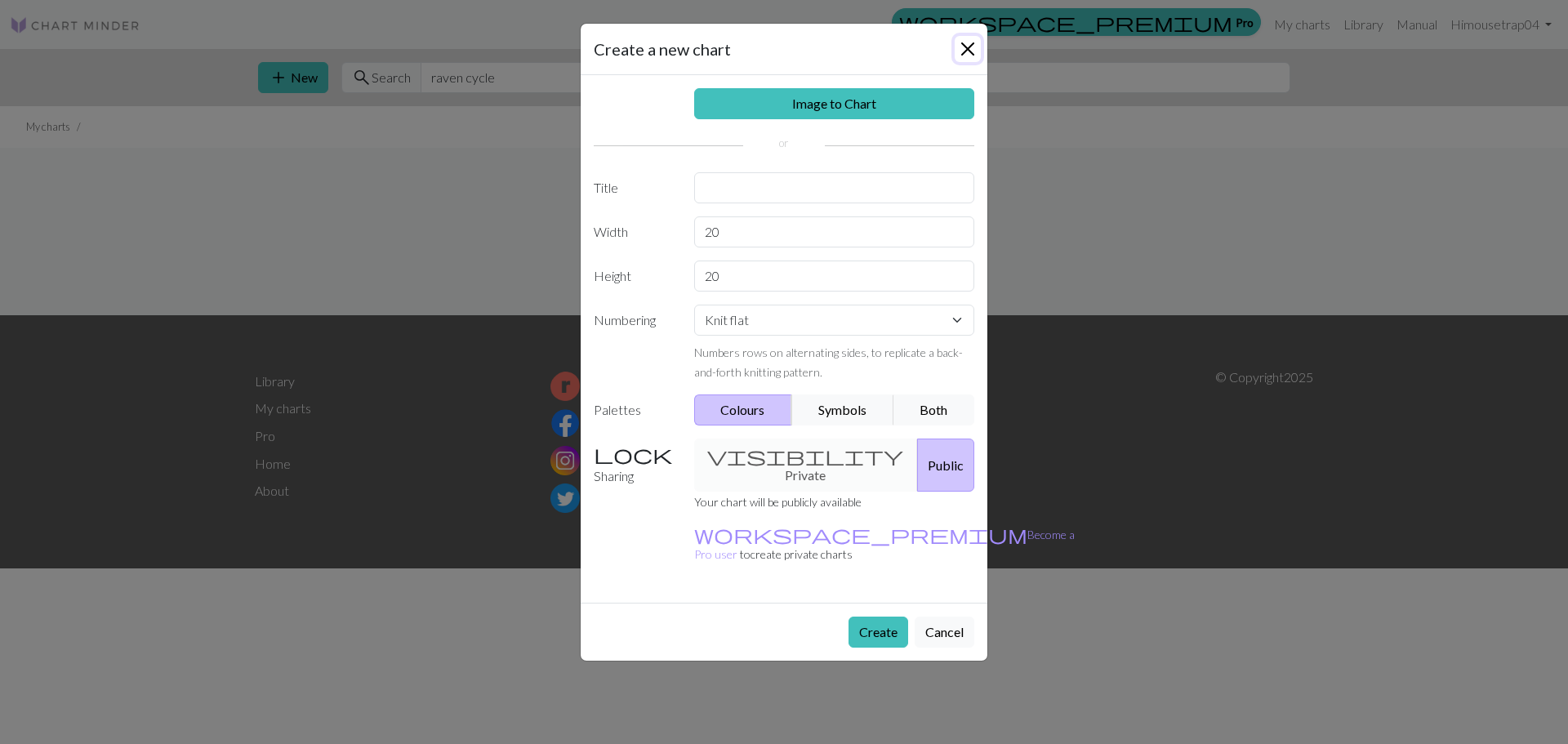
click at [965, 48] on button "Close" at bounding box center [968, 49] width 26 height 26
